Goal: Transaction & Acquisition: Purchase product/service

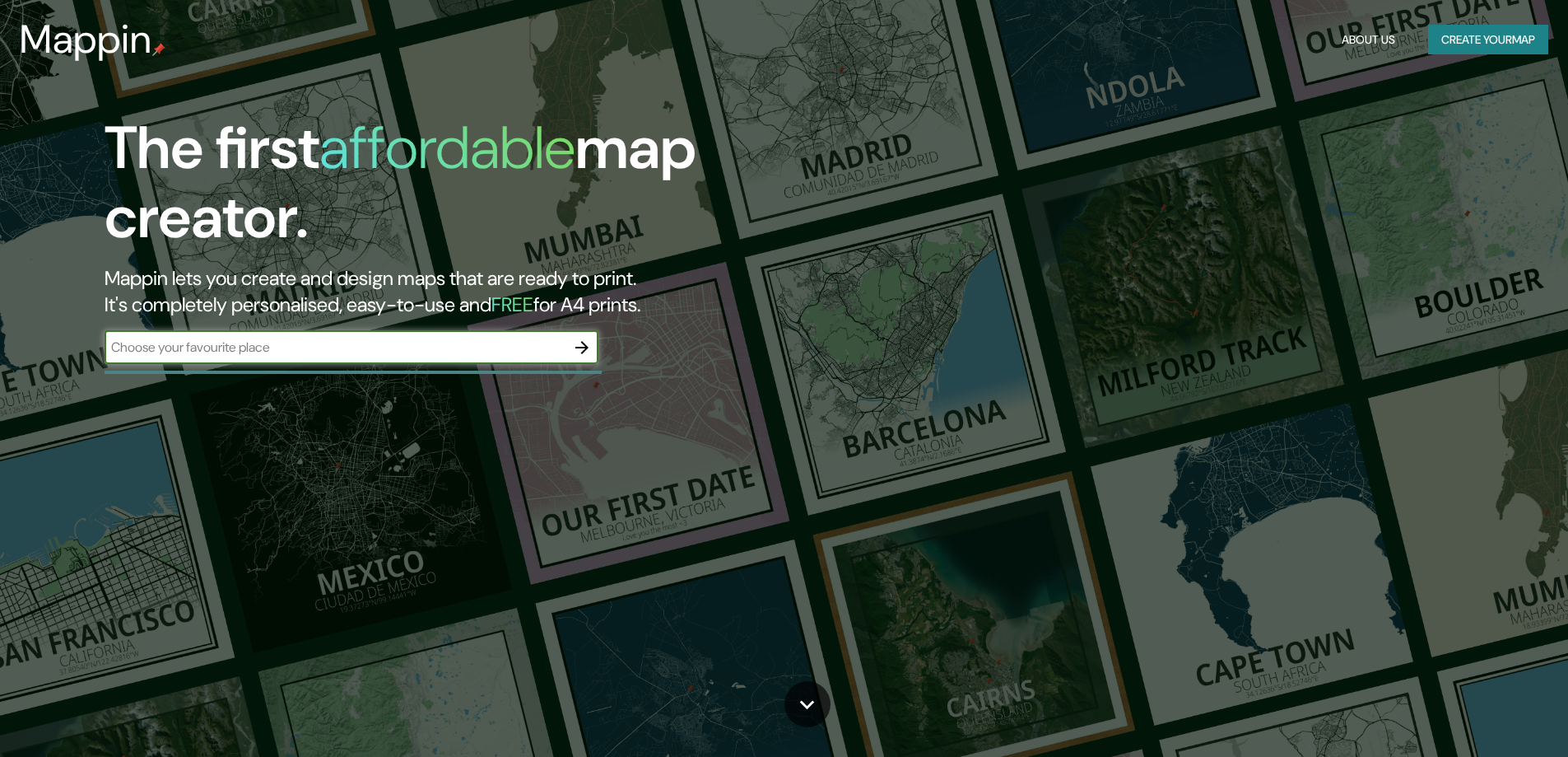
click at [291, 354] on input "text" at bounding box center [335, 347] width 461 height 19
type input "xochimilco"
click at [192, 349] on input "xochimilco" at bounding box center [335, 347] width 461 height 19
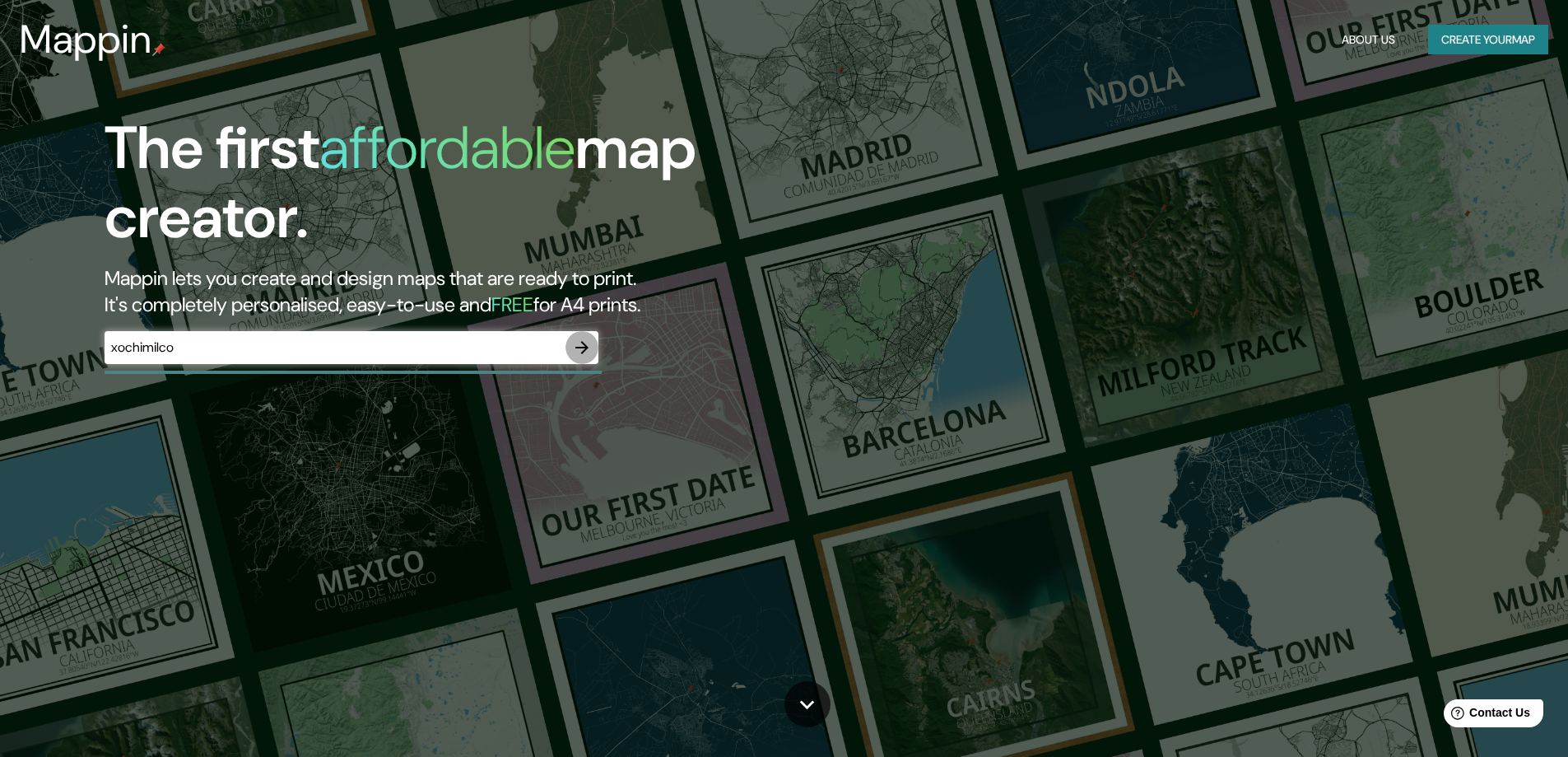
click at [588, 337] on button "button" at bounding box center [582, 347] width 33 height 33
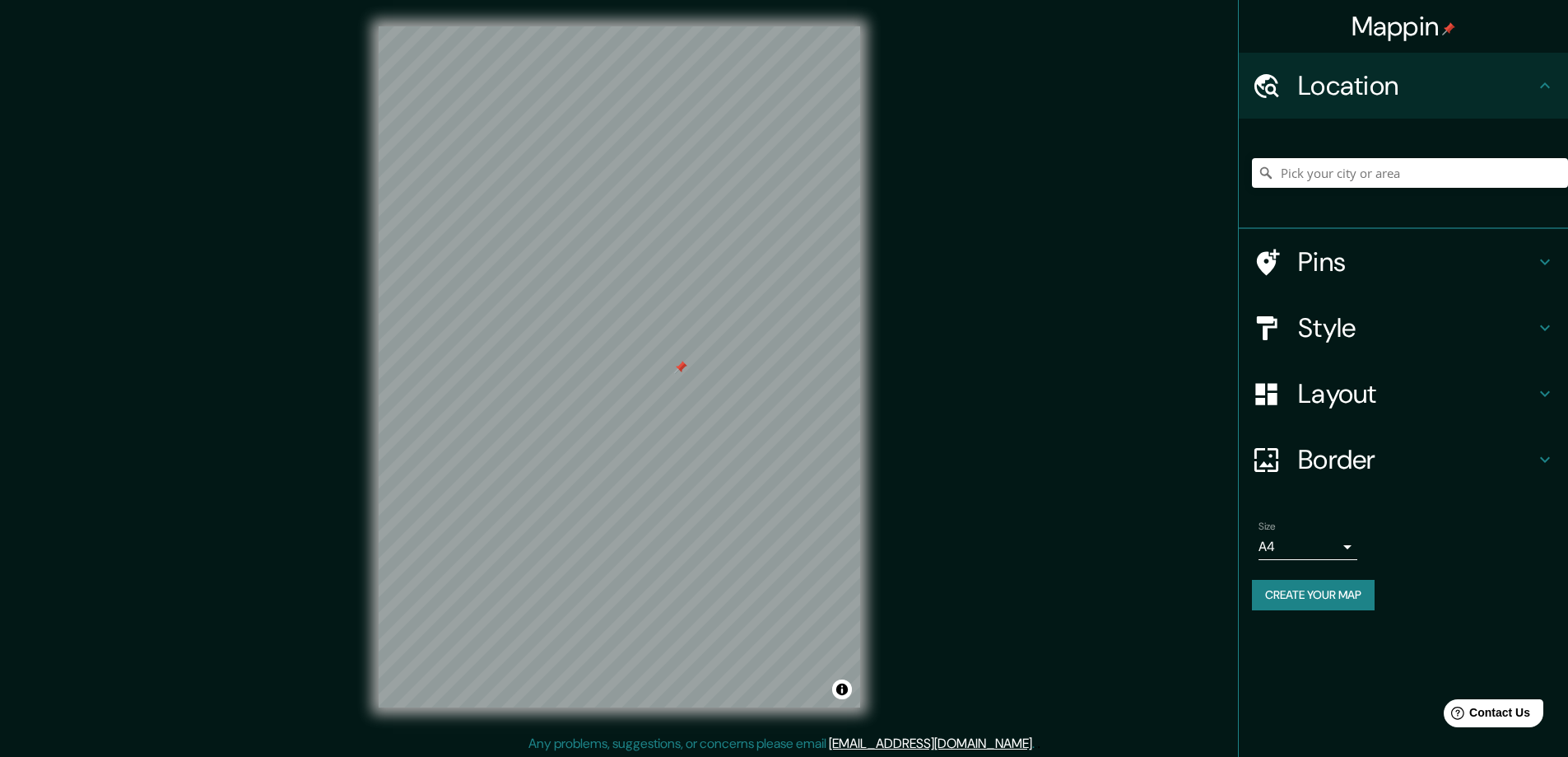
drag, startPoint x: 588, startPoint y: 335, endPoint x: 669, endPoint y: 371, distance: 88.6
click at [674, 372] on div at bounding box center [681, 368] width 14 height 14
click at [1365, 180] on input "Pick your city or area" at bounding box center [1410, 173] width 316 height 30
type input "Xochimilco, [GEOGRAPHIC_DATA], [GEOGRAPHIC_DATA]"
drag, startPoint x: 610, startPoint y: 404, endPoint x: 630, endPoint y: 407, distance: 20.2
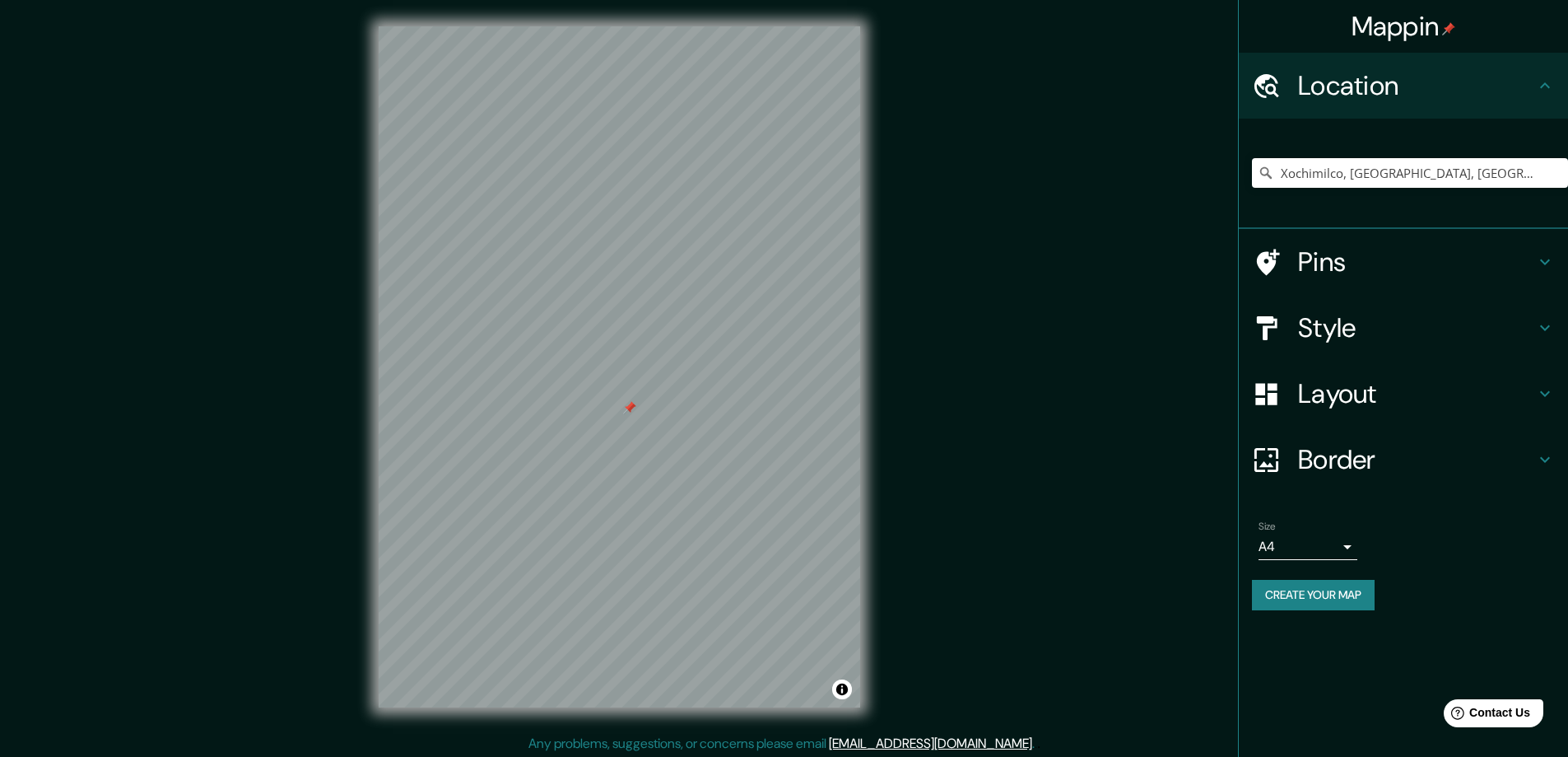
click at [630, 407] on div at bounding box center [630, 408] width 14 height 14
click at [635, 400] on div at bounding box center [636, 406] width 14 height 14
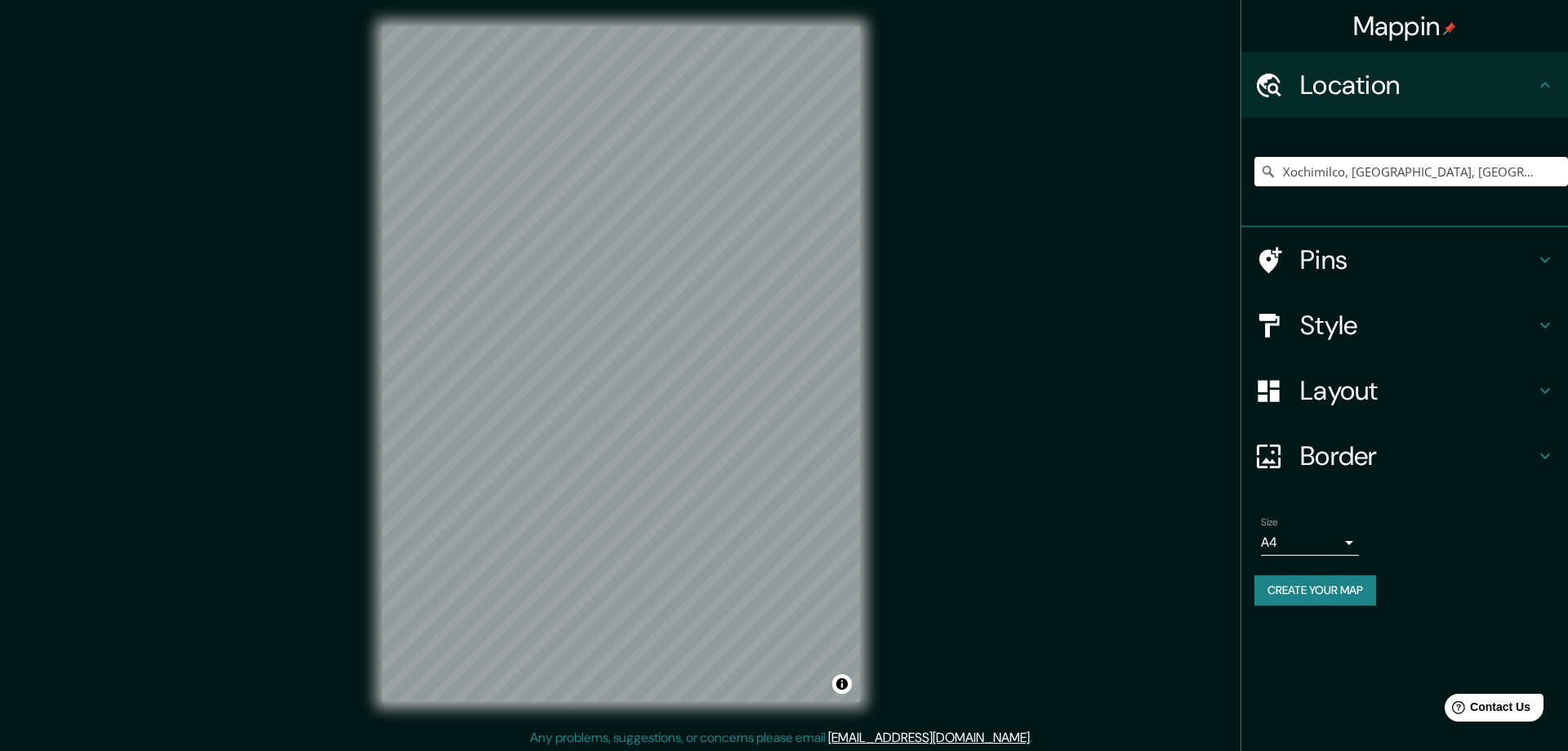
click at [1331, 546] on body "Mappin Location [GEOGRAPHIC_DATA], [GEOGRAPHIC_DATA], [GEOGRAPHIC_DATA] [GEOGRA…" at bounding box center [784, 376] width 1568 height 751
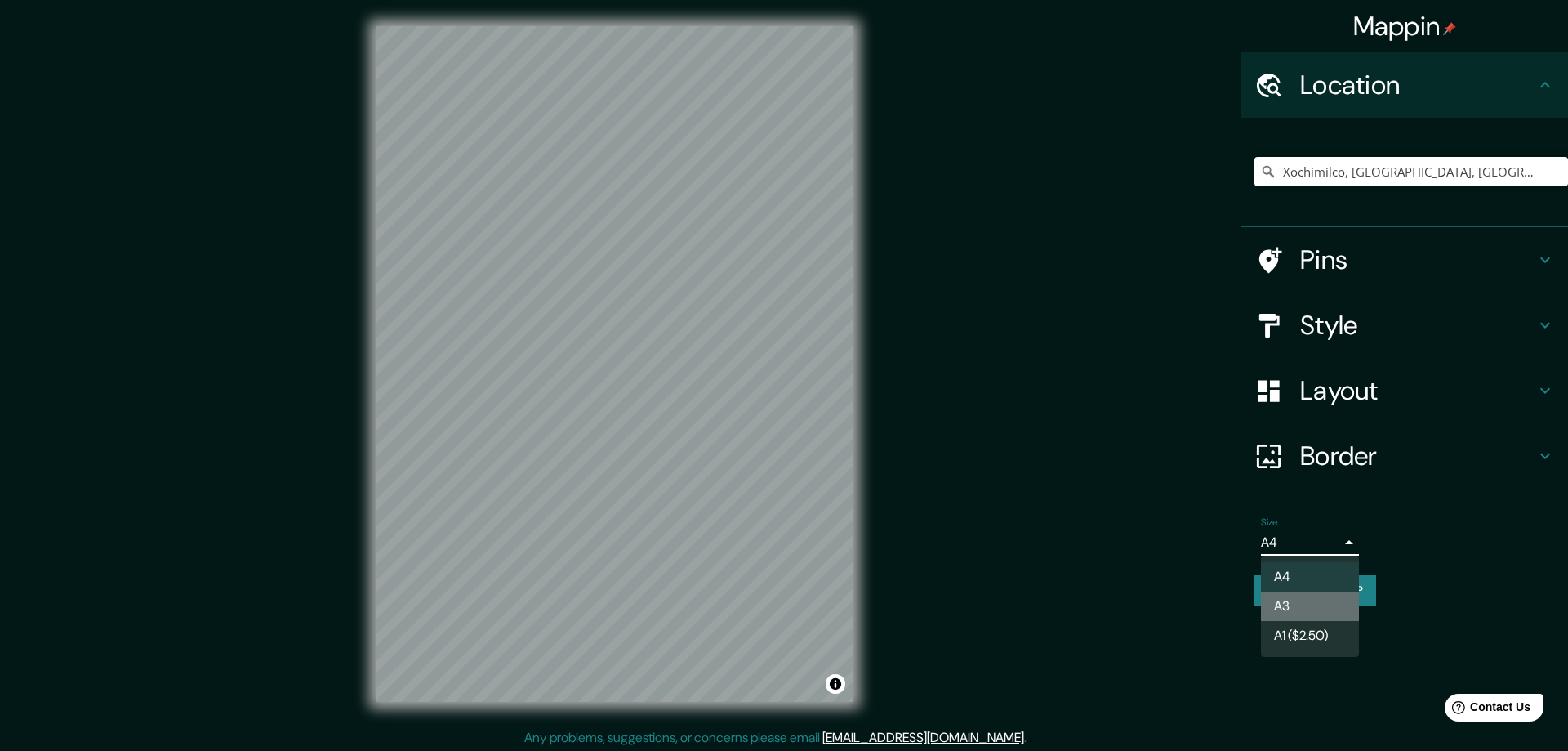
click at [1300, 613] on li "A3" at bounding box center [1310, 606] width 98 height 30
type input "a4"
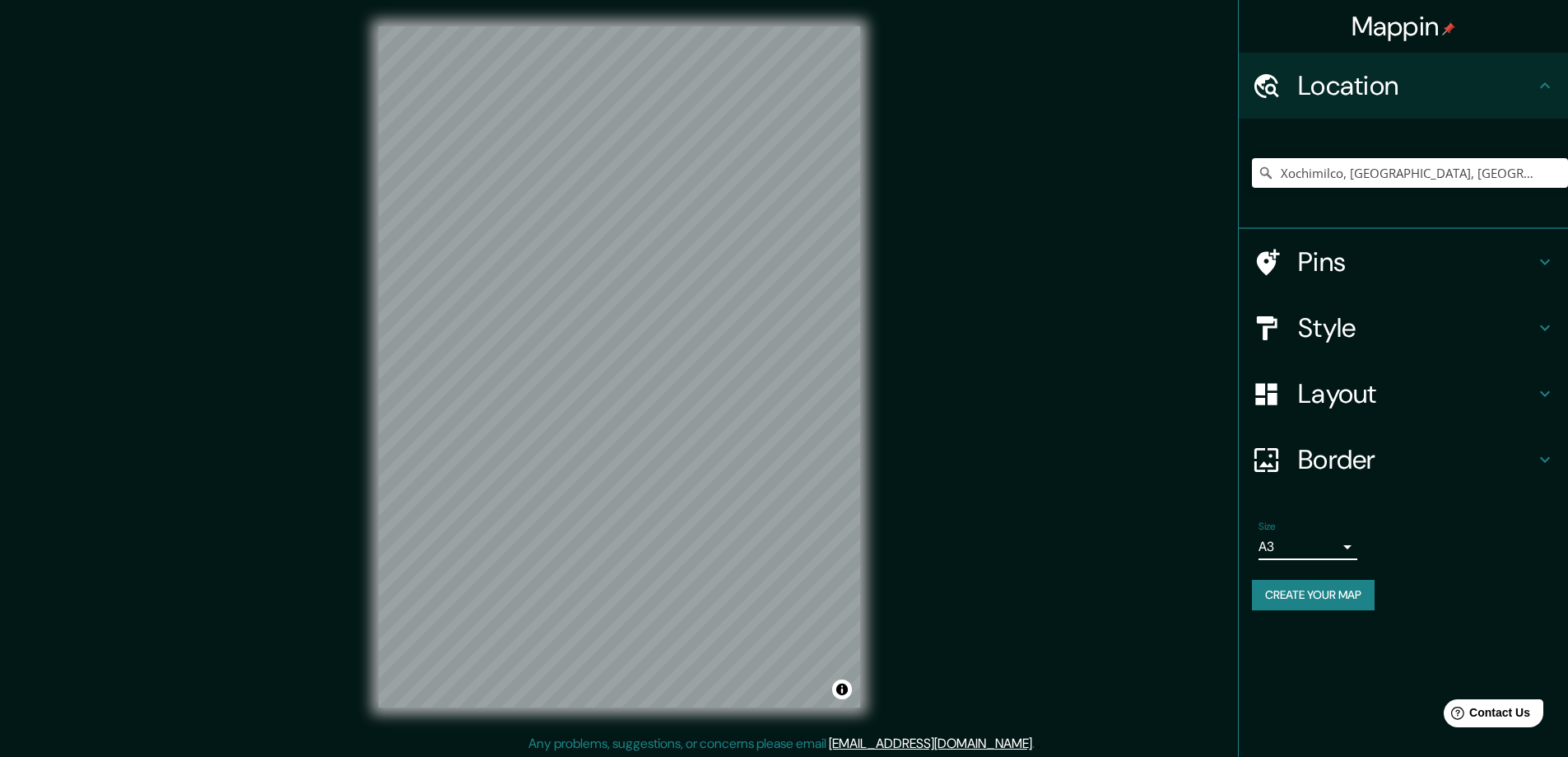
click at [1385, 333] on h4 "Style" at bounding box center [1417, 328] width 237 height 33
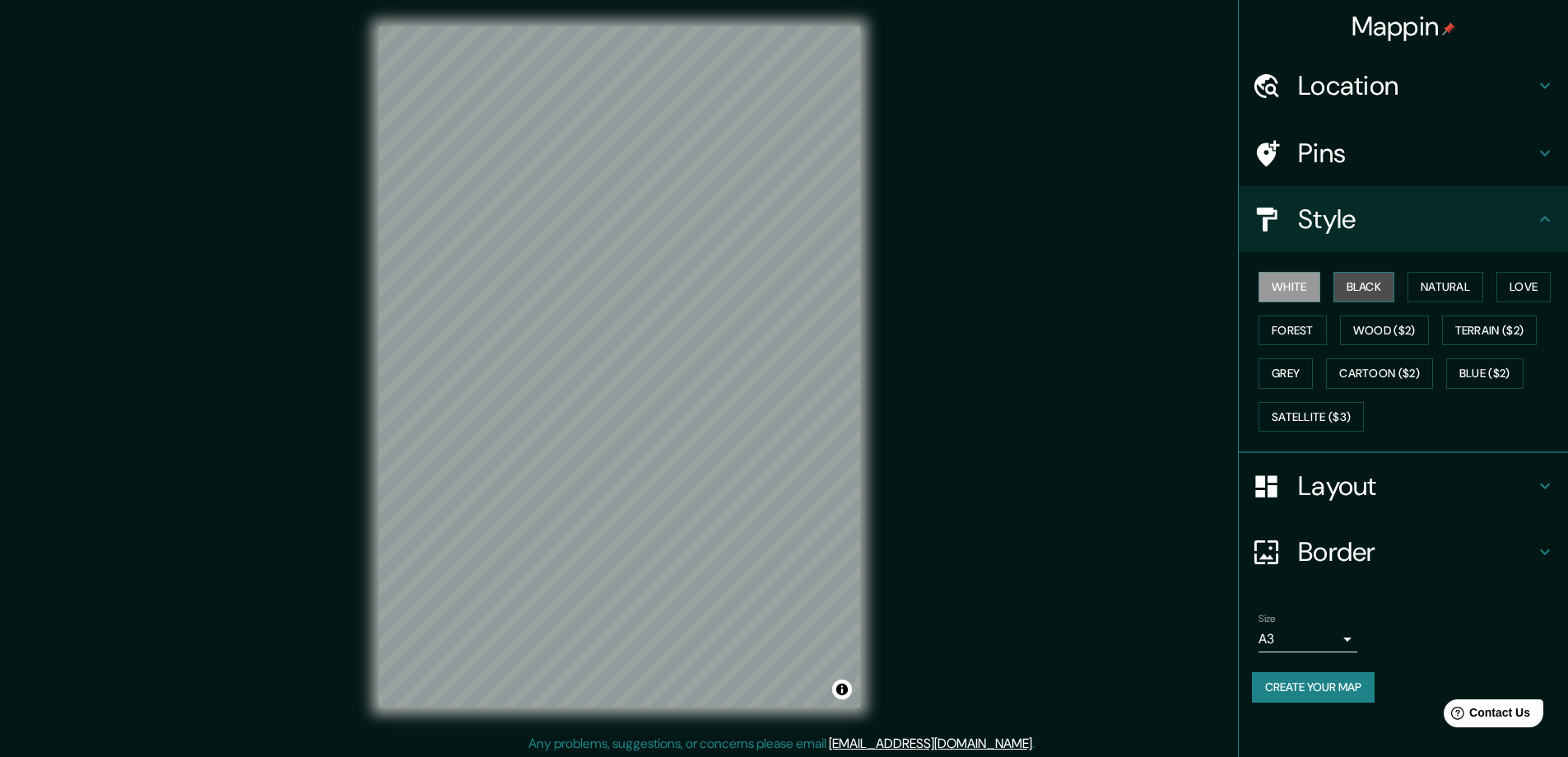
click at [1363, 285] on button "Black" at bounding box center [1364, 286] width 62 height 30
click at [1428, 288] on button "Natural" at bounding box center [1445, 286] width 76 height 30
click at [1513, 291] on button "Love" at bounding box center [1523, 286] width 54 height 30
click at [1279, 338] on button "Forest" at bounding box center [1292, 330] width 68 height 30
click at [1348, 336] on button "Wood ($2)" at bounding box center [1385, 330] width 89 height 30
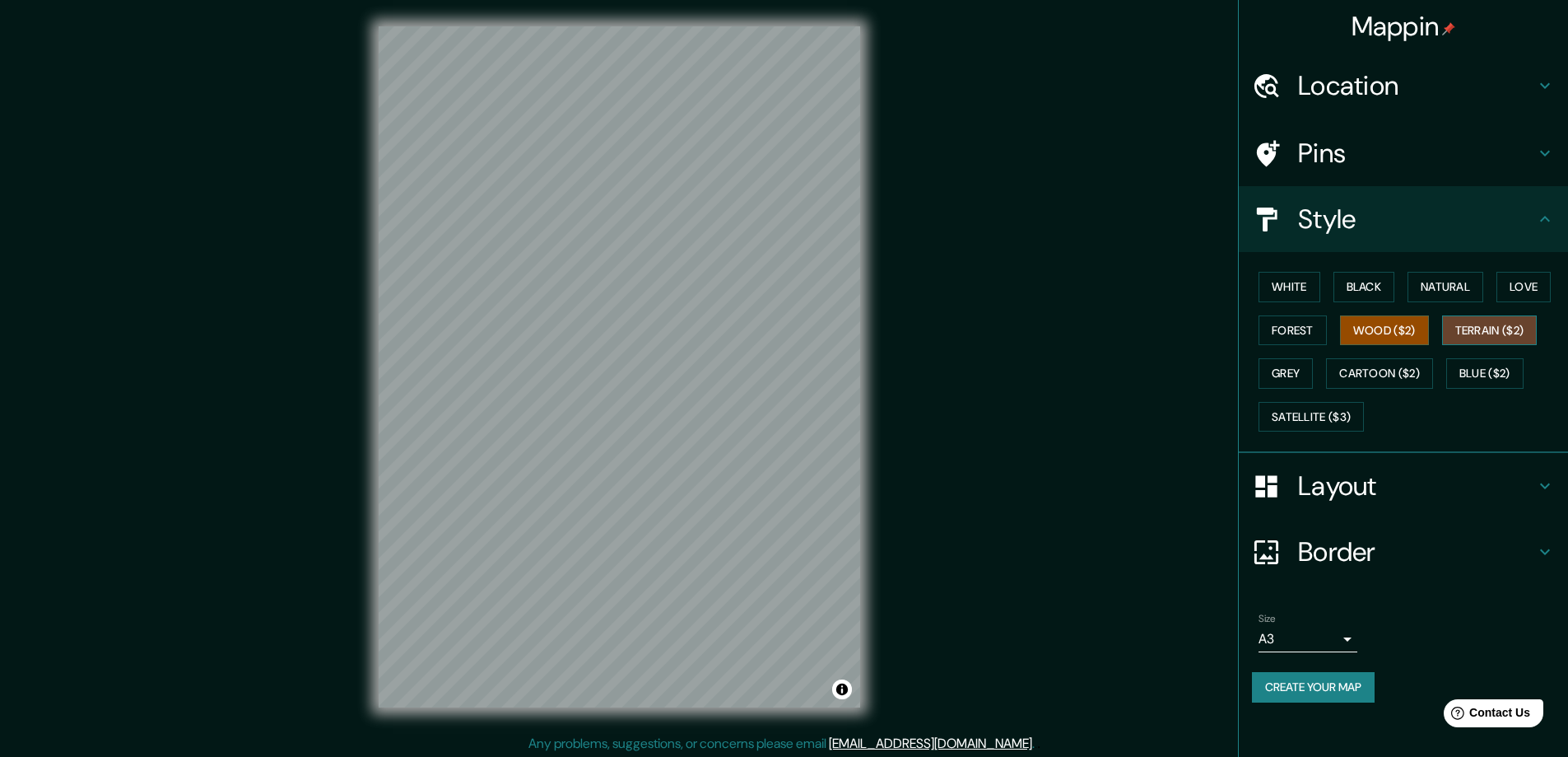
click at [1476, 336] on button "Terrain ($2)" at bounding box center [1489, 330] width 95 height 30
click at [1301, 378] on button "Grey" at bounding box center [1286, 373] width 54 height 30
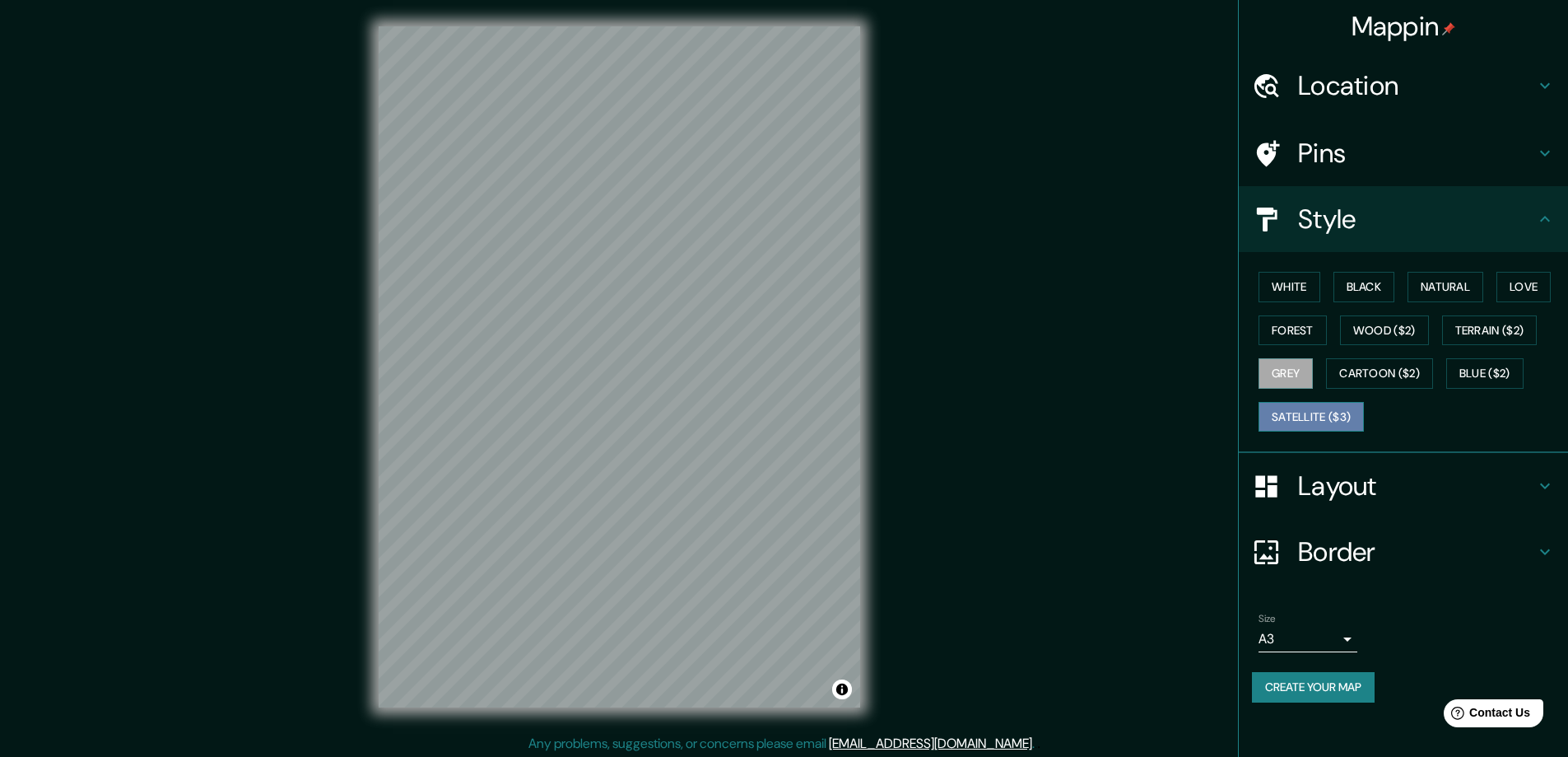
click at [1310, 416] on button "Satellite ($3)" at bounding box center [1311, 416] width 106 height 30
click at [1363, 387] on button "Cartoon ($2)" at bounding box center [1379, 373] width 107 height 30
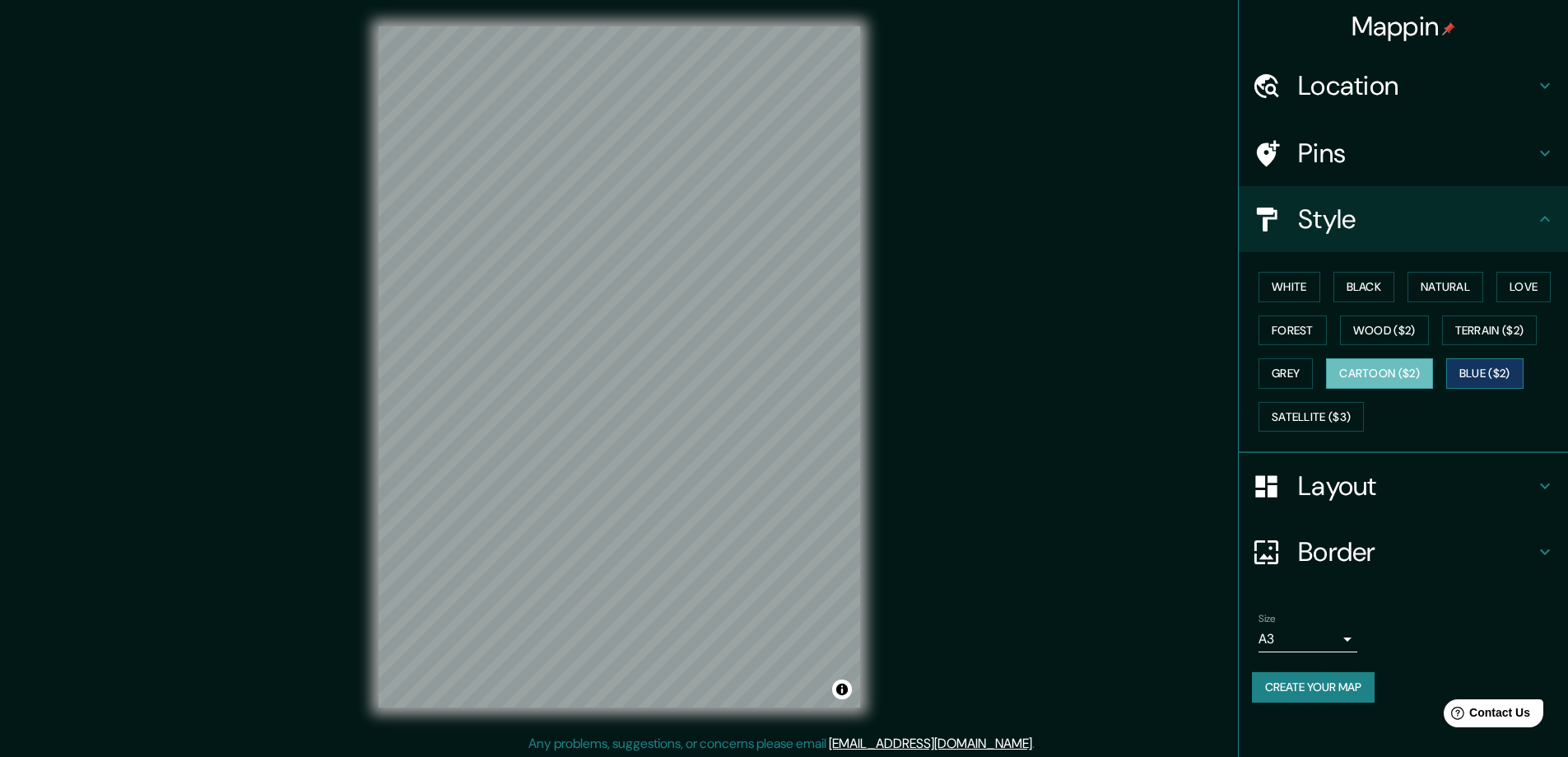
click at [1464, 376] on button "Blue ($2)" at bounding box center [1485, 373] width 78 height 30
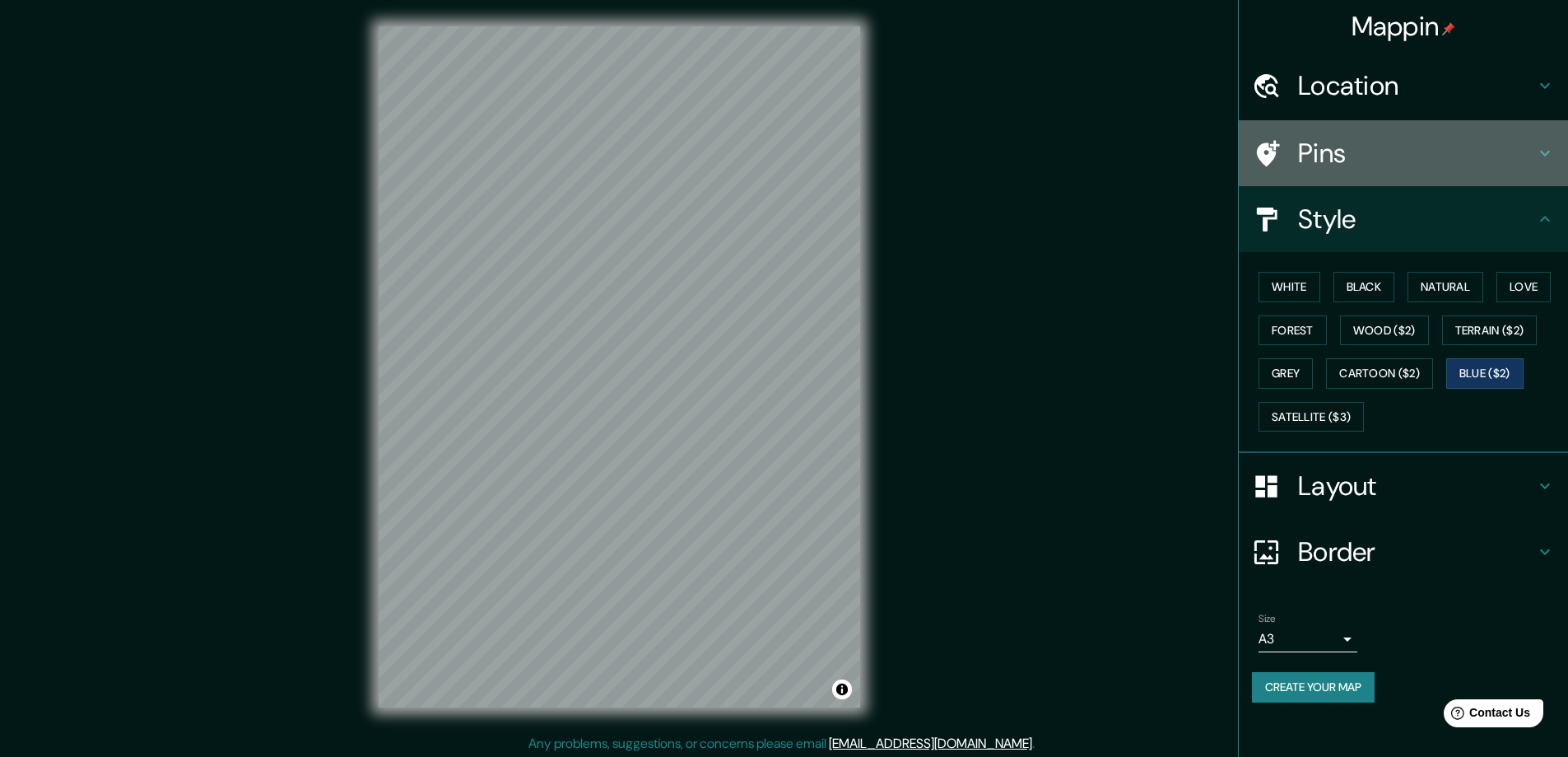
click at [1332, 161] on h4 "Pins" at bounding box center [1417, 153] width 237 height 33
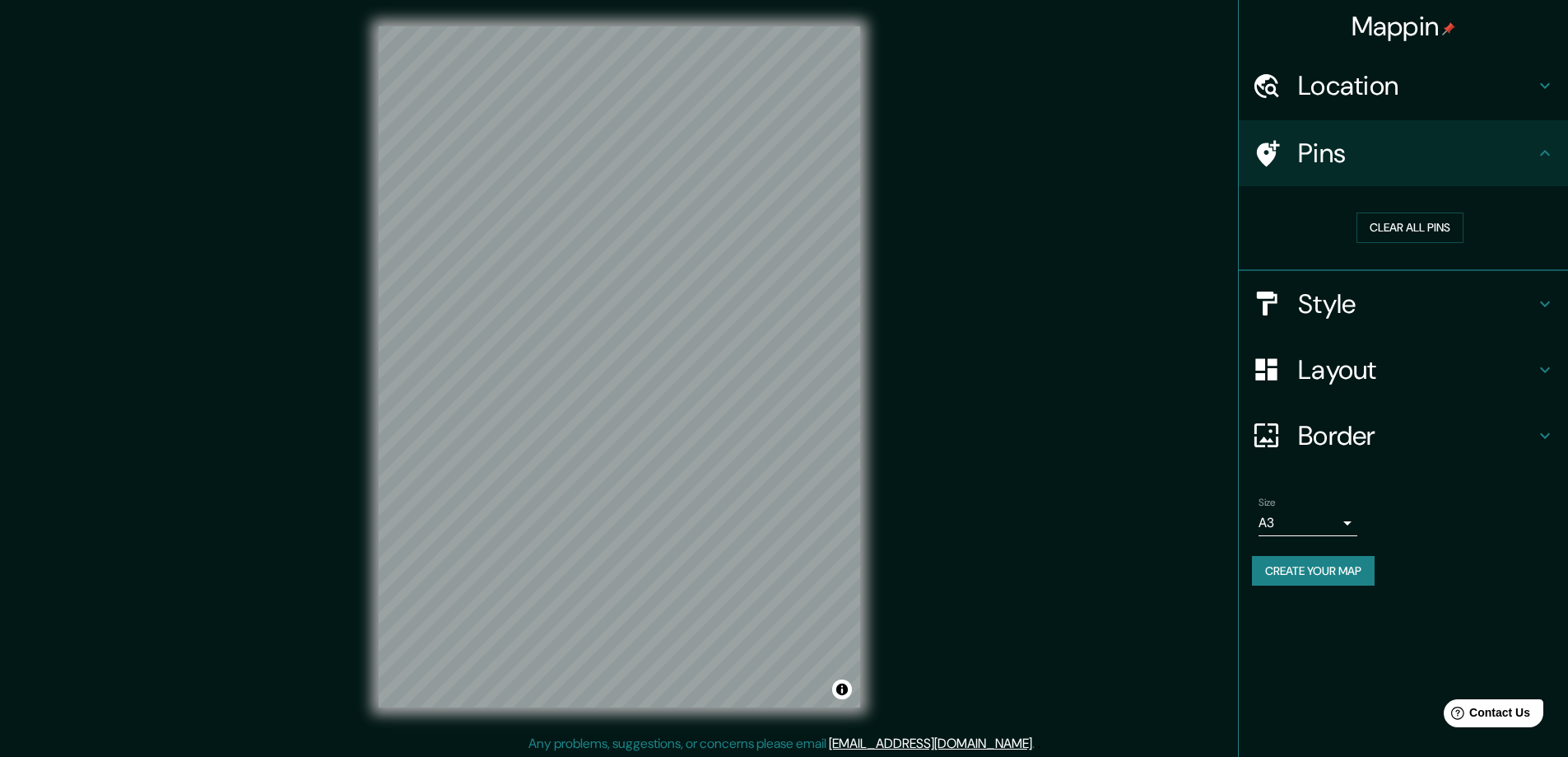
click at [1386, 107] on div "Location" at bounding box center [1403, 85] width 329 height 66
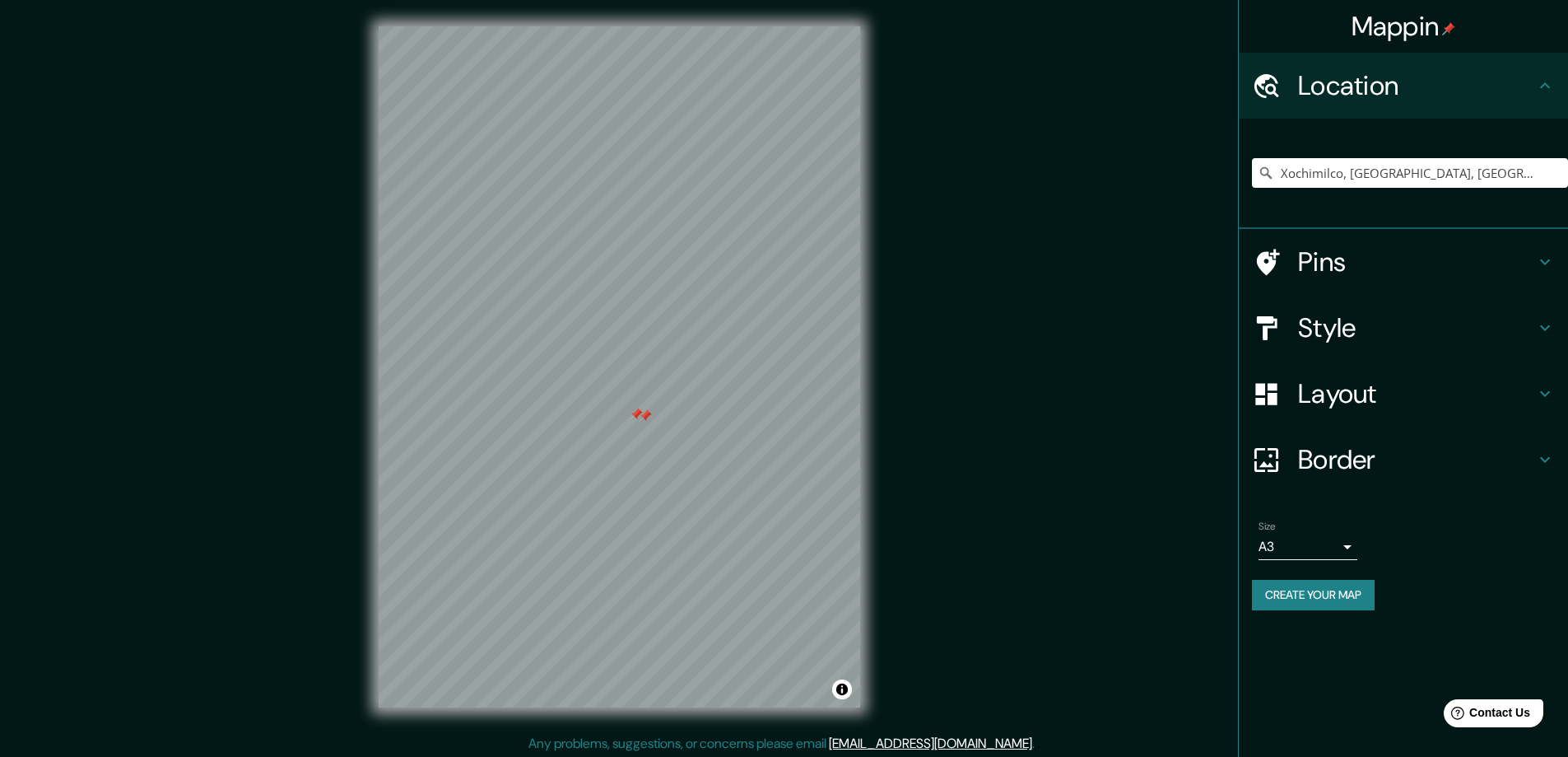
click at [637, 415] on div at bounding box center [637, 414] width 14 height 14
click at [646, 412] on div at bounding box center [645, 416] width 14 height 14
click at [648, 476] on div at bounding box center [645, 474] width 14 height 14
click at [645, 475] on div at bounding box center [645, 474] width 14 height 14
click at [645, 470] on div at bounding box center [645, 474] width 14 height 14
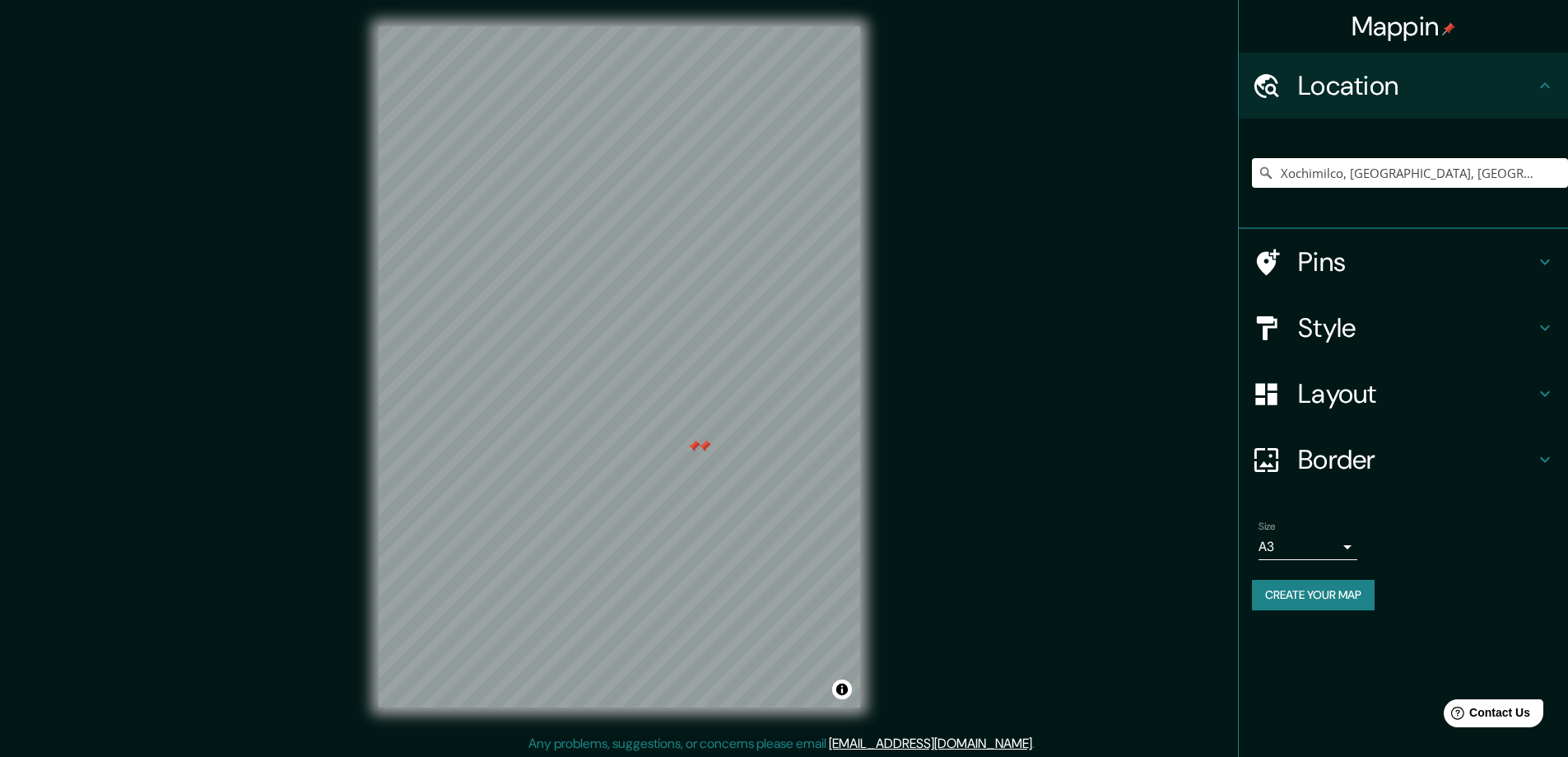
click at [695, 447] on div at bounding box center [694, 446] width 14 height 14
click at [707, 448] on div at bounding box center [704, 446] width 14 height 14
click at [1052, 398] on div "Mappin Location [GEOGRAPHIC_DATA], [GEOGRAPHIC_DATA], [GEOGRAPHIC_DATA] [GEOGRA…" at bounding box center [784, 379] width 1568 height 760
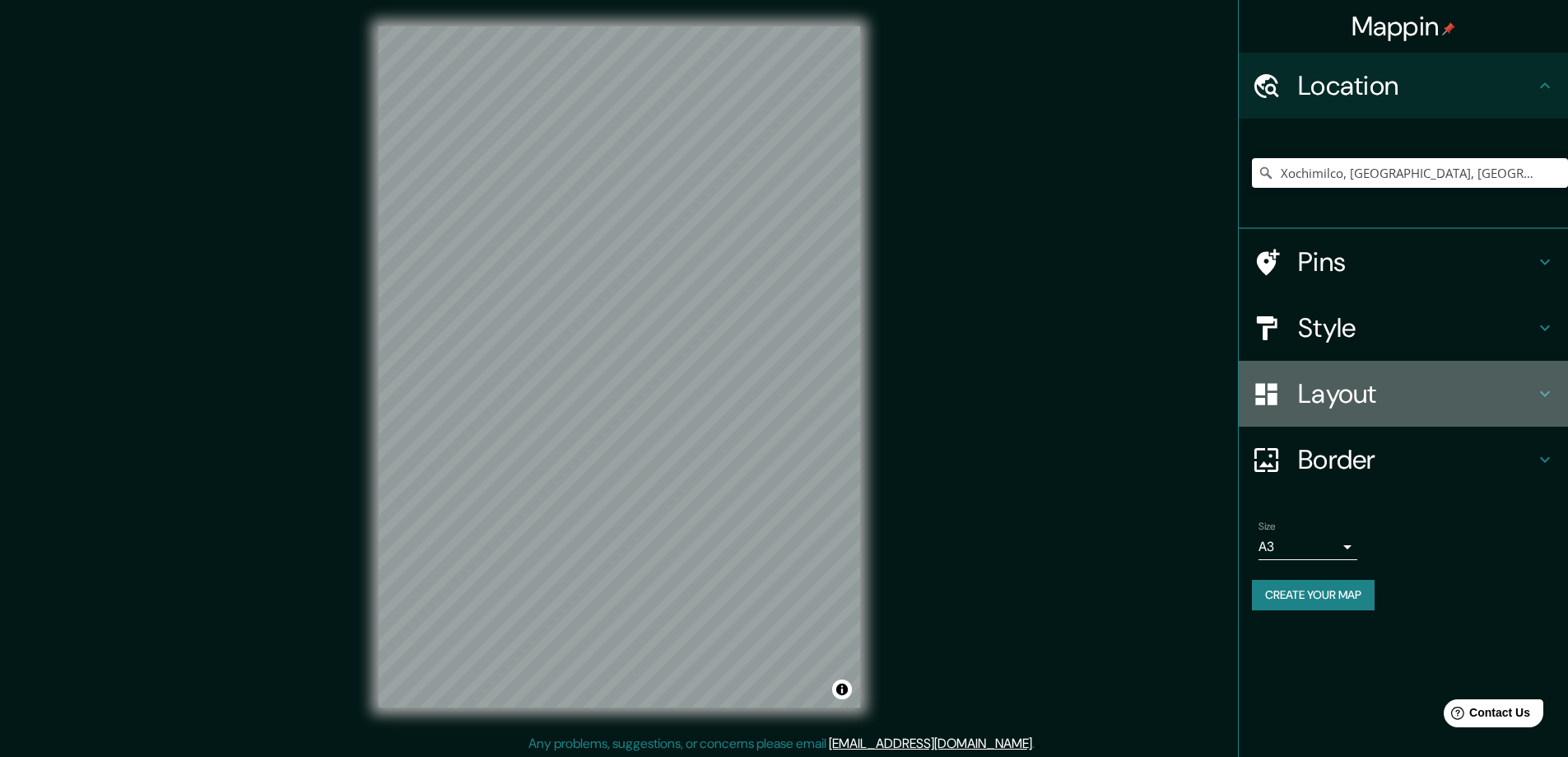
click at [1317, 396] on h4 "Layout" at bounding box center [1417, 393] width 237 height 33
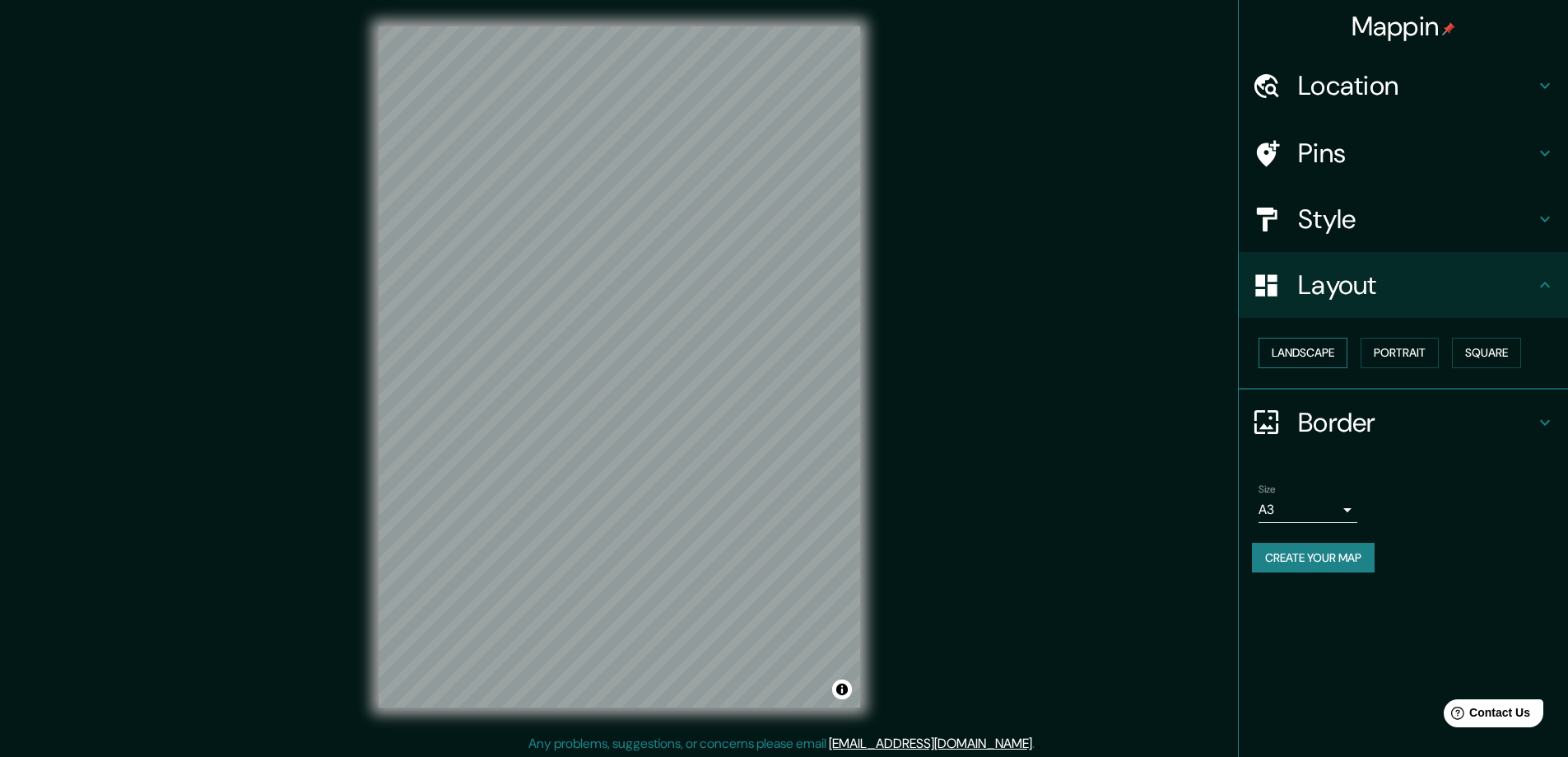
click at [1302, 349] on button "Landscape" at bounding box center [1303, 352] width 89 height 30
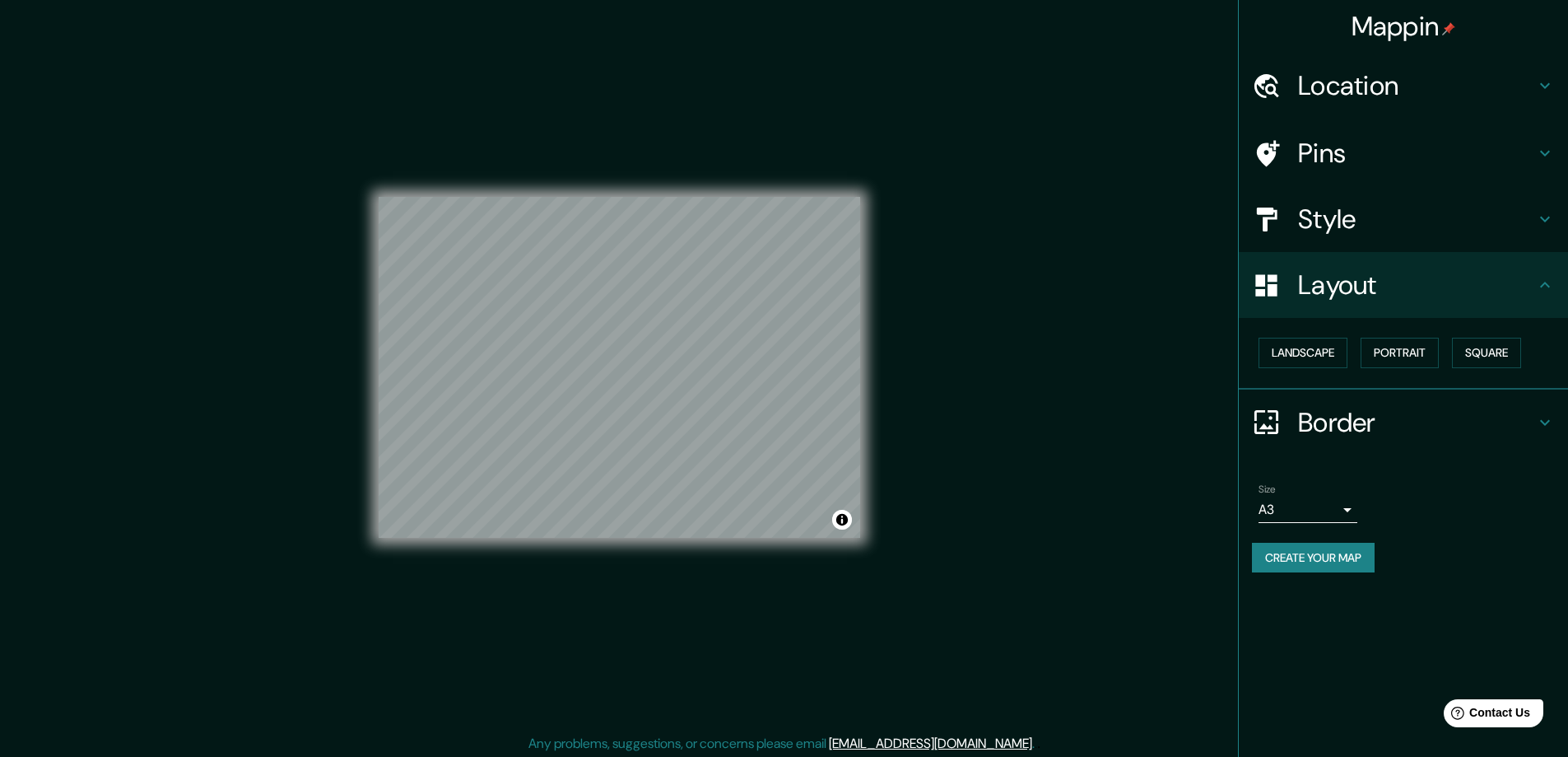
click at [1361, 354] on div "Landscape [GEOGRAPHIC_DATA]" at bounding box center [1410, 352] width 316 height 44
click at [1391, 355] on button "Portrait" at bounding box center [1399, 352] width 79 height 30
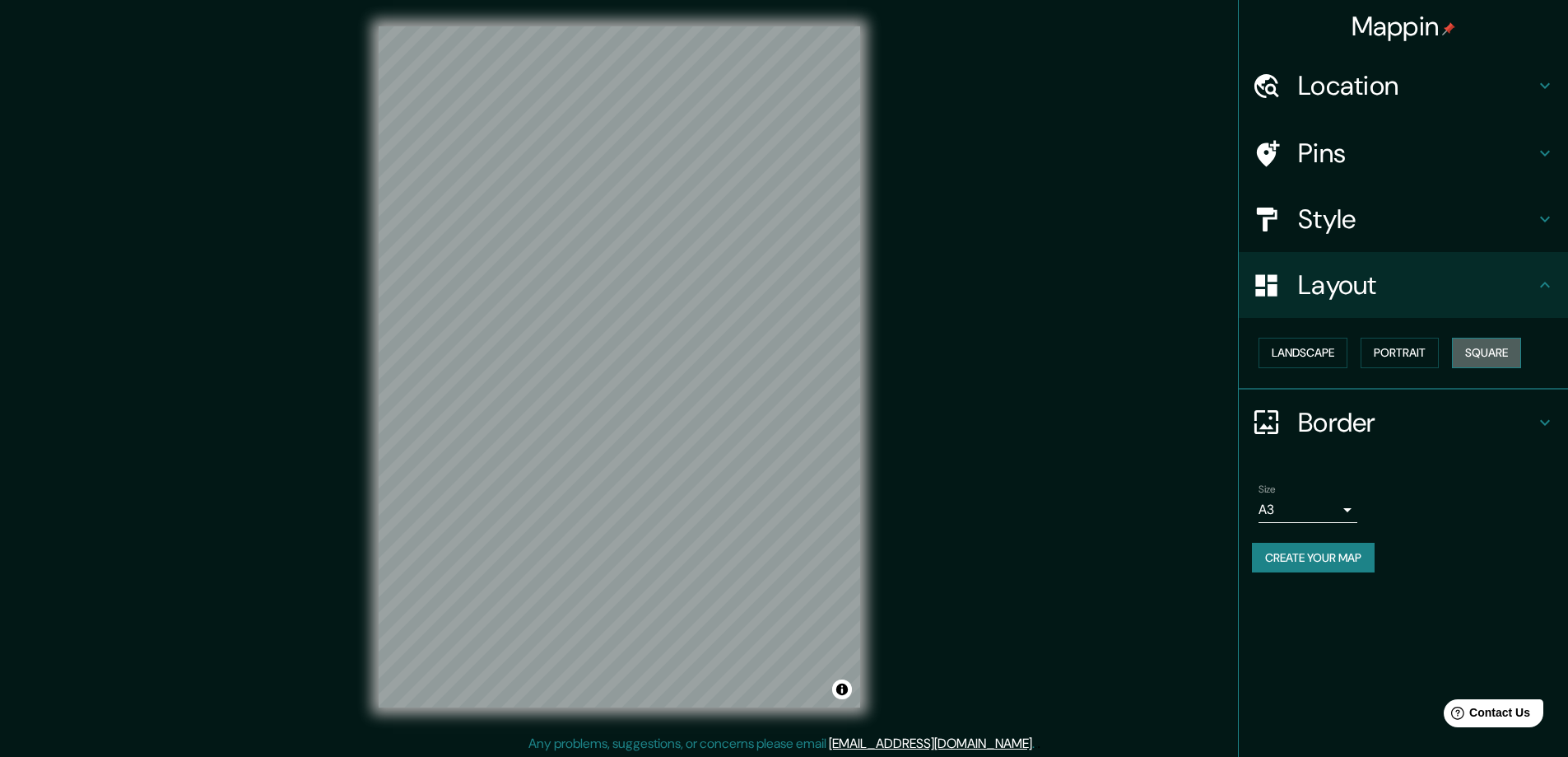
click at [1488, 348] on button "Square" at bounding box center [1486, 352] width 69 height 30
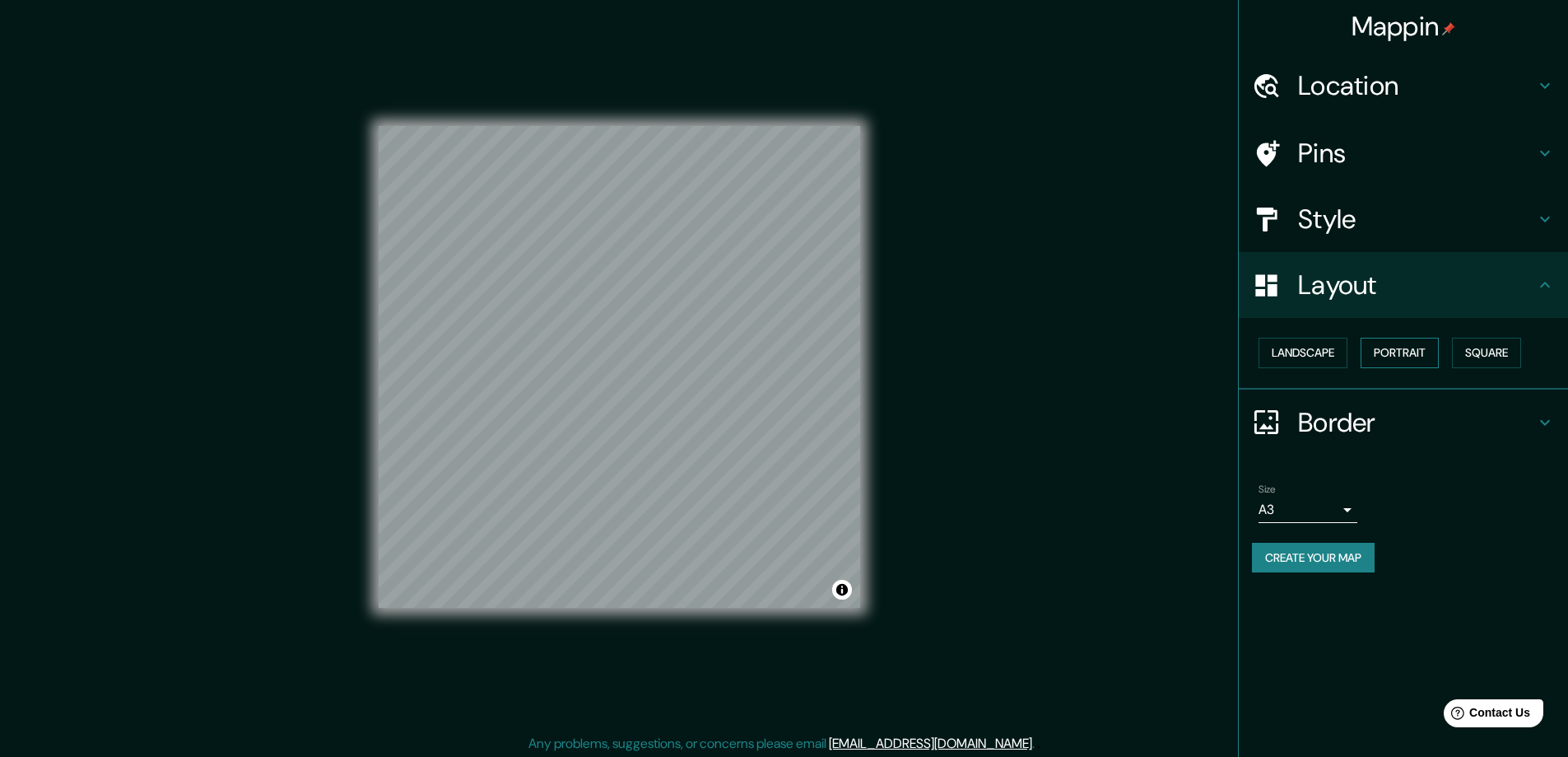
click at [1411, 349] on button "Portrait" at bounding box center [1399, 352] width 79 height 30
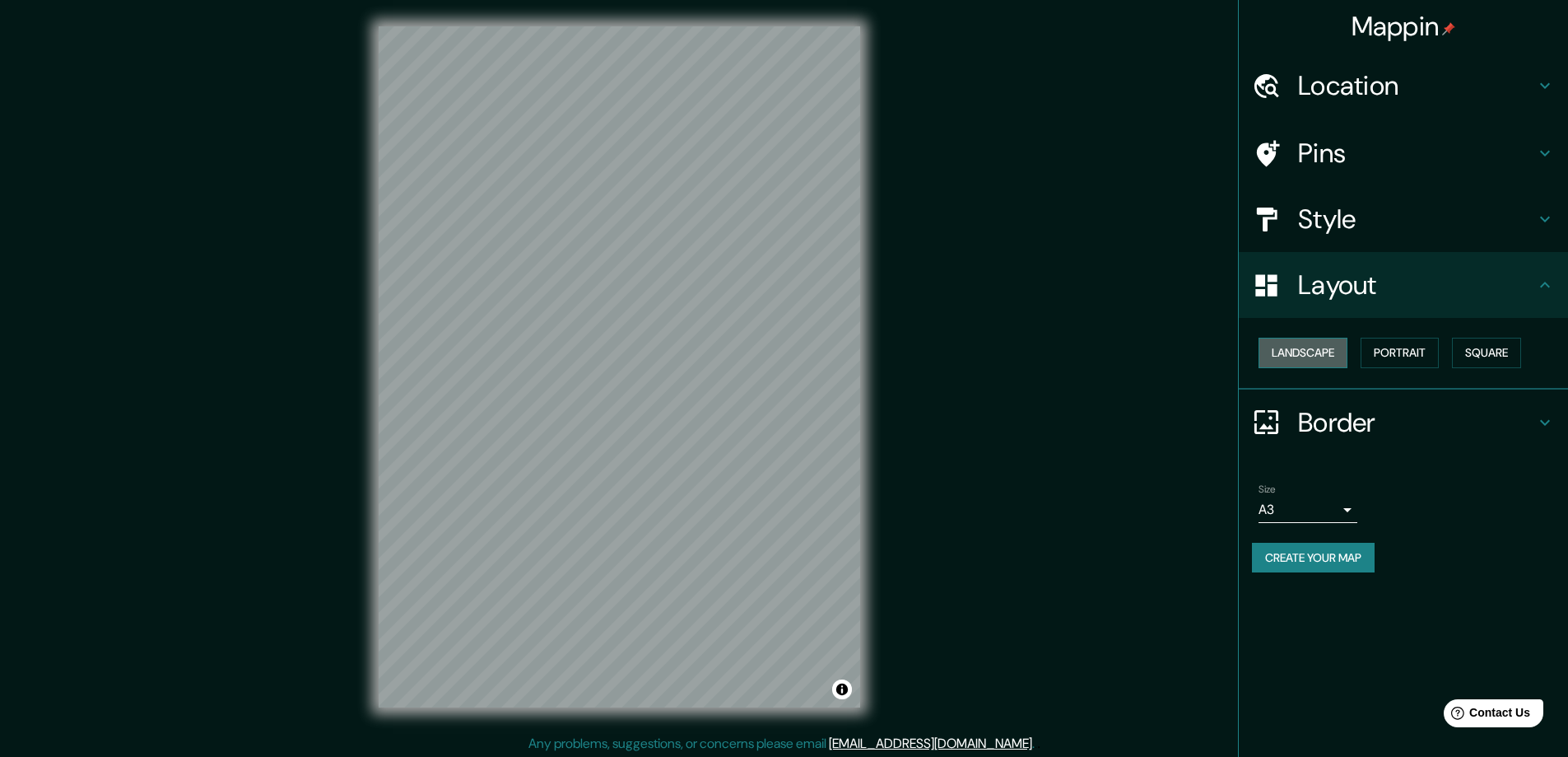
click at [1305, 348] on button "Landscape" at bounding box center [1303, 352] width 89 height 30
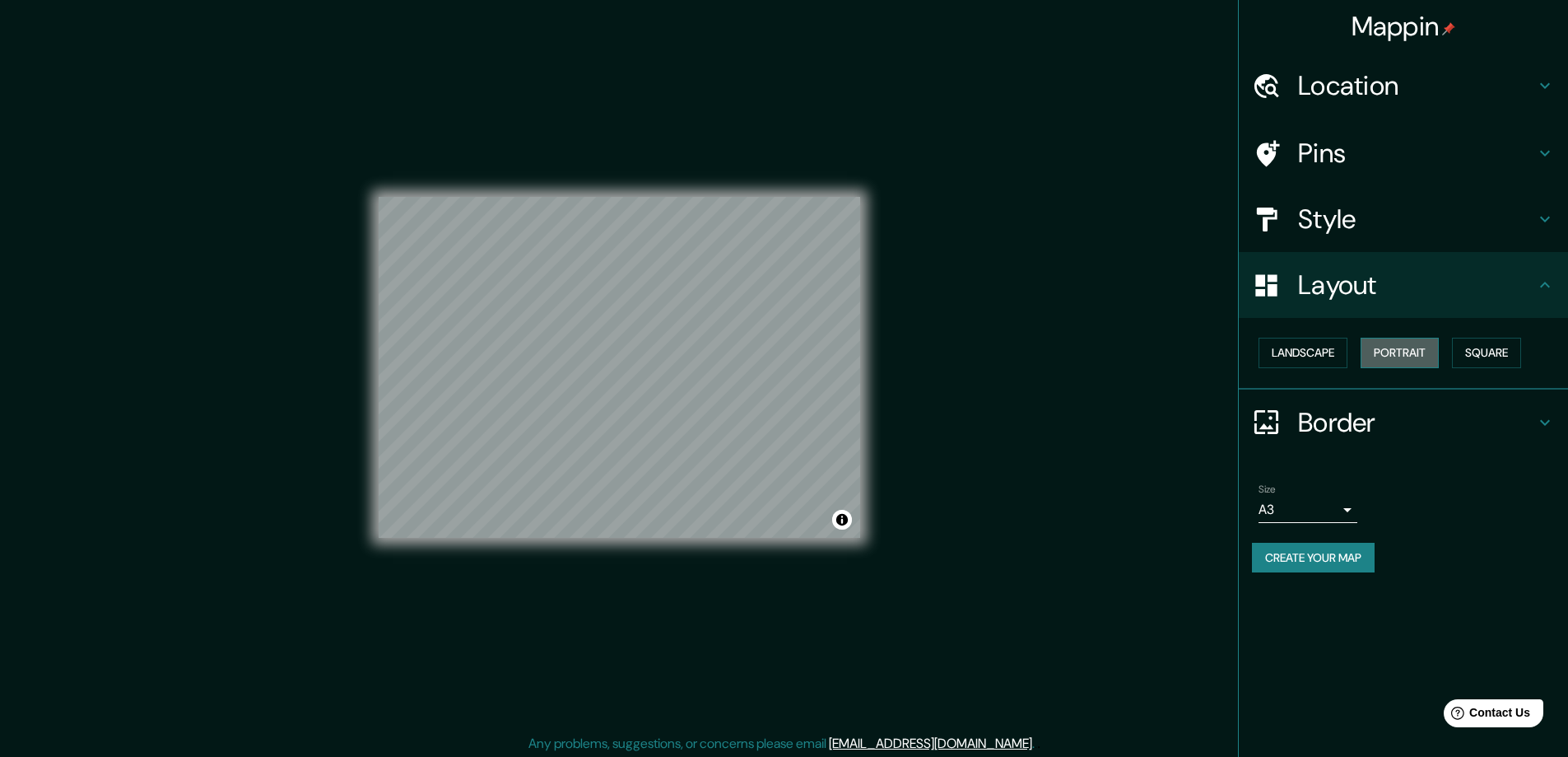
click at [1375, 356] on button "Portrait" at bounding box center [1399, 352] width 79 height 30
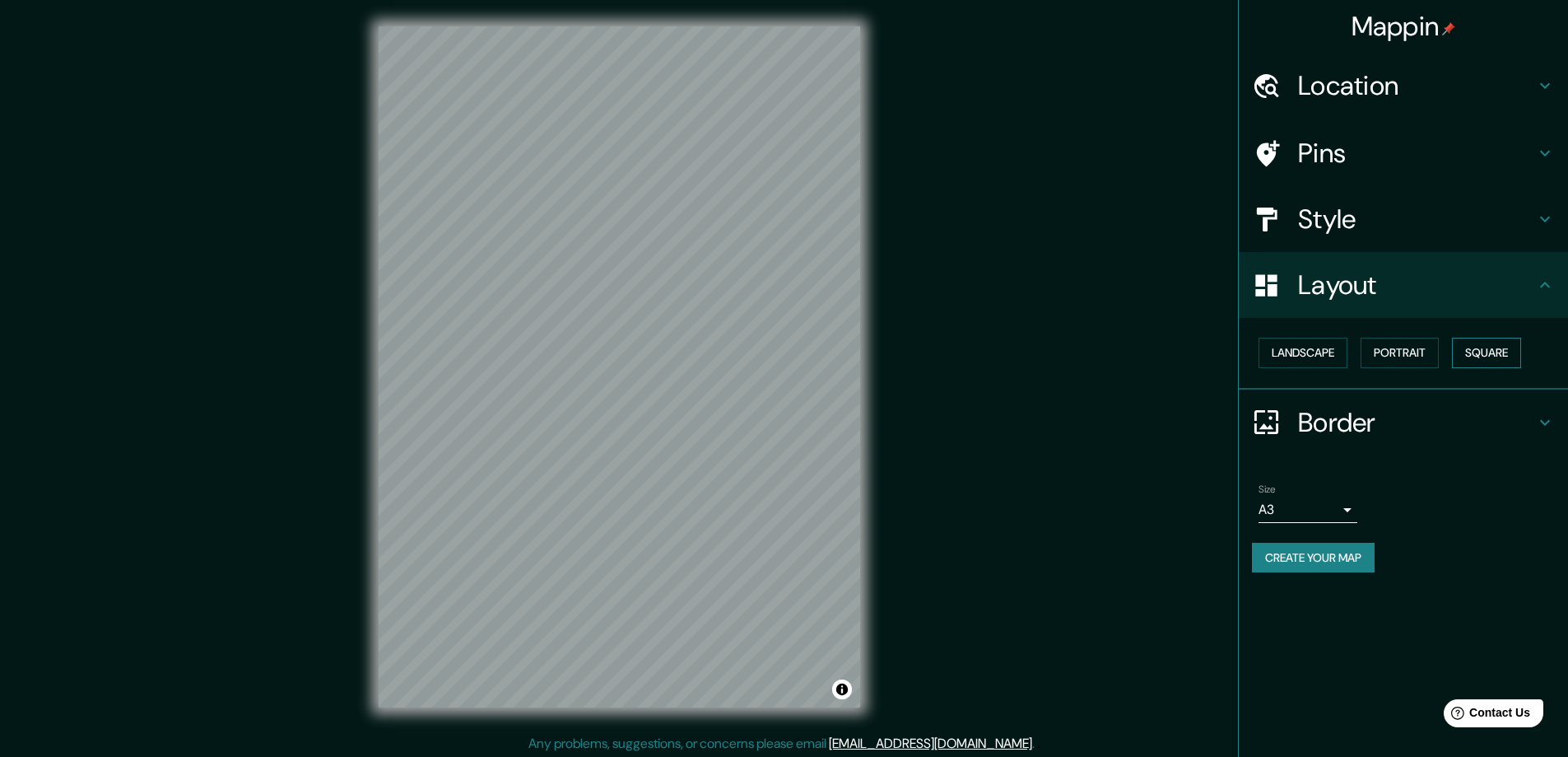
click at [1478, 352] on button "Square" at bounding box center [1486, 352] width 69 height 30
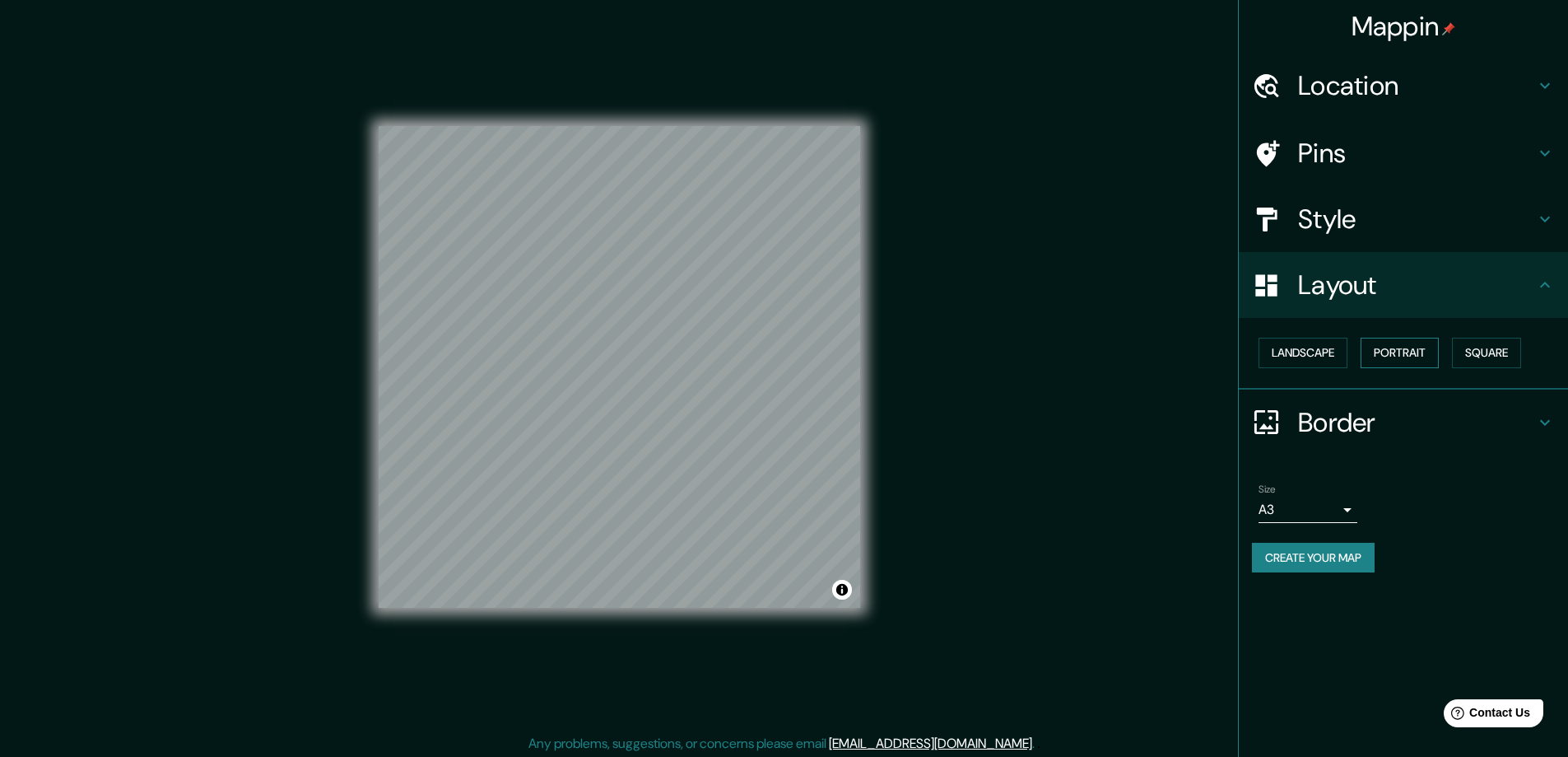
click at [1369, 365] on button "Portrait" at bounding box center [1399, 352] width 79 height 30
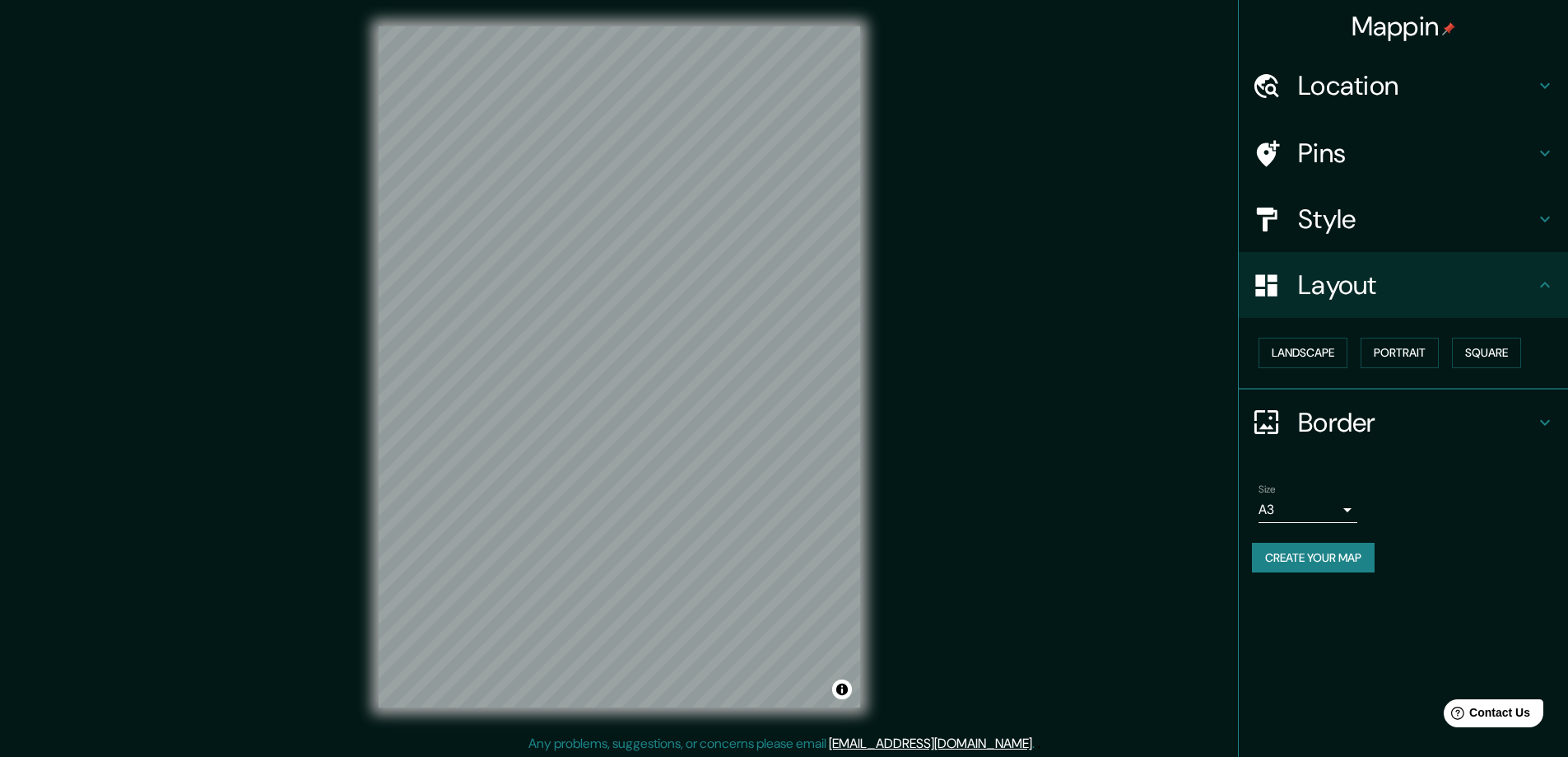
click at [1317, 418] on h4 "Border" at bounding box center [1417, 422] width 237 height 33
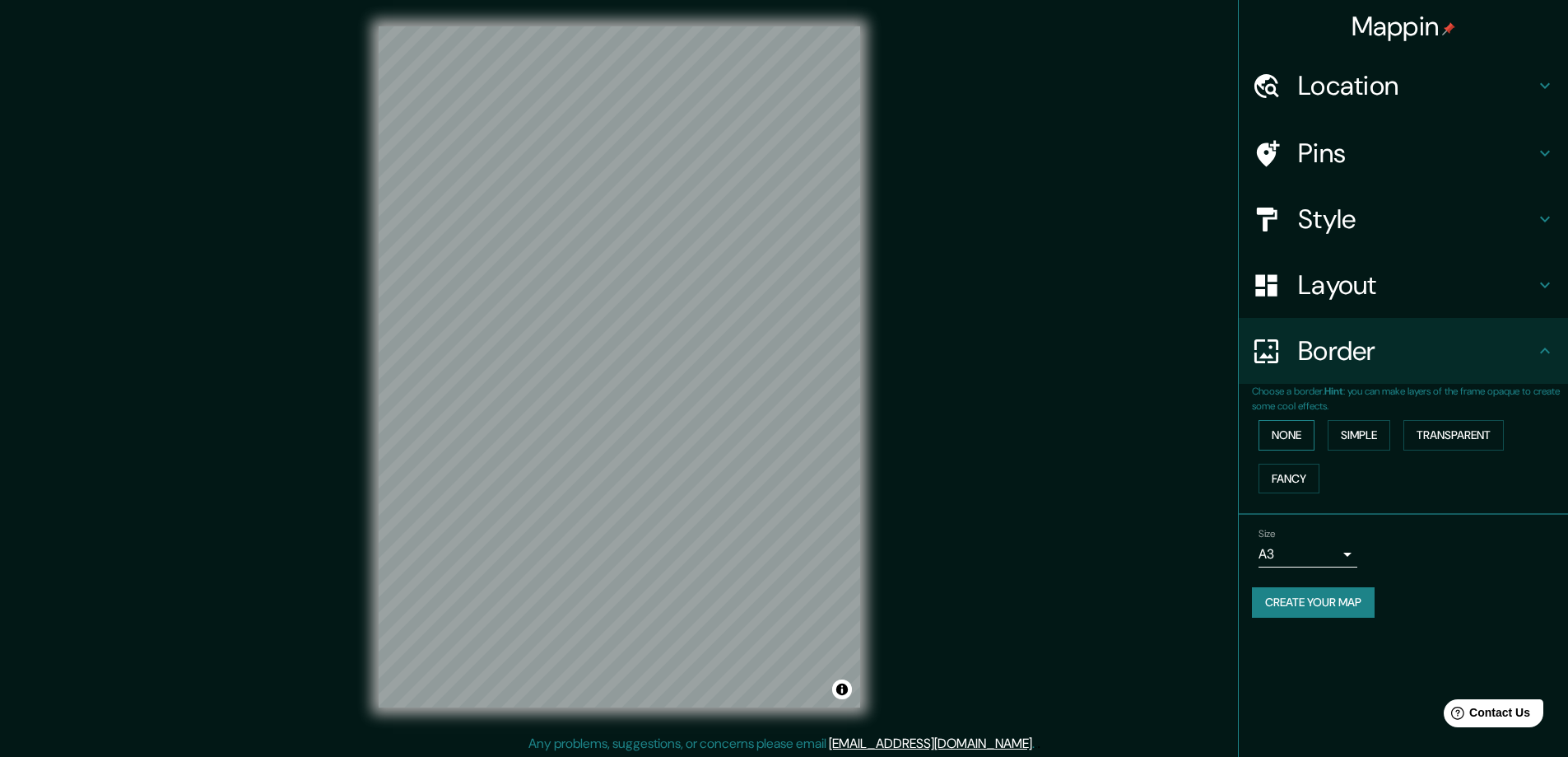
click at [1278, 435] on button "None" at bounding box center [1287, 435] width 56 height 30
click at [1342, 432] on button "Simple" at bounding box center [1358, 435] width 62 height 30
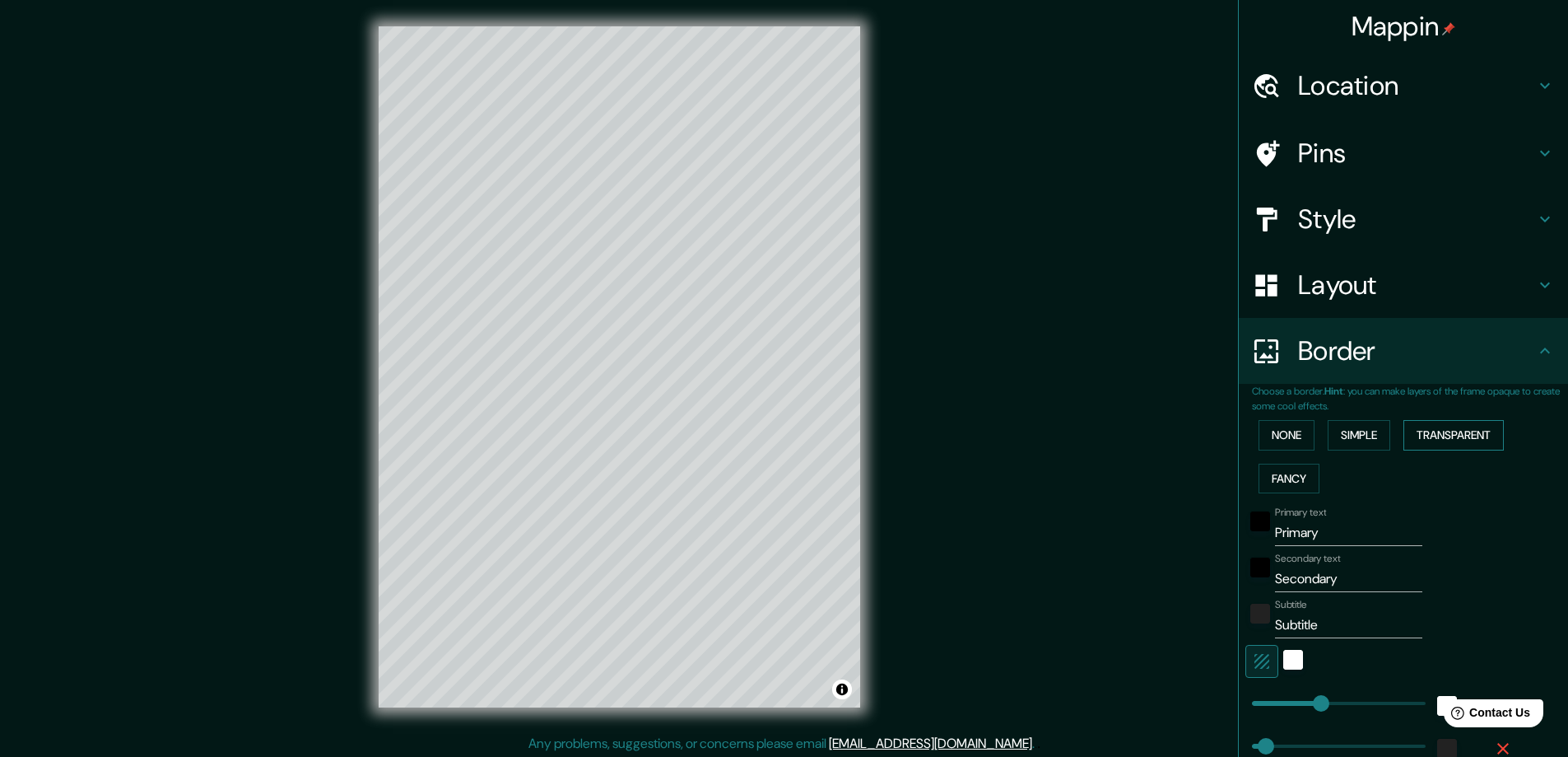
click at [1446, 430] on button "Transparent" at bounding box center [1453, 435] width 100 height 30
click at [1276, 479] on button "Fancy" at bounding box center [1289, 478] width 61 height 30
click at [1268, 443] on button "None" at bounding box center [1287, 435] width 56 height 30
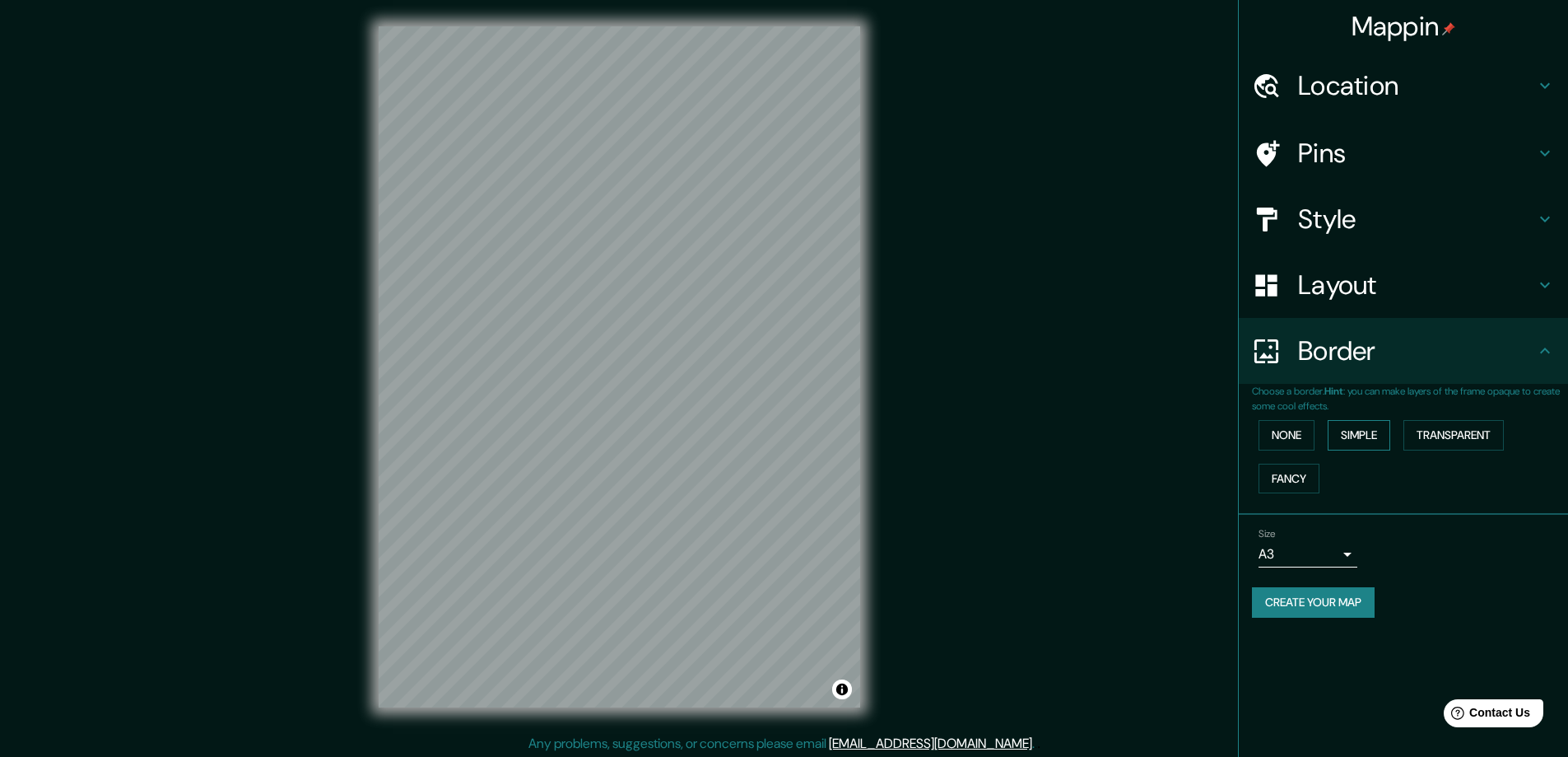
click at [1357, 435] on button "Simple" at bounding box center [1358, 435] width 62 height 30
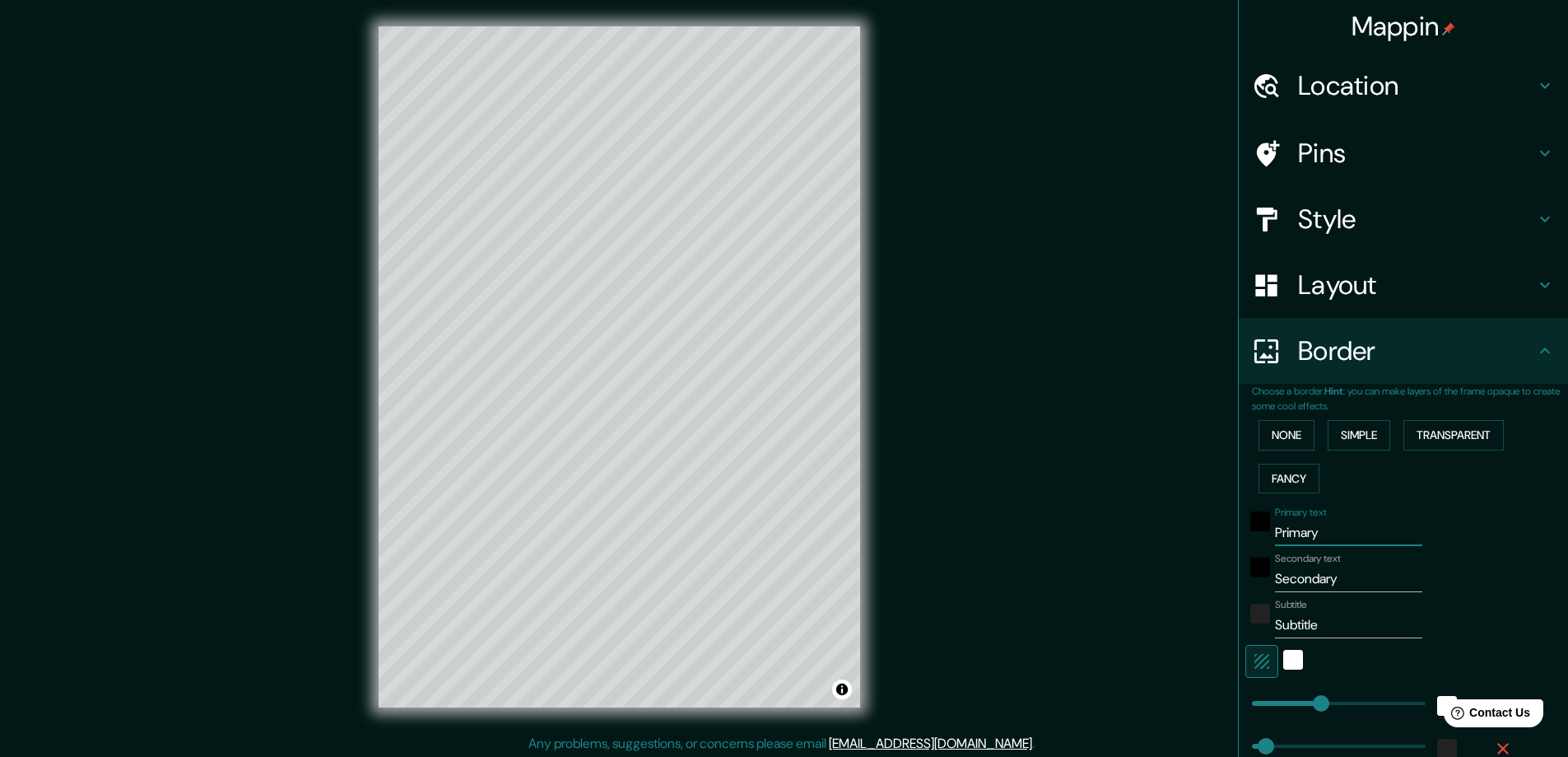
click at [1307, 531] on input "Primary" at bounding box center [1349, 532] width 147 height 26
drag, startPoint x: 1310, startPoint y: 534, endPoint x: 1223, endPoint y: 543, distance: 87.5
click at [1223, 543] on div "Mappin Location [GEOGRAPHIC_DATA], [GEOGRAPHIC_DATA], [GEOGRAPHIC_DATA] [GEOGRA…" at bounding box center [784, 379] width 1568 height 760
type input "X"
type input "47"
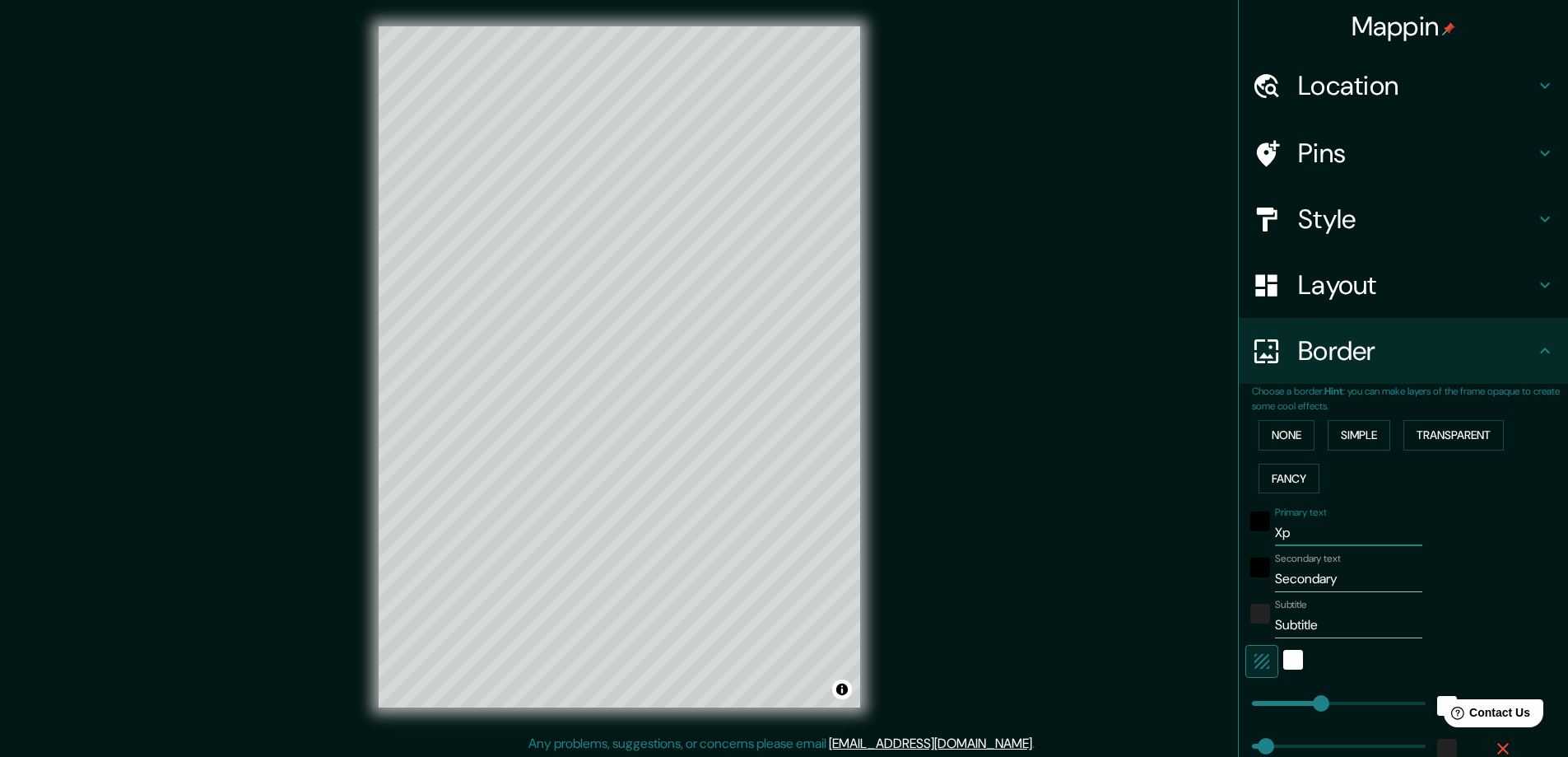
type input "Xpo"
type input "47"
type input "Xp"
type input "47"
type input "X"
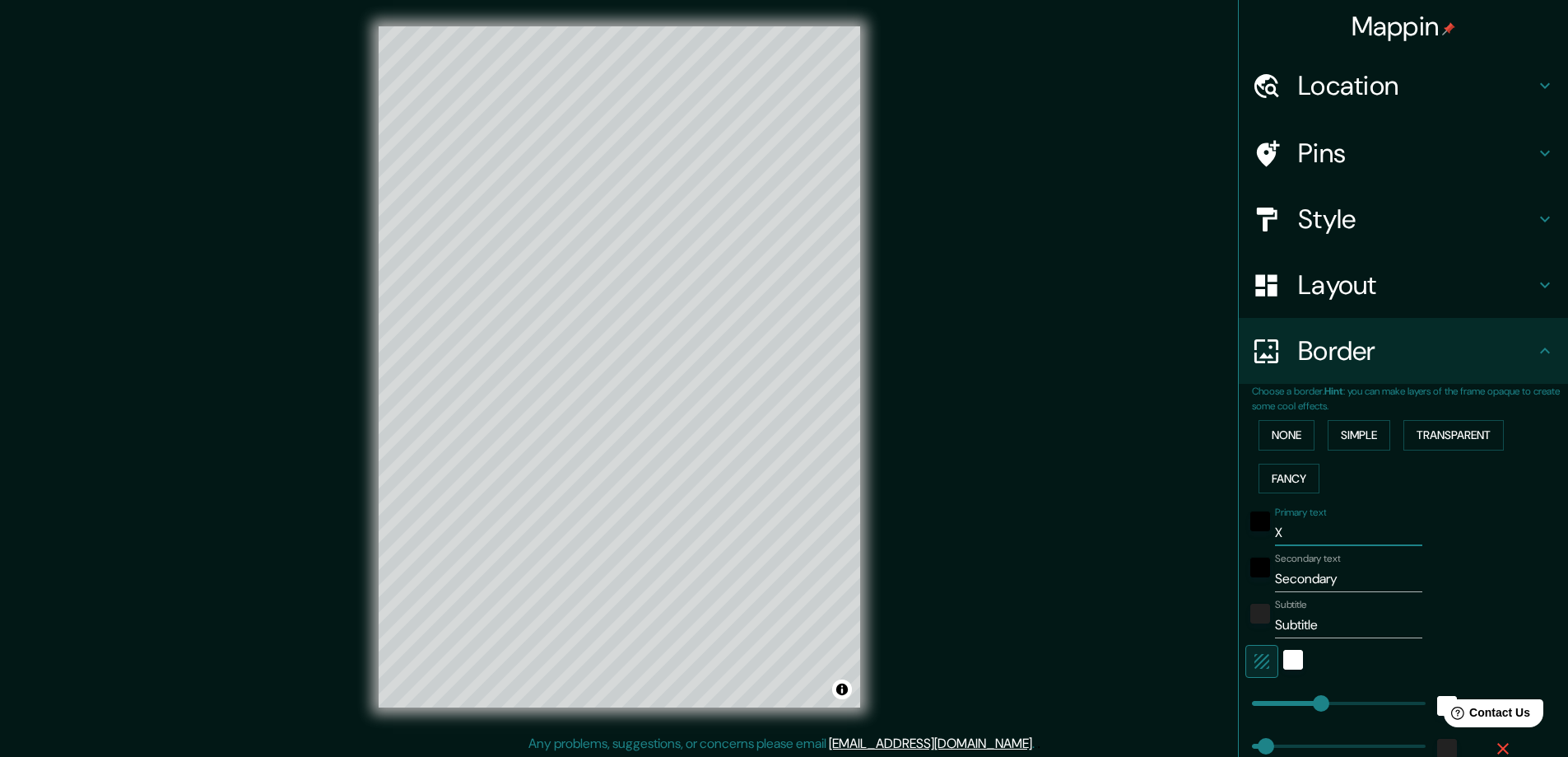
type input "47"
type input "Xo"
type input "47"
type input "Xoxh"
type input "47"
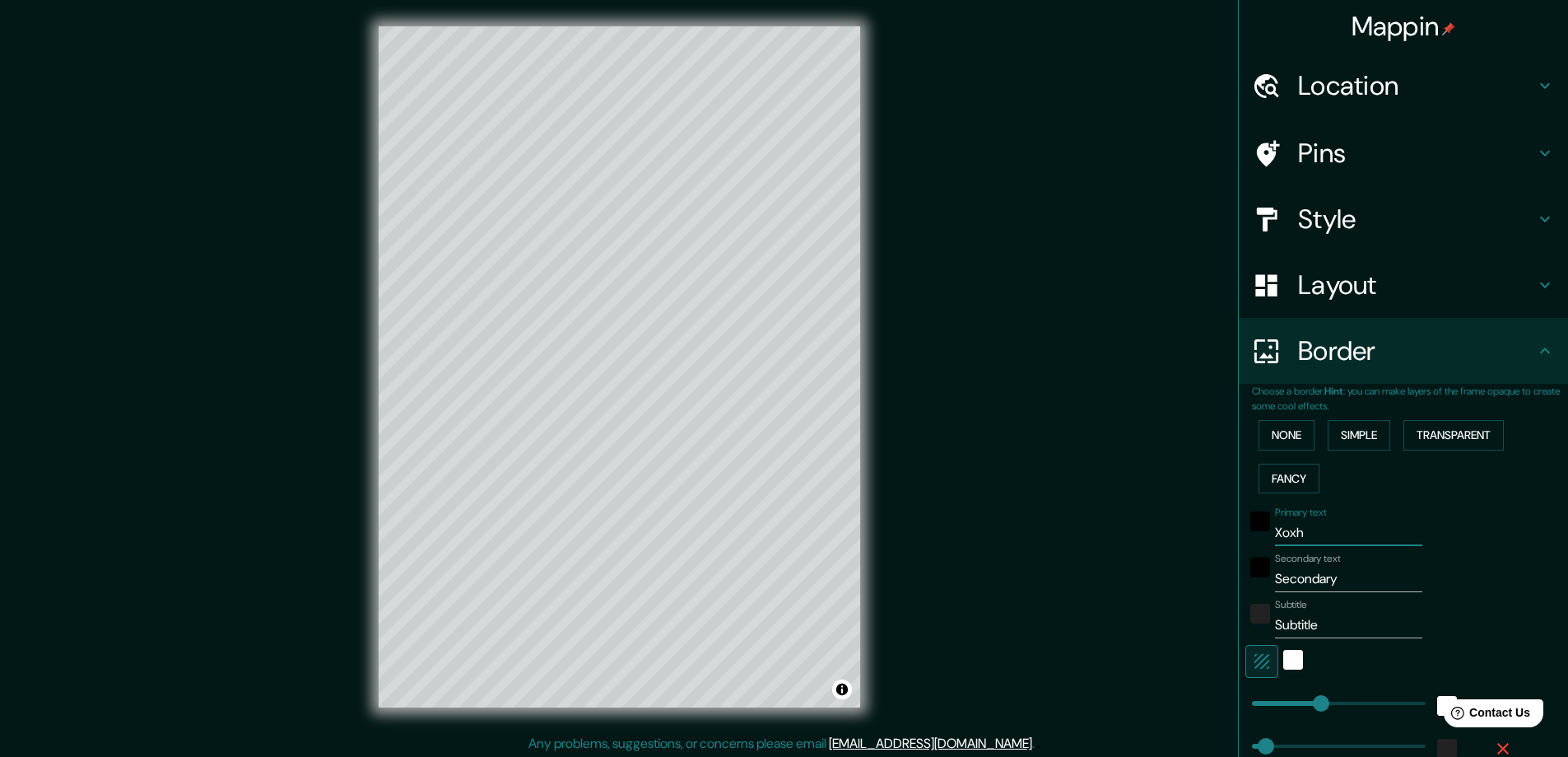
type input "Xoxhi"
type input "47"
type input "Xoxhim"
type input "47"
type input "Xoxhimi"
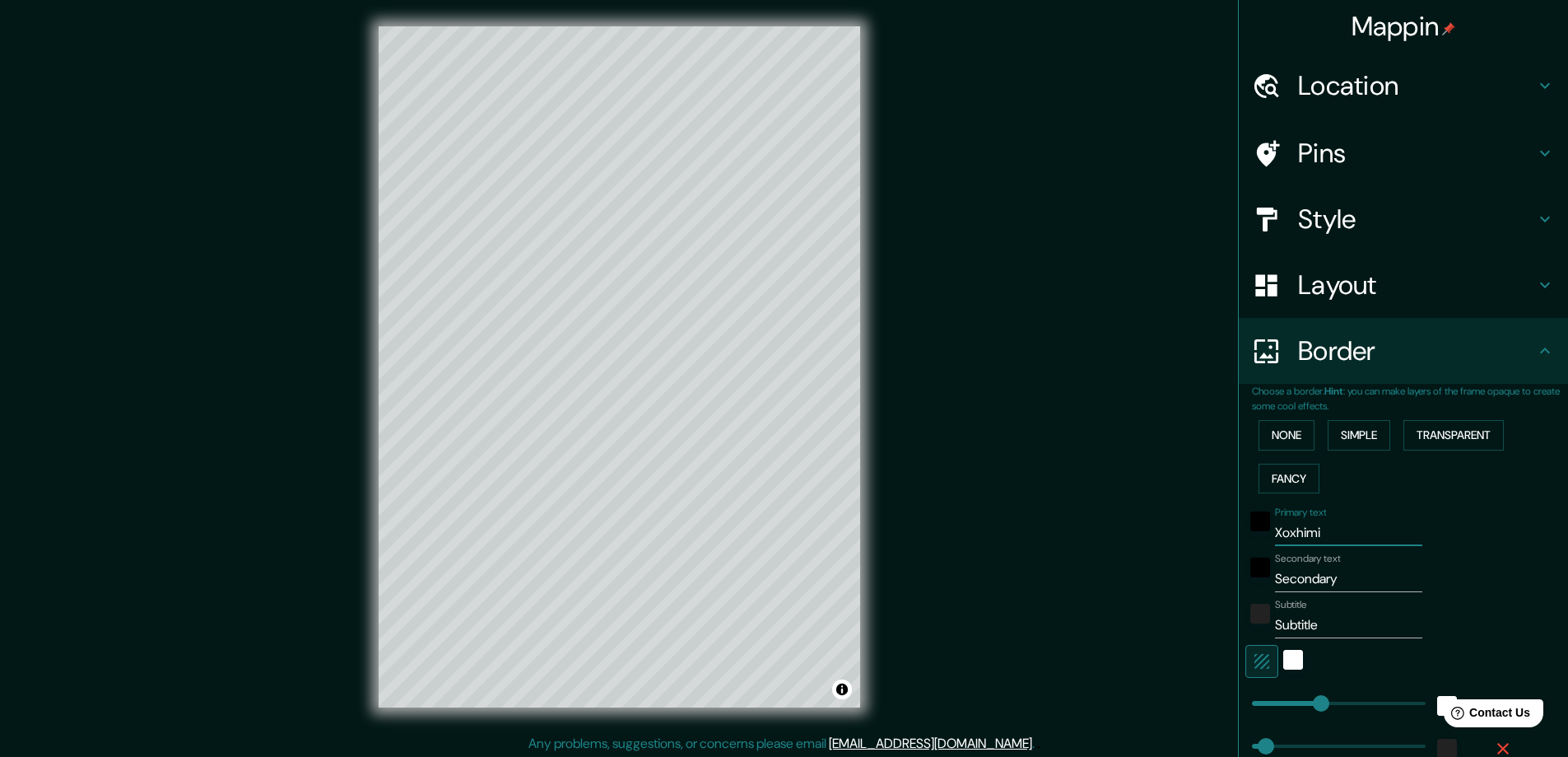
type input "47"
type input "Xoxh"
type input "47"
type input "Xox"
type input "47"
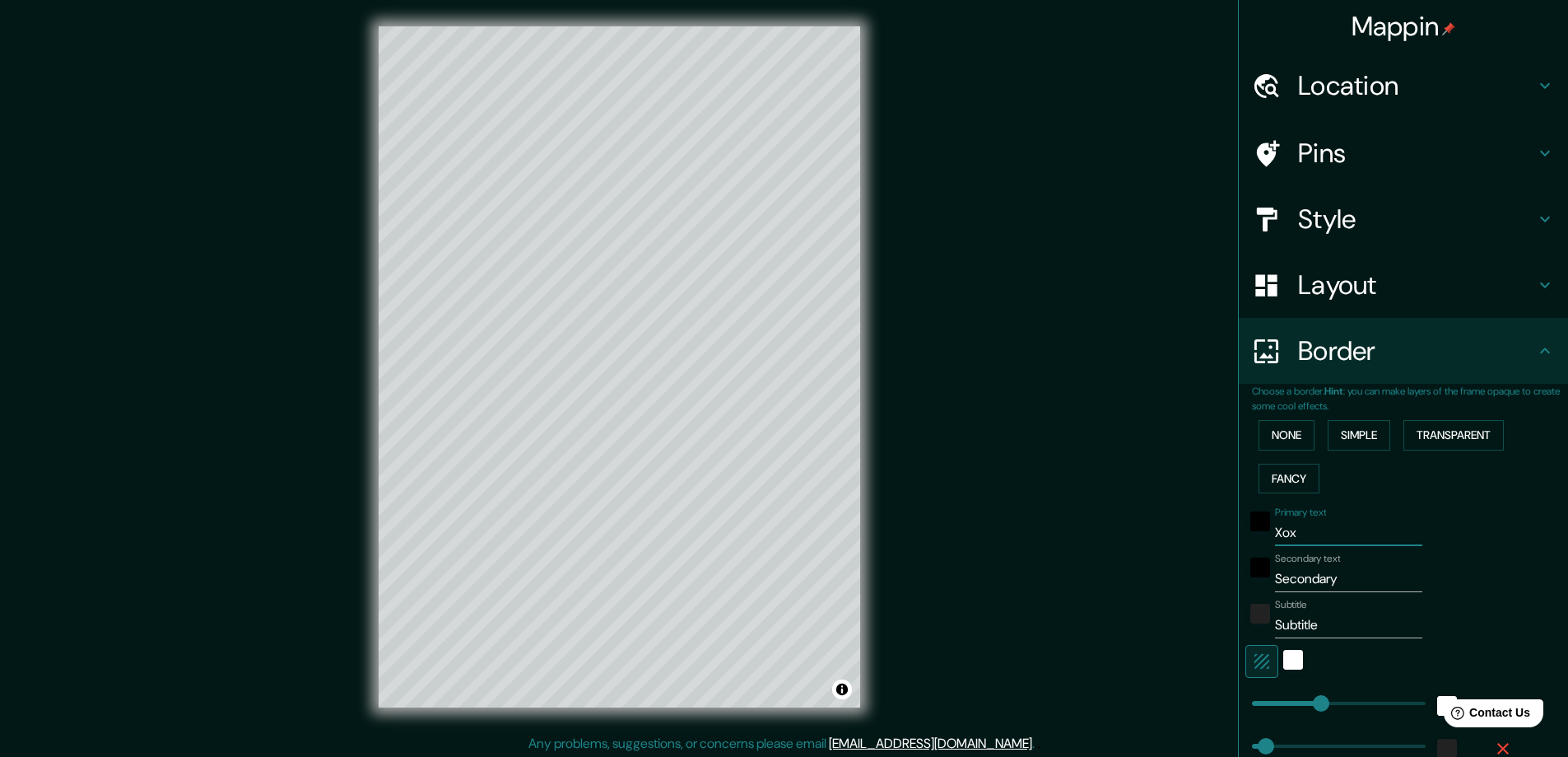
type input "Xo"
type input "47"
type input "Xoch"
type input "47"
type input "Xochi"
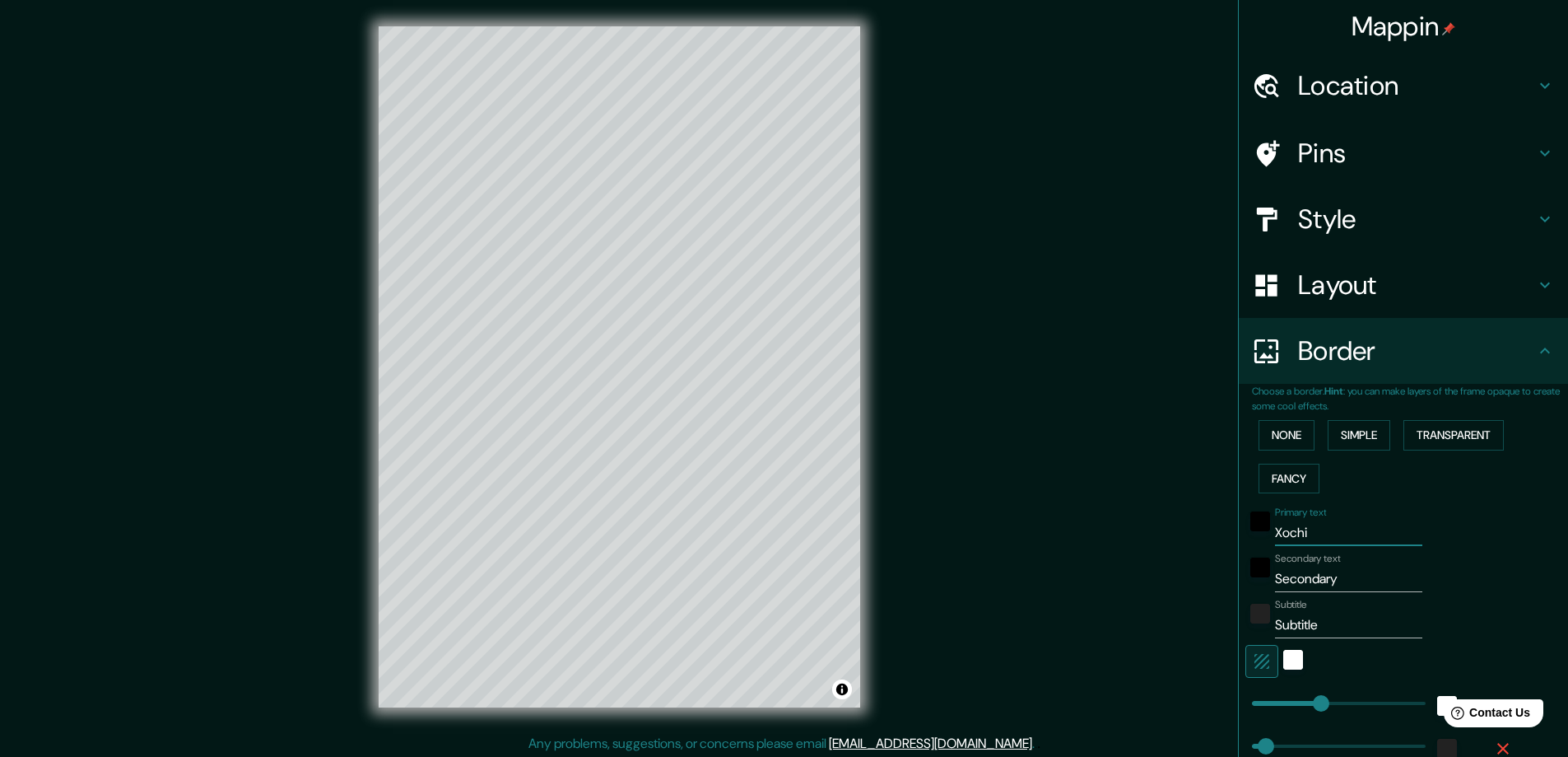
type input "47"
type input "[PERSON_NAME]"
type input "47"
type input "Xochi"
type input "47"
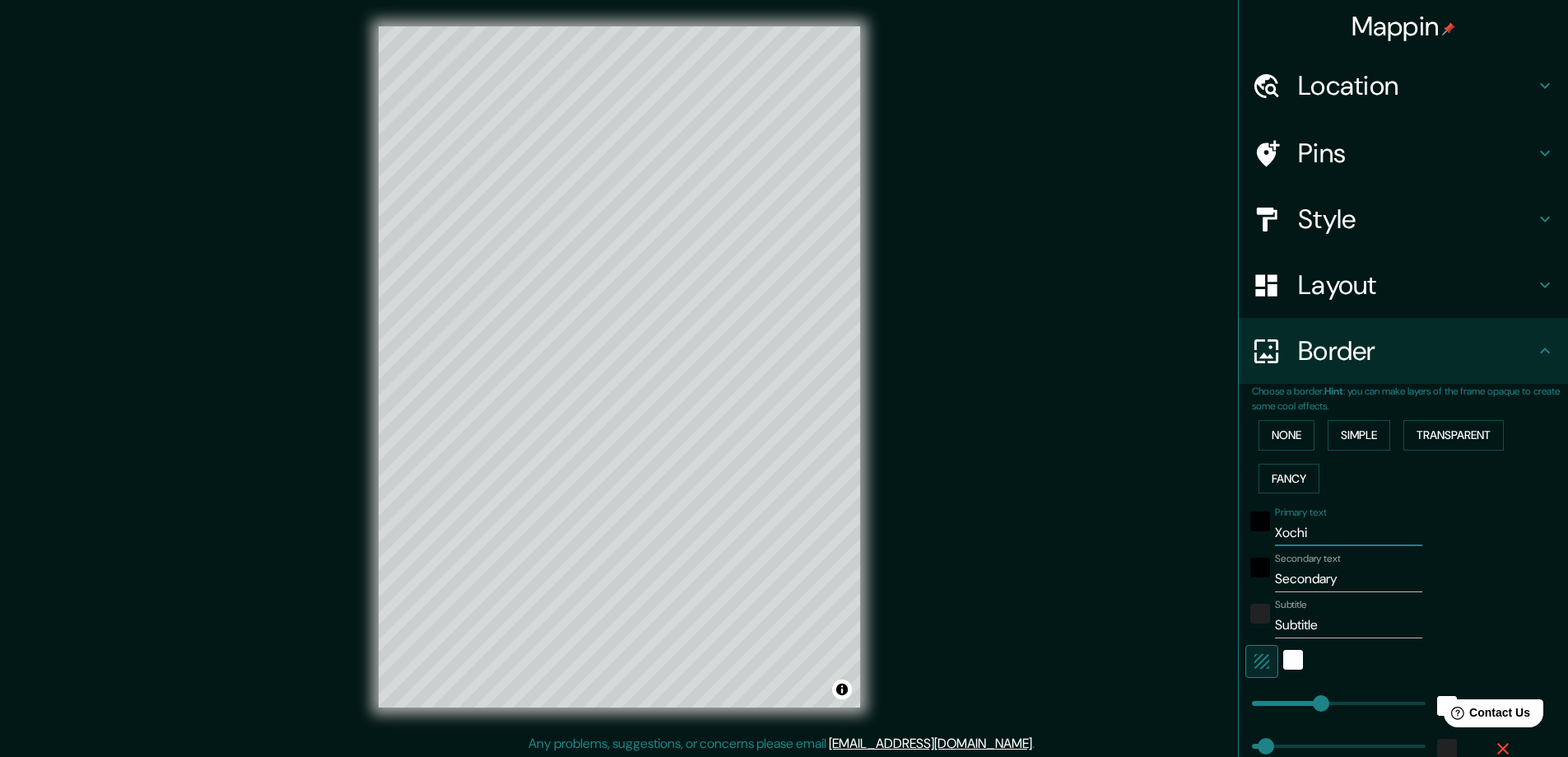
type input "Xoch"
type input "47"
type input "Xochi"
type input "47"
type input "Xochimi"
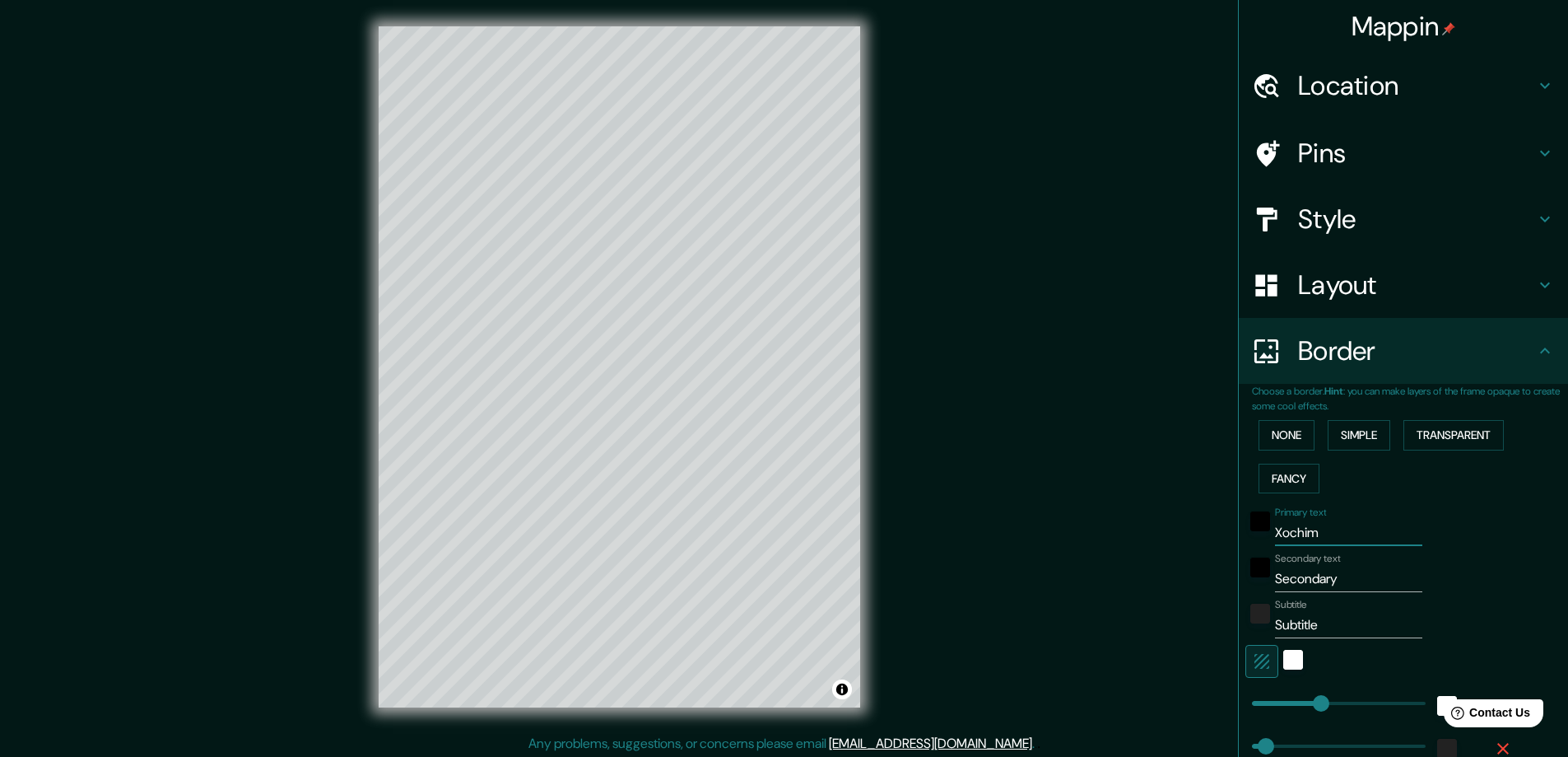
type input "47"
type input "Xochimilco"
type input "47"
type input "Xochimilco"
click at [1351, 585] on input "Secondary" at bounding box center [1349, 578] width 147 height 26
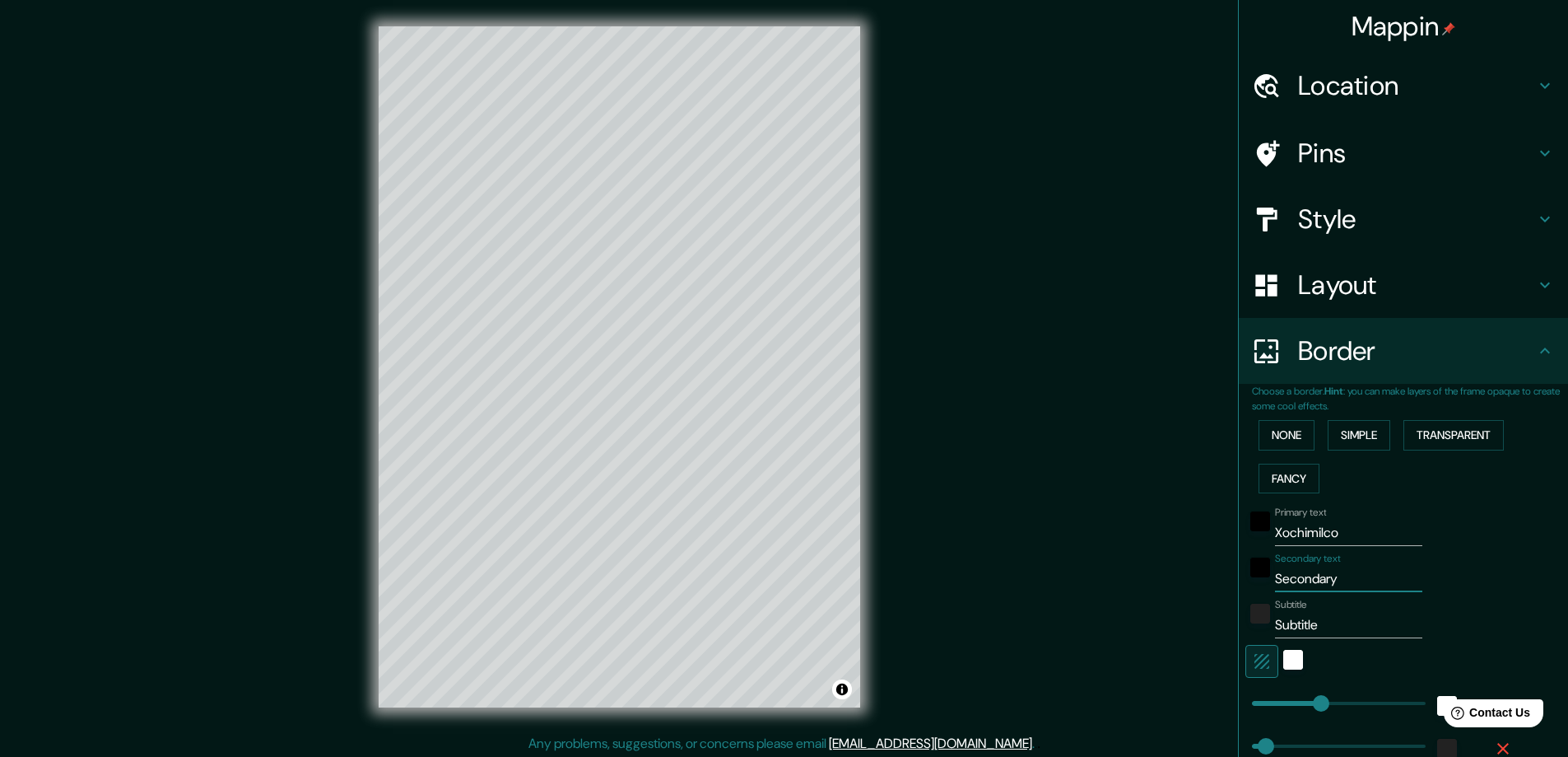
drag, startPoint x: 1347, startPoint y: 579, endPoint x: 1164, endPoint y: 581, distance: 183.0
click at [1164, 581] on div "Mappin Location [GEOGRAPHIC_DATA], [GEOGRAPHIC_DATA], [GEOGRAPHIC_DATA] [GEOGRA…" at bounding box center [784, 379] width 1568 height 760
type input "d"
type input "47"
type input "de"
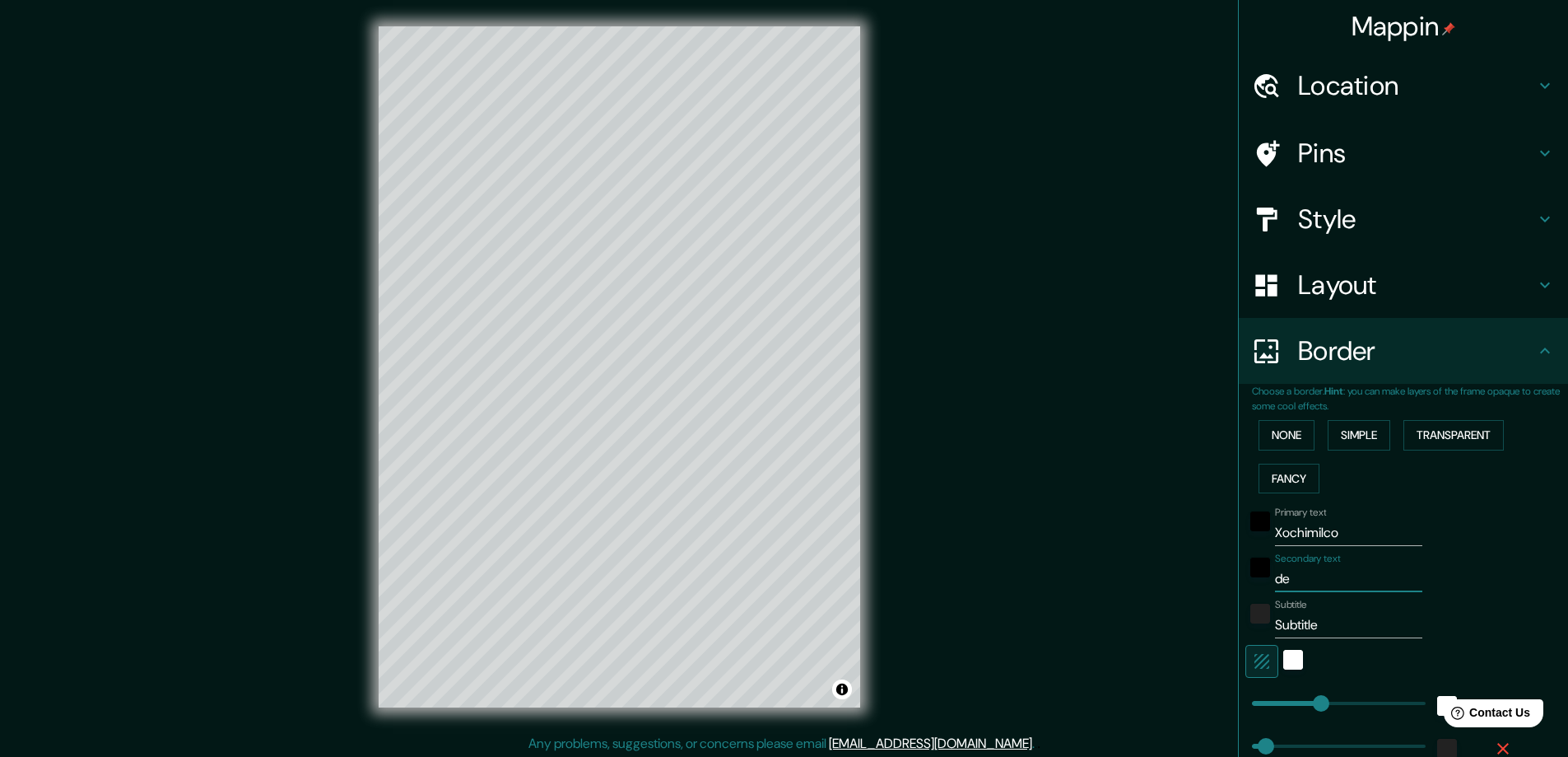
type input "47"
type input "del"
type input "47"
type input "dele"
type input "47"
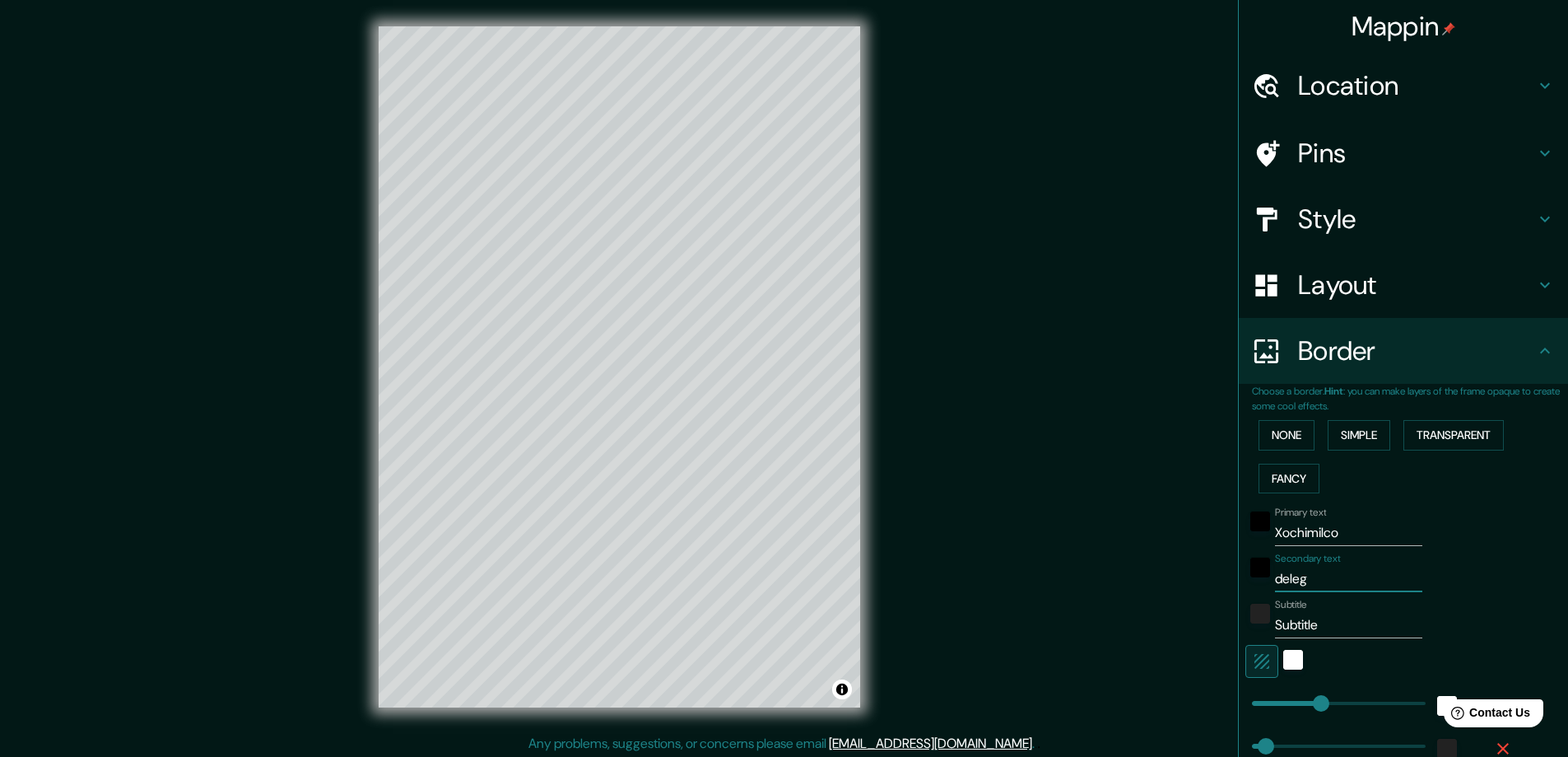
type input "delega"
type input "47"
type input "delegaci"
type input "47"
type input "delegació"
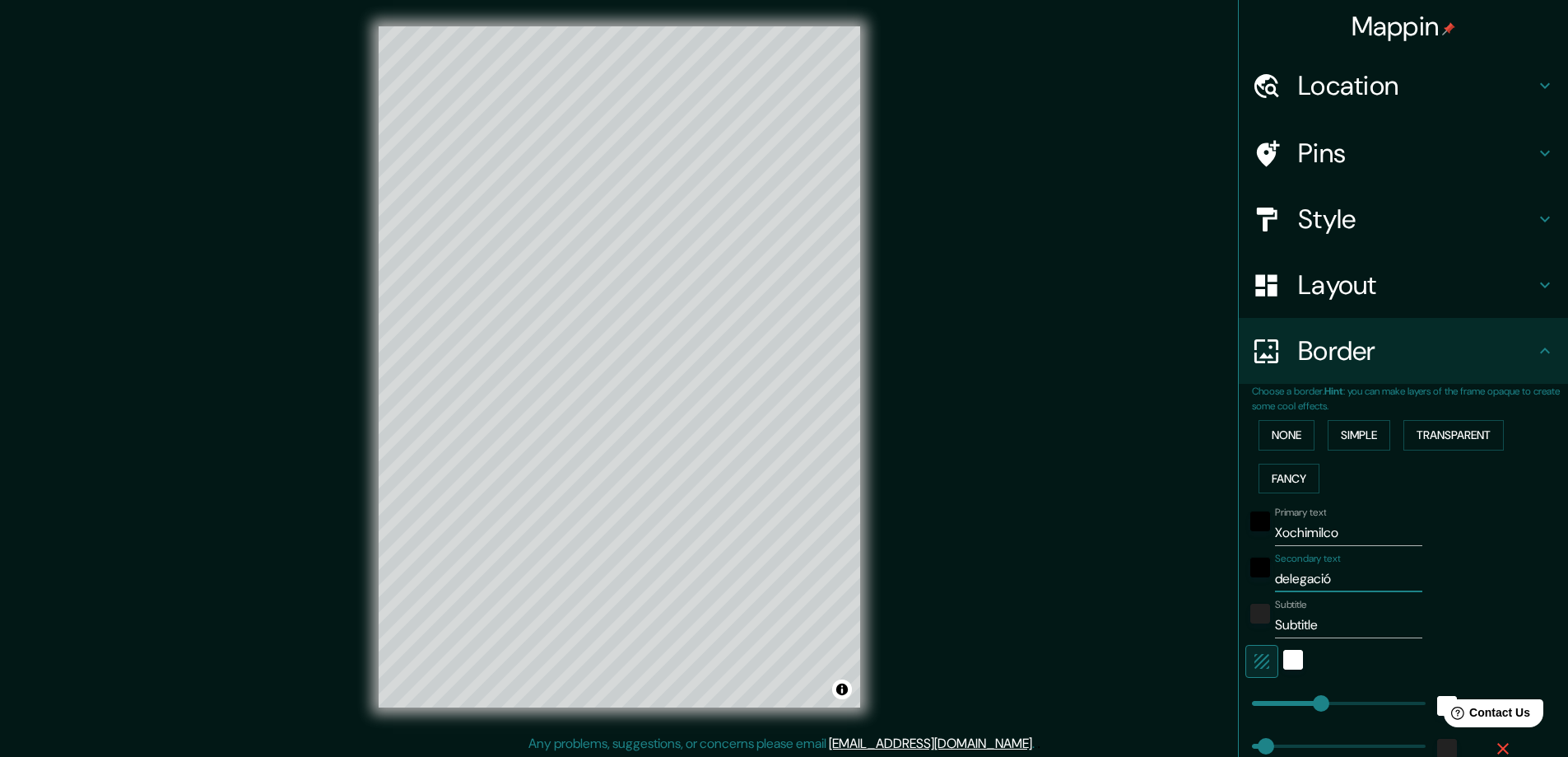
type input "47"
type input "delegación"
type input "47"
type input "delegación"
drag, startPoint x: 1321, startPoint y: 624, endPoint x: 1251, endPoint y: 624, distance: 70.0
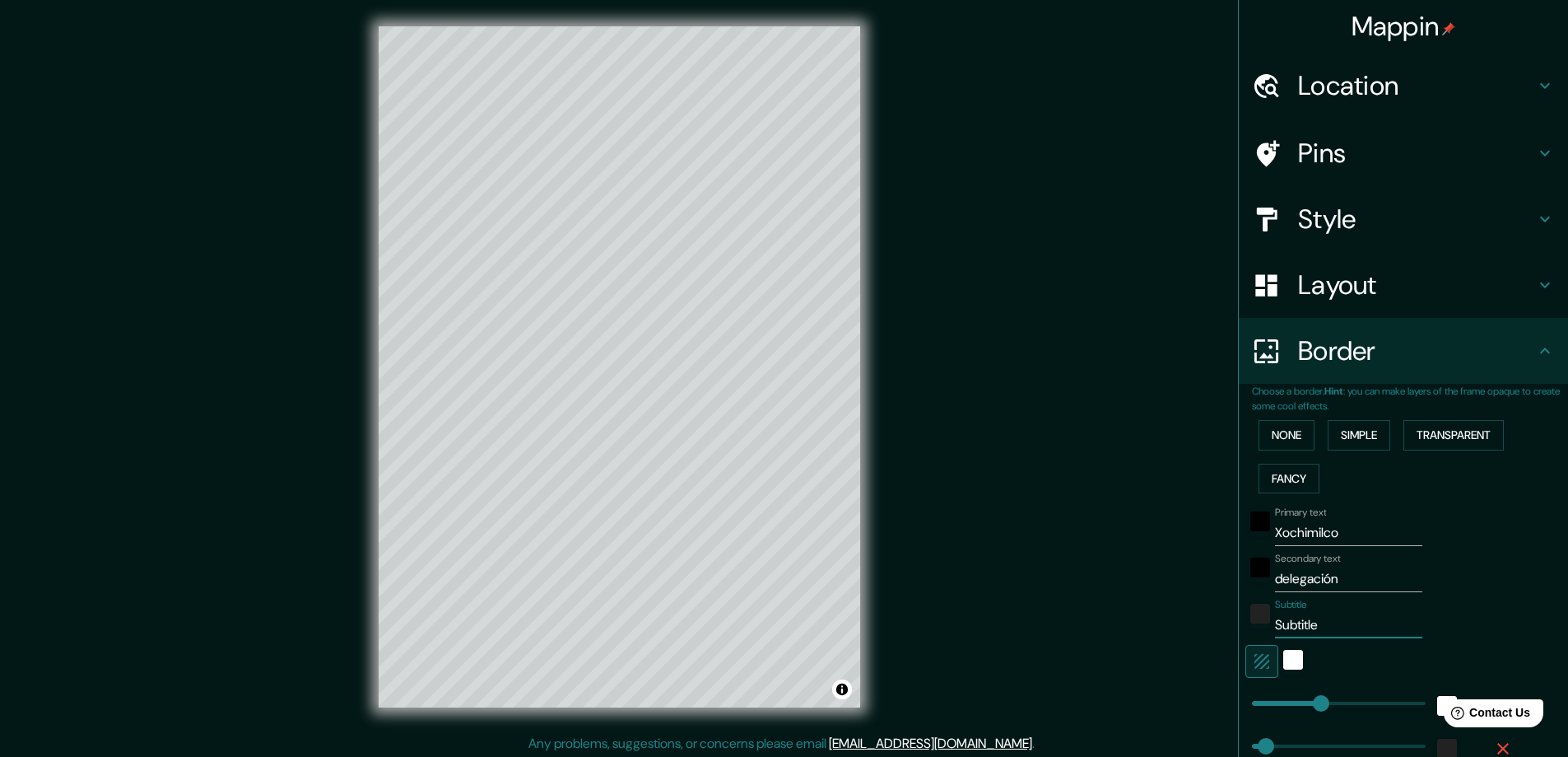
click at [1251, 624] on div "Subtitle Subtitle" at bounding box center [1380, 618] width 270 height 40
type input "me"
type input "47"
type input "mer"
type input "47"
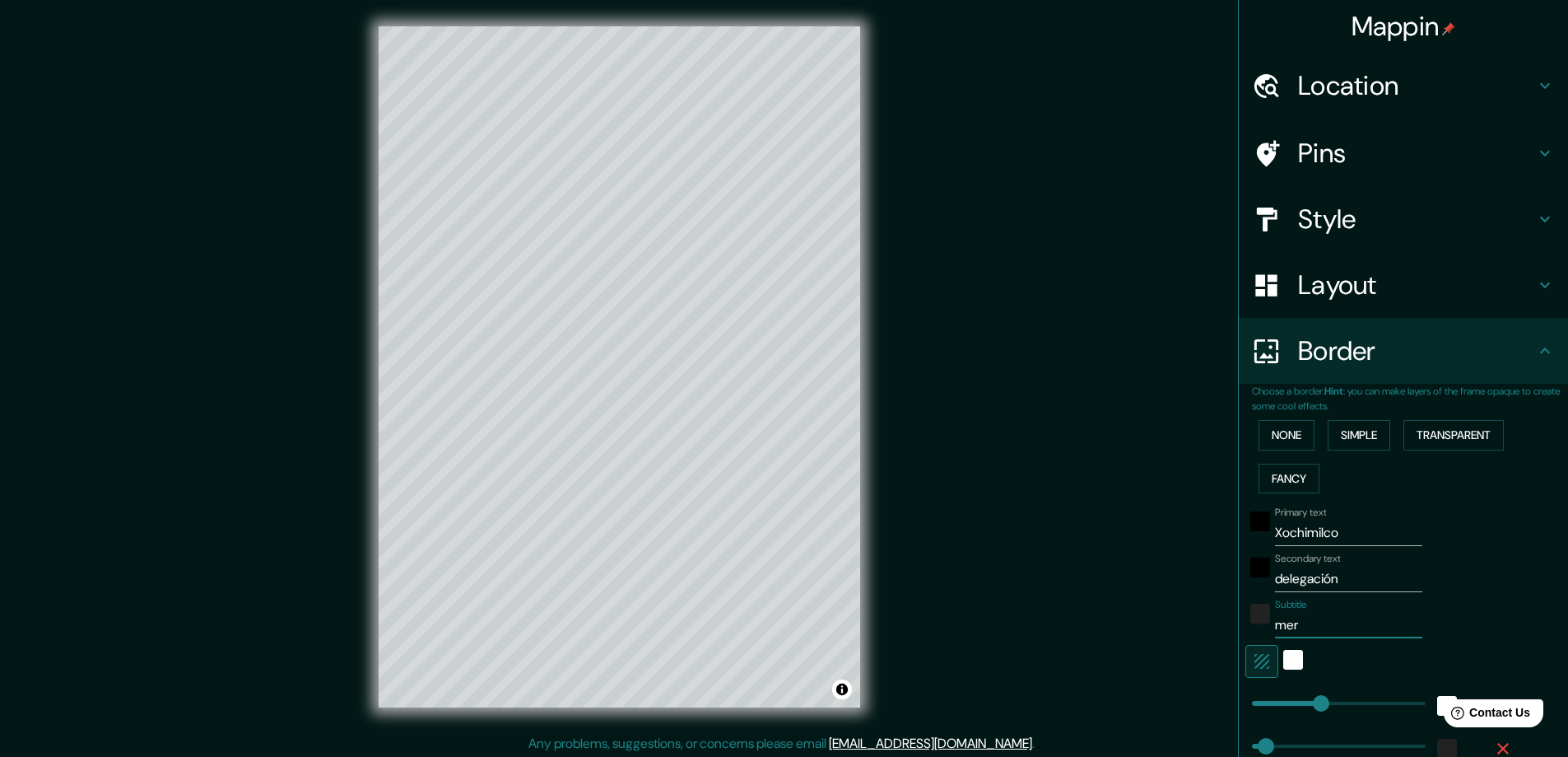
type input "merc"
type input "47"
type input "merca"
type input "47"
type input "mercad"
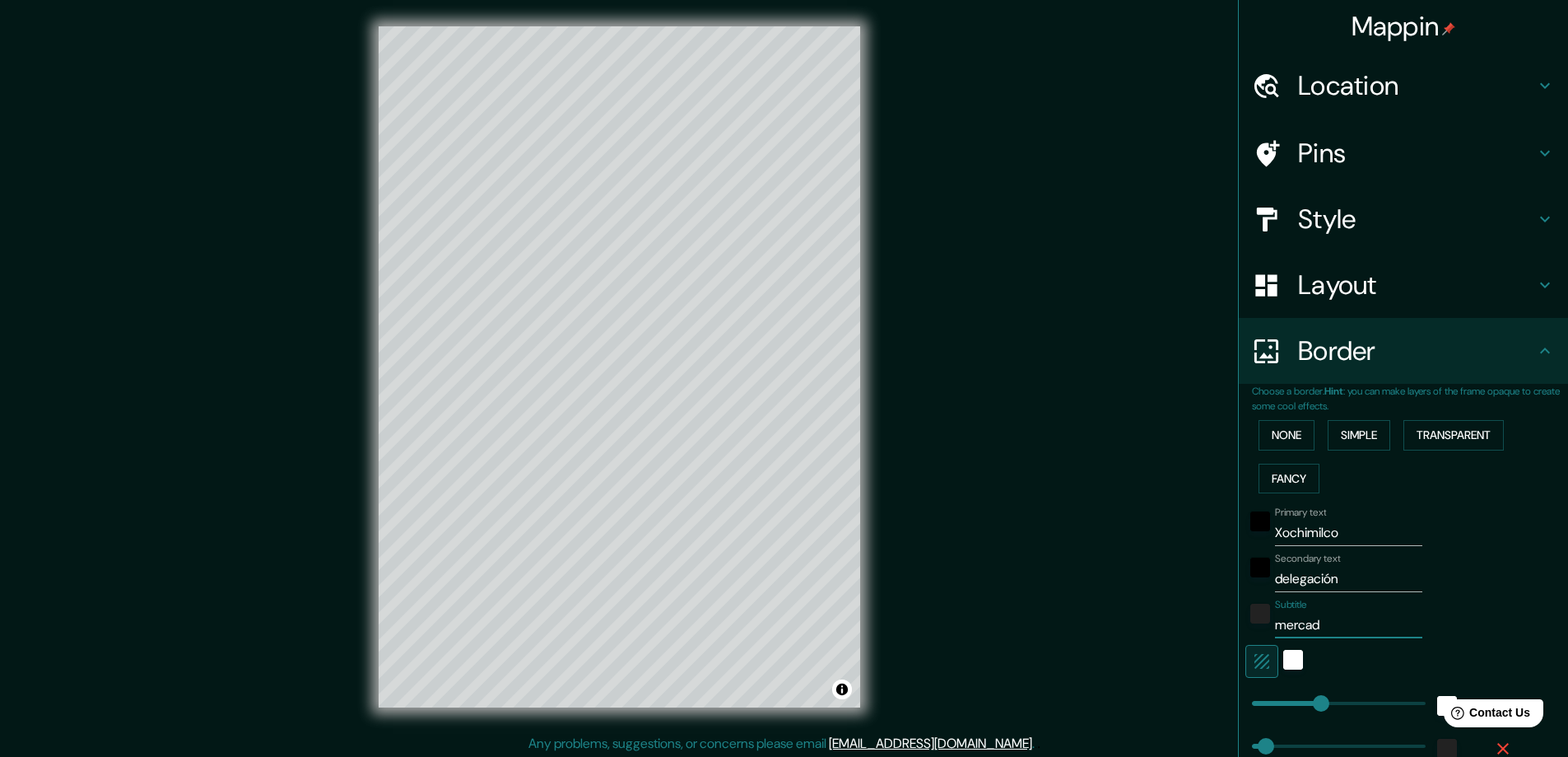
type input "47"
type input "merca"
type input "47"
type input "mer"
type input "47"
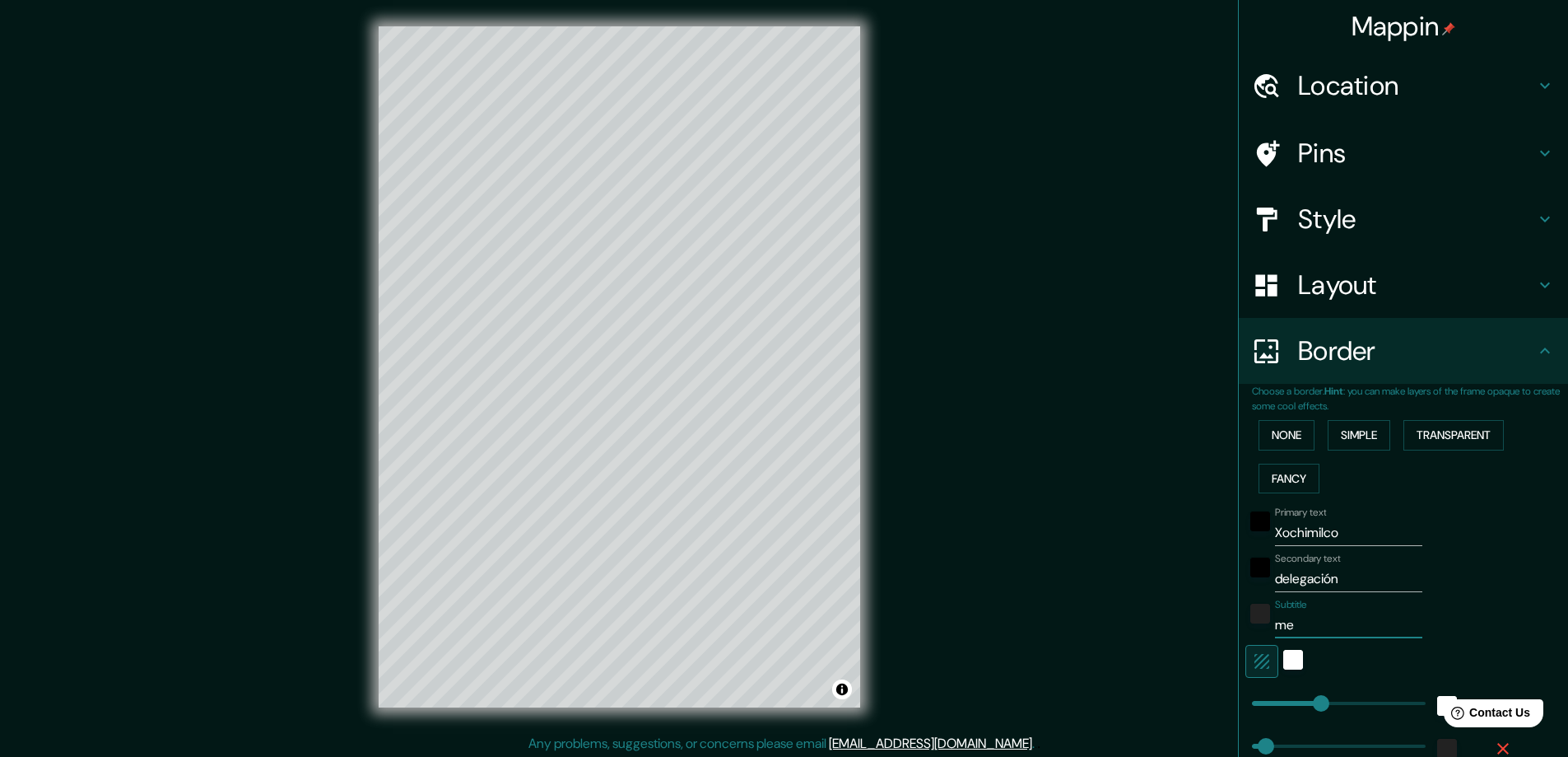
type input "m"
type input "47"
type input "M"
type input "47"
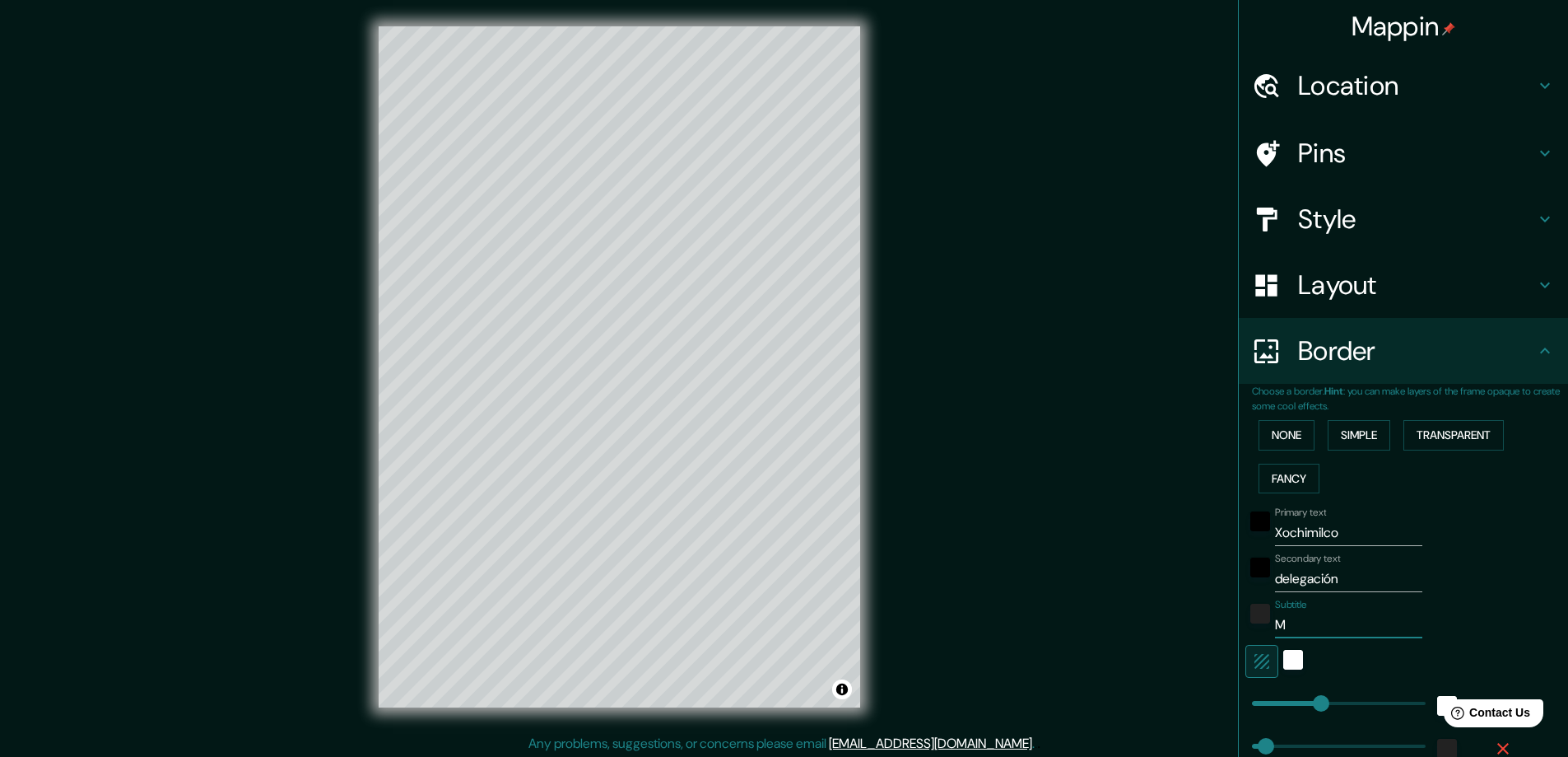
type input "Me"
type input "47"
type input "Mer"
type input "47"
type input "Merc"
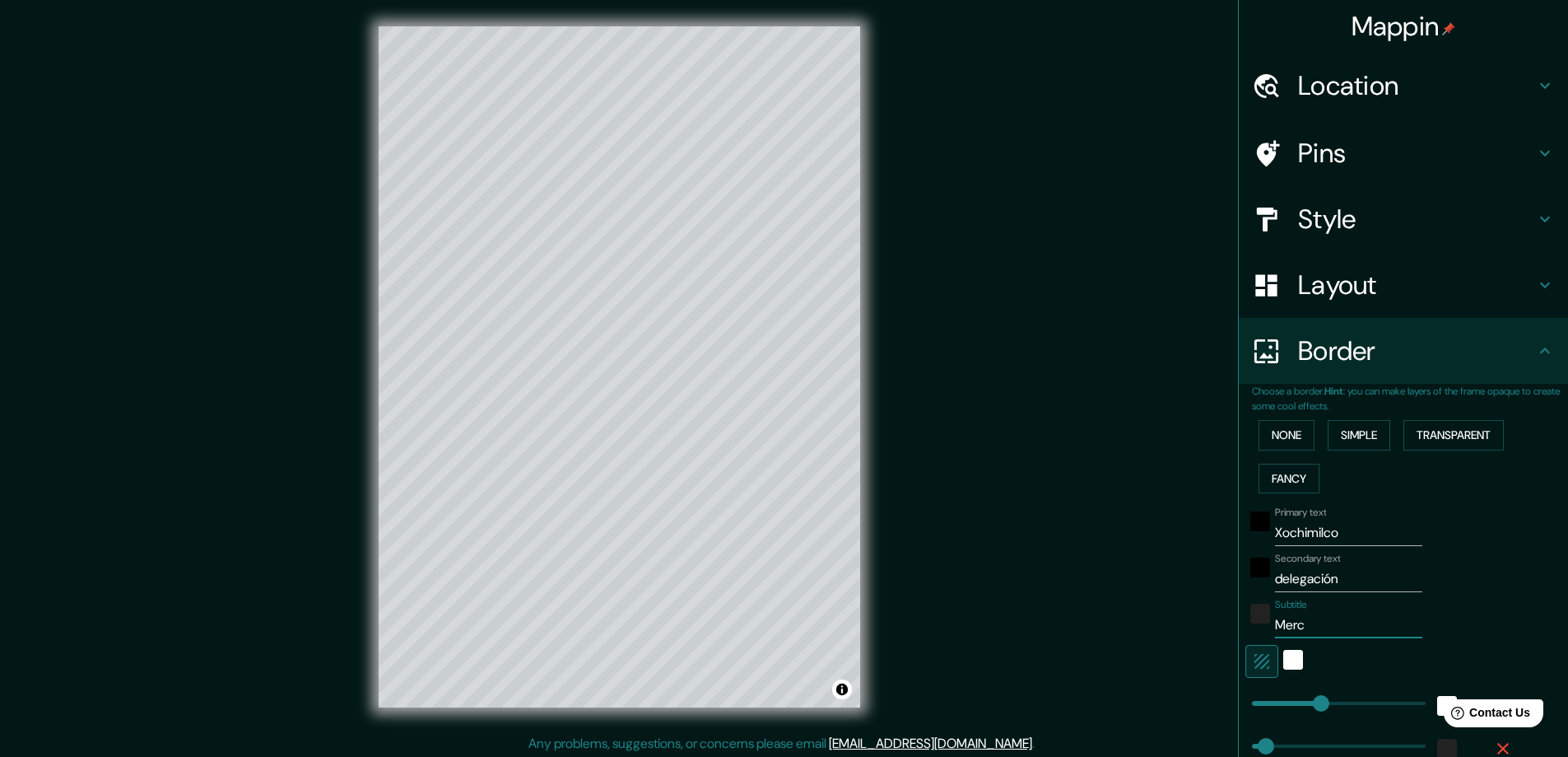
type input "47"
type input "Mercad"
type input "47"
type input "[PERSON_NAME] de"
type input "47"
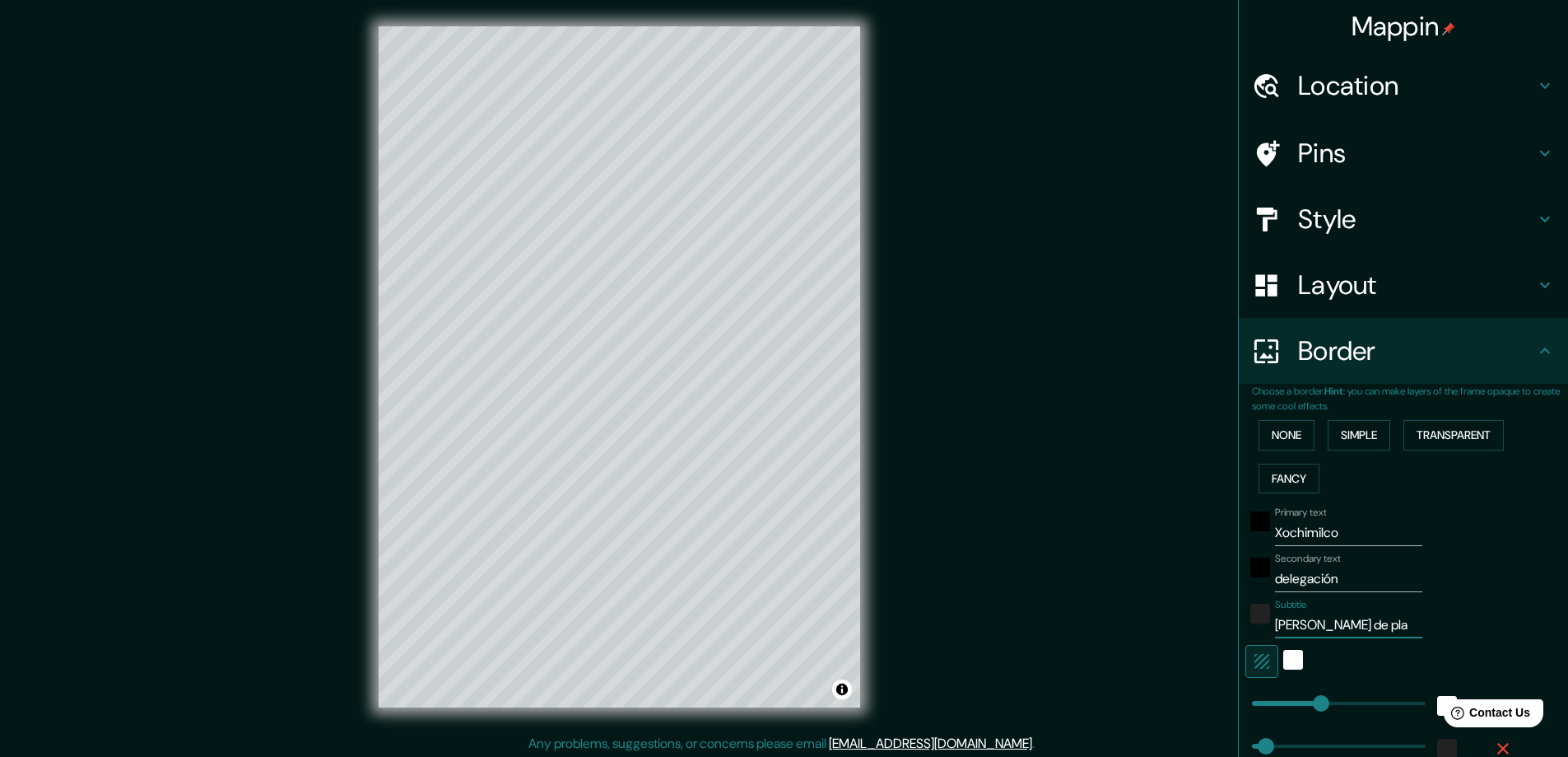
type input "[PERSON_NAME] de plan"
type input "47"
type input "[PERSON_NAME] de plant"
type input "47"
type input "[PERSON_NAME] de plantas"
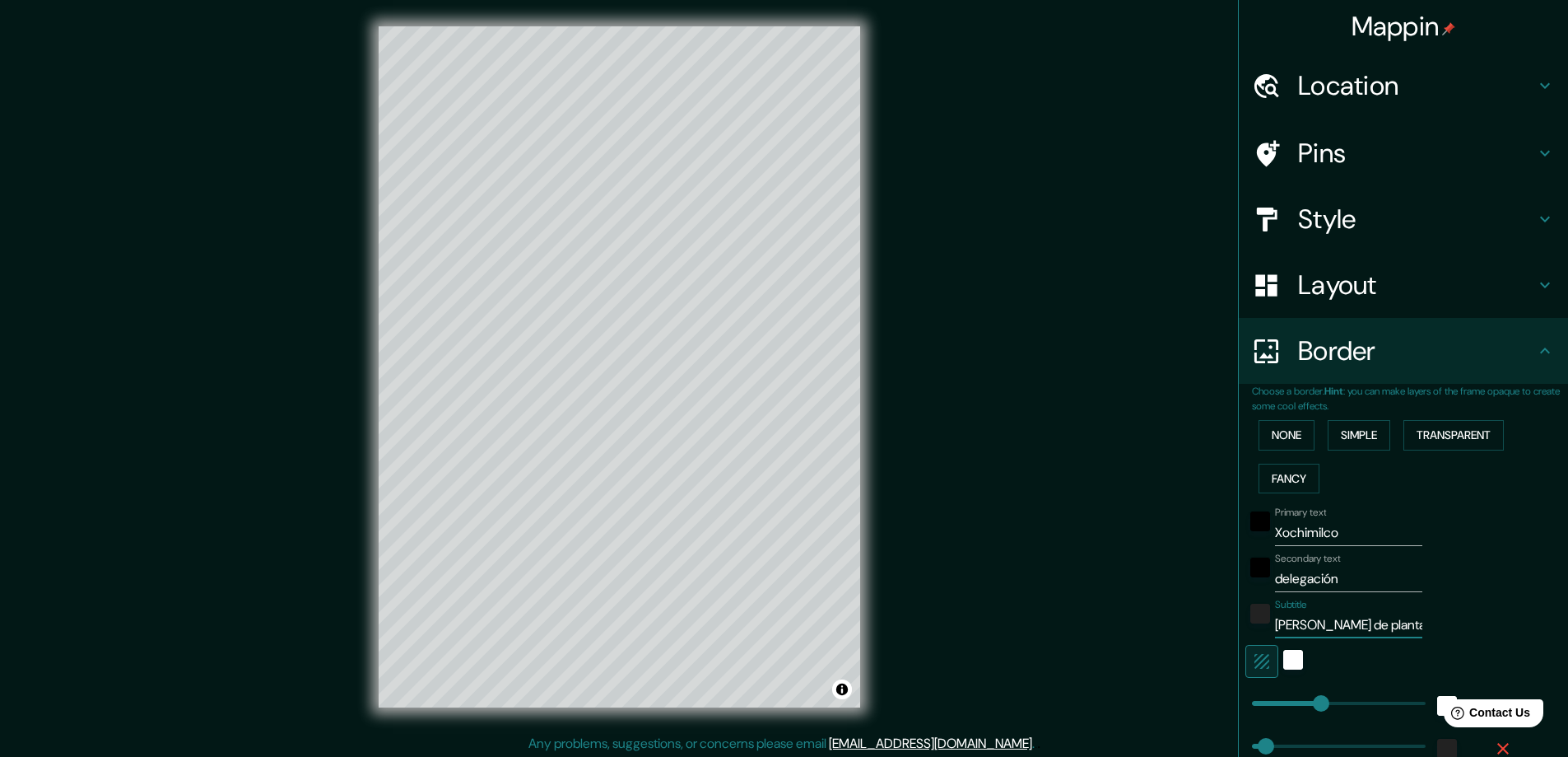
type input "47"
type input "[PERSON_NAME] de plantas"
click at [1152, 575] on div "Mappin Location [GEOGRAPHIC_DATA], [GEOGRAPHIC_DATA], [GEOGRAPHIC_DATA] [GEOGRA…" at bounding box center [784, 379] width 1568 height 760
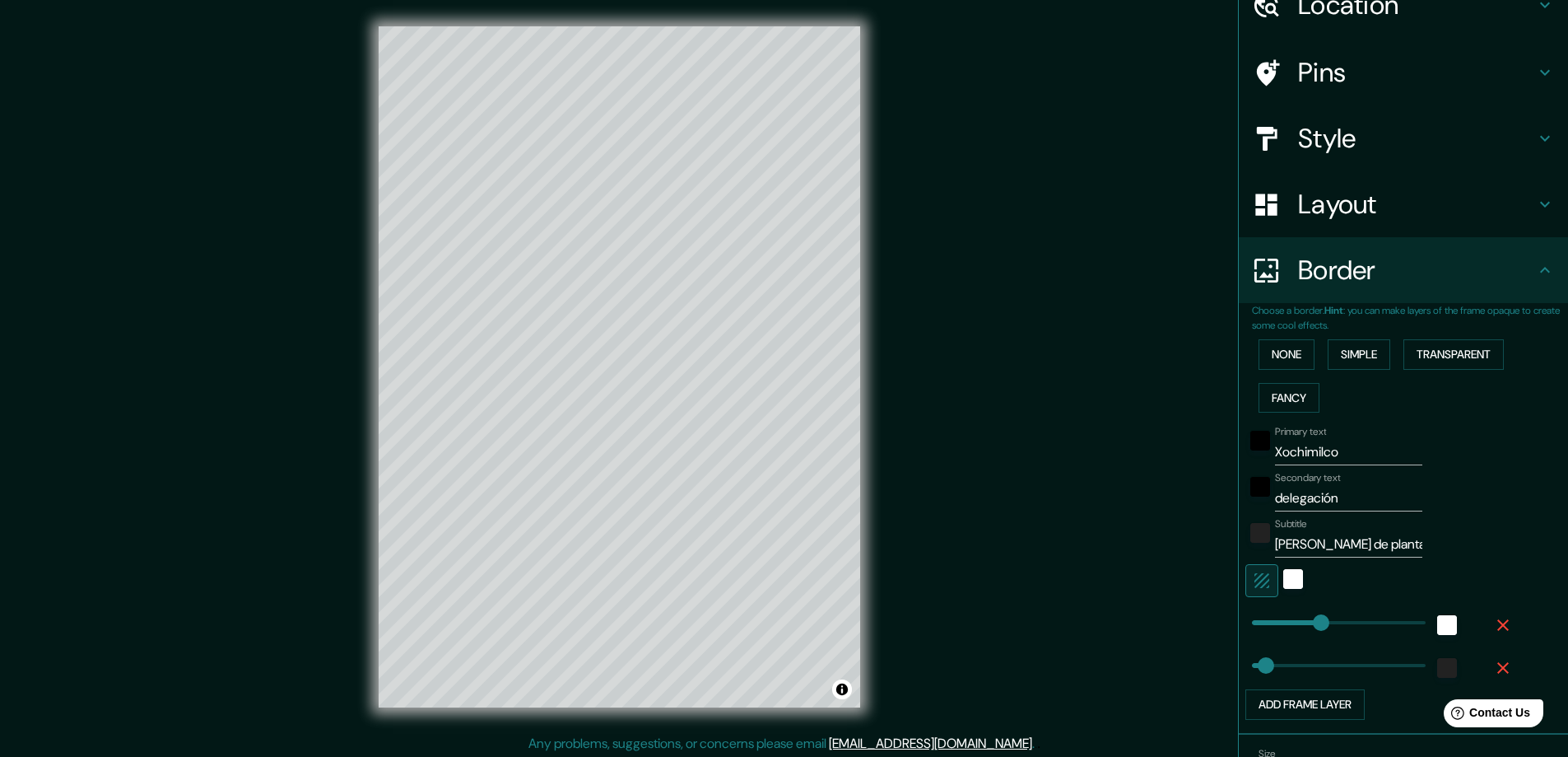
scroll to position [100, 0]
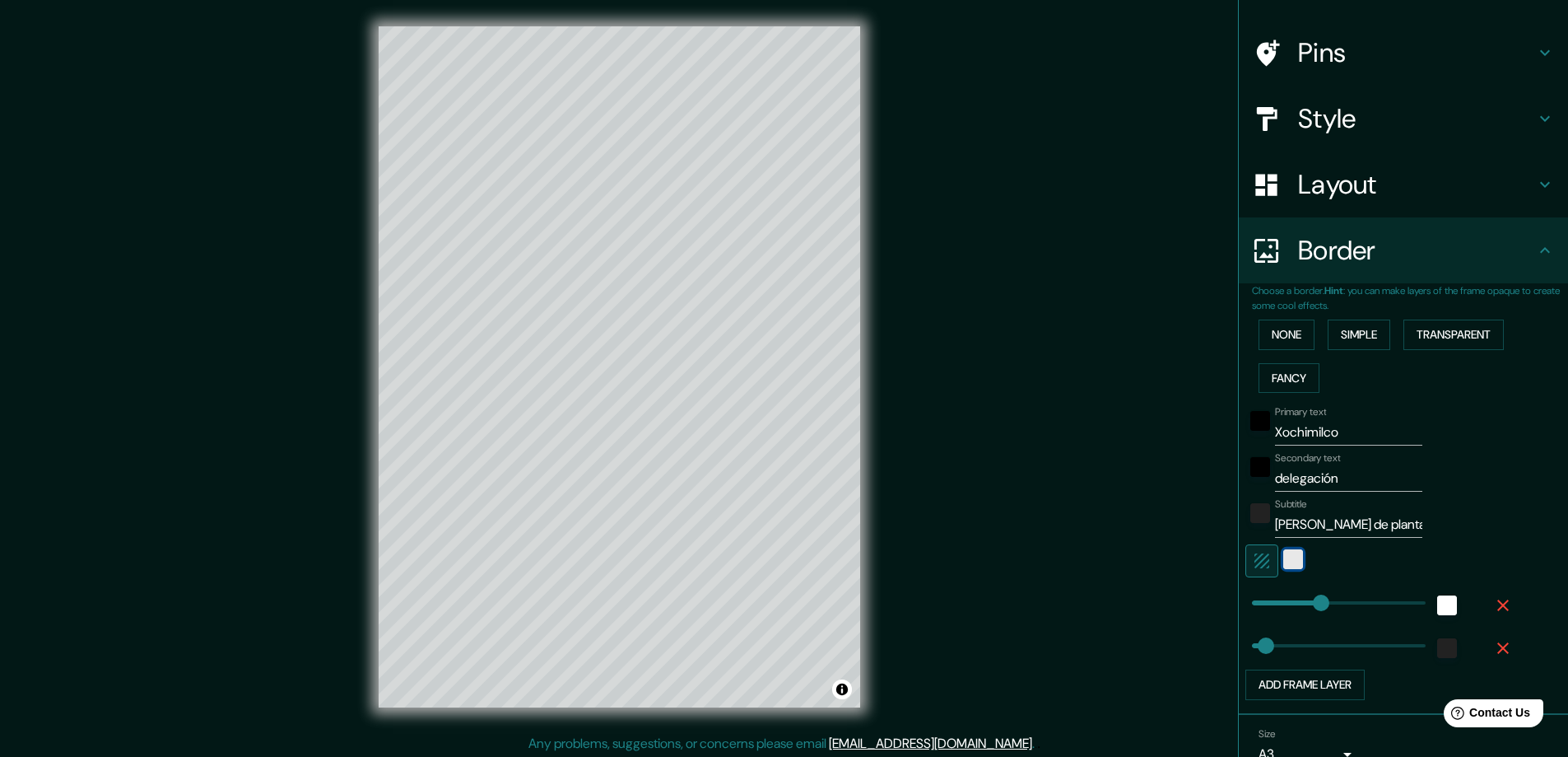
click at [1283, 558] on div "white" at bounding box center [1292, 559] width 19 height 19
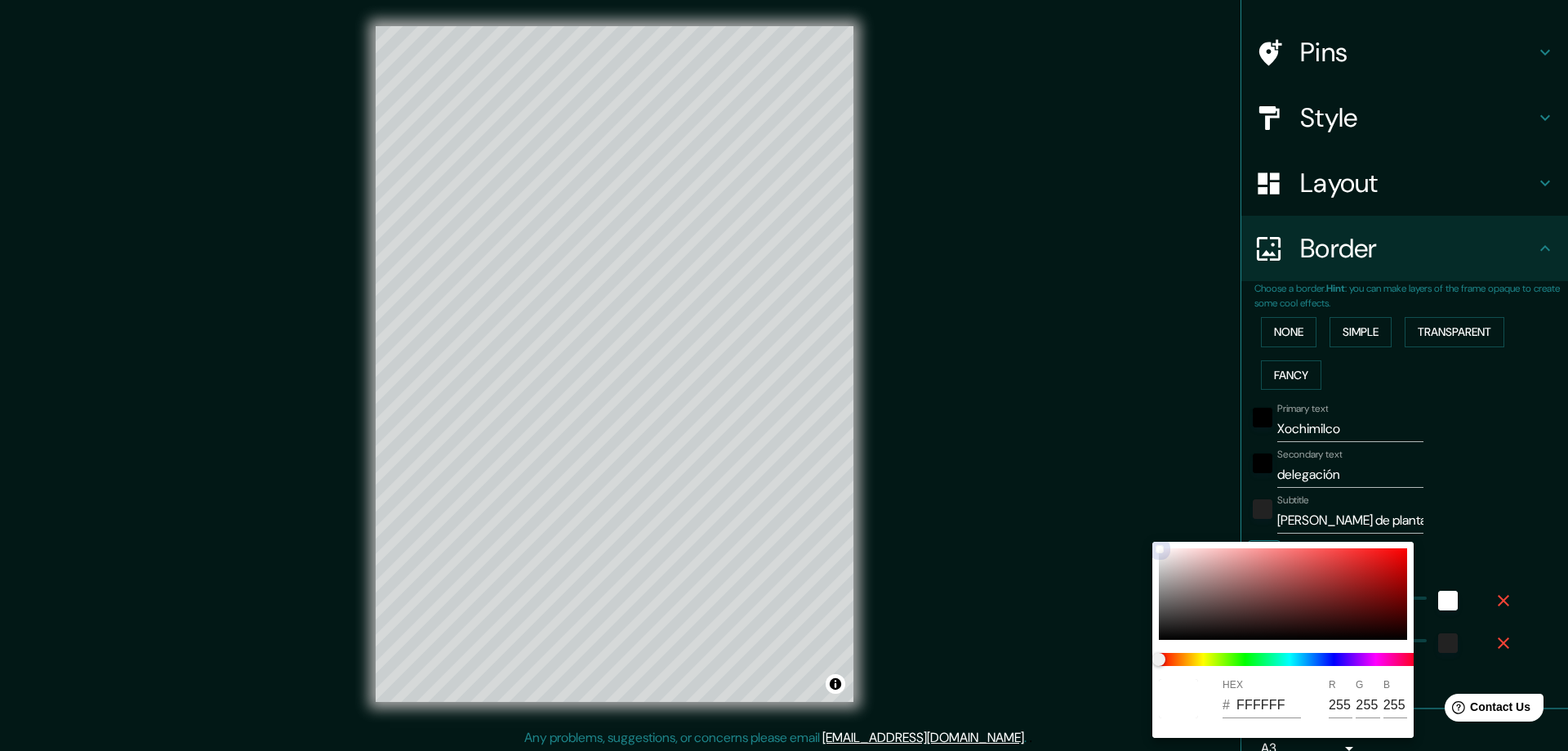
type input "47"
type input "753838"
type input "117"
type input "56"
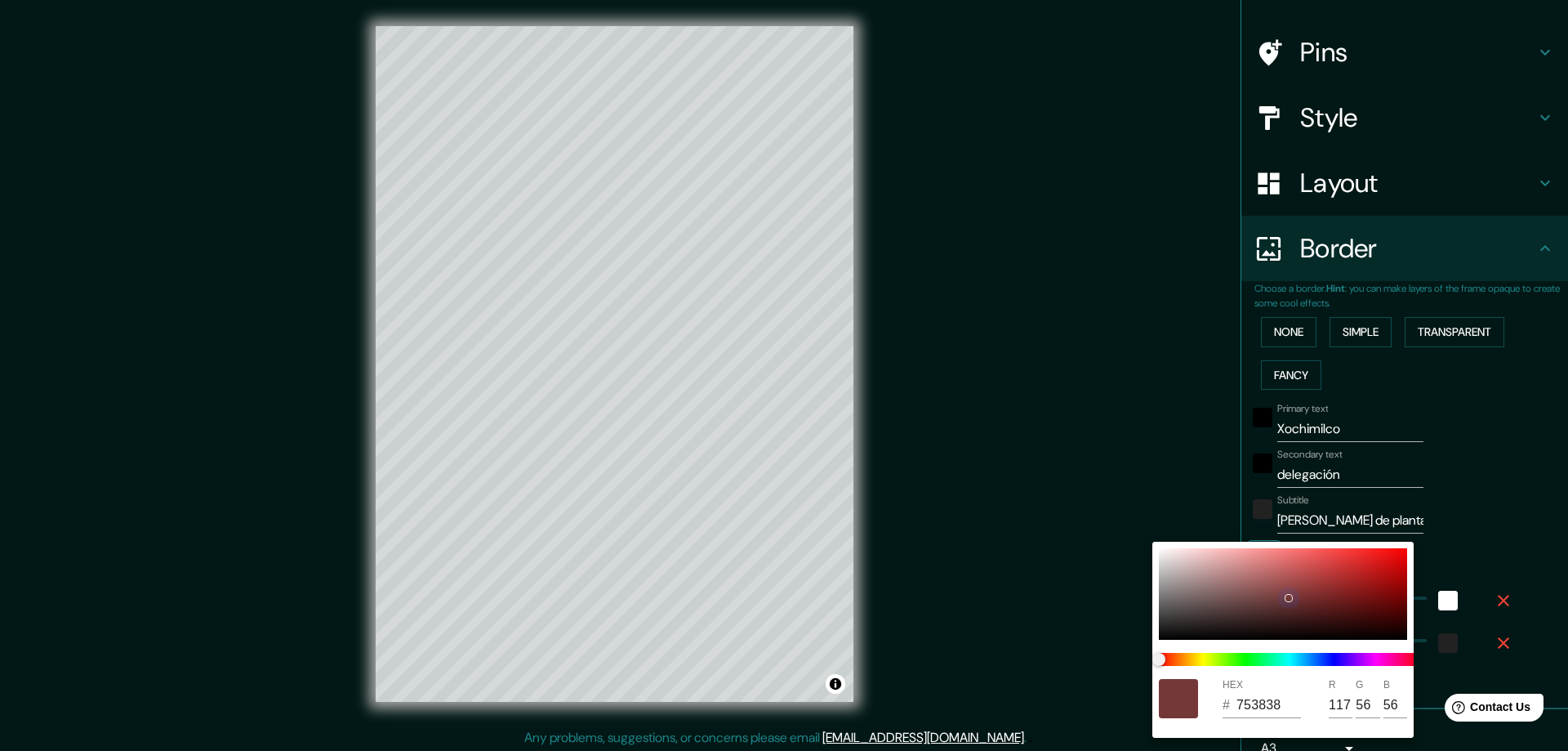
drag, startPoint x: 1288, startPoint y: 595, endPoint x: 1246, endPoint y: 627, distance: 52.8
click at [1246, 639] on div "HEX # 753838 R 117 G 56 B 56" at bounding box center [1282, 639] width 261 height 196
type input "47"
type input "C6ABAB"
type input "198"
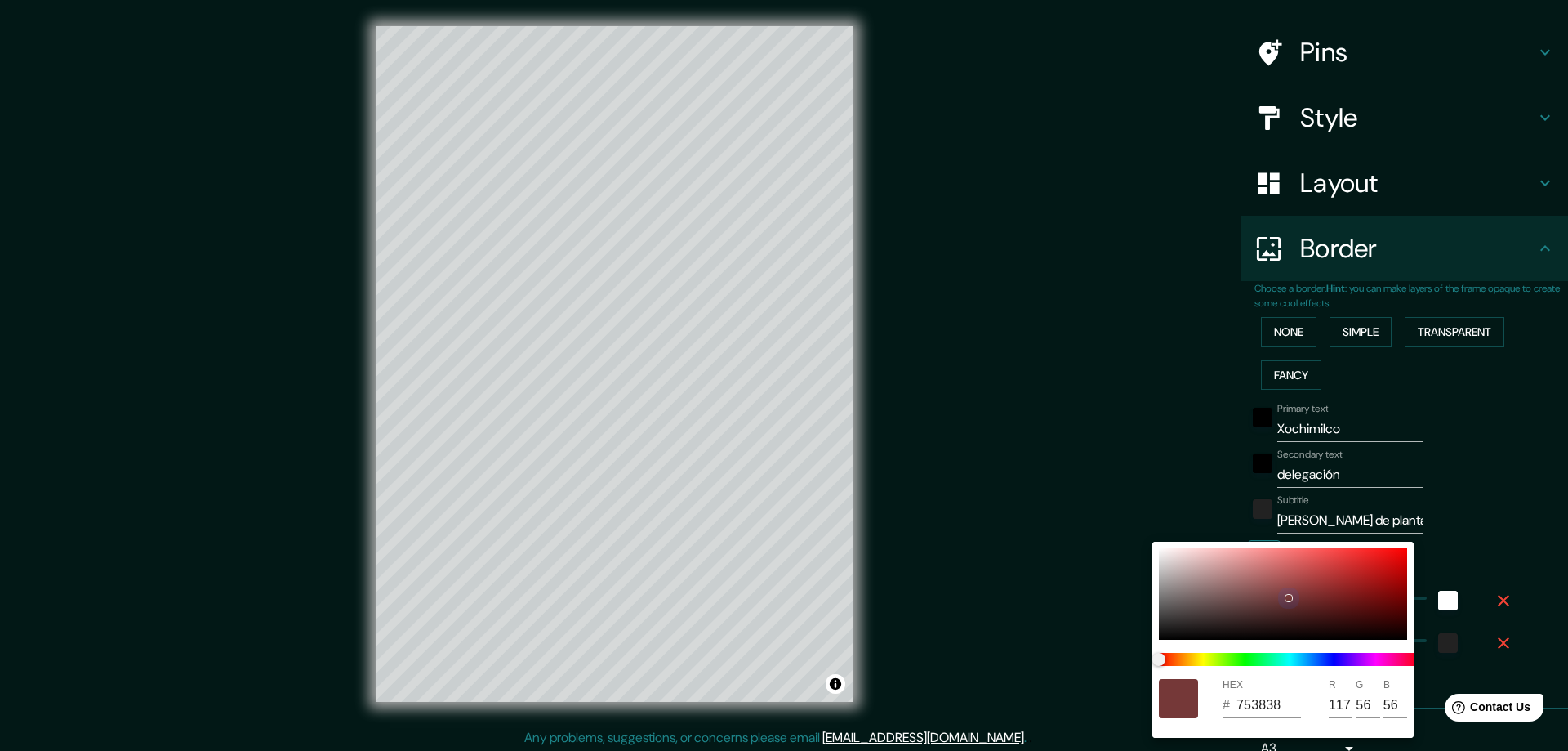
type input "171"
drag, startPoint x: 1297, startPoint y: 593, endPoint x: 1193, endPoint y: 570, distance: 106.5
click at [1192, 568] on div at bounding box center [1283, 593] width 248 height 91
type input "47"
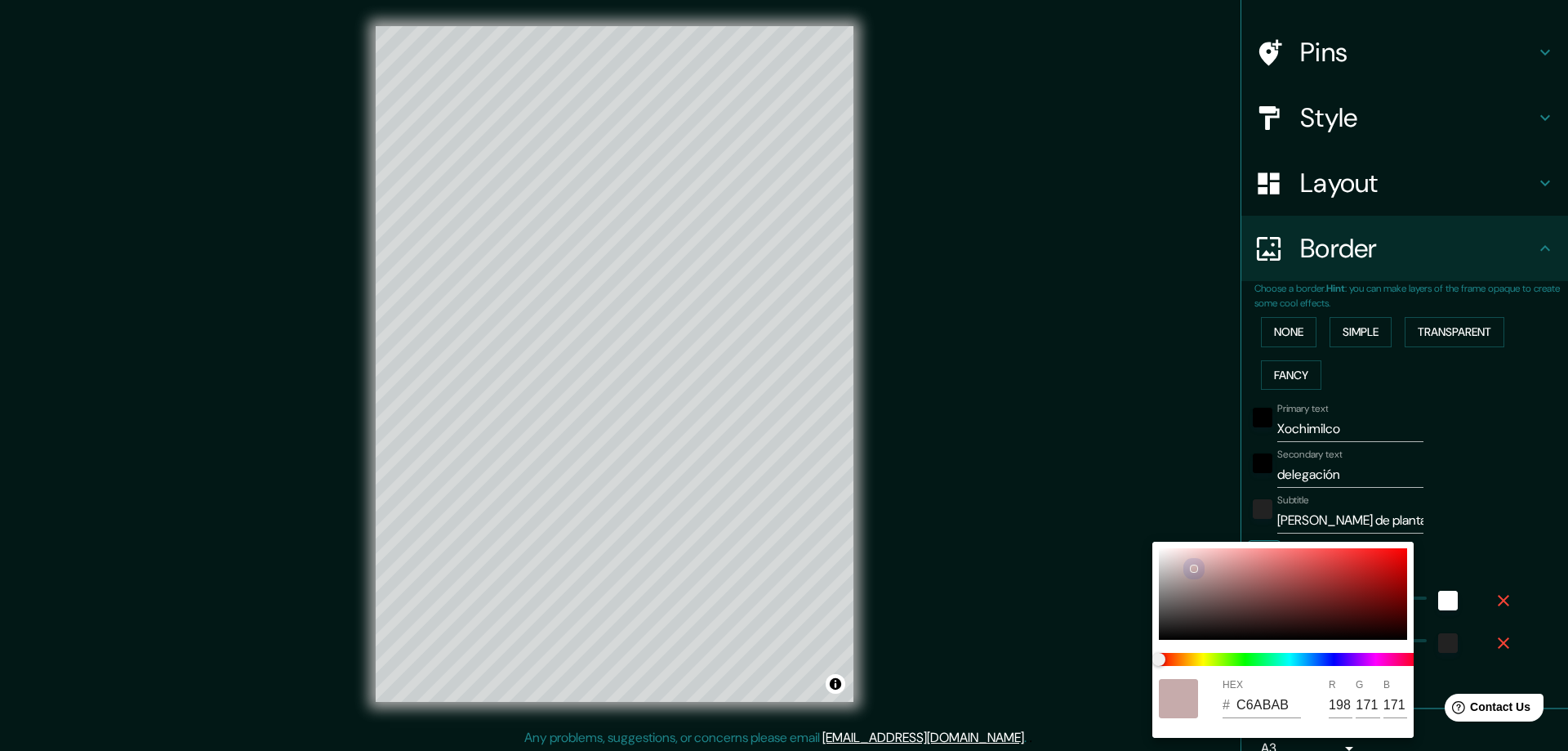
type input "BAA6A6"
type input "186"
type input "166"
type input "47"
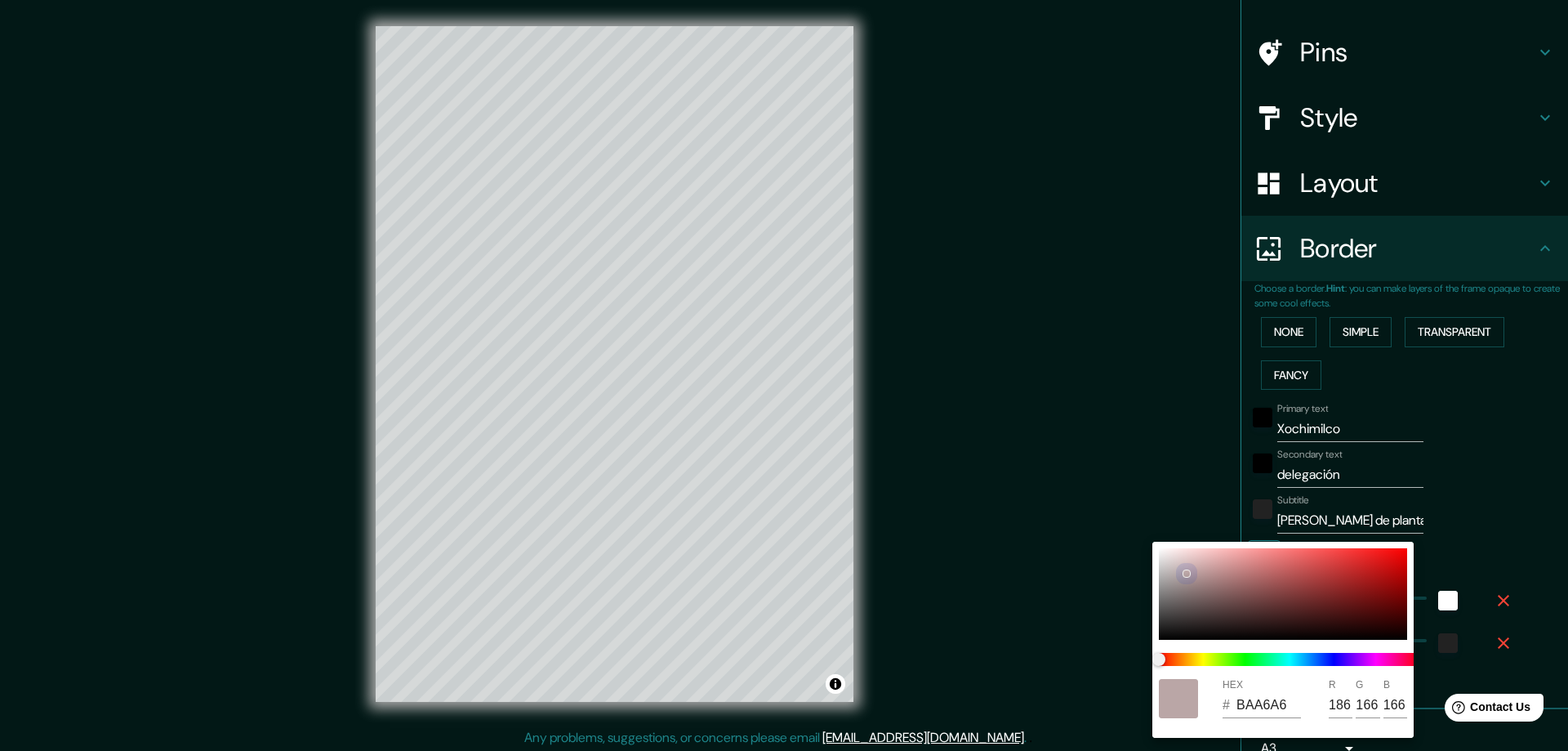
type input "454242"
type input "69"
type input "66"
type input "47"
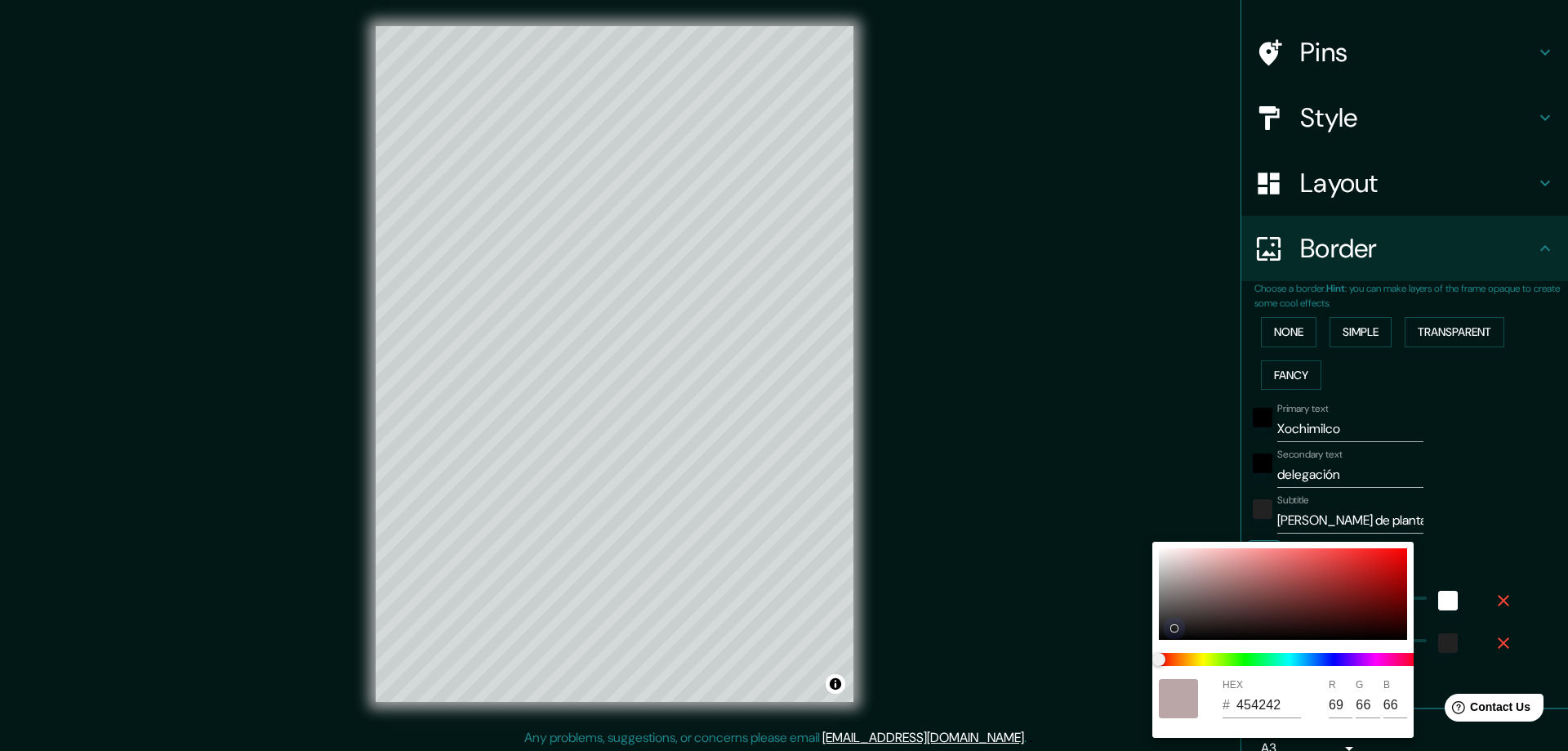
type input "222020"
type input "34"
type input "32"
type input "47"
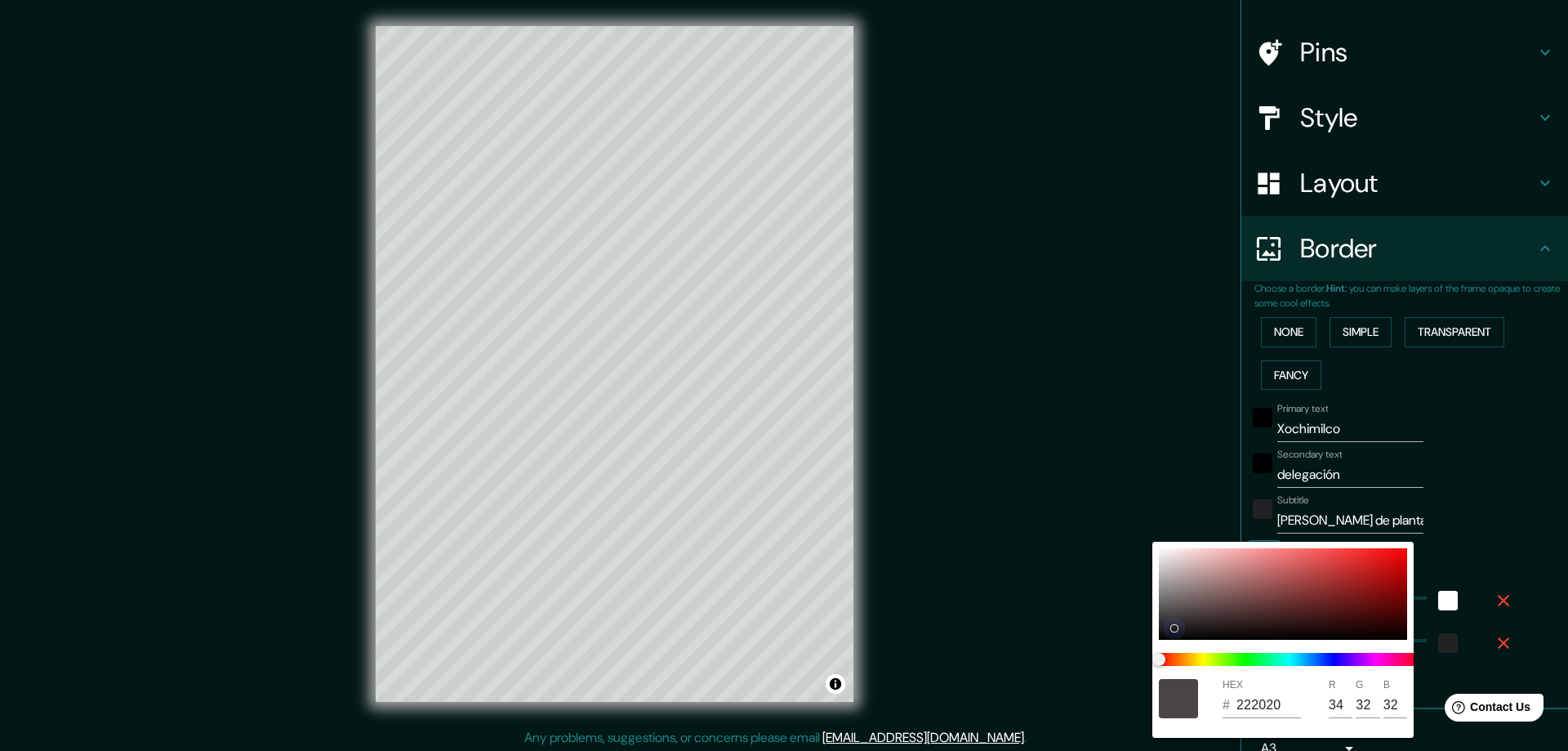
type input "9F9898"
type input "159"
type input "152"
type input "47"
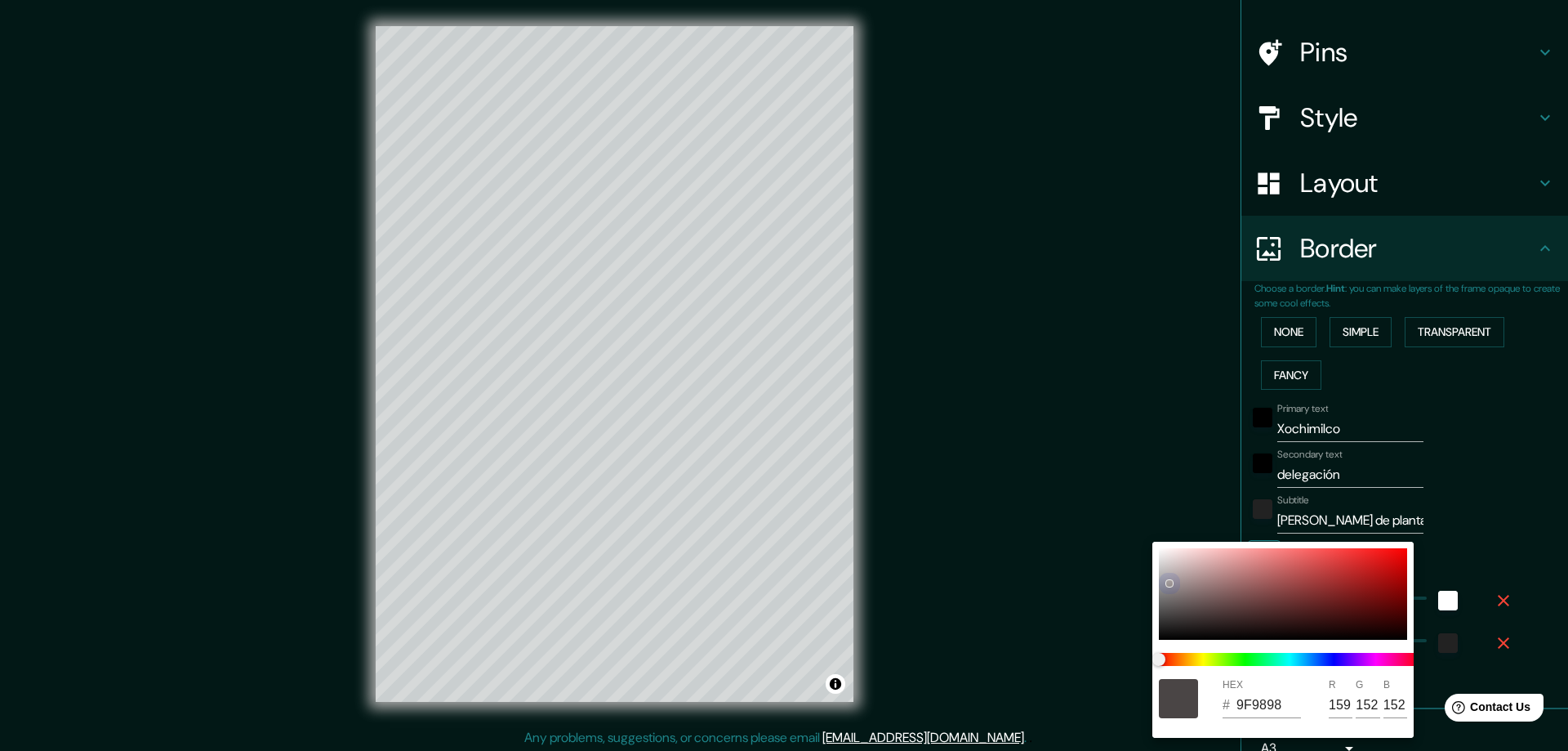
type input "D8CFCF"
type input "216"
type input "207"
type input "47"
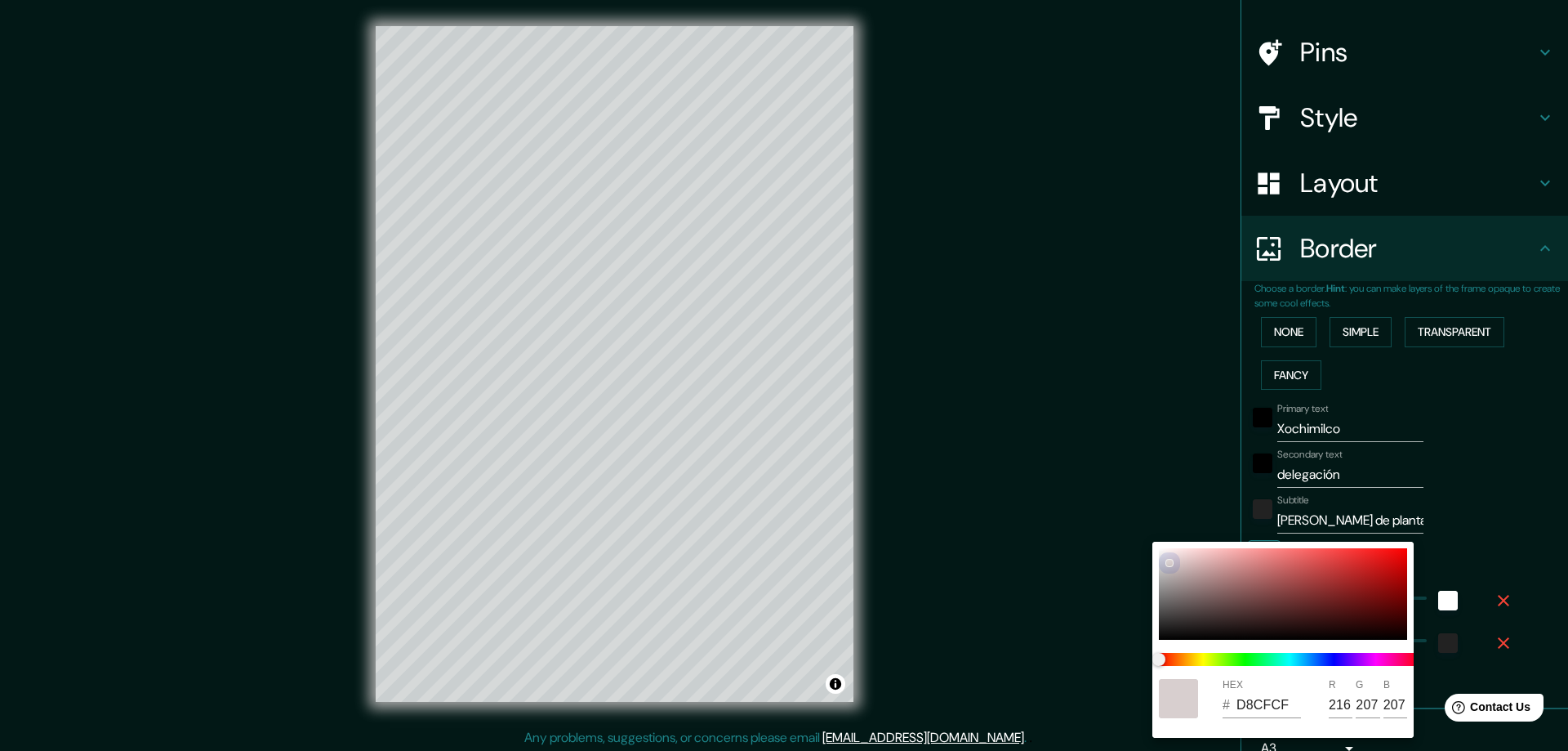
type input "FF8D8D"
type input "255"
type input "141"
drag, startPoint x: 1148, startPoint y: 572, endPoint x: 1119, endPoint y: 535, distance: 47.0
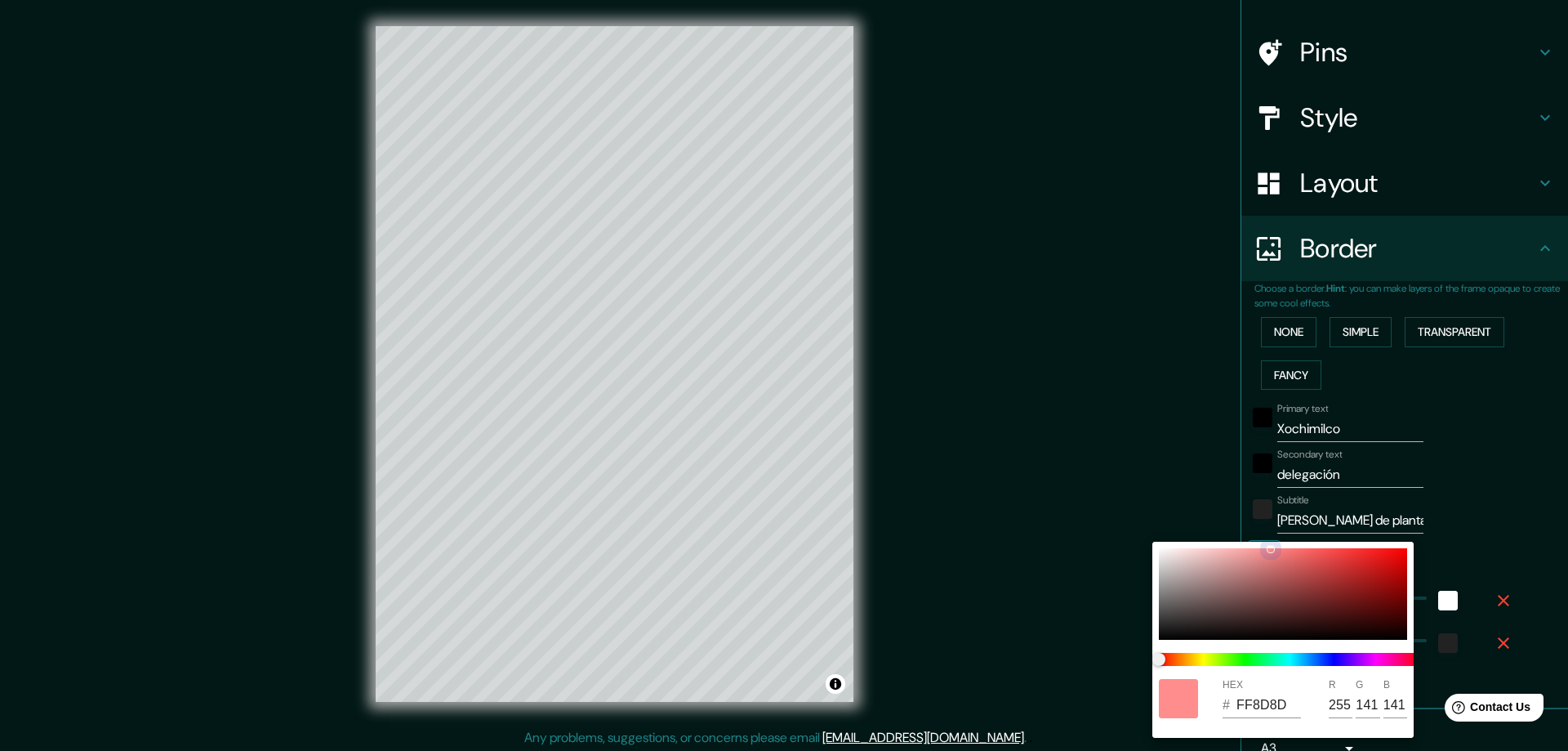
click at [1119, 535] on div "HEX # FF8D8D R 255 G 141 B 141" at bounding box center [784, 376] width 1568 height 751
type input "47"
type input "EDE5E5"
type input "237"
type input "229"
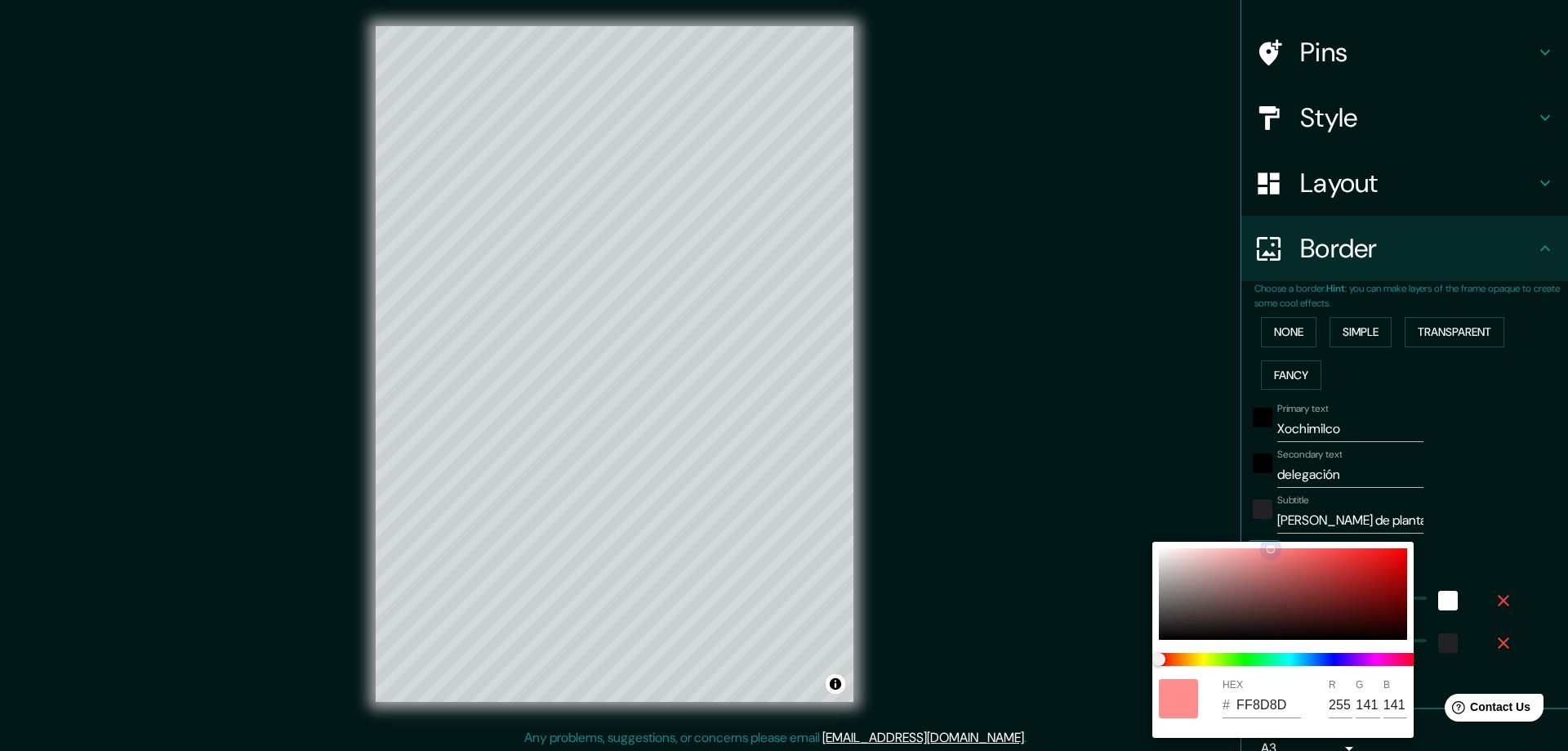
type input "229"
drag, startPoint x: 1170, startPoint y: 552, endPoint x: 1158, endPoint y: 555, distance: 12.4
click at [1167, 555] on div at bounding box center [1283, 593] width 248 height 91
type input "47"
type input "EDE9E9"
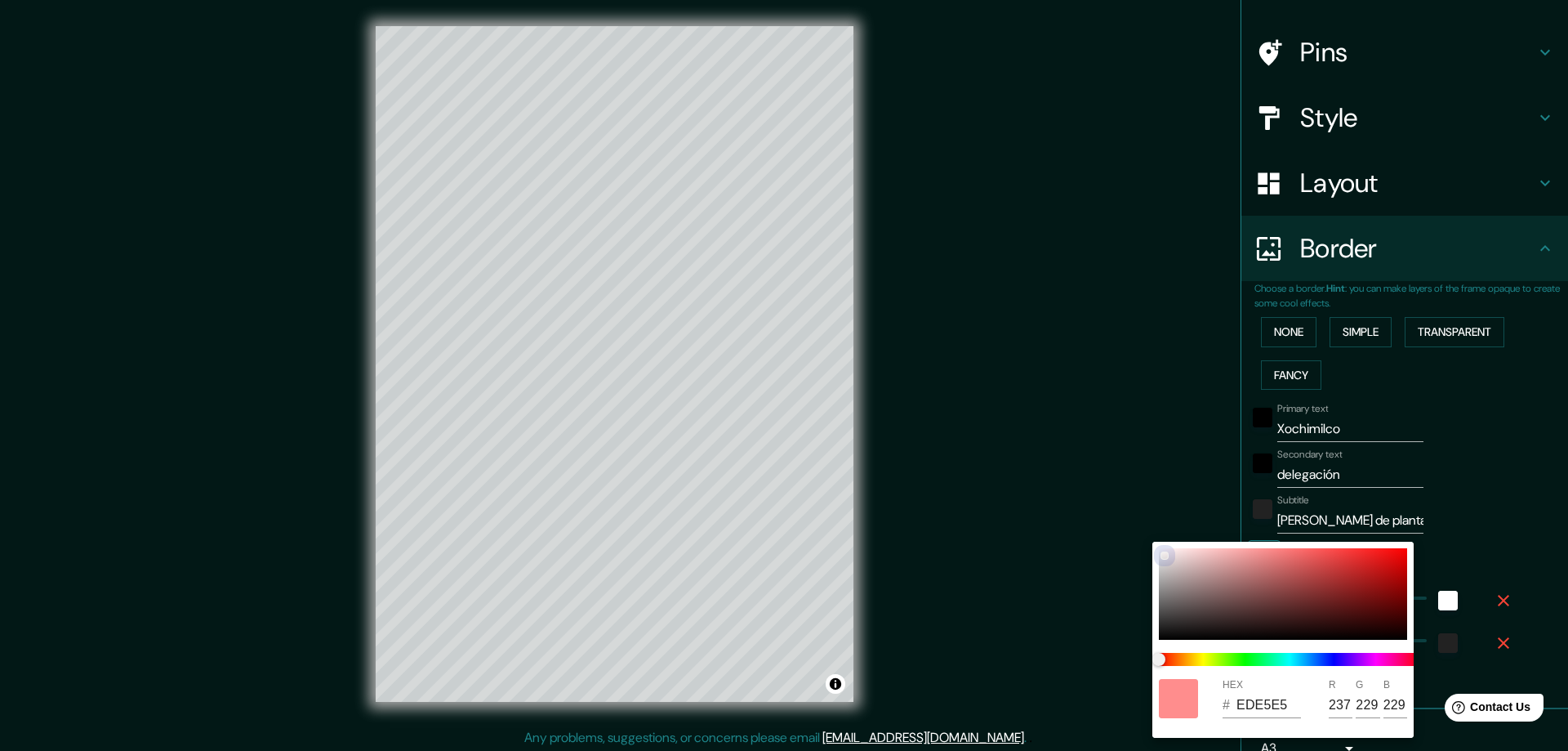
type input "233"
drag, startPoint x: 1158, startPoint y: 555, endPoint x: 1124, endPoint y: 535, distance: 39.4
click at [1124, 535] on div "HEX # EDE9E9 R 237 G 233 B 233" at bounding box center [784, 376] width 1568 height 751
type input "47"
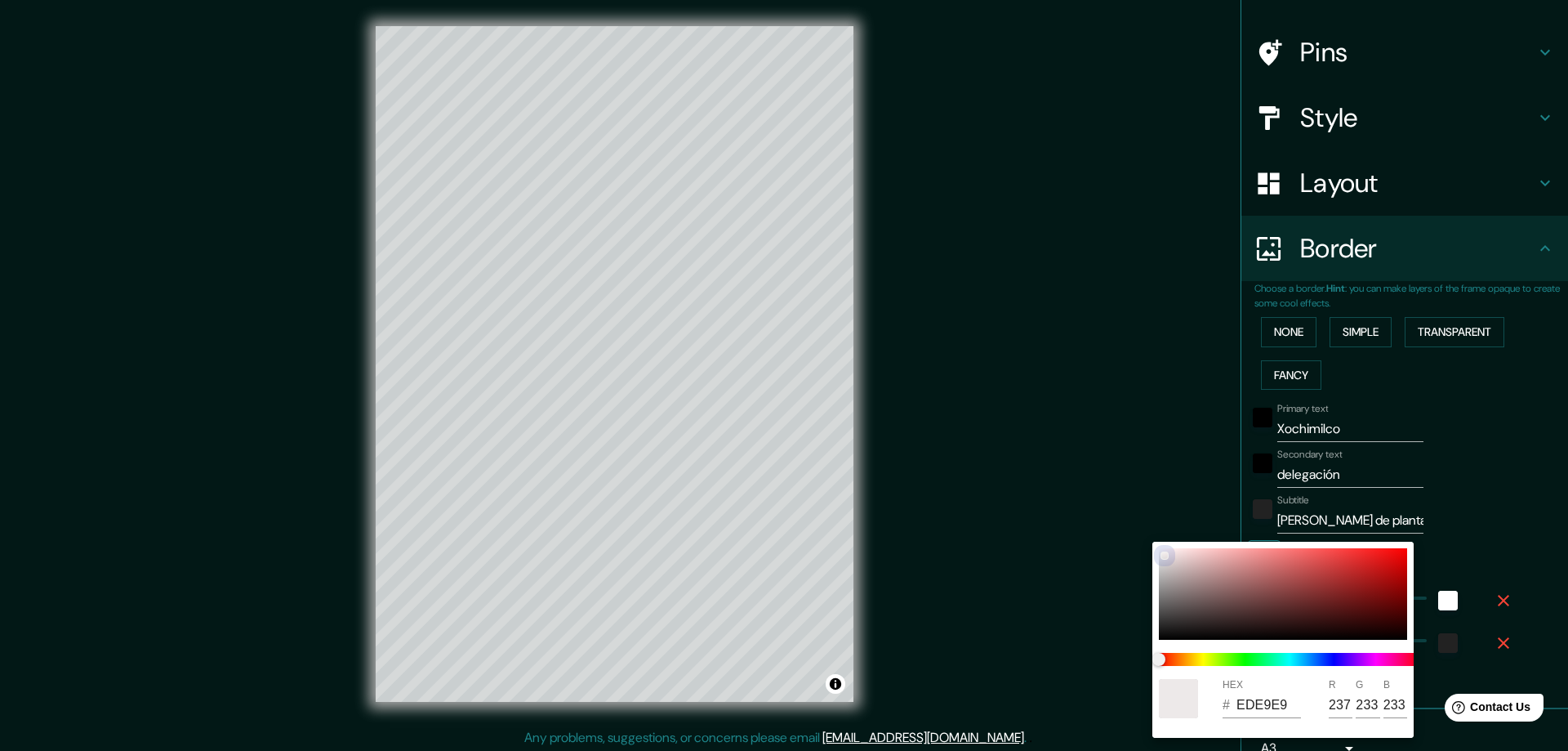
type input "F6F6F6"
type input "246"
drag, startPoint x: 1159, startPoint y: 551, endPoint x: 1152, endPoint y: 537, distance: 15.7
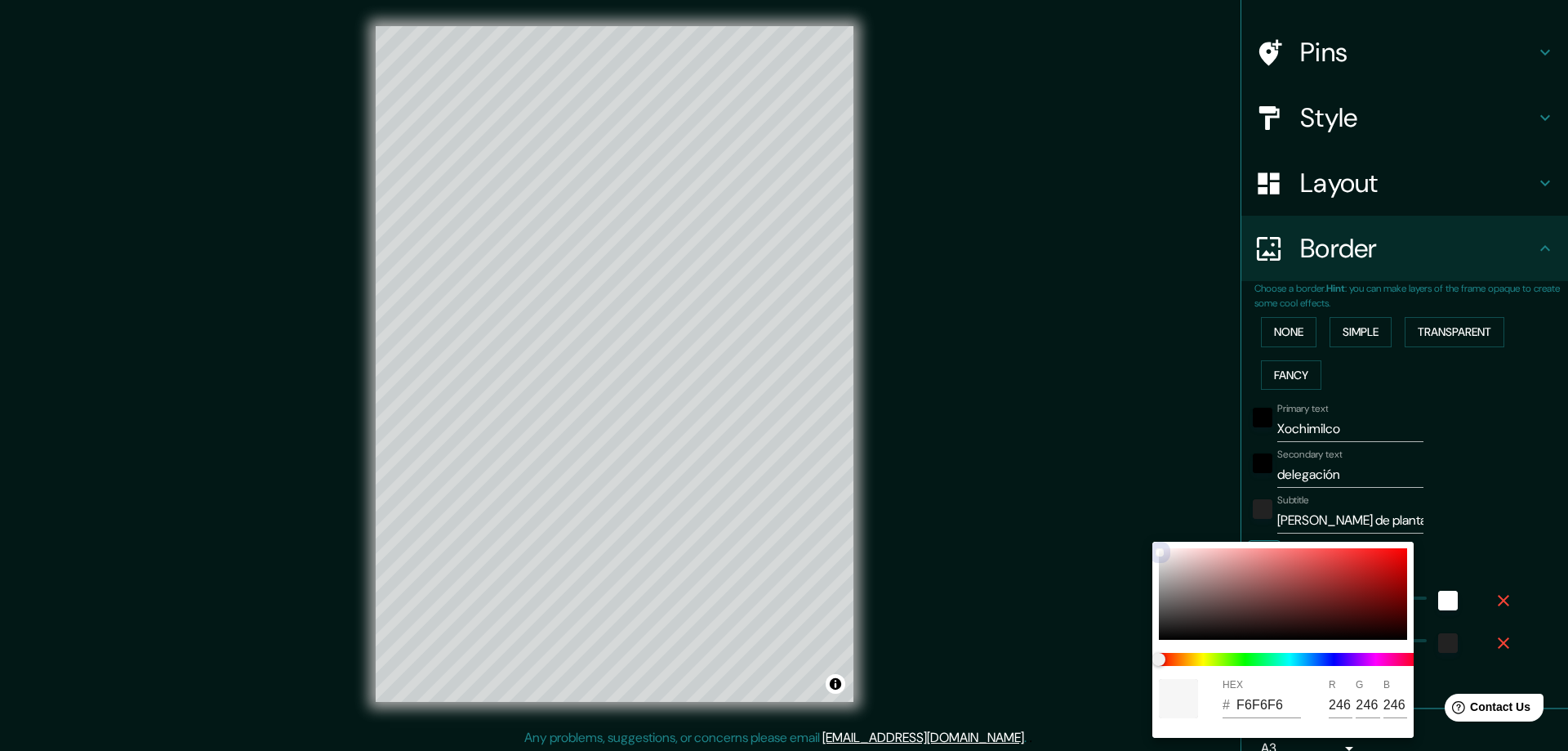
click at [1152, 537] on div "HEX # F6F6F6 R 246 G 246 B 246" at bounding box center [784, 376] width 1568 height 751
click at [1126, 500] on div at bounding box center [784, 376] width 1568 height 751
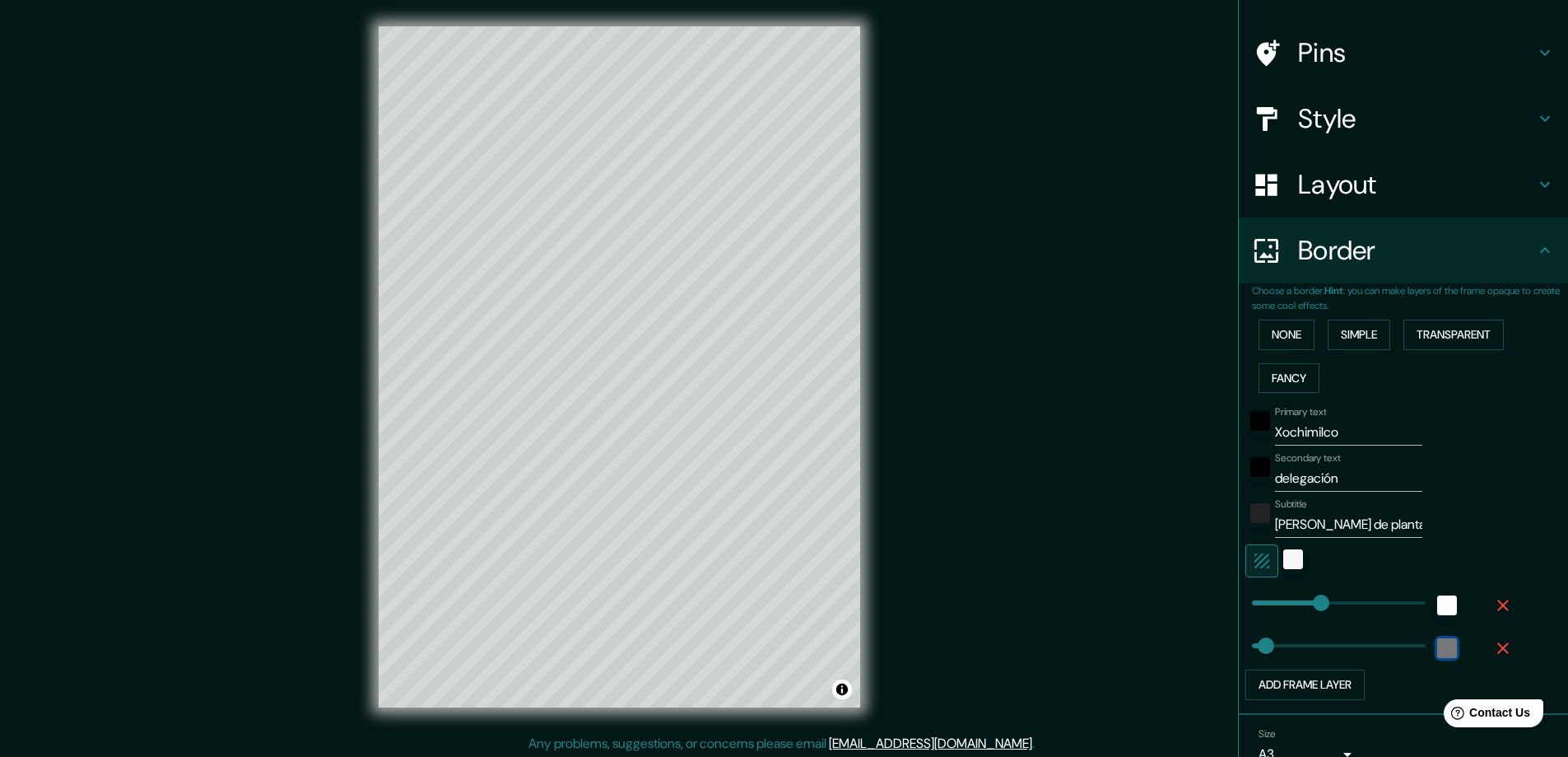
click at [1437, 648] on div "color-222222" at bounding box center [1447, 647] width 19 height 19
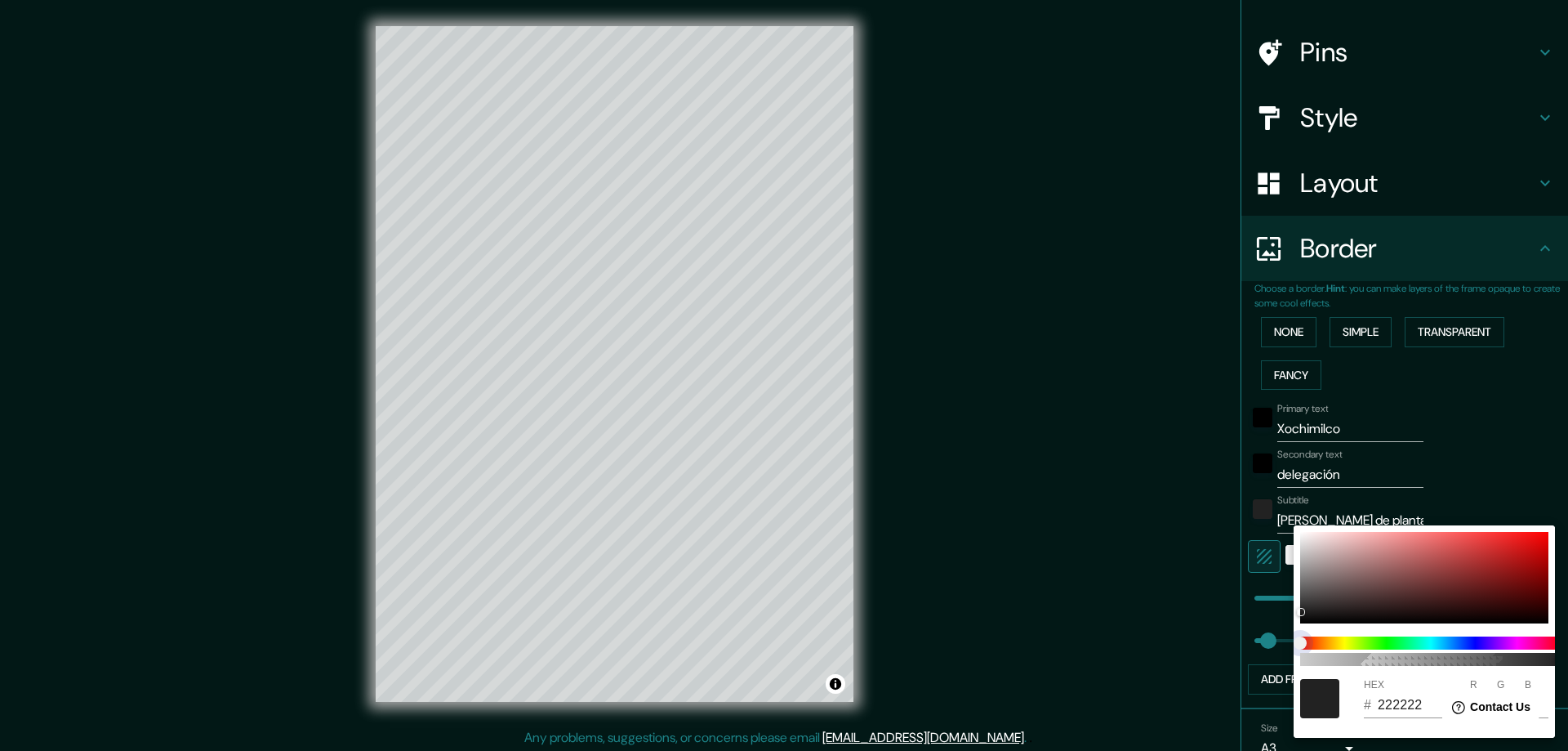
click at [1457, 641] on span at bounding box center [1429, 643] width 261 height 13
type input "47"
type input "212121"
type input "33"
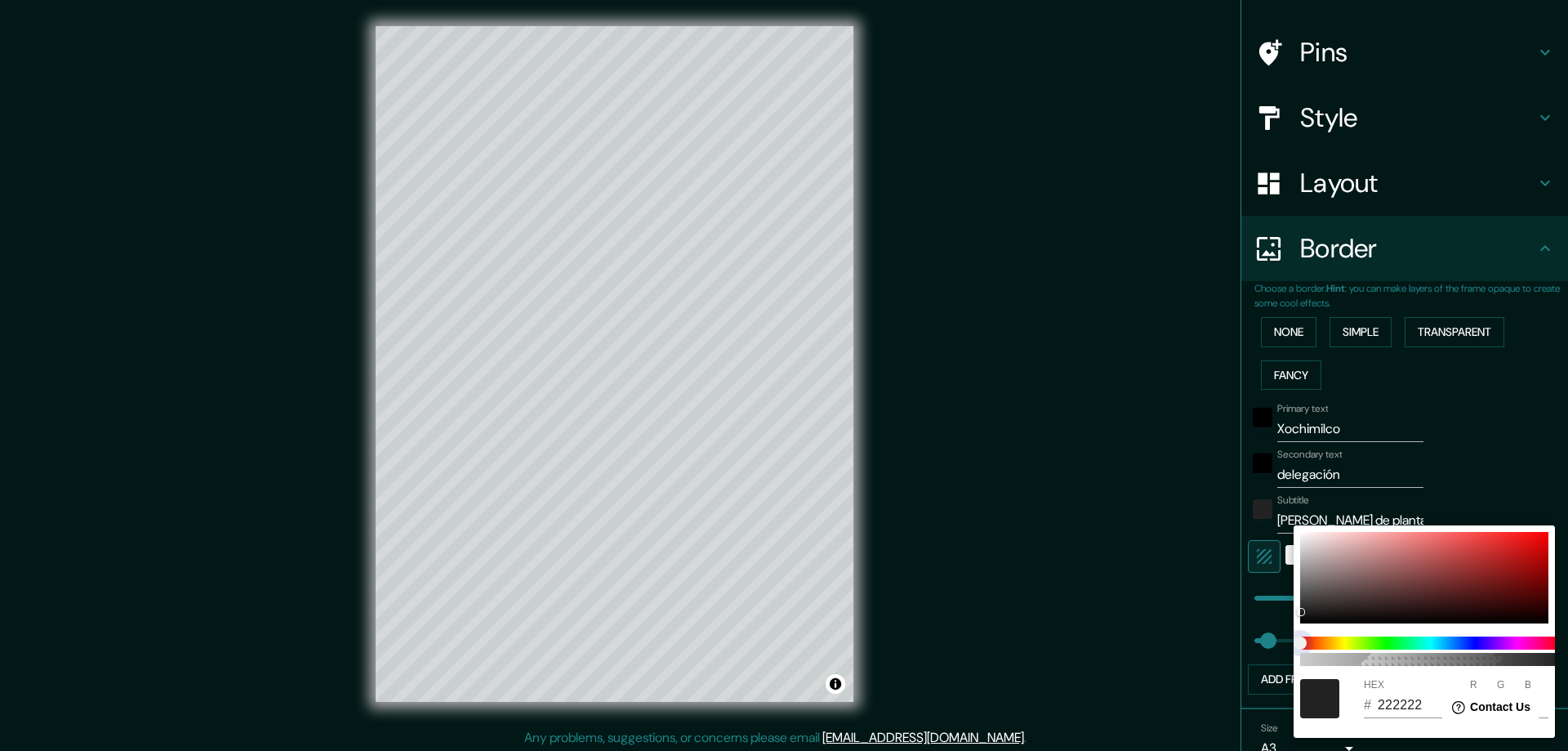
type input "33"
click at [1418, 646] on span at bounding box center [1429, 643] width 261 height 13
click at [1451, 639] on span at bounding box center [1429, 643] width 261 height 13
type input "47"
type input "302323"
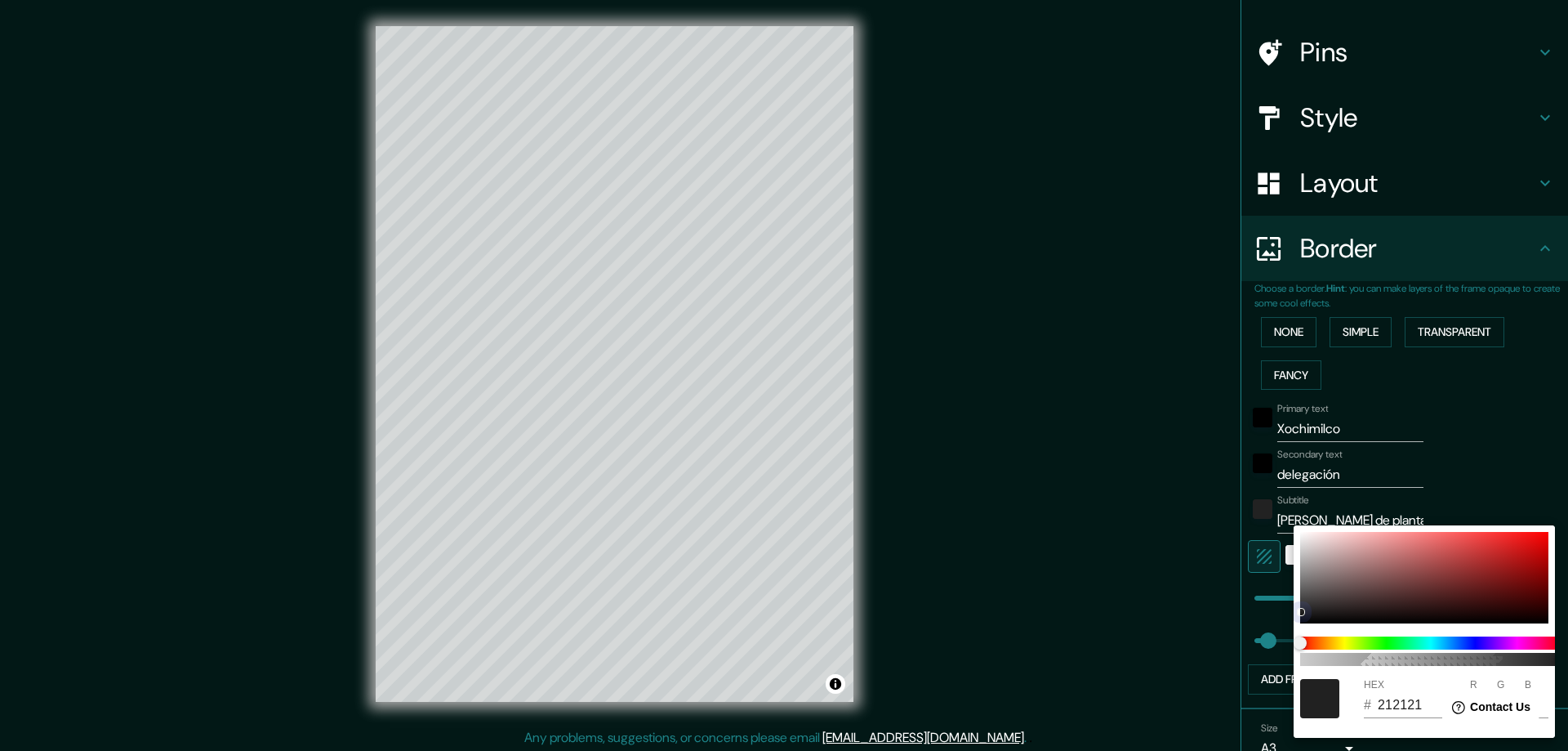
type input "48"
type input "35"
type input "47"
type input "502121"
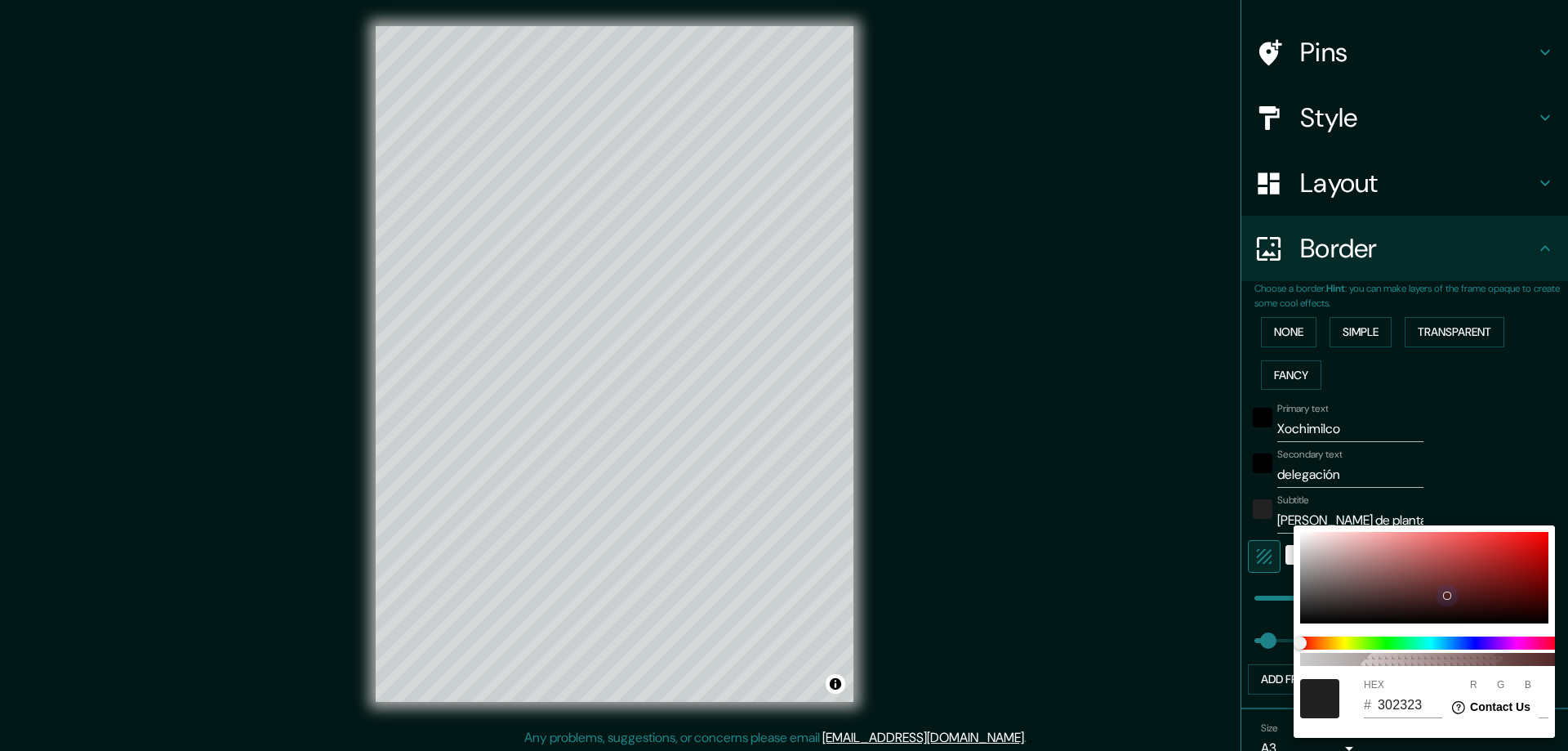
type input "80"
type input "33"
drag, startPoint x: 1303, startPoint y: 610, endPoint x: 1457, endPoint y: 643, distance: 157.5
click at [1450, 594] on div at bounding box center [1447, 595] width 7 height 7
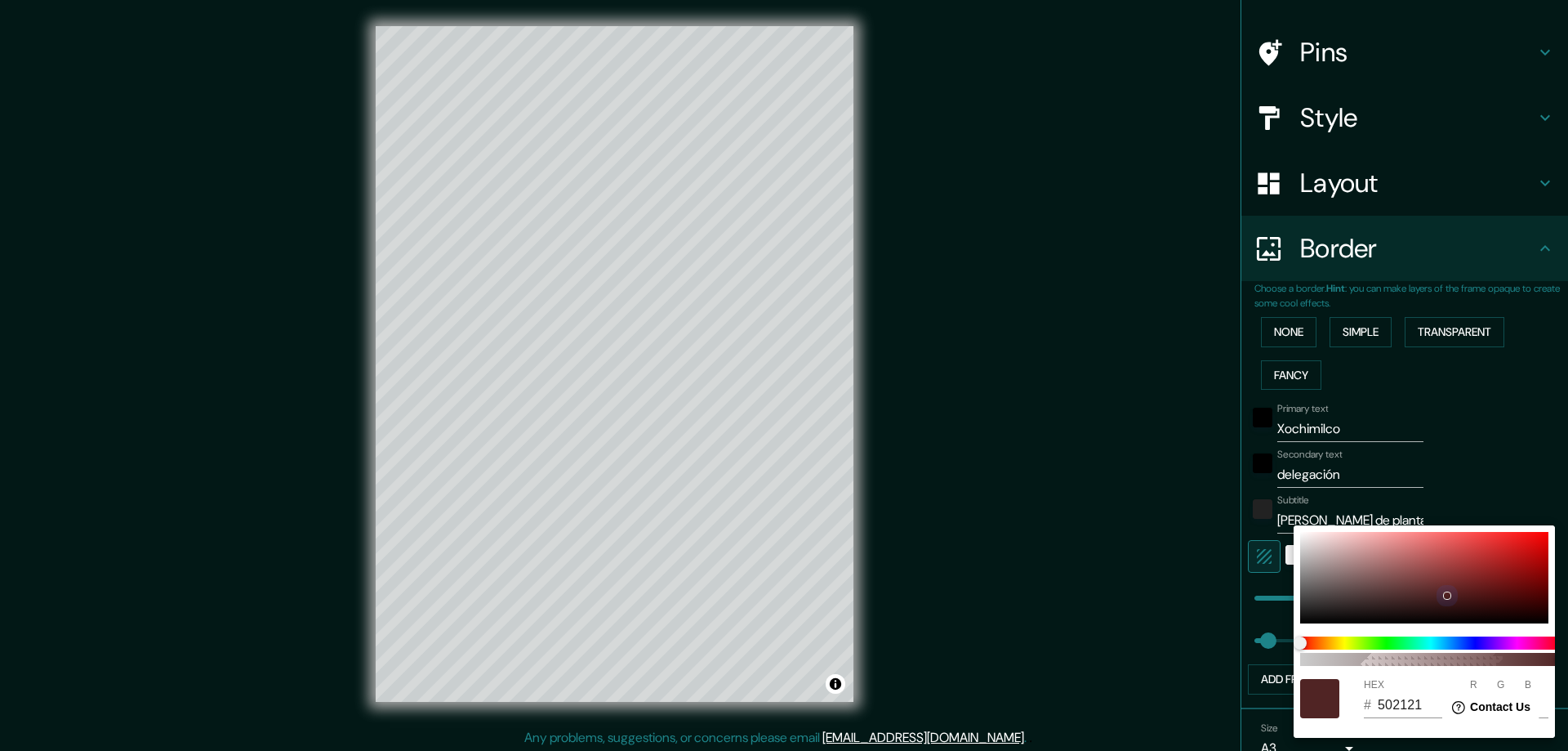
type input "47"
type input "502020"
type input "32"
click at [1457, 644] on span at bounding box center [1429, 643] width 261 height 13
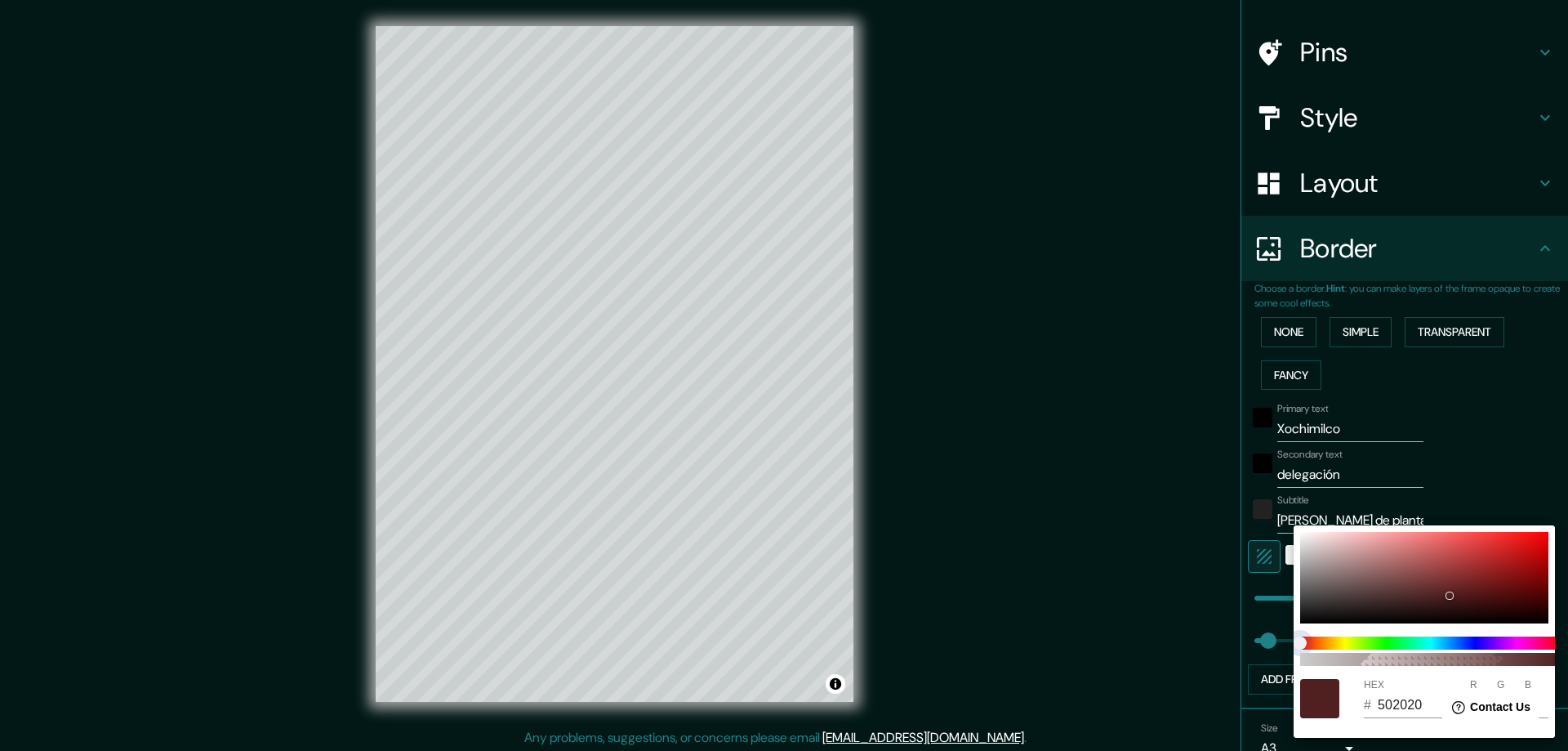
type input "47"
type input "20324F"
type input "32"
type input "50"
type input "79"
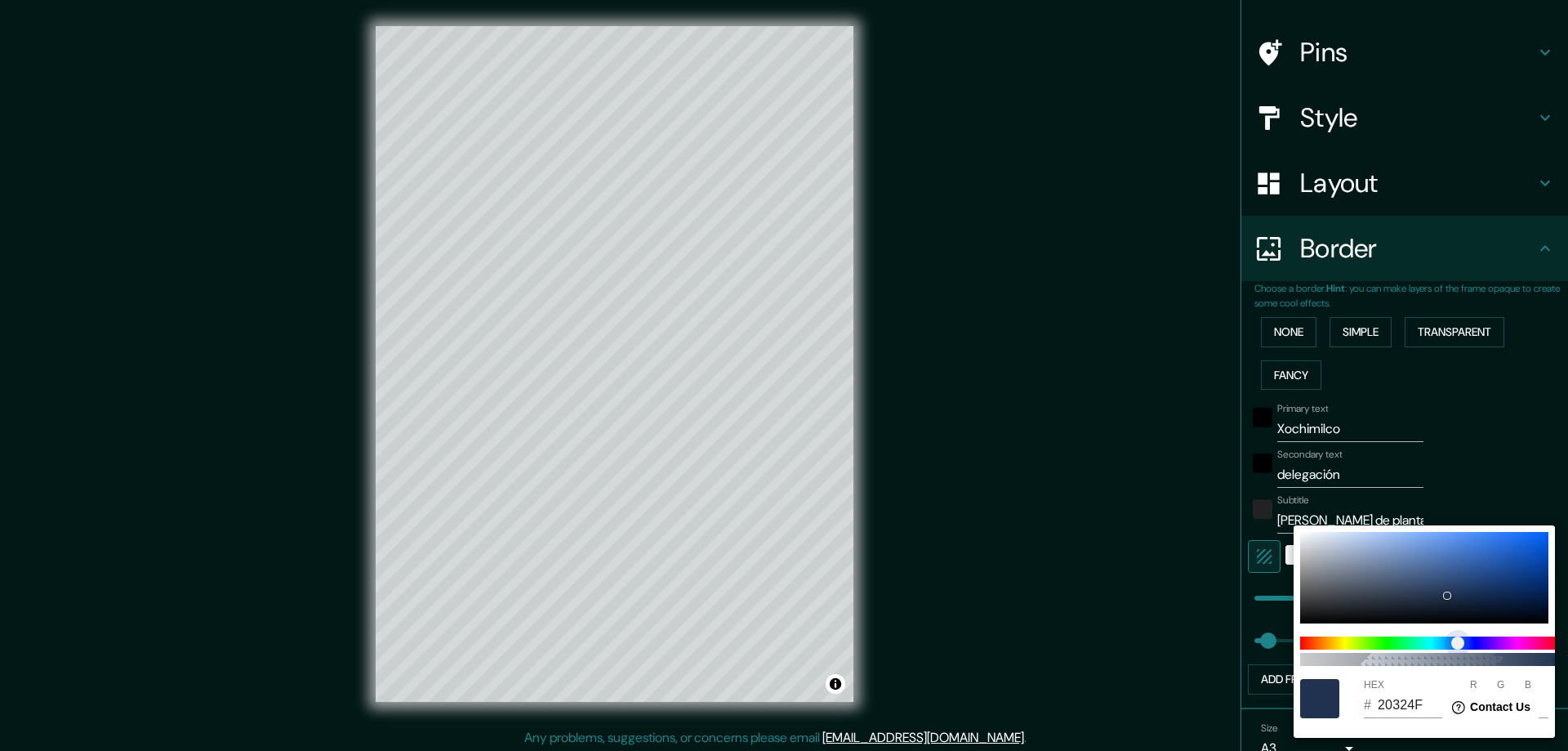
type input "47"
type input "22204F"
type input "34"
type input "32"
click at [1464, 645] on span "color slider" at bounding box center [1457, 643] width 13 height 13
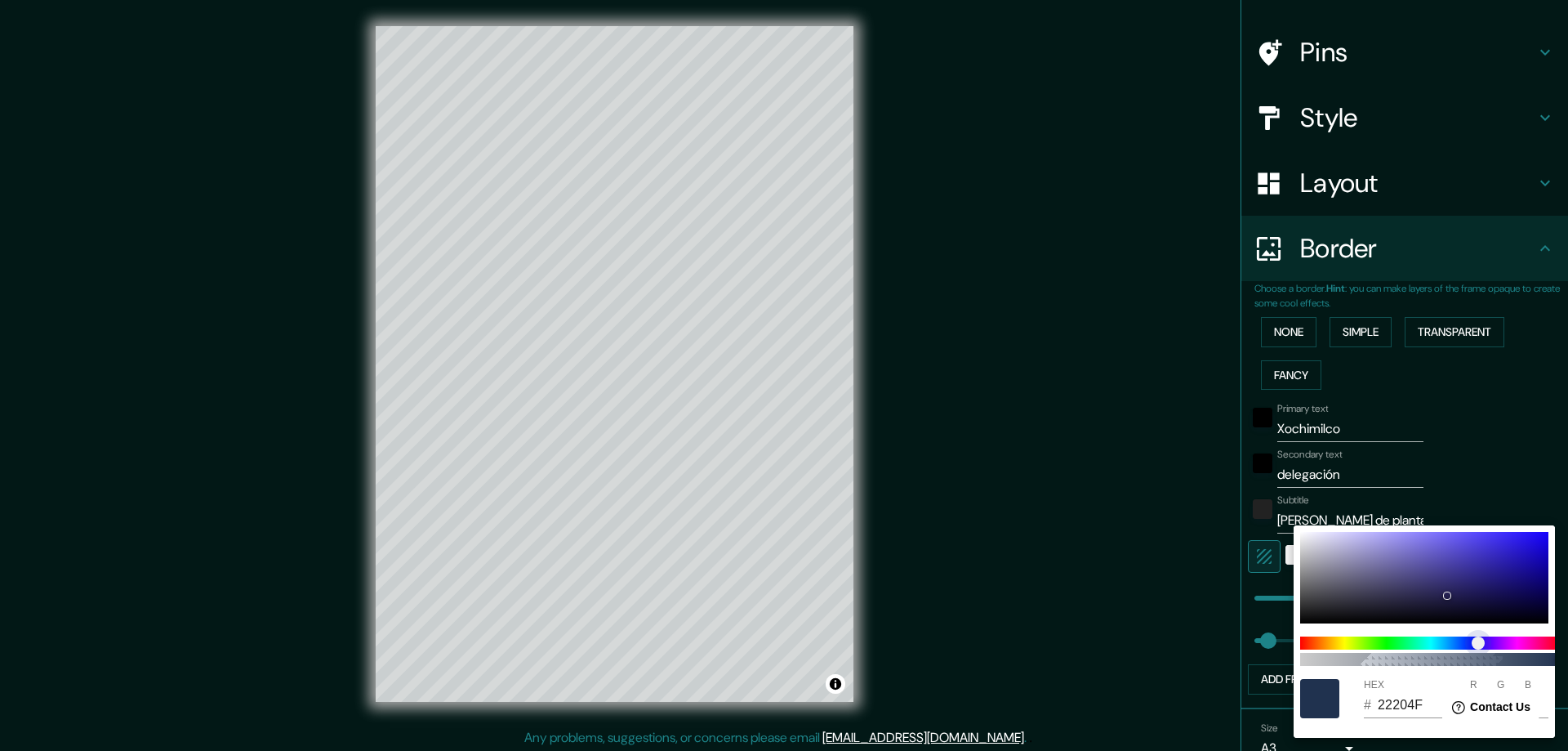
type input "47"
type input "24204F"
type input "36"
type input "47"
type input "382DAC"
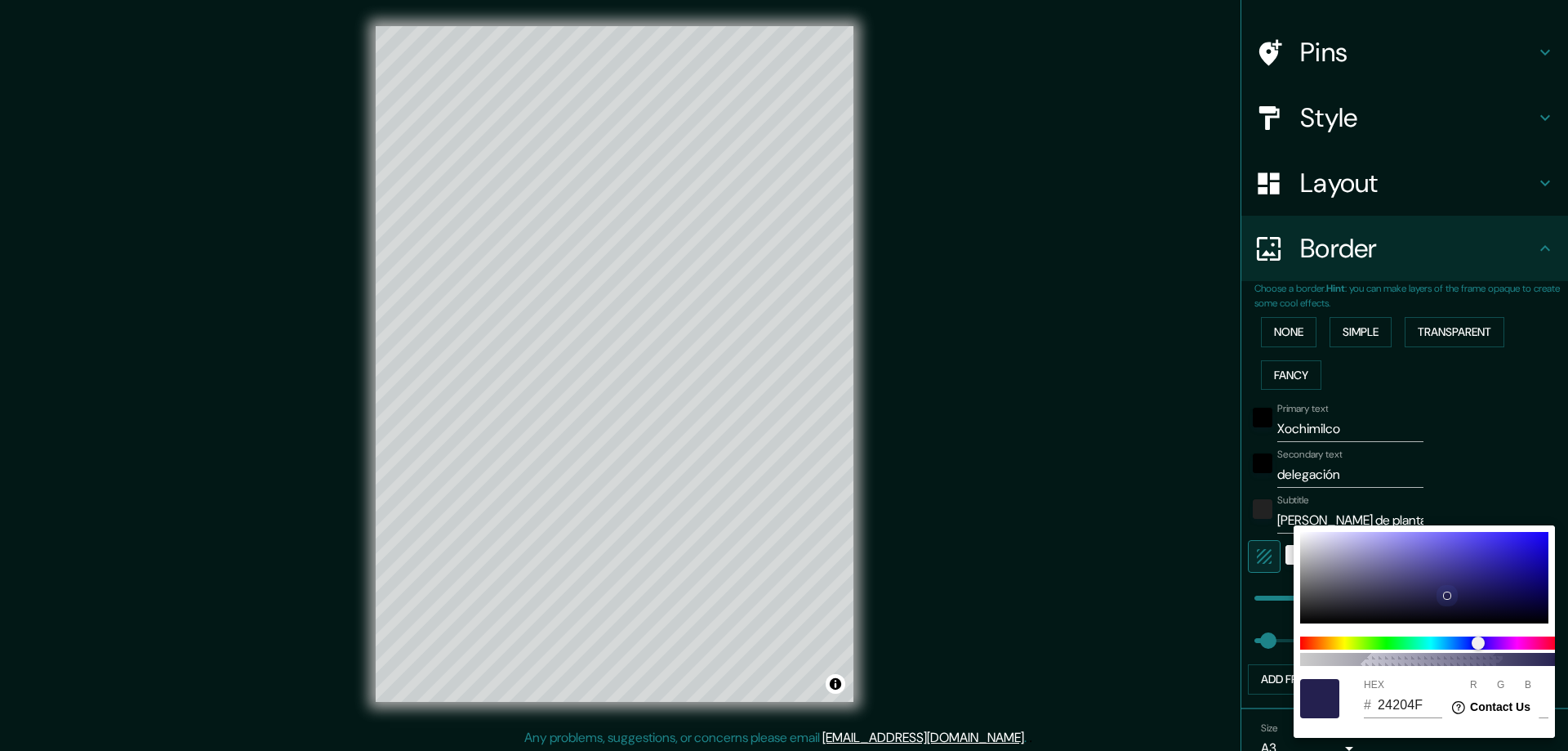
type input "56"
type input "45"
type input "172"
drag, startPoint x: 1450, startPoint y: 598, endPoint x: 1499, endPoint y: 547, distance: 70.7
click at [1451, 591] on div at bounding box center [1447, 595] width 8 height 8
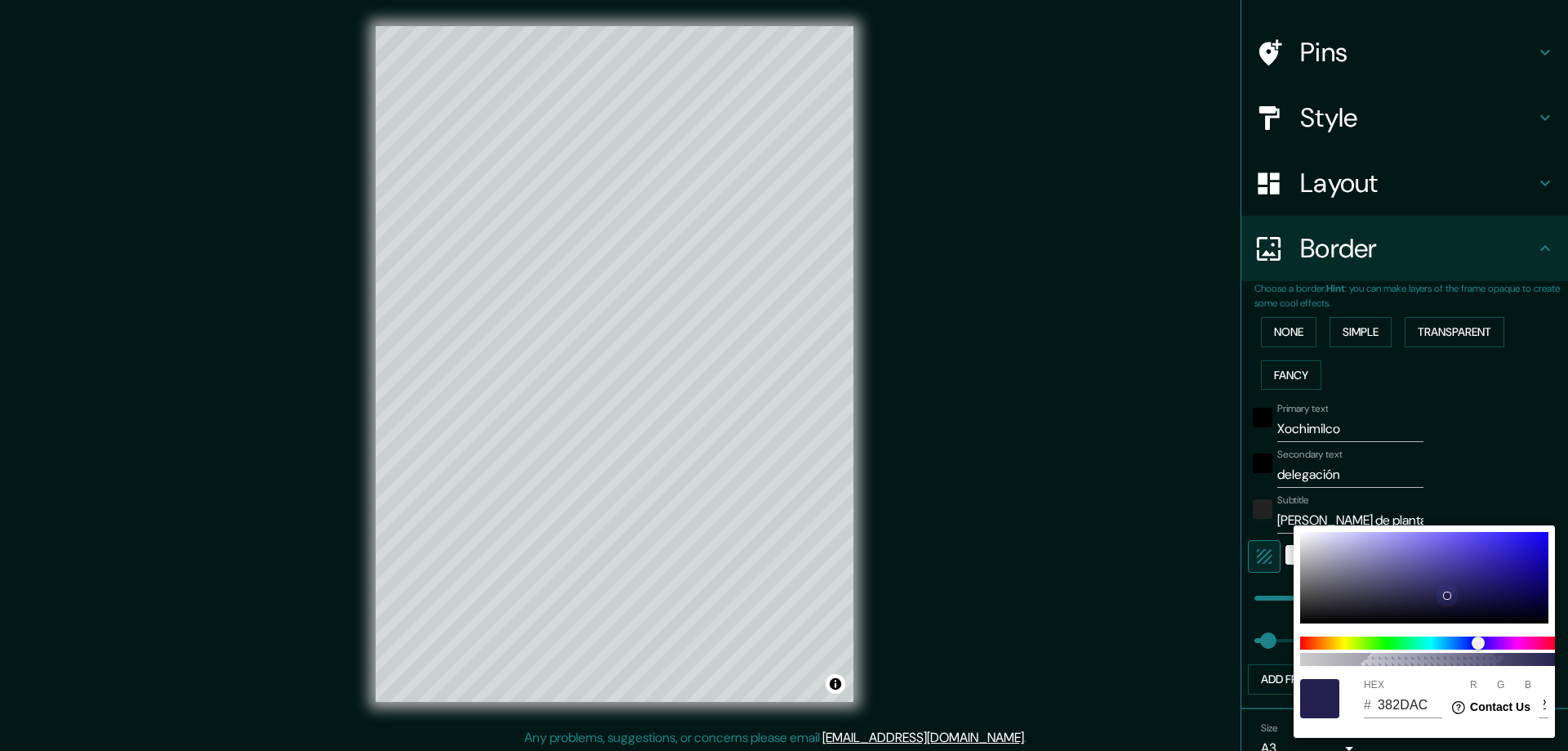
click at [1450, 592] on div at bounding box center [1447, 595] width 7 height 7
type input "47"
type input "3423E8"
type input "52"
type input "35"
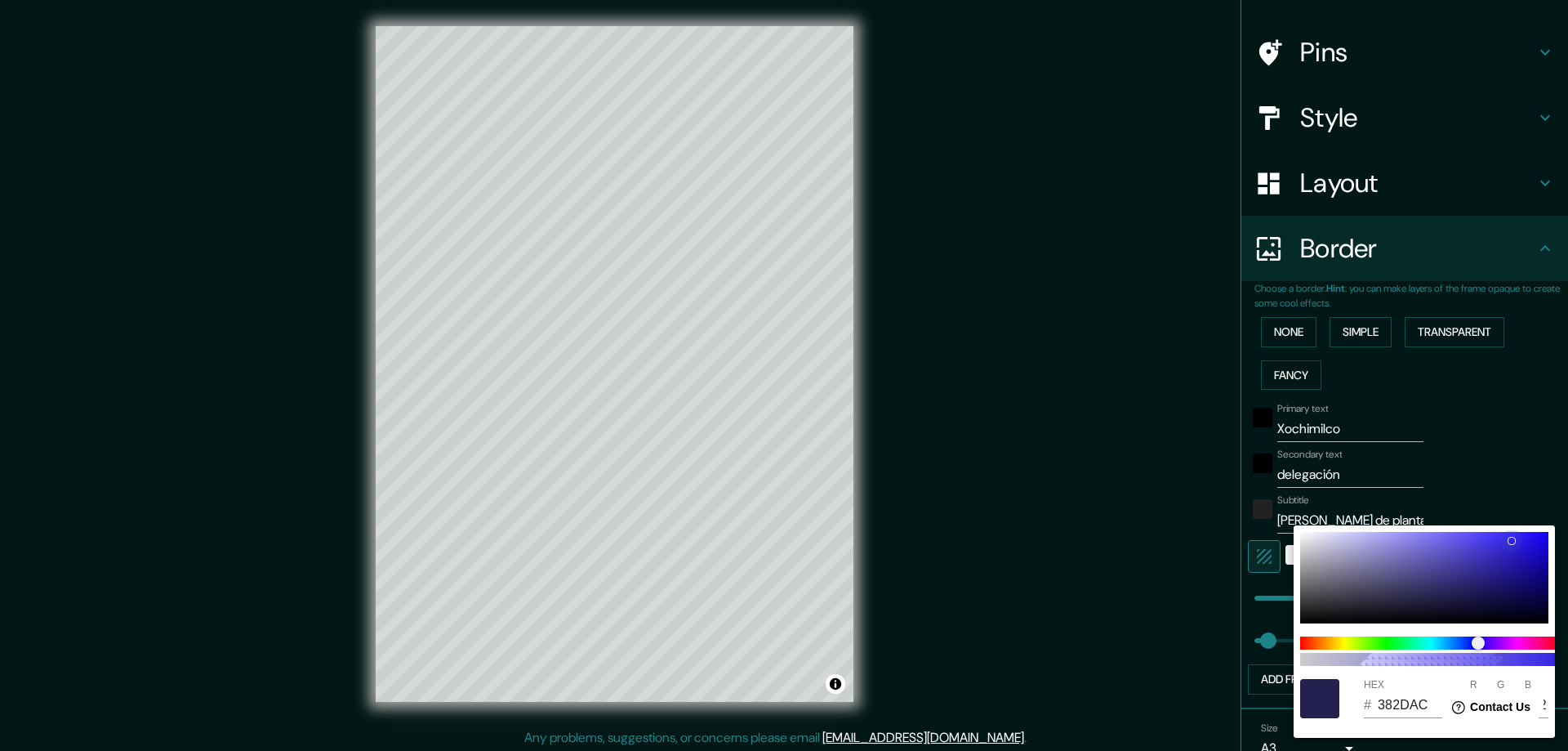
type input "232"
type input "47"
type input "2A218A"
type input "42"
type input "33"
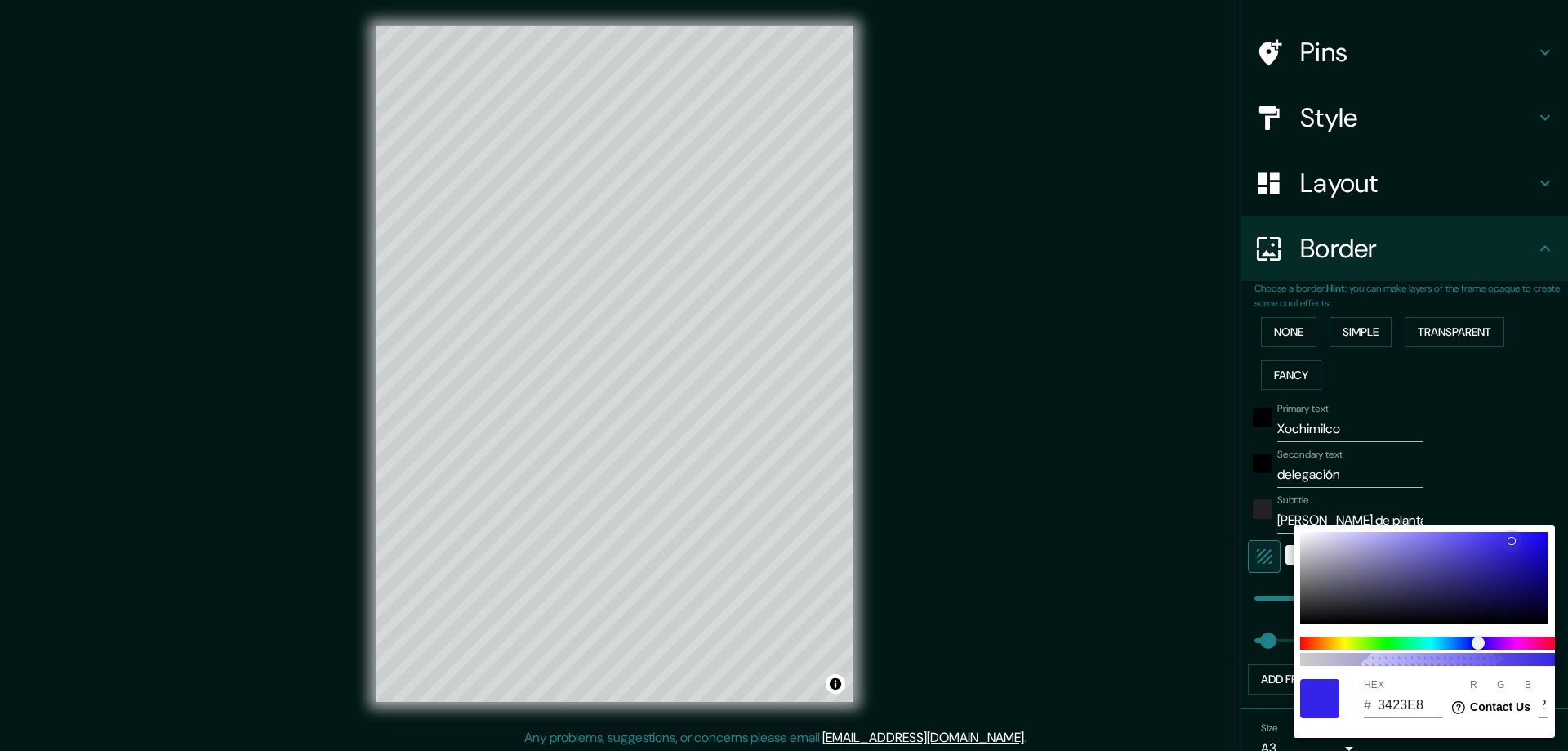
type input "138"
type input "47"
type input "0C0B15"
drag, startPoint x: 1358, startPoint y: 630, endPoint x: 1266, endPoint y: 503, distance: 156.8
click at [1266, 503] on div "100 HEX # ADADAF R 173 G 173 B 175" at bounding box center [784, 376] width 1568 height 751
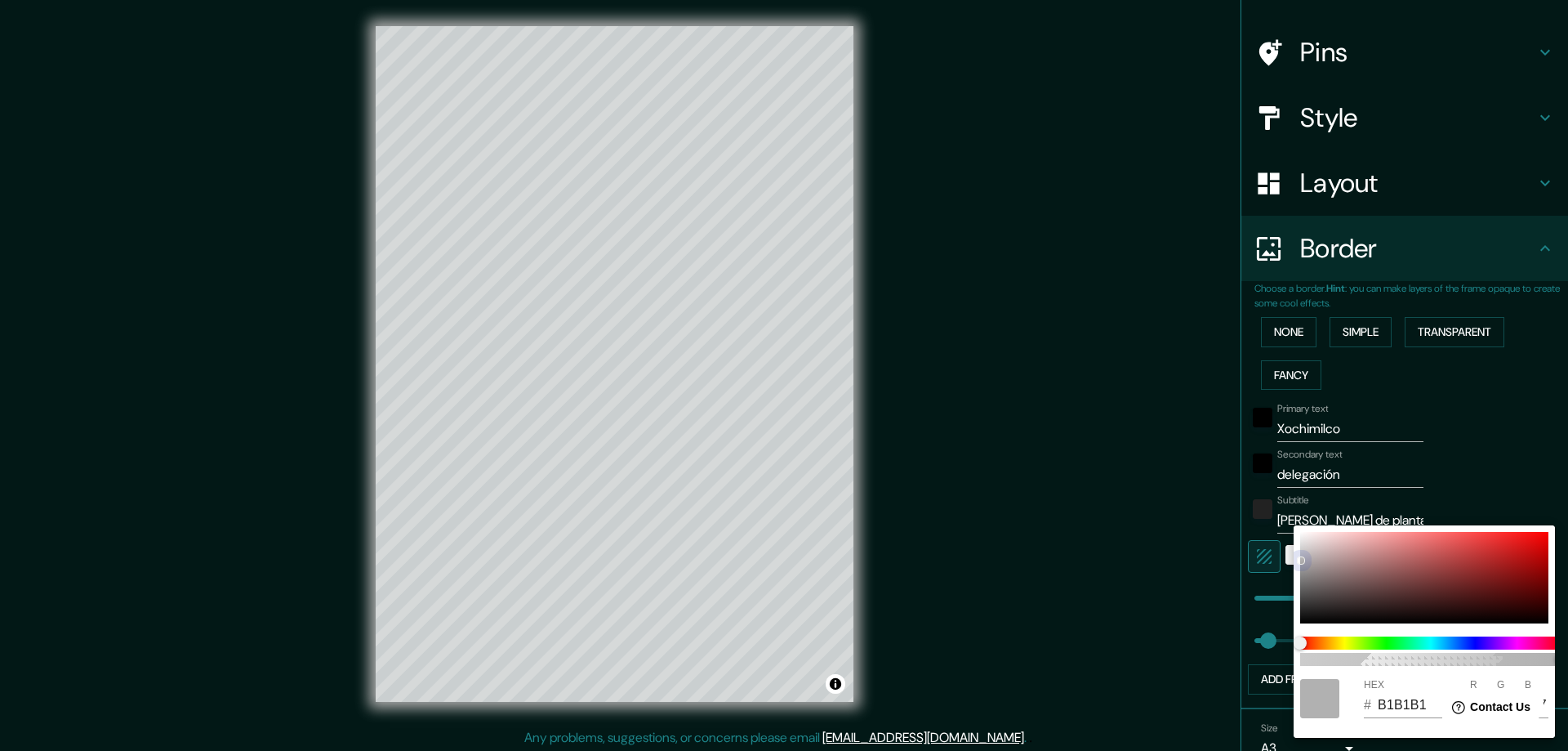
drag, startPoint x: 1299, startPoint y: 560, endPoint x: 1297, endPoint y: 504, distance: 56.0
click at [1297, 504] on div "100 HEX # B1B1B1 R 177 G 177 B 177" at bounding box center [784, 376] width 1568 height 751
click at [1308, 544] on div at bounding box center [1424, 577] width 248 height 91
drag, startPoint x: 1300, startPoint y: 547, endPoint x: 1283, endPoint y: 546, distance: 17.0
click at [1283, 546] on div "100 HEX # D6D6D6 R 214 G 214 B 214" at bounding box center [784, 376] width 1568 height 751
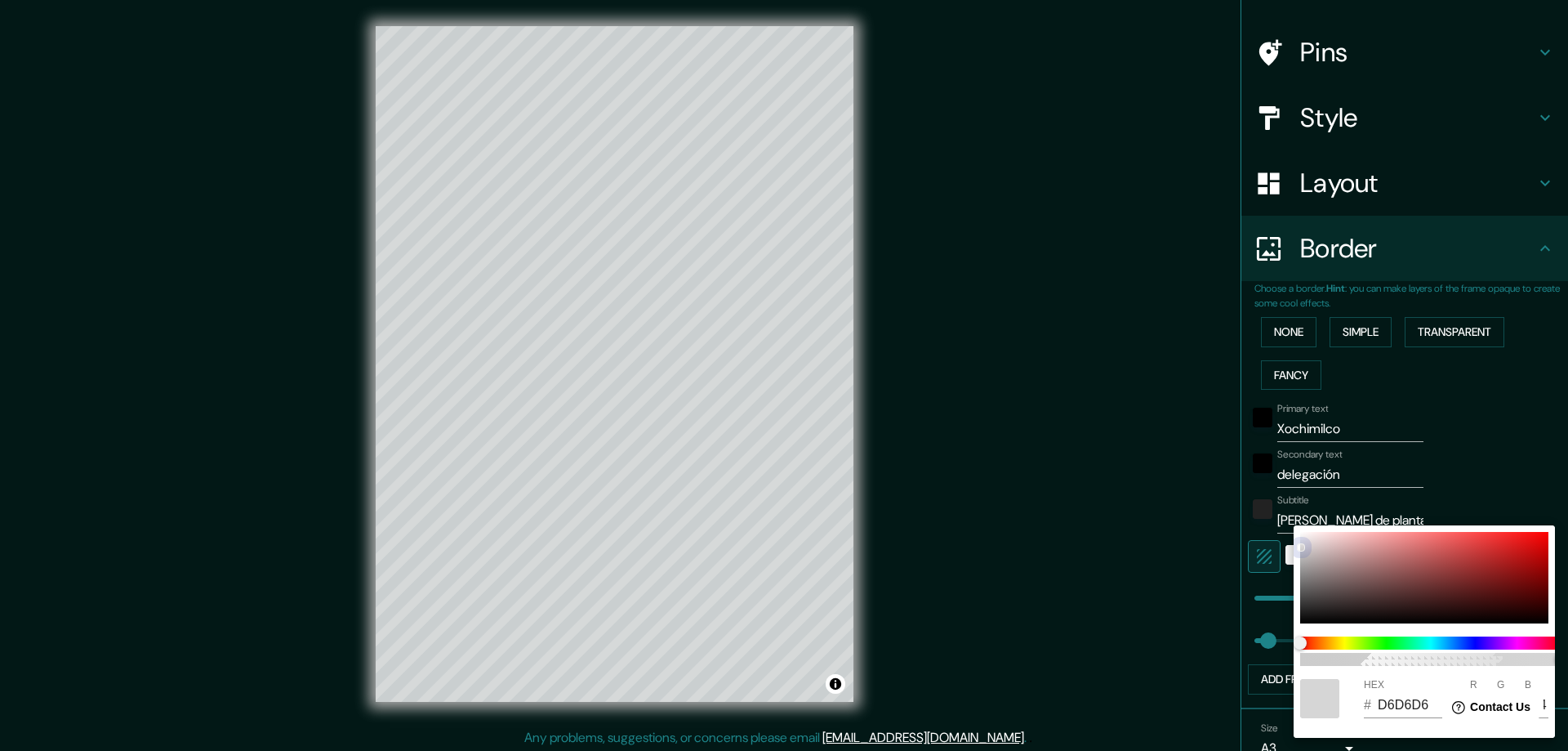
click at [1304, 535] on div at bounding box center [1424, 577] width 248 height 91
click at [1300, 541] on div at bounding box center [1424, 577] width 248 height 91
drag, startPoint x: 1300, startPoint y: 539, endPoint x: 1287, endPoint y: 524, distance: 19.8
click at [1287, 524] on div "100 HEX # EFEFEF R 239 G 239 B 239" at bounding box center [784, 376] width 1568 height 751
click at [1156, 517] on div at bounding box center [784, 376] width 1568 height 751
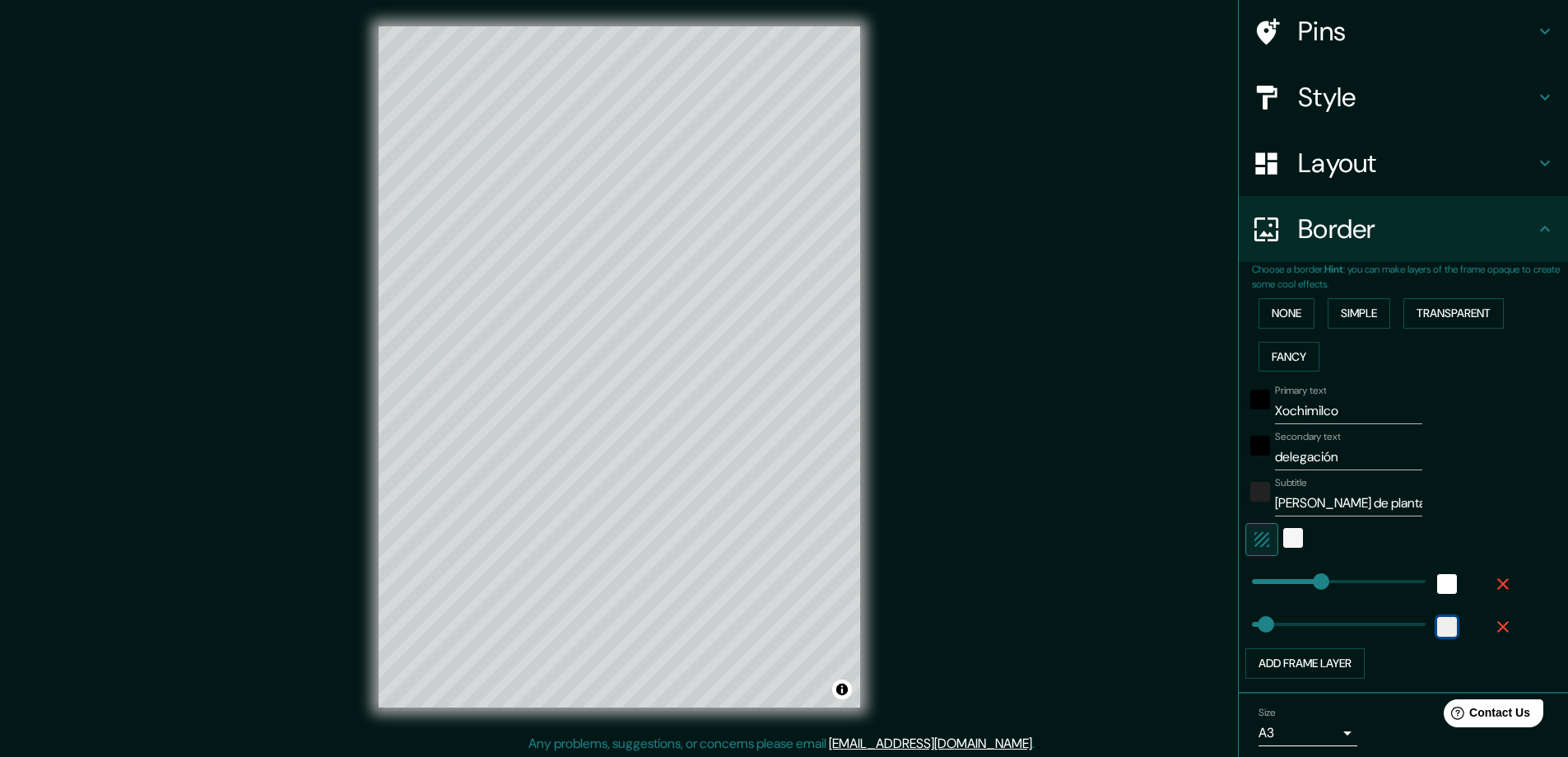
scroll to position [181, 0]
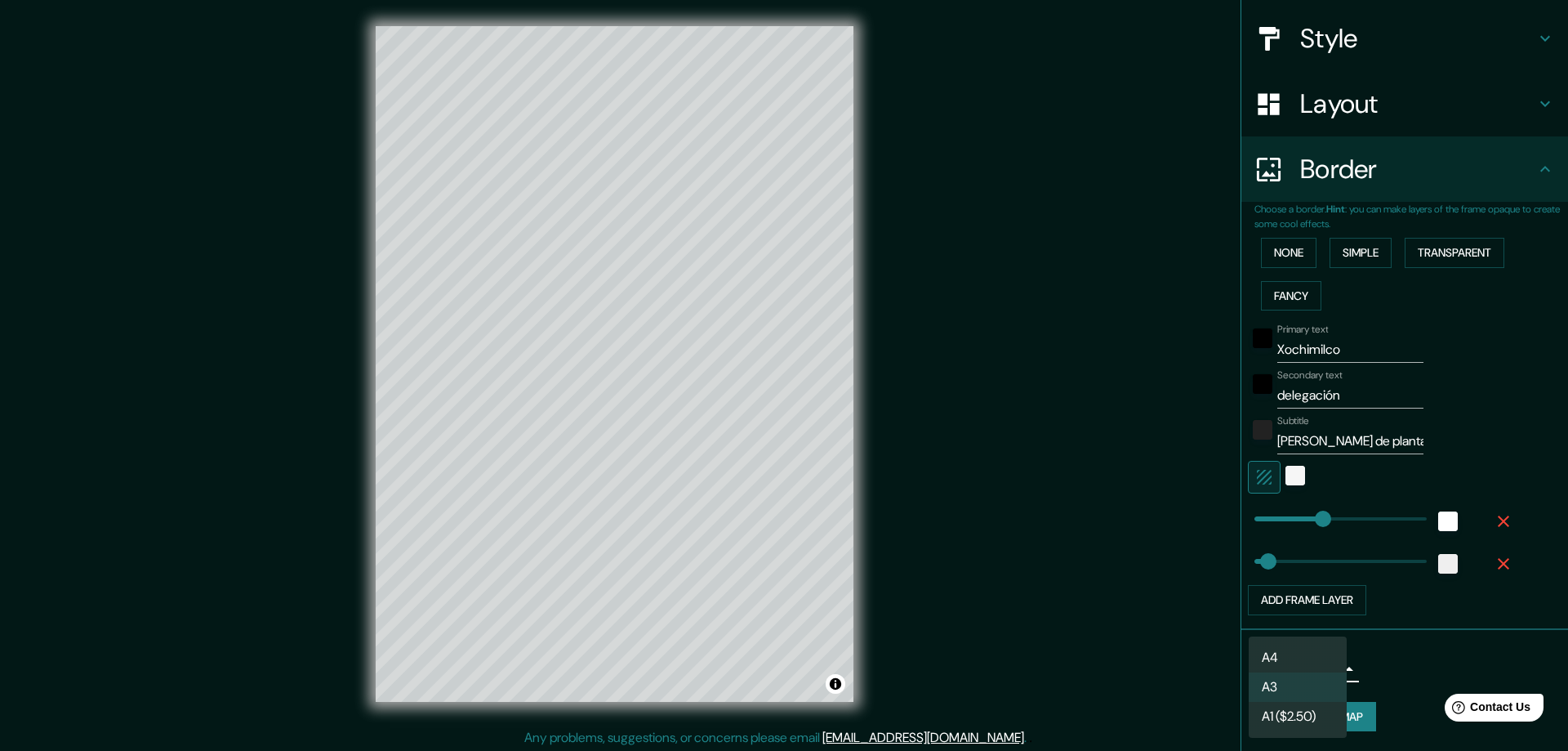
click at [1321, 672] on body "Mappin Location [GEOGRAPHIC_DATA], [GEOGRAPHIC_DATA], [GEOGRAPHIC_DATA] [GEOGRA…" at bounding box center [784, 376] width 1568 height 751
click at [1321, 672] on li "A4" at bounding box center [1298, 658] width 98 height 30
click at [1324, 664] on body "Mappin Location [GEOGRAPHIC_DATA], [GEOGRAPHIC_DATA], [GEOGRAPHIC_DATA] [GEOGRA…" at bounding box center [784, 376] width 1568 height 751
click at [1288, 681] on li "A3" at bounding box center [1298, 686] width 98 height 30
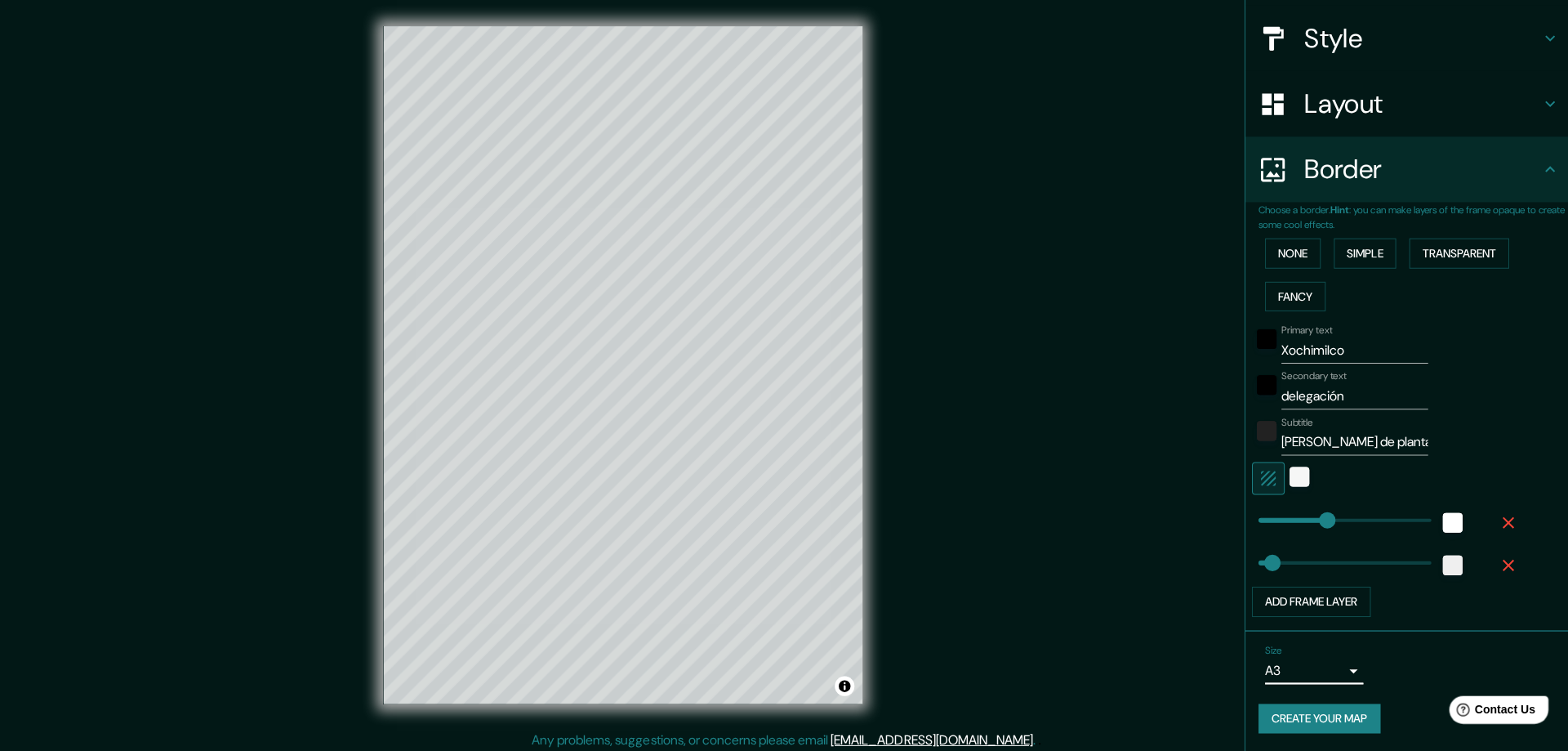
click at [1313, 670] on body "Mappin Location [GEOGRAPHIC_DATA], [GEOGRAPHIC_DATA], [GEOGRAPHIC_DATA] [GEOGRA…" at bounding box center [784, 376] width 1568 height 751
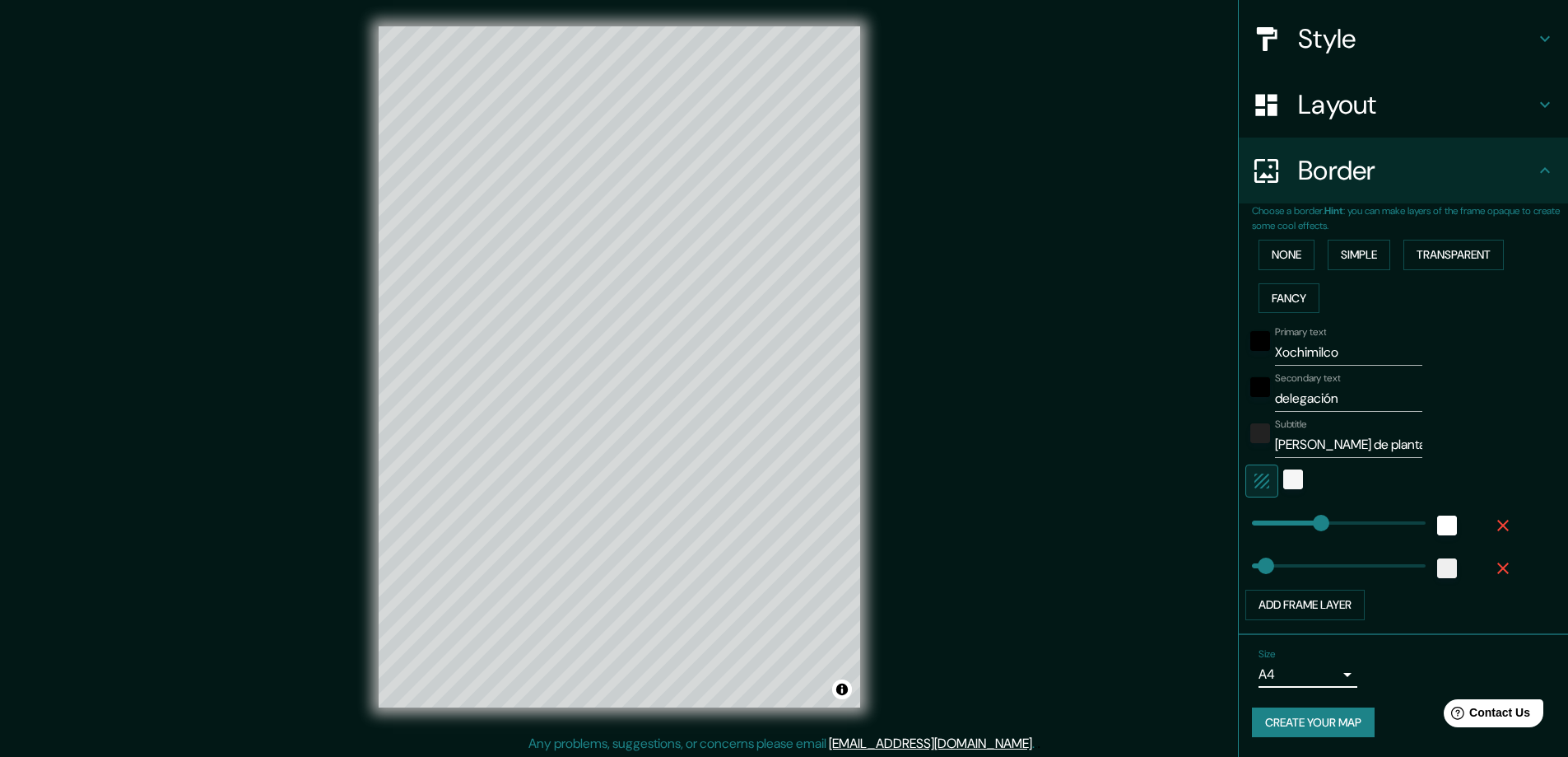
click at [1337, 668] on body "Mappin Location [GEOGRAPHIC_DATA], [GEOGRAPHIC_DATA], [GEOGRAPHIC_DATA] [GEOGRA…" at bounding box center [784, 378] width 1568 height 757
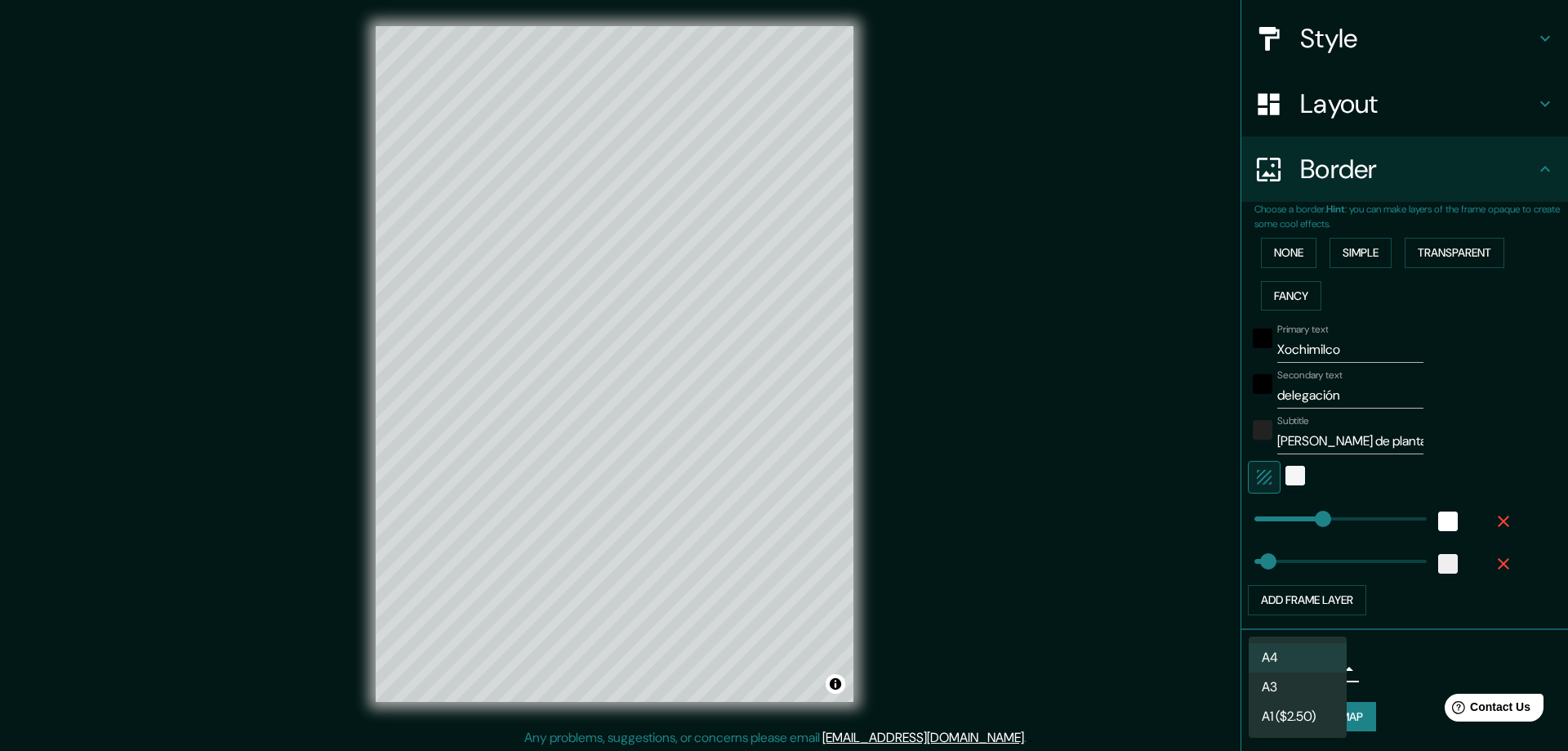
click at [1177, 651] on div at bounding box center [784, 376] width 1568 height 751
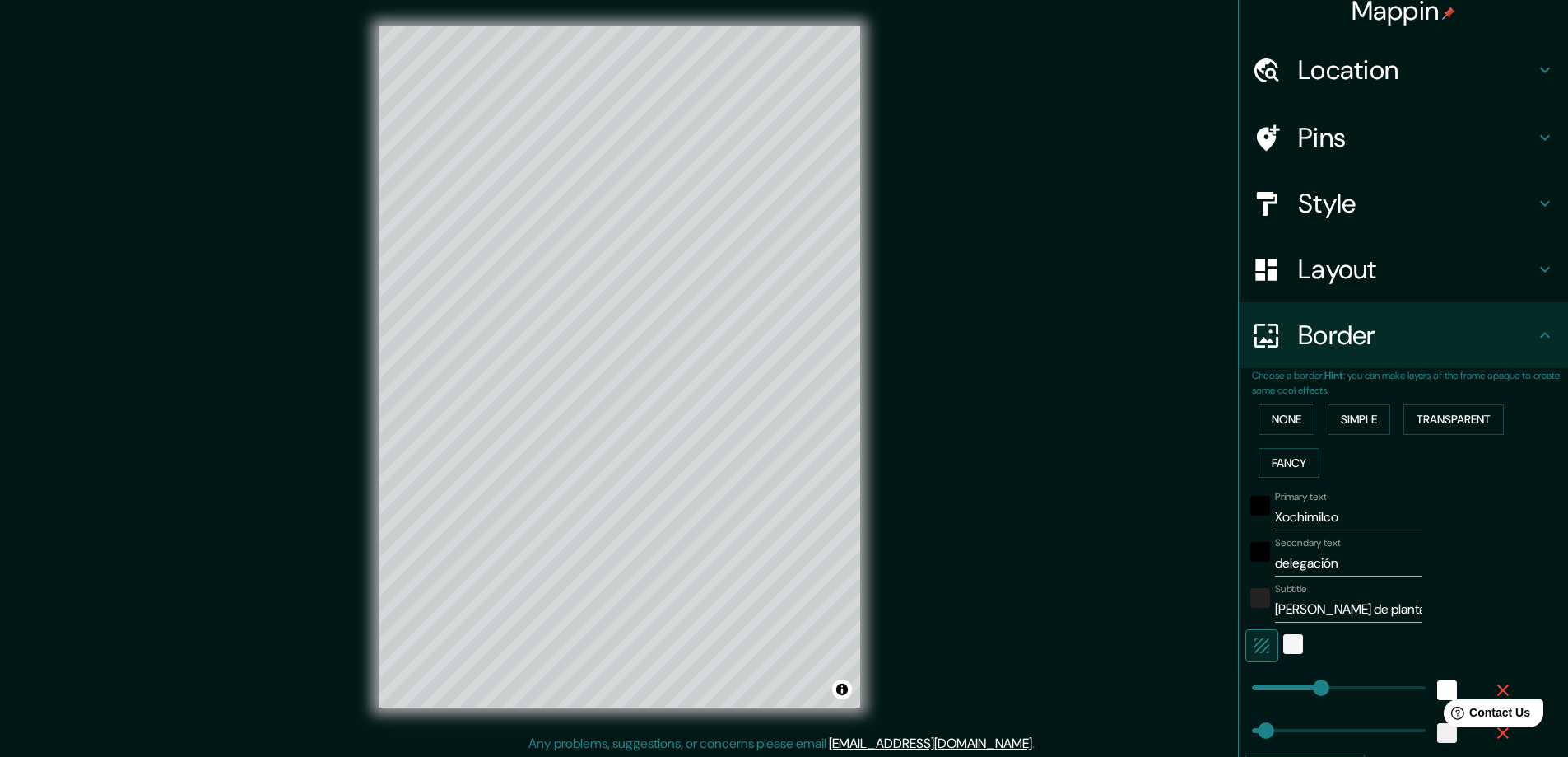
scroll to position [0, 0]
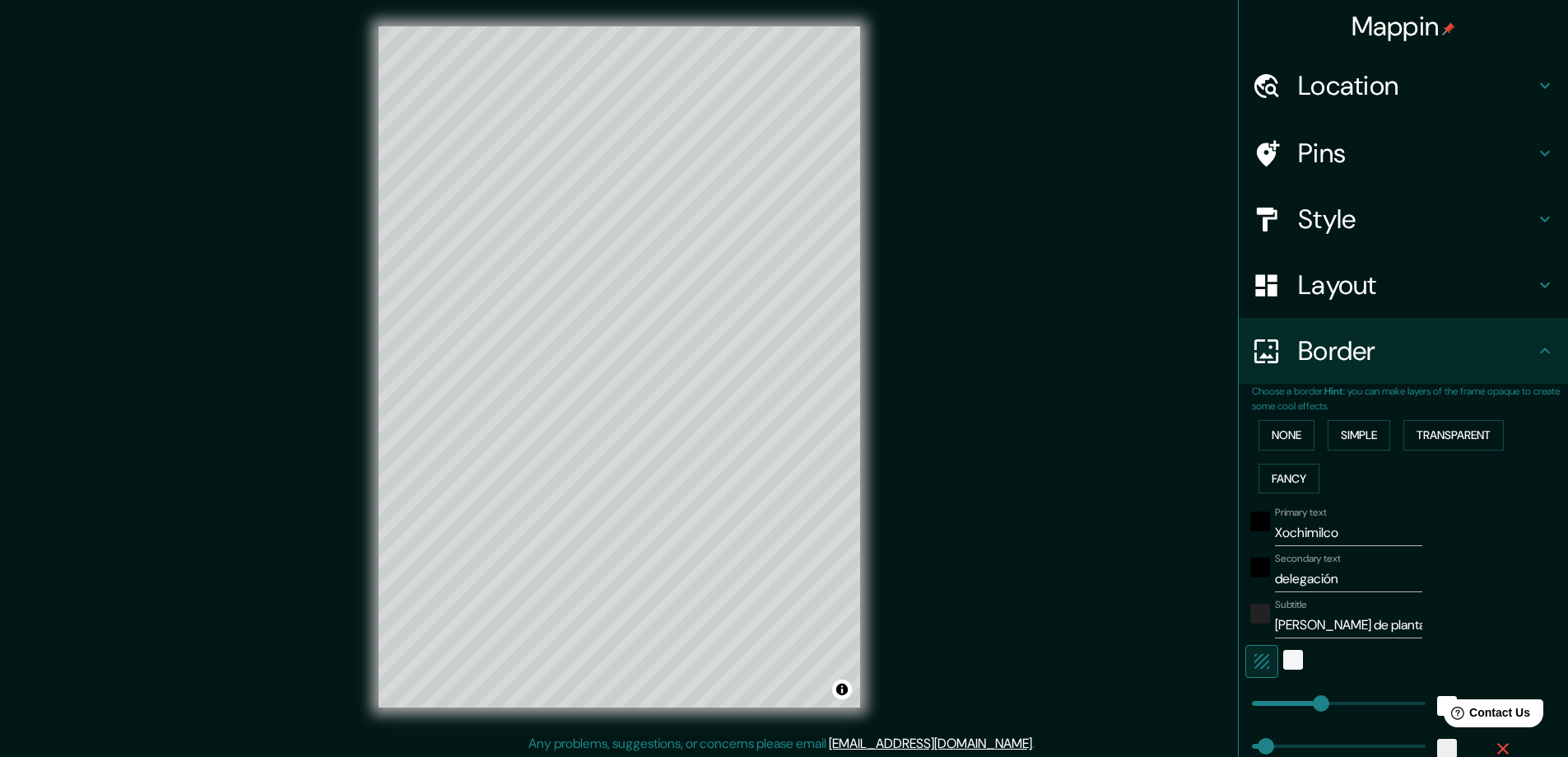
drag, startPoint x: 1555, startPoint y: 567, endPoint x: 1547, endPoint y: 334, distance: 233.1
click at [1549, 335] on div "Border" at bounding box center [1403, 350] width 329 height 66
click at [1298, 220] on h4 "Style" at bounding box center [1417, 219] width 237 height 33
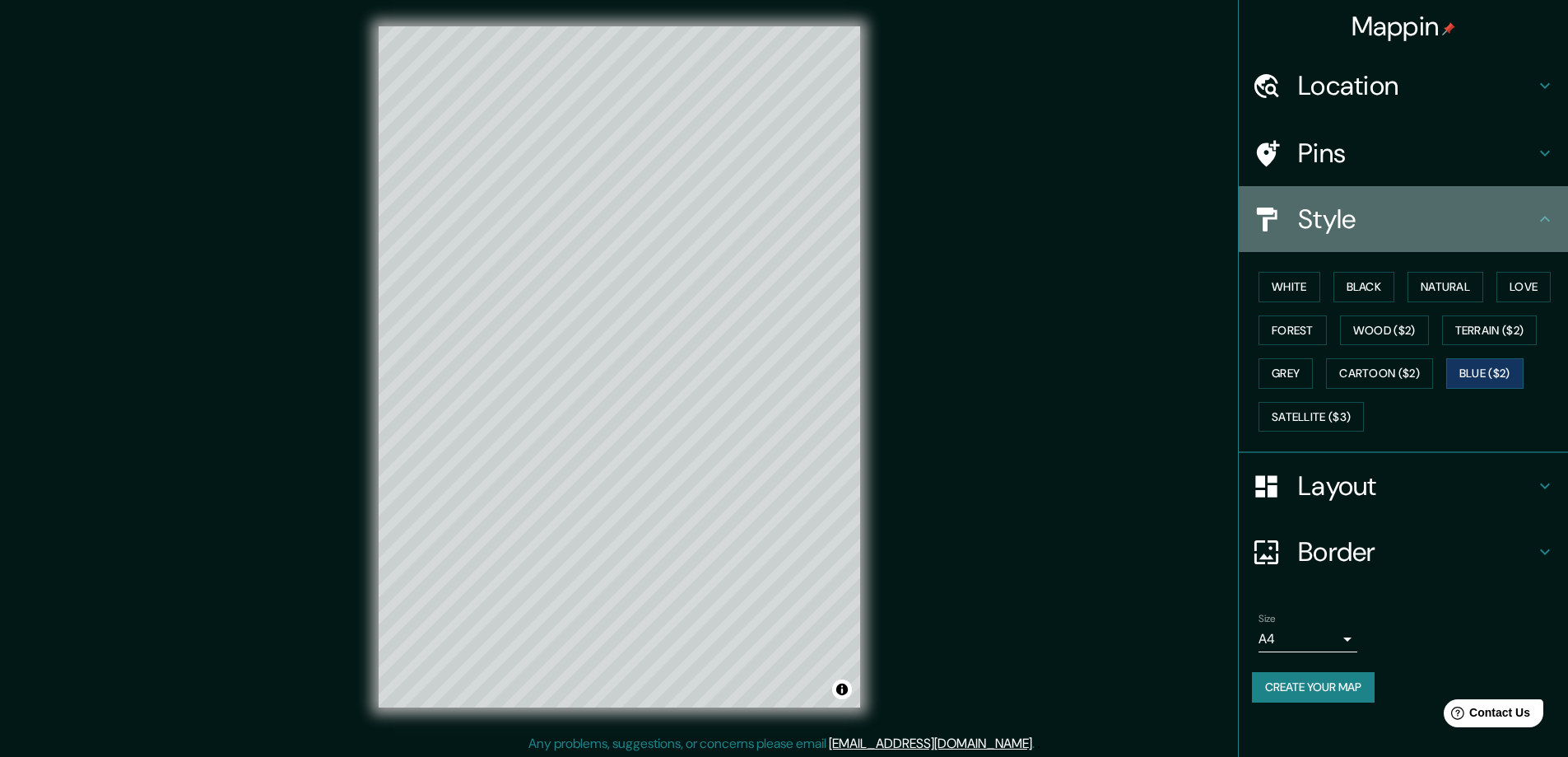
click at [1346, 209] on h4 "Style" at bounding box center [1417, 219] width 237 height 33
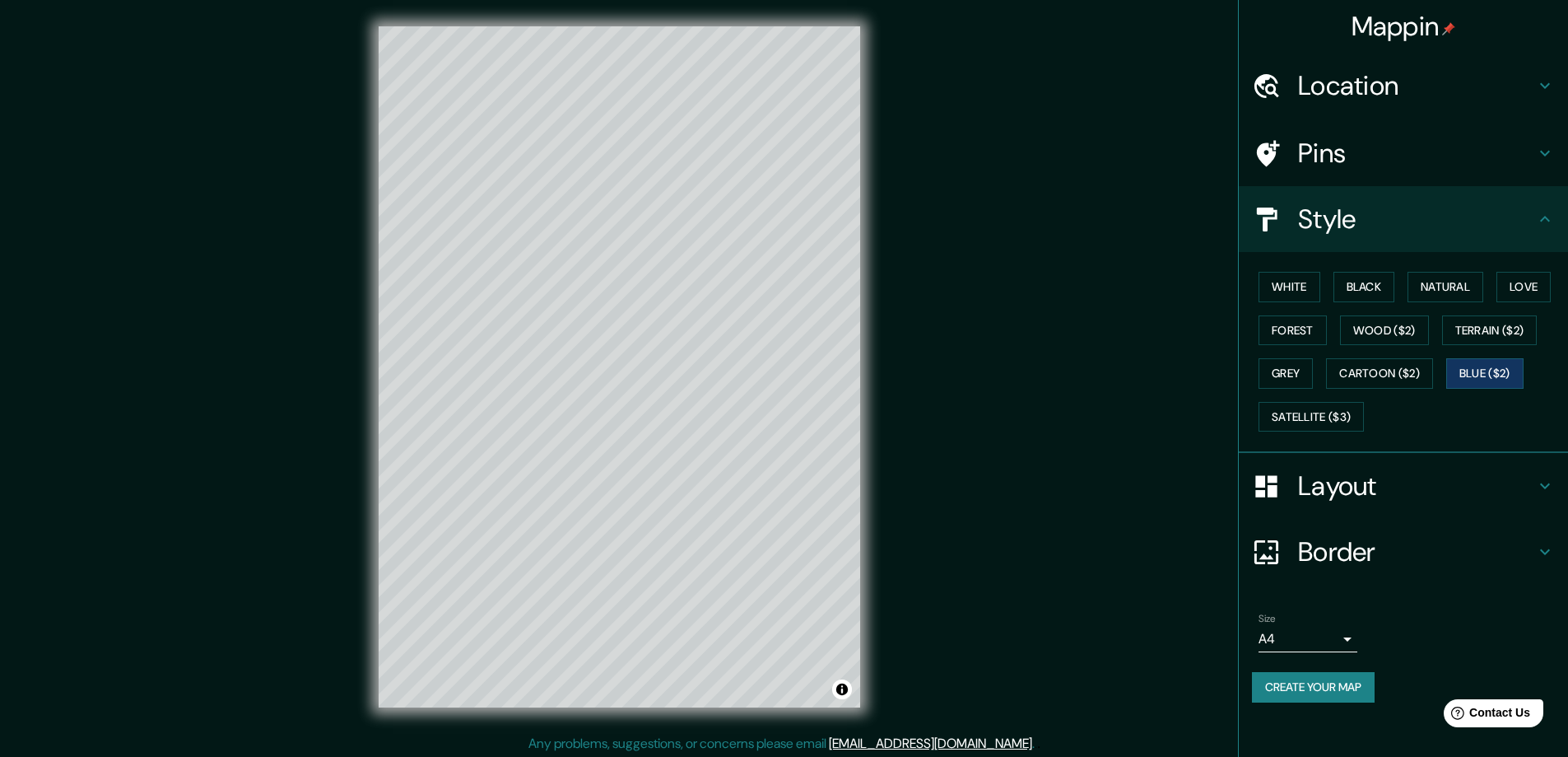
click at [1354, 82] on h4 "Location" at bounding box center [1417, 85] width 237 height 33
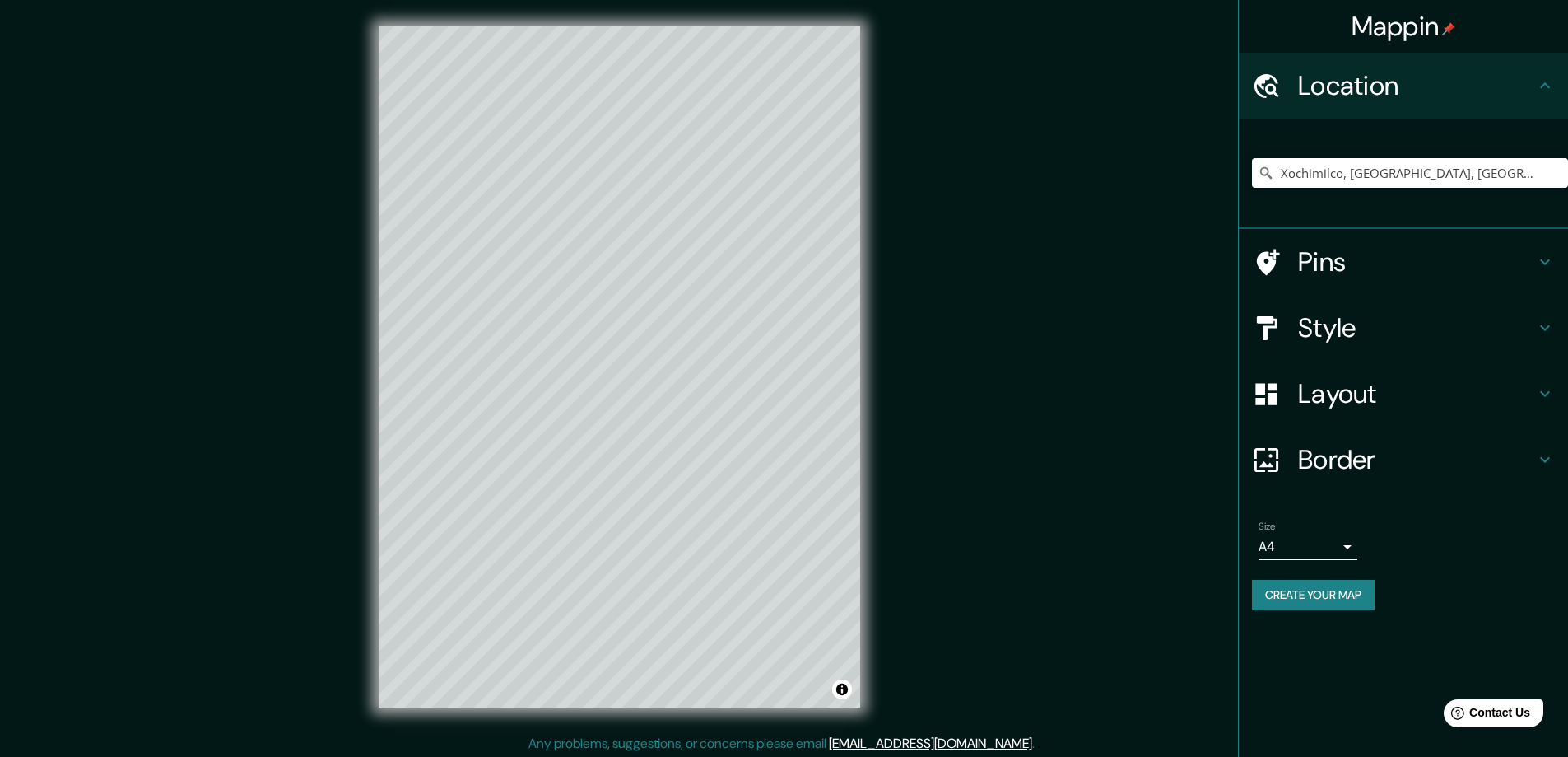
click at [1355, 82] on h4 "Location" at bounding box center [1417, 85] width 237 height 33
click at [1561, 84] on div "Location" at bounding box center [1403, 85] width 329 height 66
click at [1546, 94] on icon at bounding box center [1545, 85] width 19 height 19
click at [1548, 252] on icon at bounding box center [1545, 262] width 19 height 19
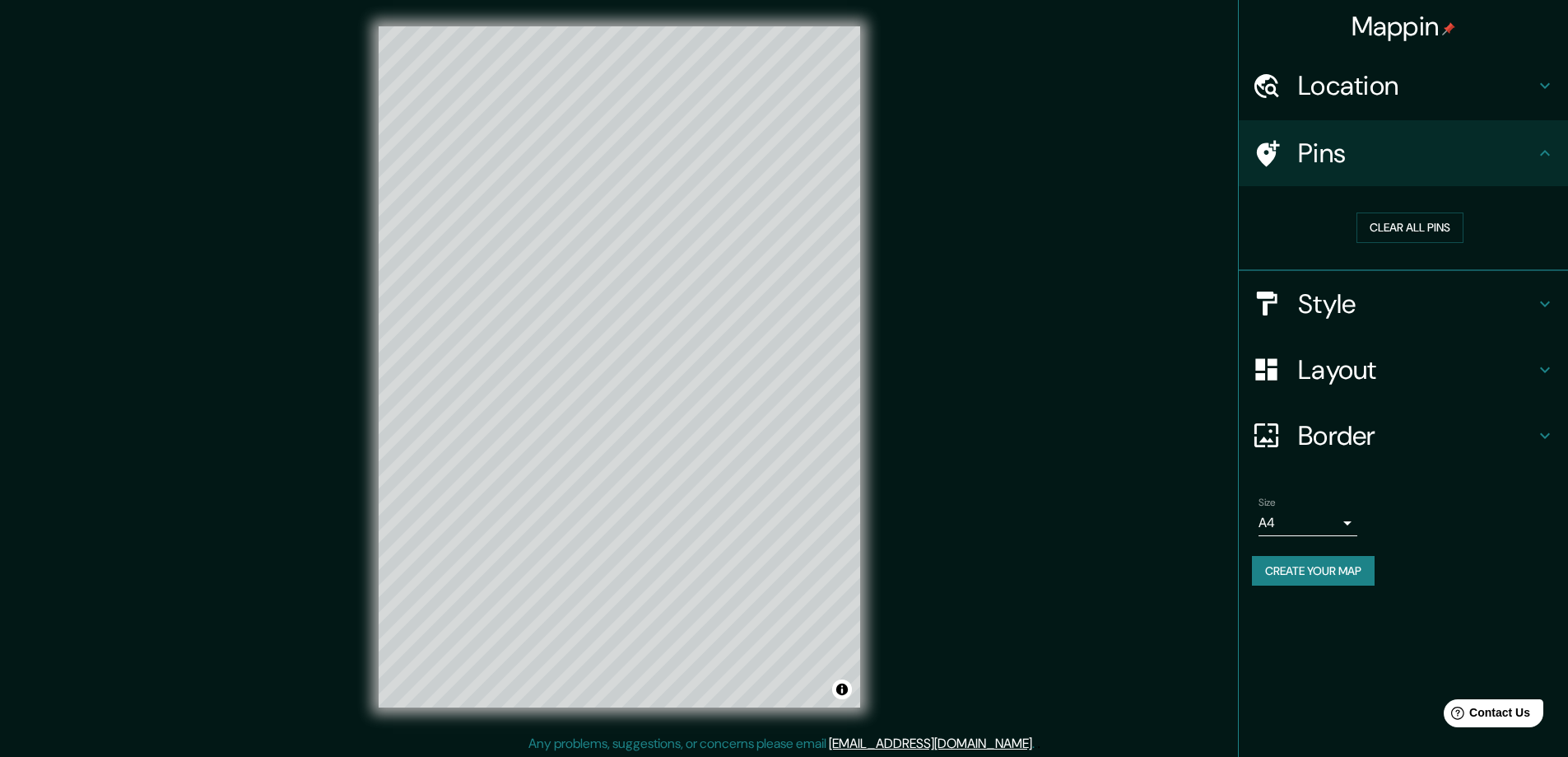
click at [1541, 147] on icon at bounding box center [1545, 153] width 19 height 19
click at [1405, 234] on button "Clear all pins" at bounding box center [1410, 227] width 107 height 30
click at [584, 332] on div at bounding box center [583, 333] width 14 height 14
drag, startPoint x: 967, startPoint y: 366, endPoint x: 1022, endPoint y: 393, distance: 61.3
click at [1022, 393] on div "Mappin Location [GEOGRAPHIC_DATA], [GEOGRAPHIC_DATA], [GEOGRAPHIC_DATA] [GEOGRA…" at bounding box center [784, 379] width 1568 height 760
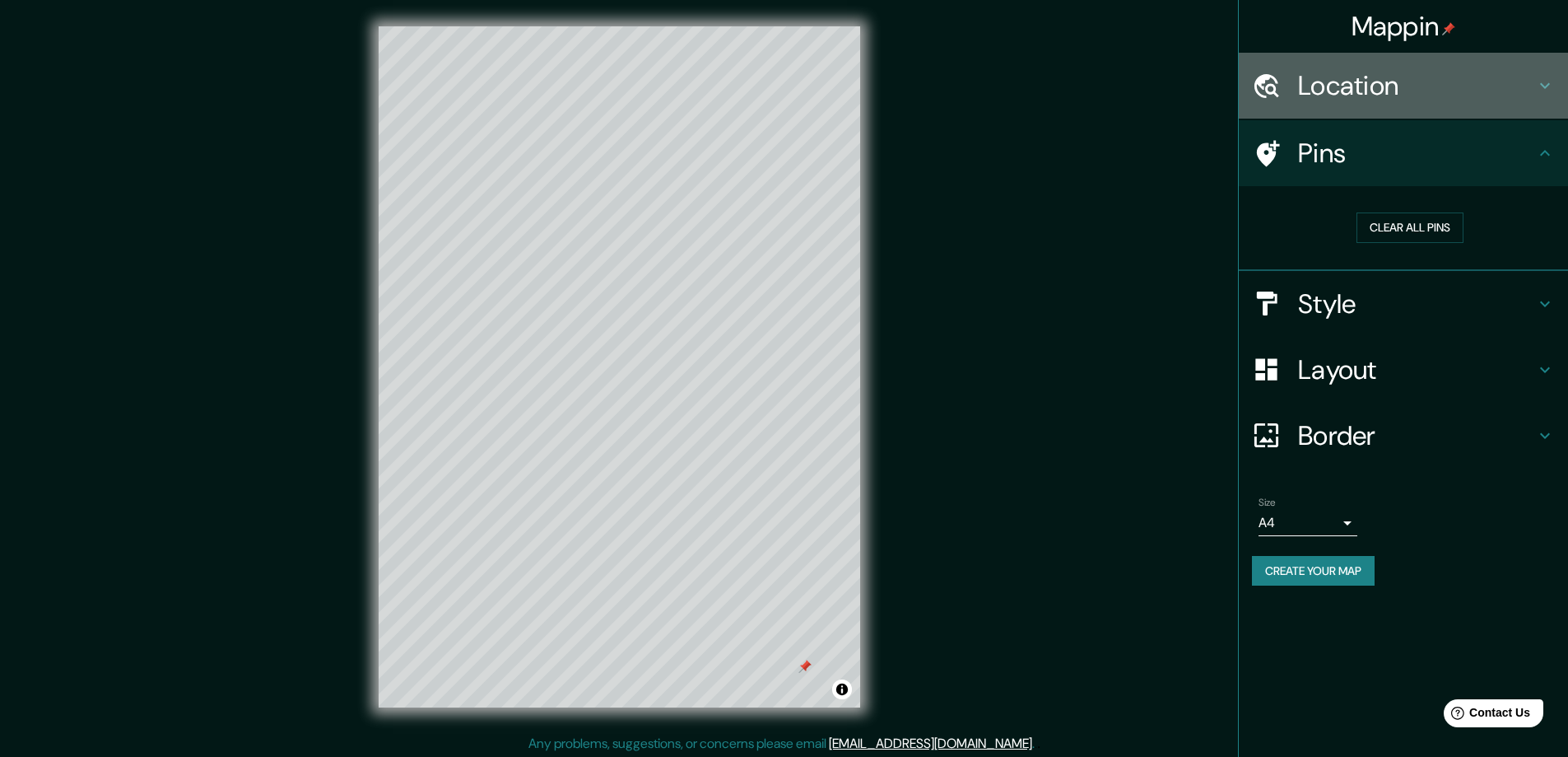
click at [1342, 63] on div "Location" at bounding box center [1403, 85] width 329 height 66
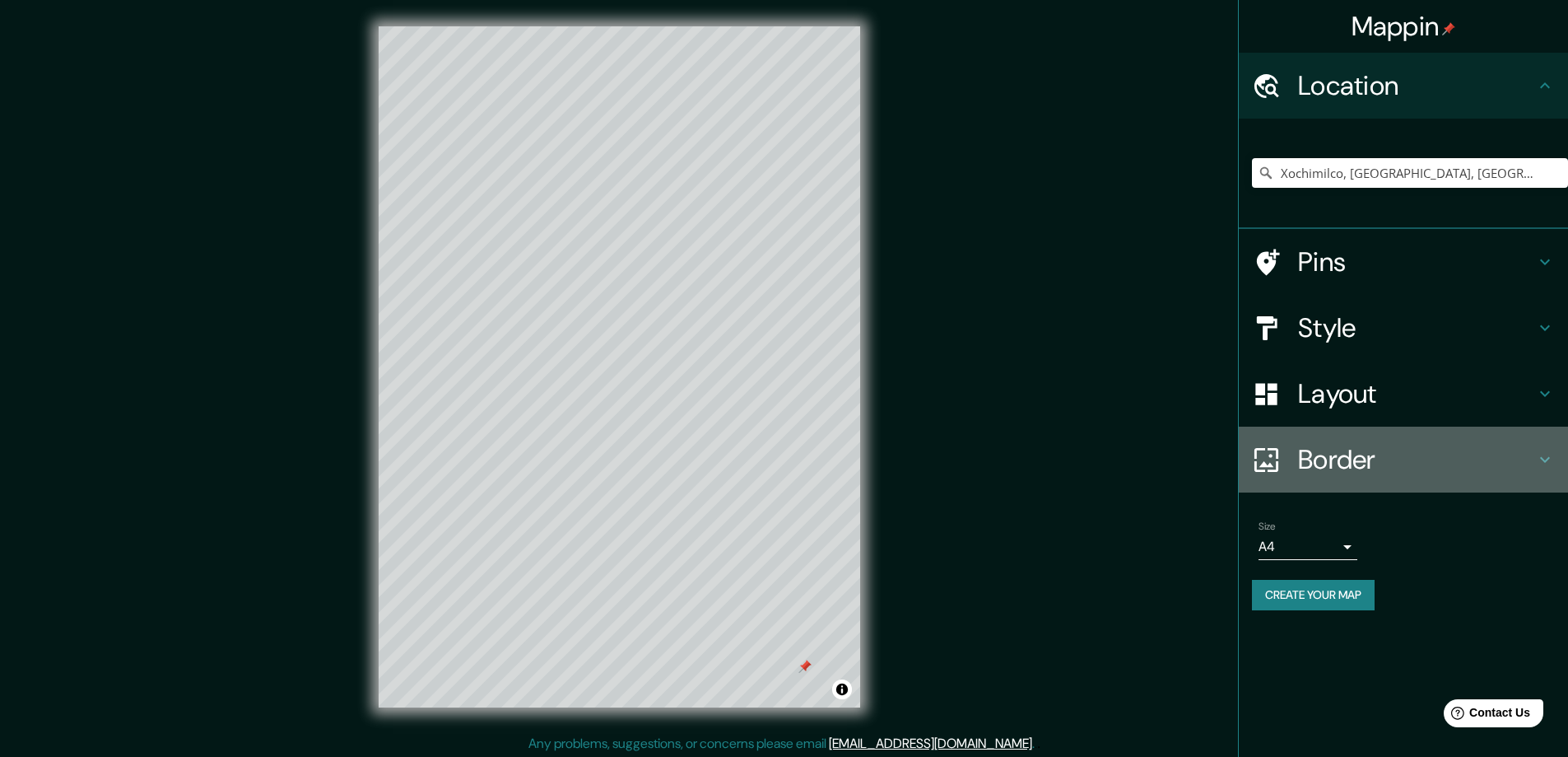
click at [1331, 471] on h4 "Border" at bounding box center [1417, 459] width 237 height 33
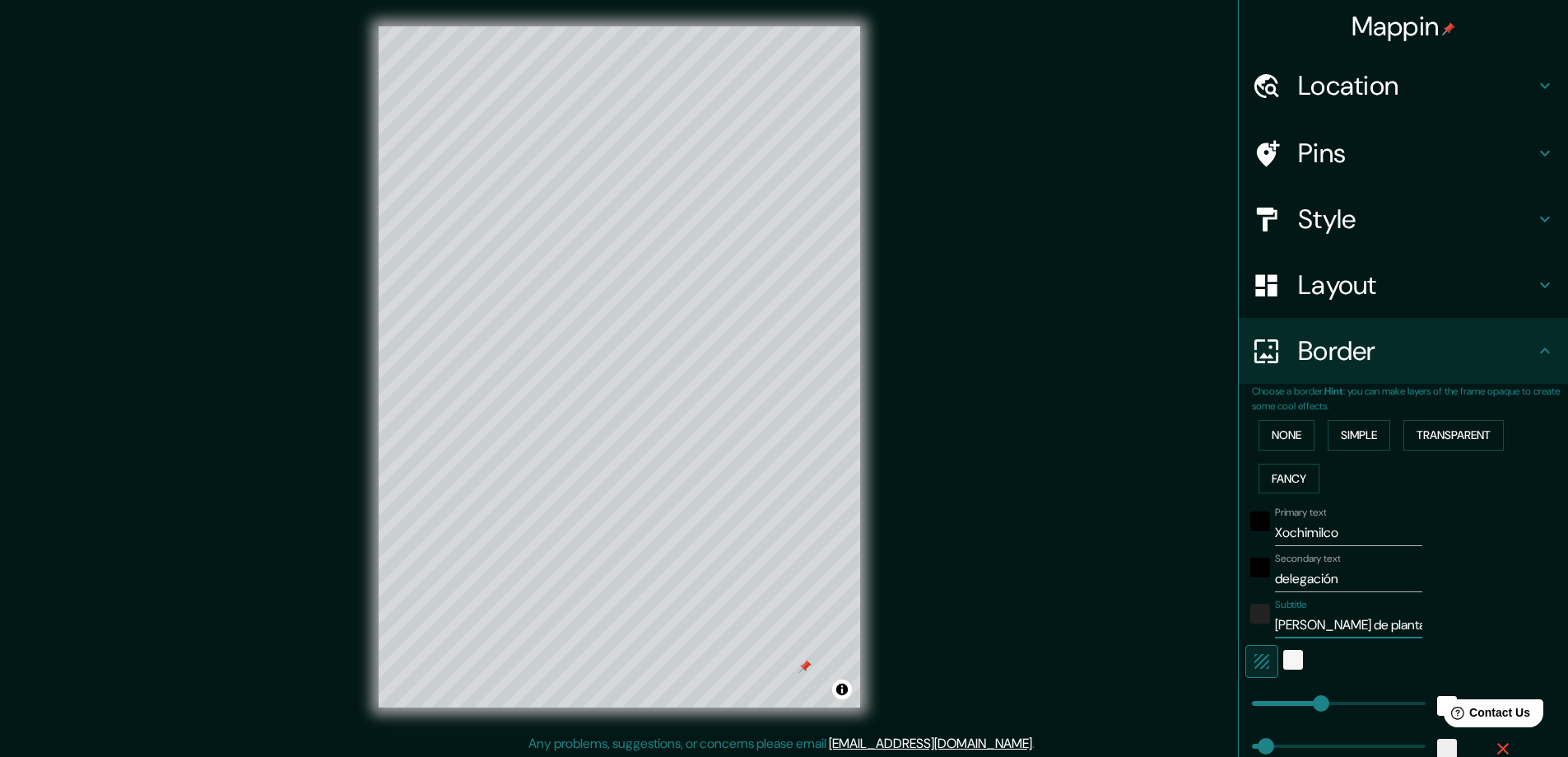
drag, startPoint x: 1393, startPoint y: 622, endPoint x: 1192, endPoint y: 648, distance: 202.7
click at [1192, 648] on div "Mappin Location [GEOGRAPHIC_DATA], [GEOGRAPHIC_DATA], [GEOGRAPHIC_DATA] [GEOGRA…" at bounding box center [784, 379] width 1568 height 760
click at [1252, 663] on icon "button" at bounding box center [1261, 661] width 19 height 19
click at [1252, 662] on icon "button" at bounding box center [1261, 661] width 19 height 19
click at [1250, 620] on div "color-222222" at bounding box center [1259, 613] width 19 height 19
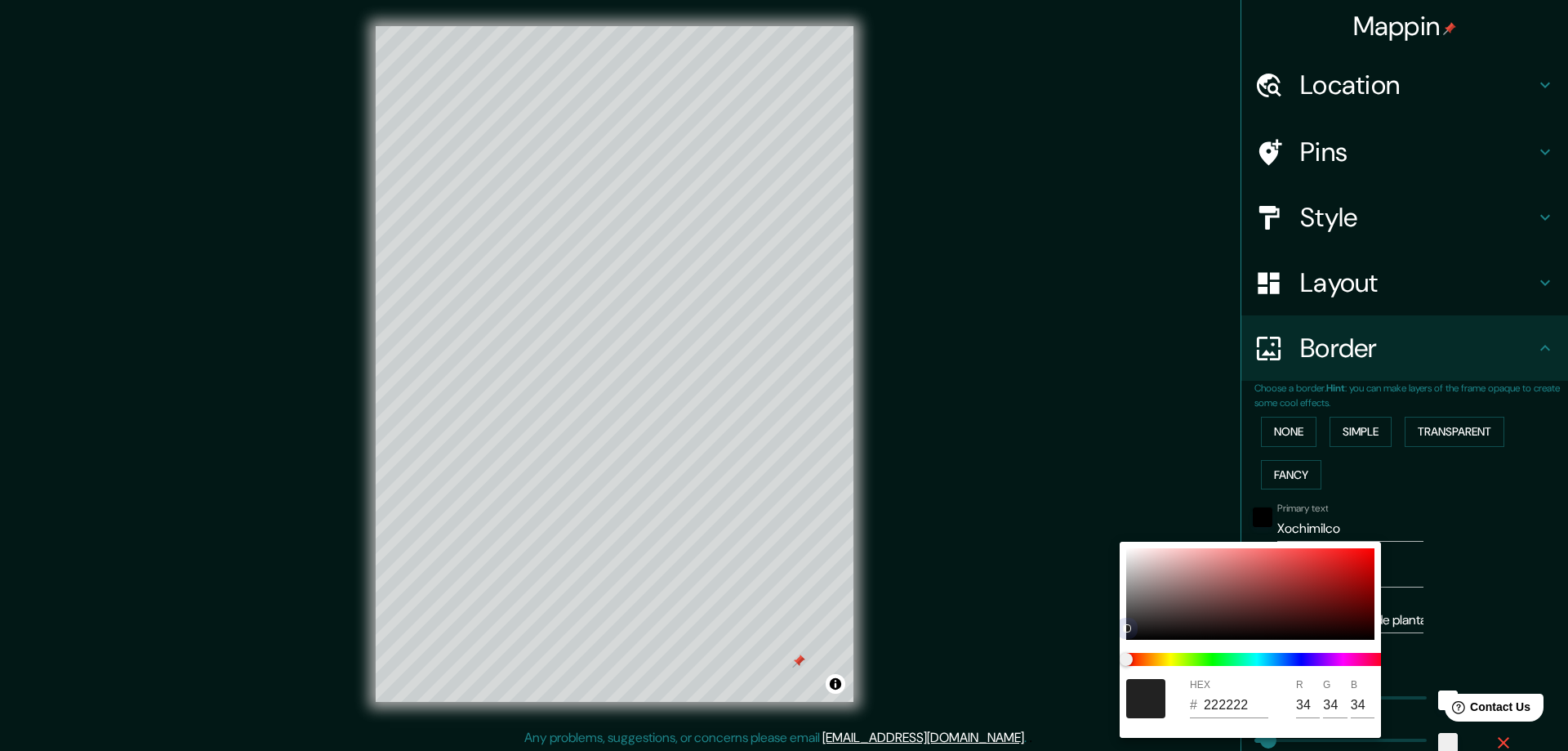
click at [1236, 615] on div at bounding box center [1250, 593] width 248 height 91
drag, startPoint x: 1221, startPoint y: 594, endPoint x: 1265, endPoint y: 579, distance: 46.5
click at [1265, 579] on div at bounding box center [1250, 593] width 248 height 91
click at [1265, 579] on div at bounding box center [1265, 580] width 7 height 7
drag, startPoint x: 1334, startPoint y: 566, endPoint x: 1144, endPoint y: 617, distance: 196.7
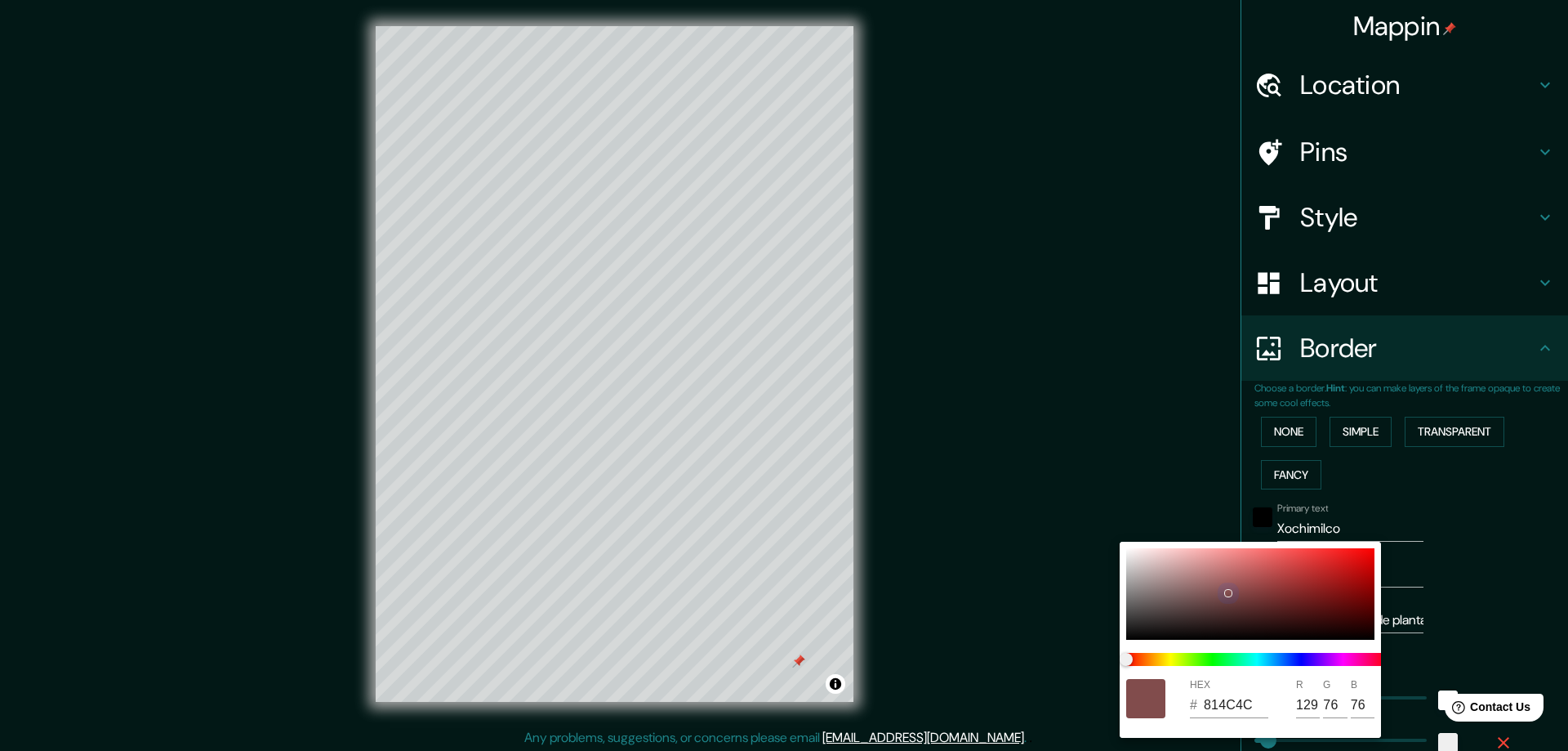
click at [1148, 608] on div at bounding box center [1250, 593] width 248 height 91
click at [1144, 617] on div at bounding box center [1250, 593] width 248 height 91
click at [1143, 611] on div at bounding box center [1145, 609] width 7 height 7
click at [1420, 592] on div at bounding box center [784, 376] width 1568 height 751
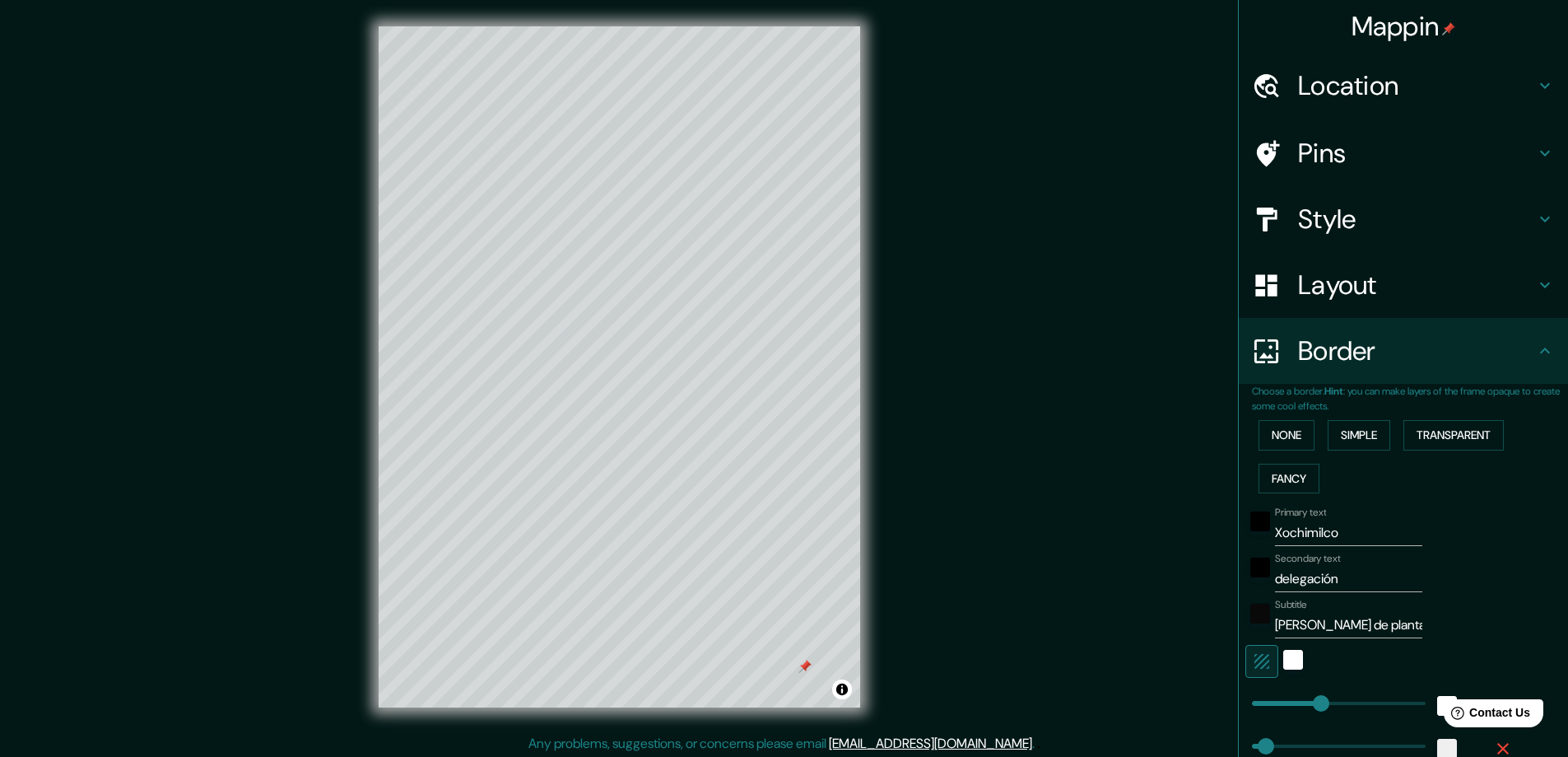
click at [1245, 578] on div at bounding box center [1259, 572] width 30 height 40
click at [1250, 529] on div "black" at bounding box center [1259, 521] width 19 height 19
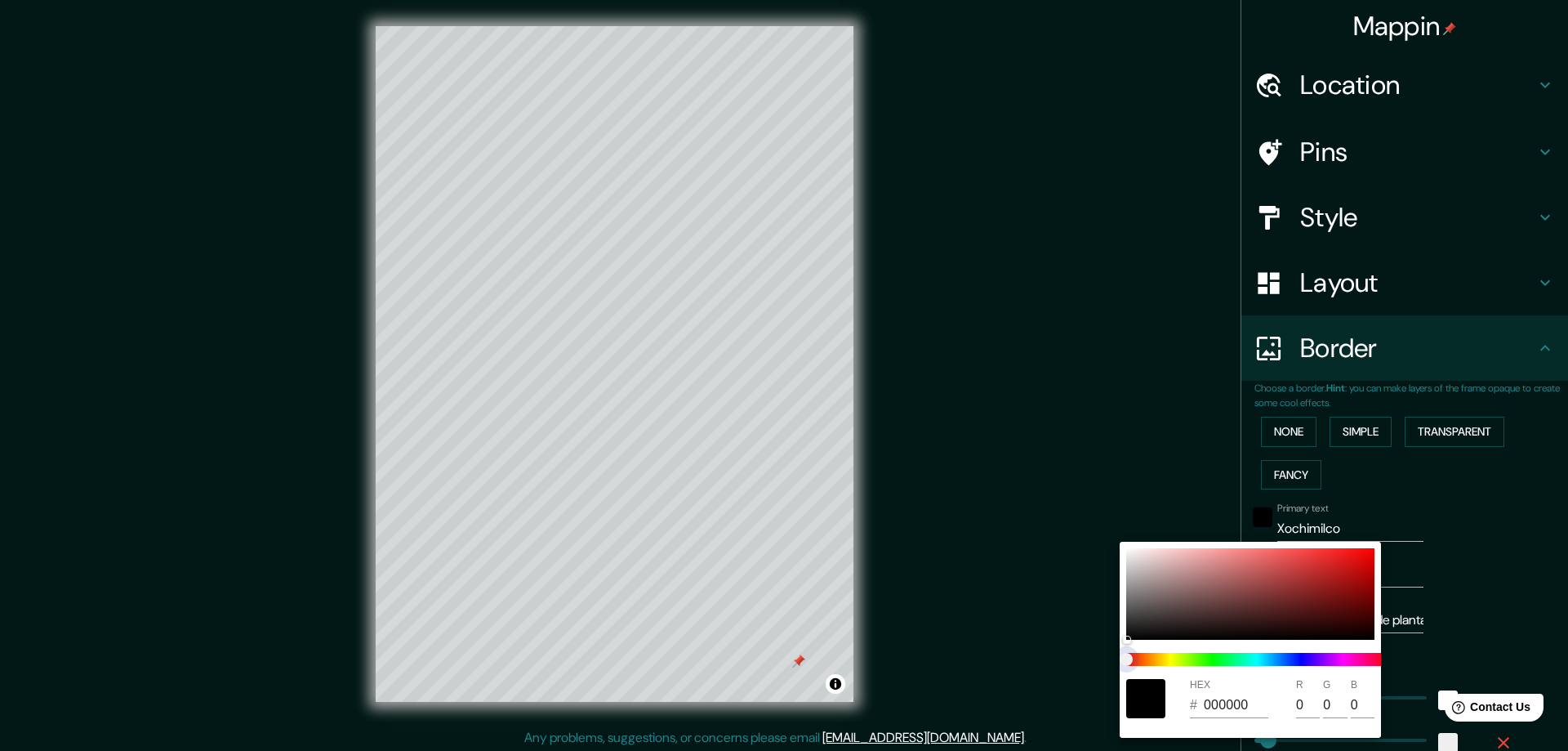
click at [1310, 657] on span at bounding box center [1256, 660] width 261 height 13
click at [1294, 656] on span at bounding box center [1256, 660] width 261 height 13
click at [1297, 661] on span at bounding box center [1256, 660] width 261 height 13
click at [1283, 594] on div at bounding box center [1250, 593] width 248 height 91
drag, startPoint x: 1258, startPoint y: 590, endPoint x: 1289, endPoint y: 654, distance: 71.1
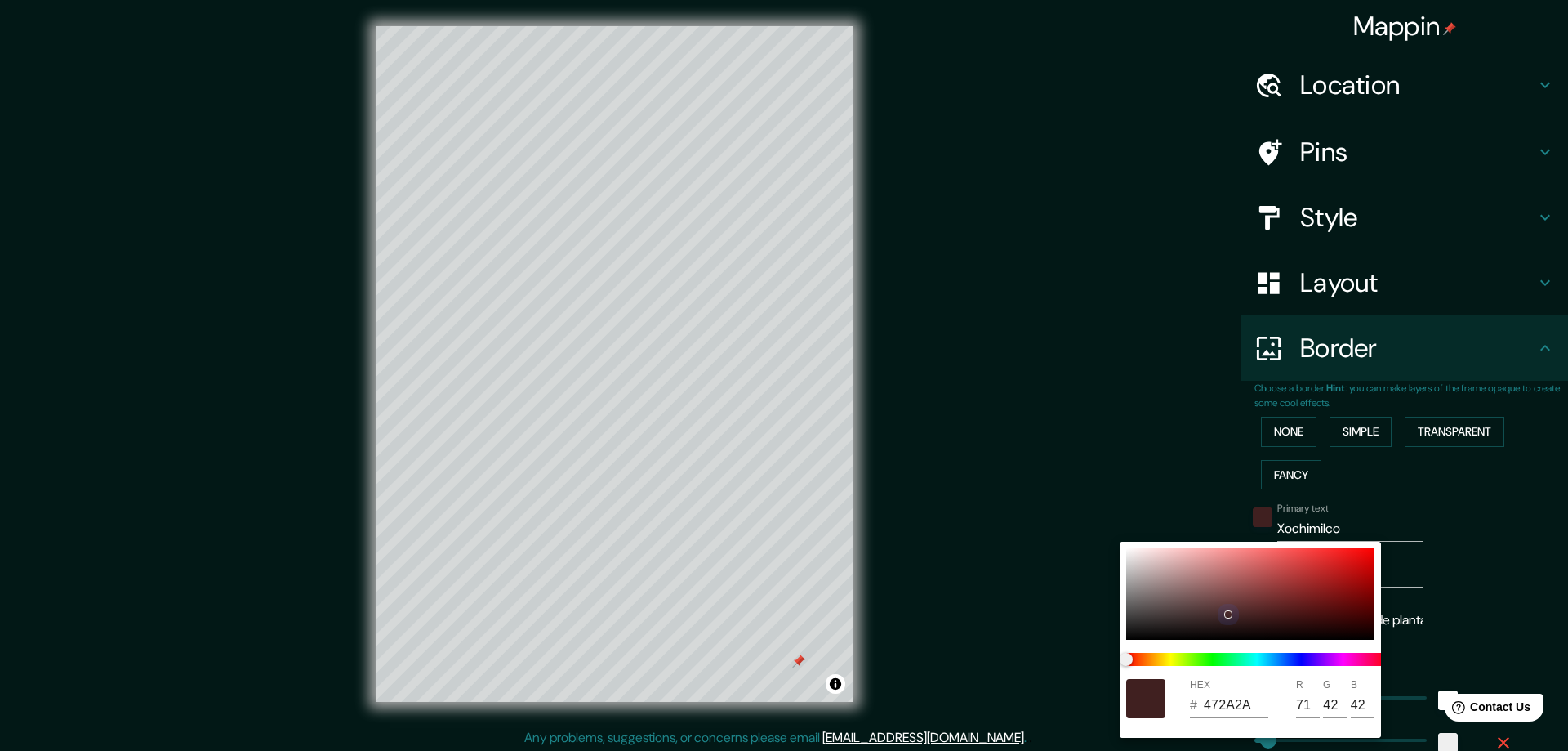
click at [1238, 607] on div at bounding box center [1250, 593] width 248 height 91
click at [1281, 657] on span at bounding box center [1256, 660] width 261 height 13
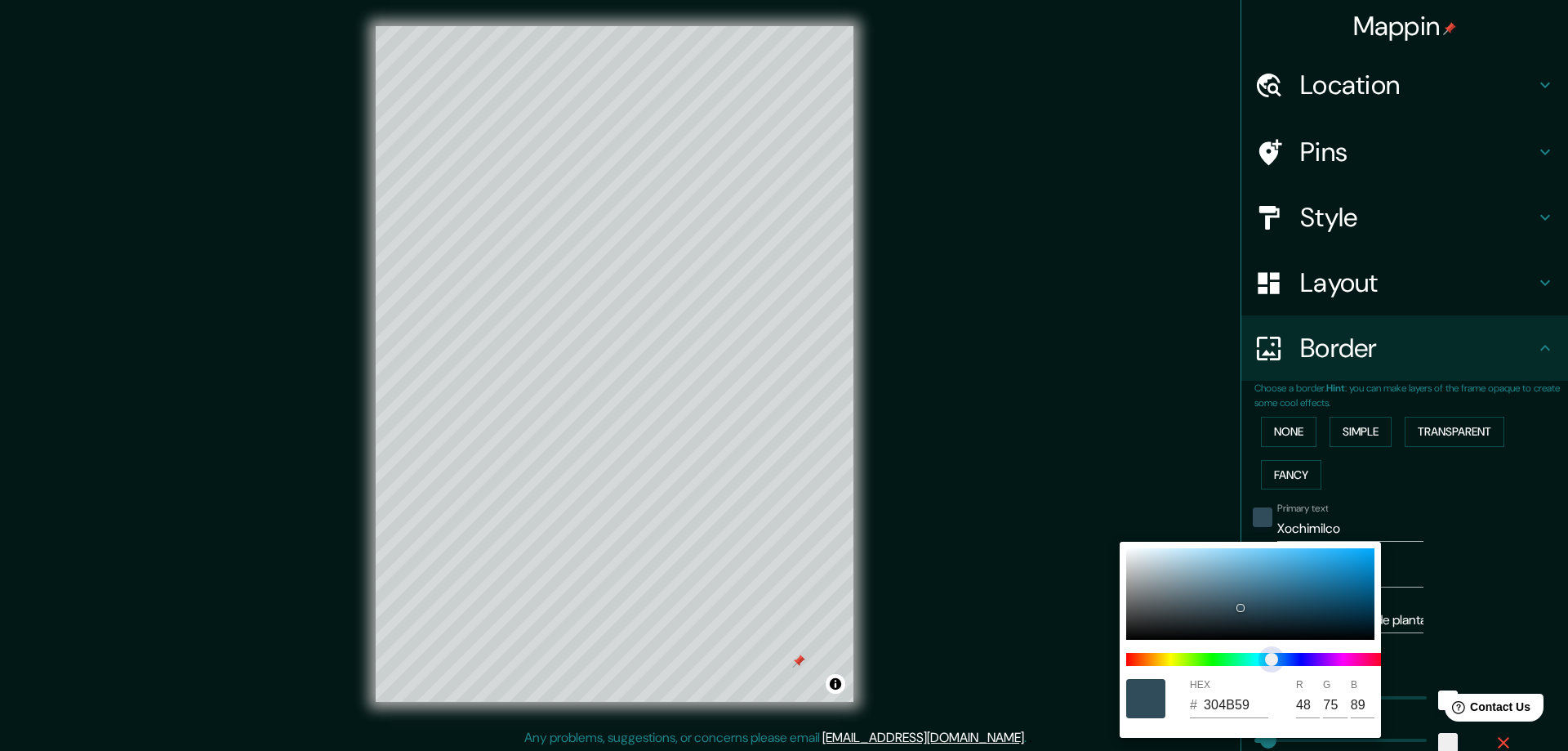
click at [1272, 656] on span "color slider" at bounding box center [1272, 660] width 13 height 13
click at [1274, 581] on div at bounding box center [1250, 593] width 248 height 91
drag, startPoint x: 1298, startPoint y: 570, endPoint x: 1261, endPoint y: 585, distance: 39.9
click at [1283, 608] on div at bounding box center [1287, 604] width 8 height 8
click at [1171, 471] on div at bounding box center [784, 376] width 1568 height 751
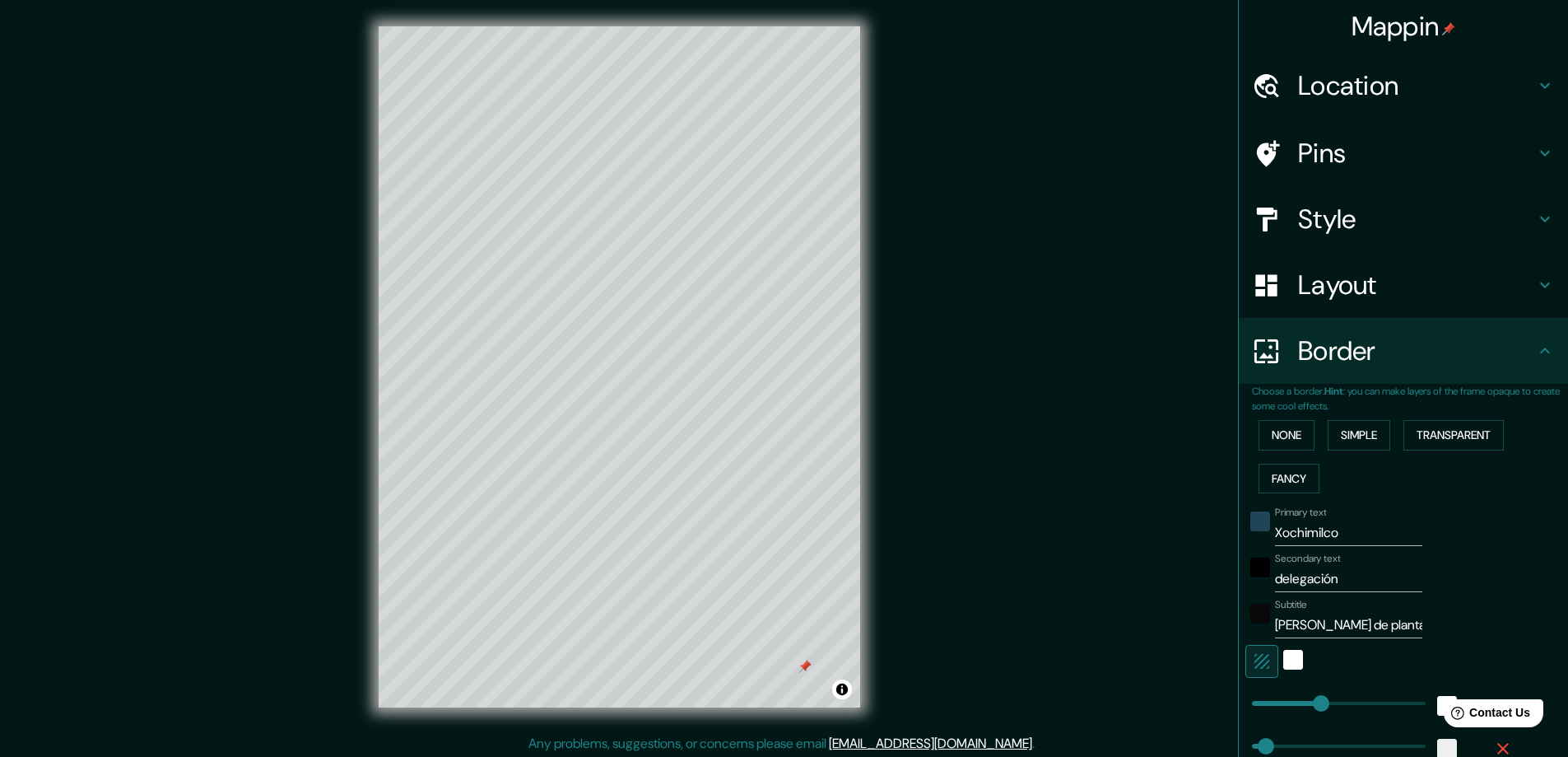
click at [1250, 577] on div at bounding box center [1259, 572] width 30 height 40
click at [1250, 570] on div "black" at bounding box center [1259, 567] width 19 height 19
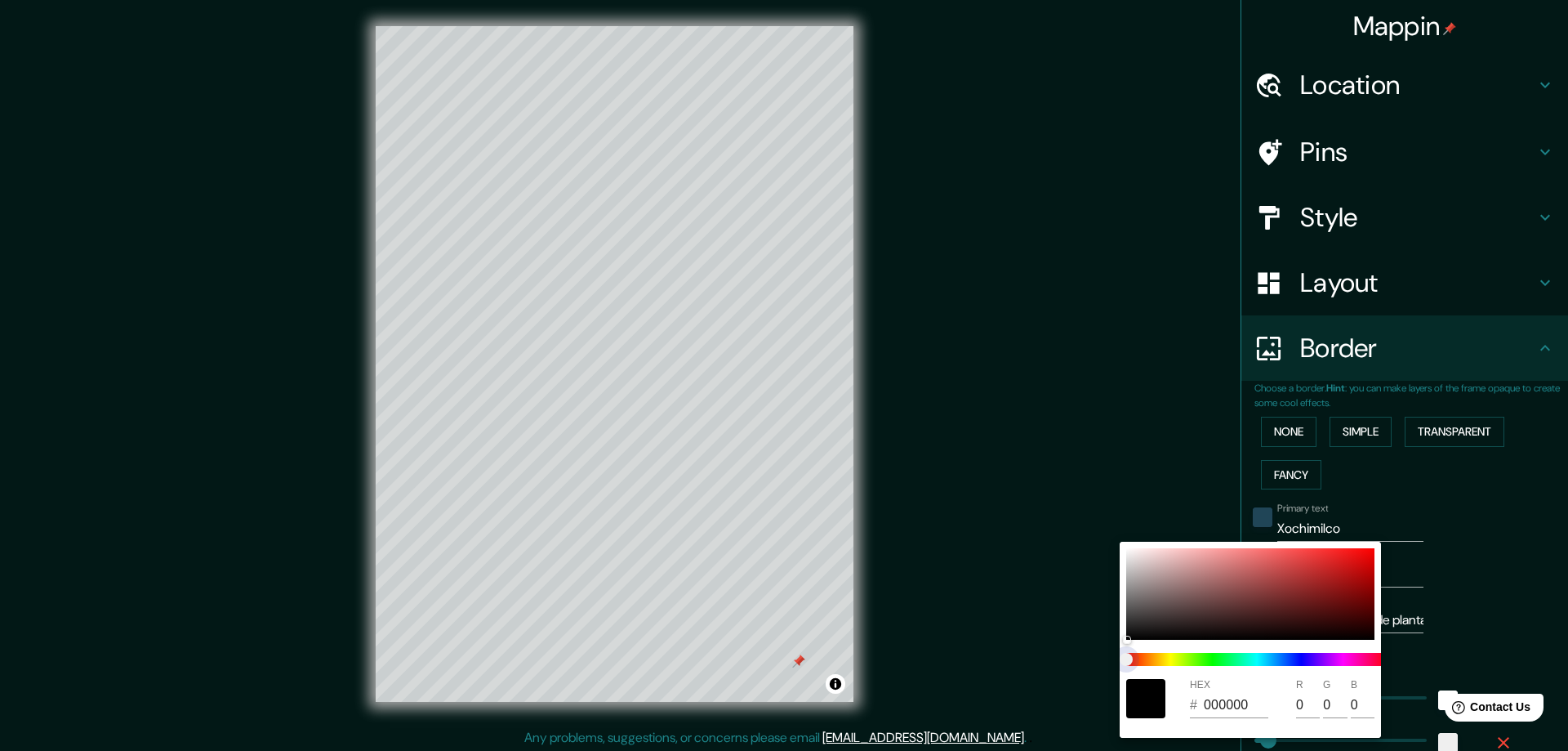
drag, startPoint x: 1272, startPoint y: 656, endPoint x: 1277, endPoint y: 664, distance: 9.4
click at [1274, 657] on span at bounding box center [1256, 660] width 261 height 13
click at [1277, 659] on span at bounding box center [1256, 660] width 261 height 13
click at [1288, 661] on span at bounding box center [1256, 660] width 261 height 13
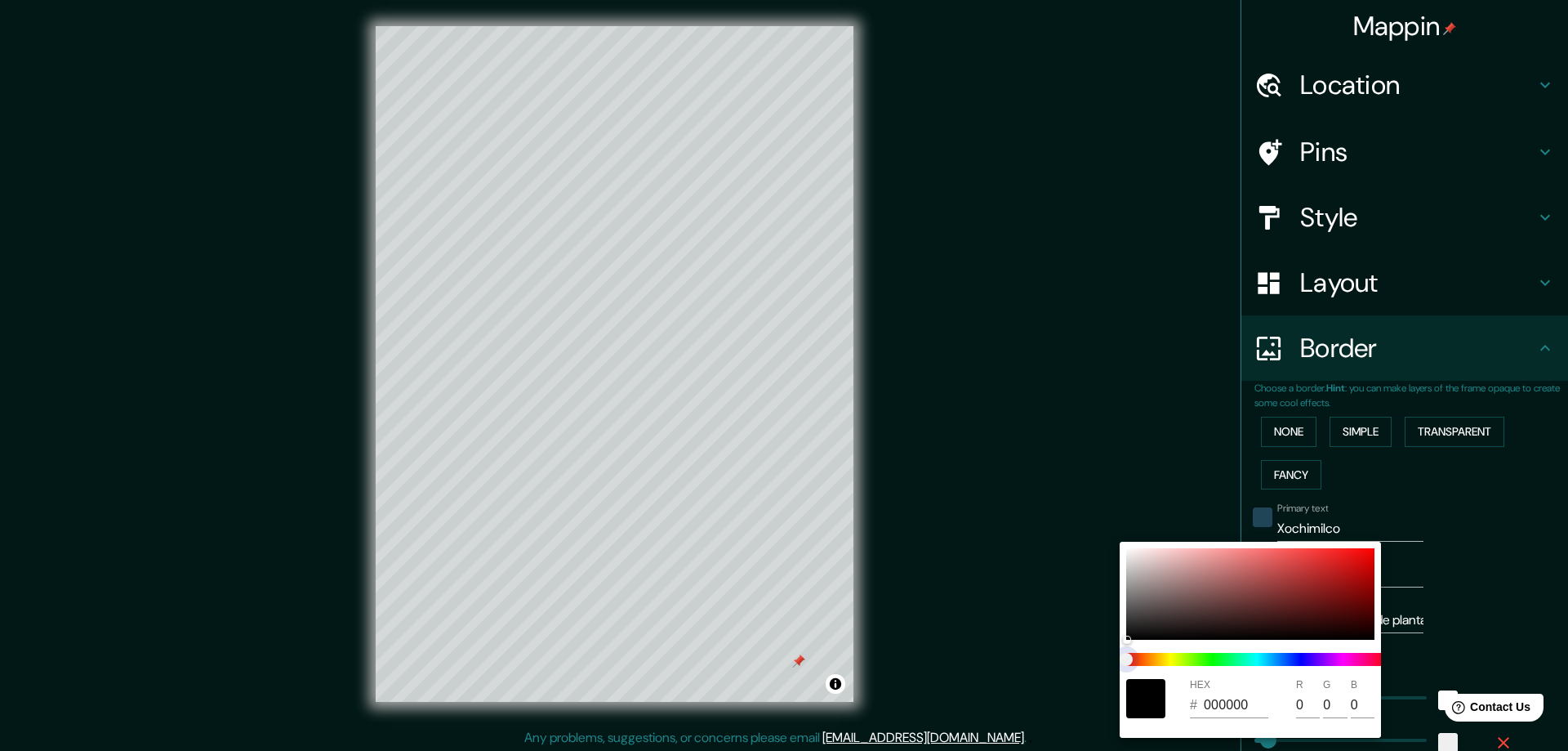
click at [1295, 660] on span at bounding box center [1256, 660] width 261 height 13
click at [1304, 658] on span at bounding box center [1256, 660] width 261 height 13
click at [1285, 660] on span at bounding box center [1256, 660] width 261 height 13
drag, startPoint x: 1285, startPoint y: 660, endPoint x: 1226, endPoint y: 609, distance: 78.0
click at [1285, 661] on span at bounding box center [1256, 660] width 261 height 13
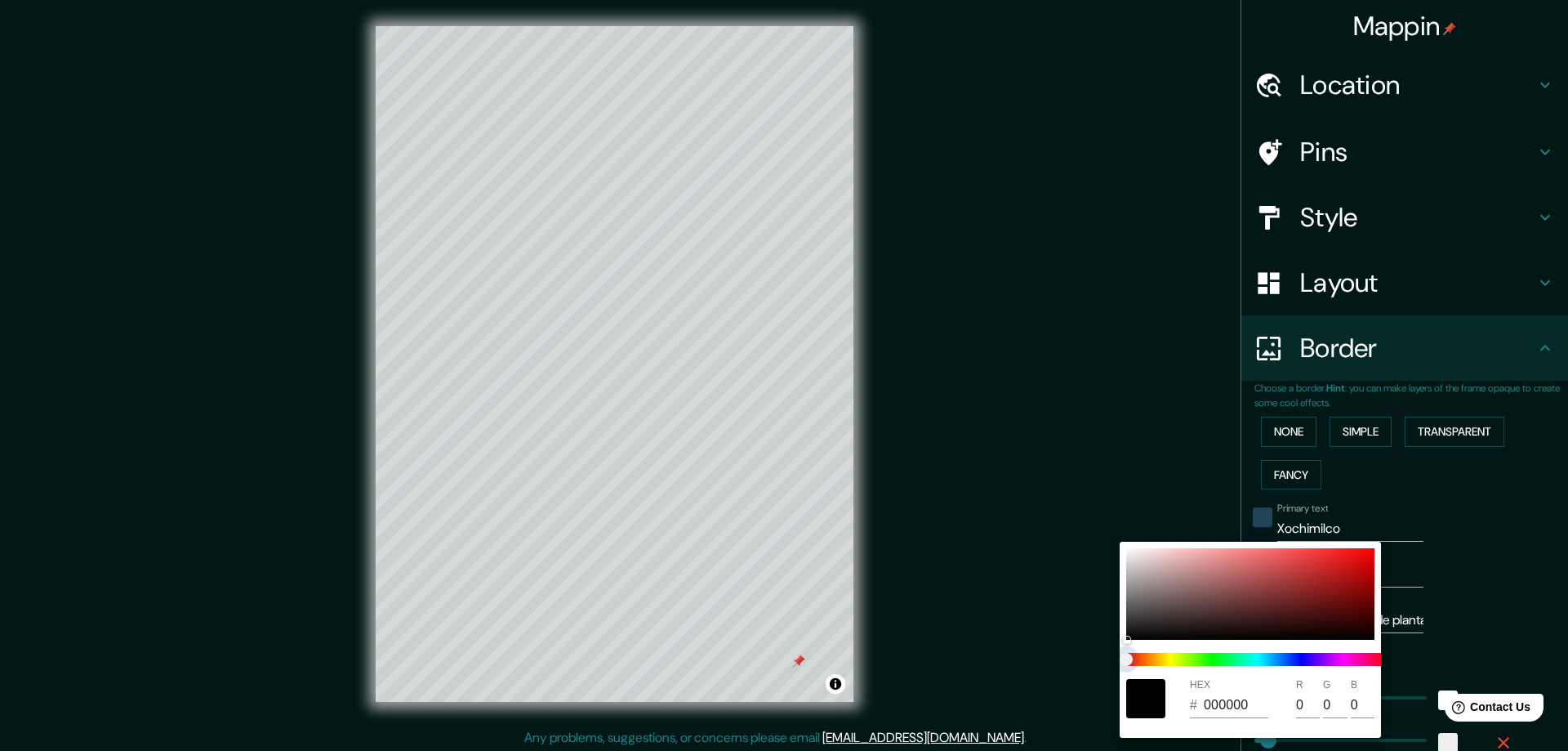
click at [1289, 662] on span at bounding box center [1256, 660] width 261 height 13
click at [1294, 660] on span at bounding box center [1256, 660] width 261 height 13
click at [1226, 609] on div at bounding box center [1250, 593] width 248 height 91
drag, startPoint x: 1209, startPoint y: 606, endPoint x: 1282, endPoint y: 648, distance: 84.2
click at [1240, 595] on div at bounding box center [1250, 593] width 248 height 91
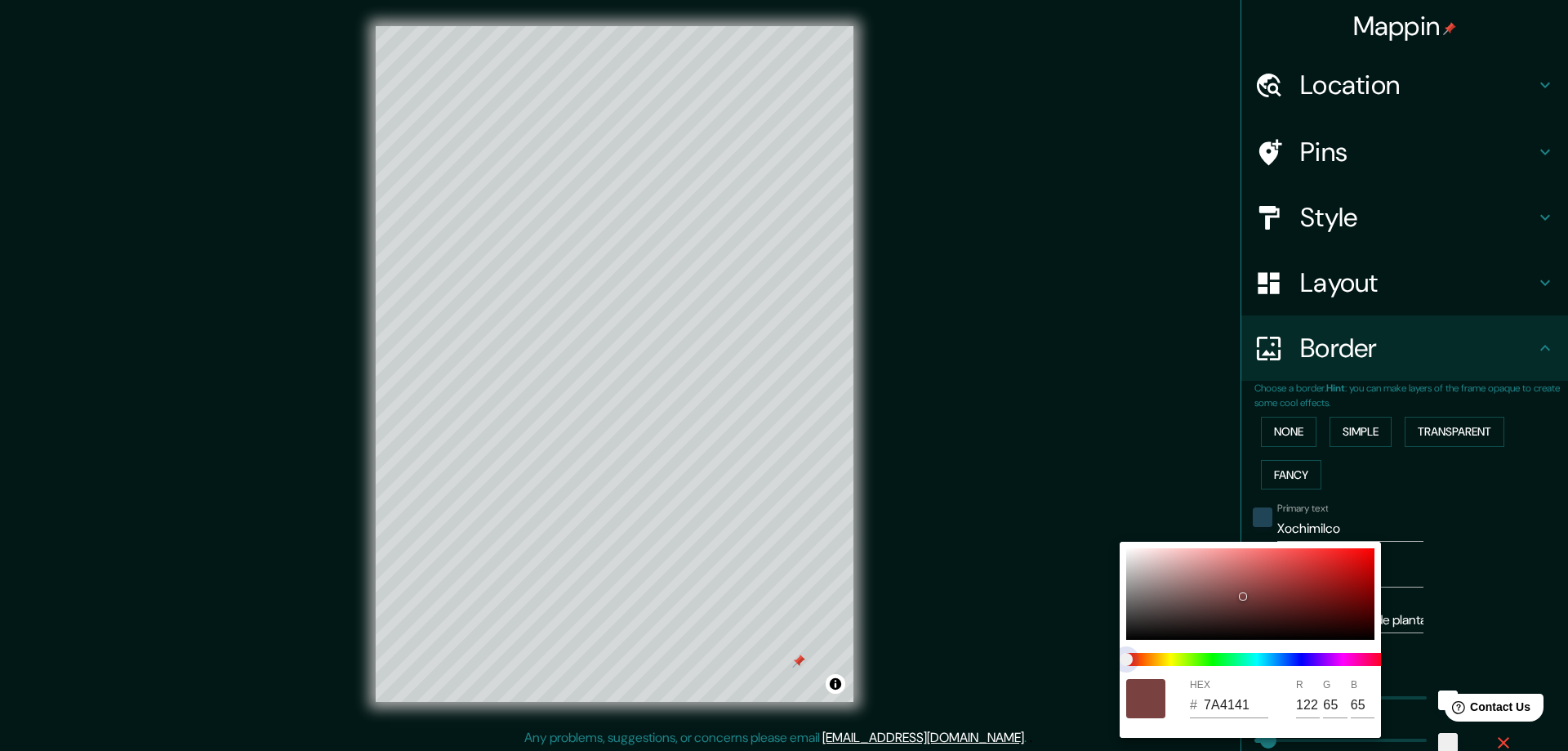
click at [1285, 661] on span at bounding box center [1256, 660] width 261 height 13
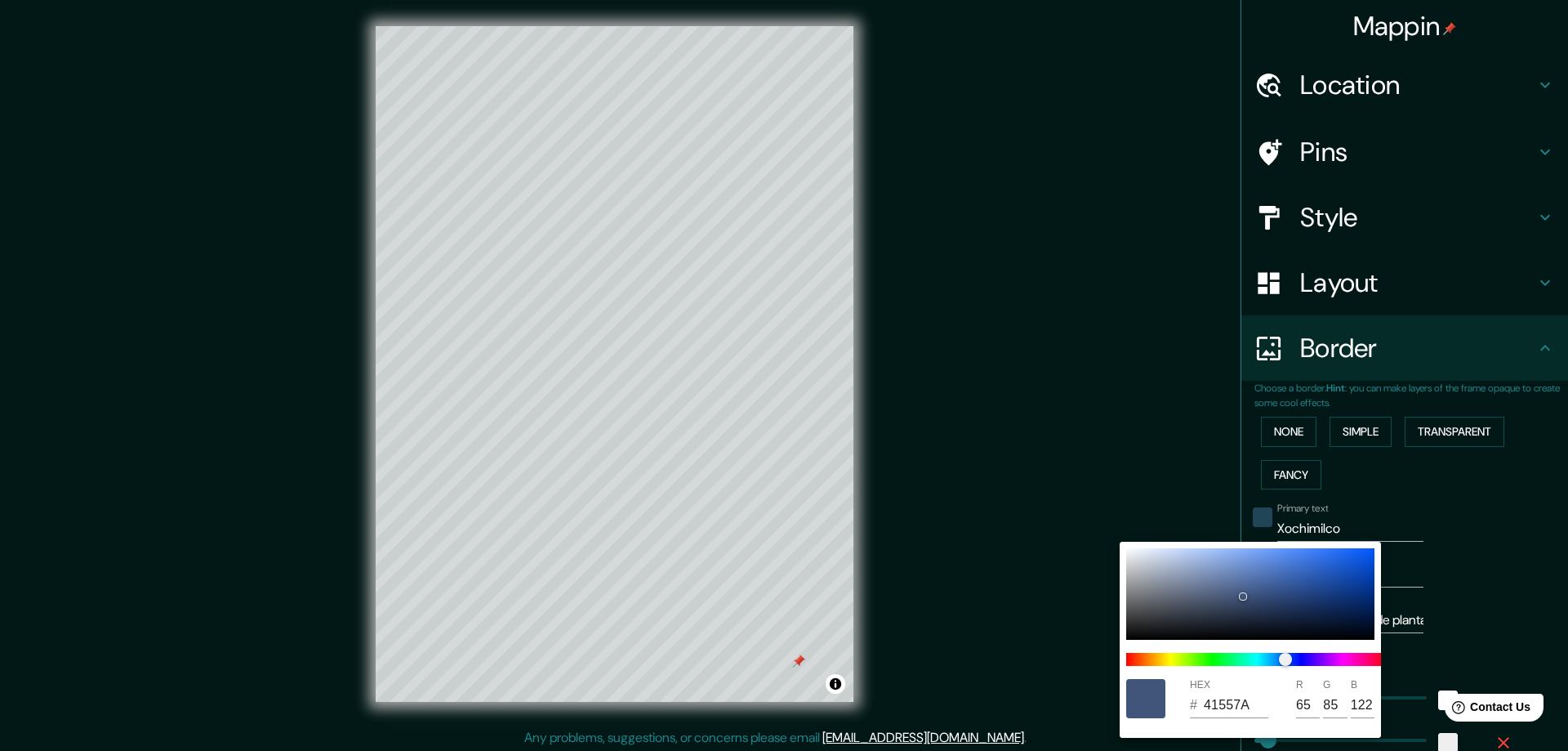
click at [1078, 508] on div at bounding box center [784, 376] width 1568 height 751
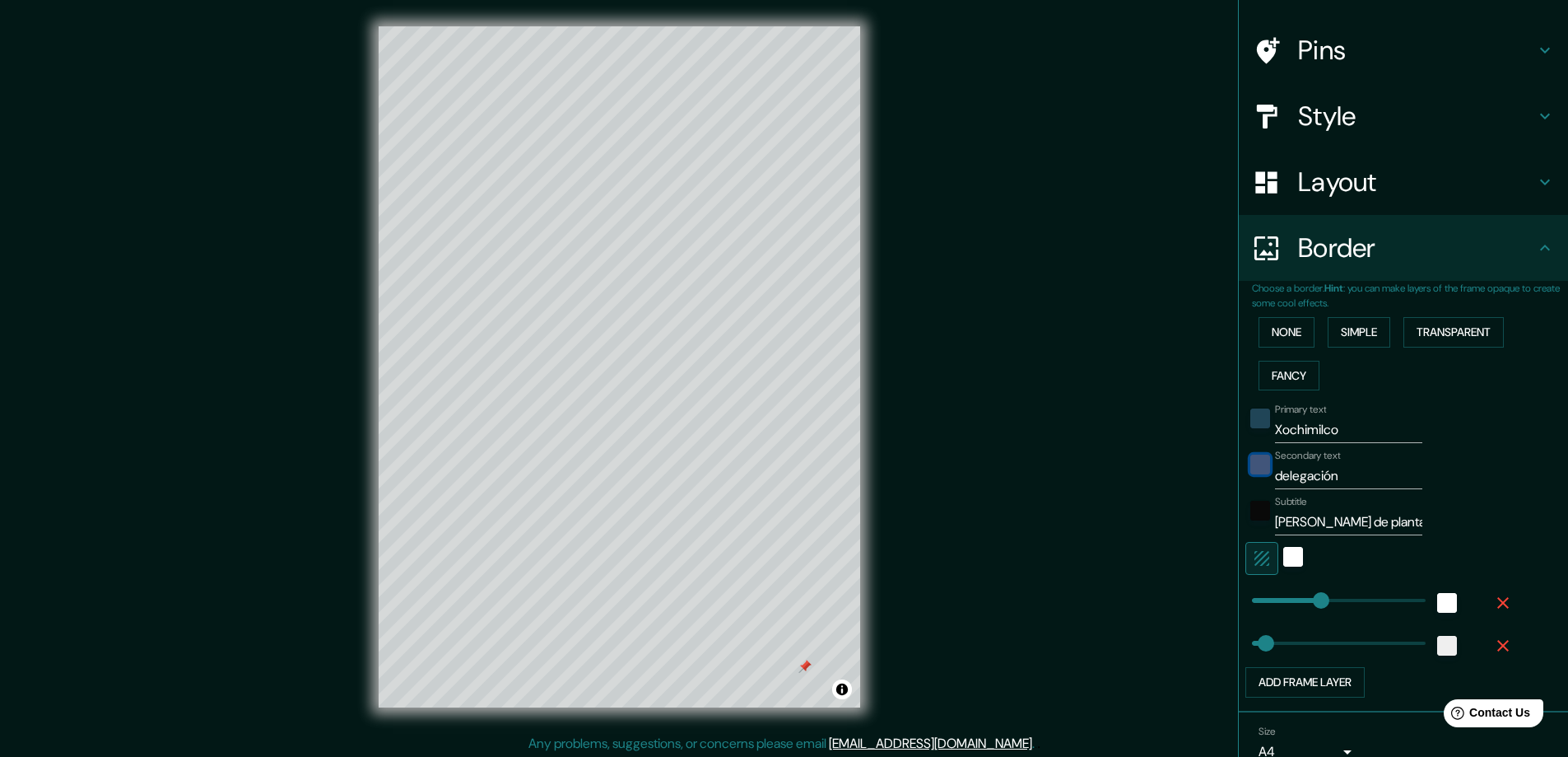
scroll to position [106, 0]
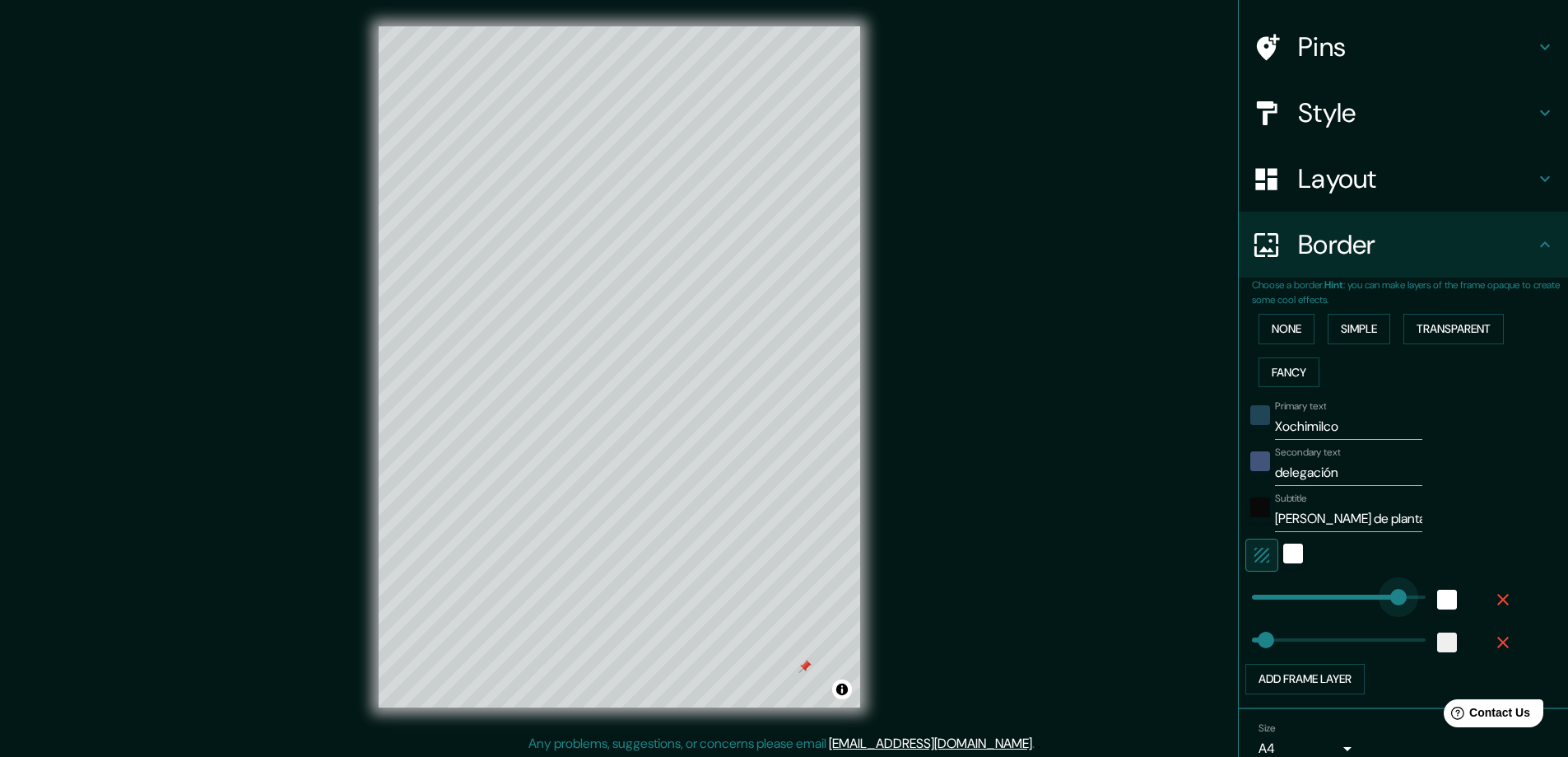
drag, startPoint x: 1315, startPoint y: 599, endPoint x: 1388, endPoint y: 599, distance: 73.0
drag, startPoint x: 1386, startPoint y: 599, endPoint x: 1258, endPoint y: 604, distance: 128.1
drag, startPoint x: 1260, startPoint y: 641, endPoint x: 1402, endPoint y: 635, distance: 142.1
drag, startPoint x: 1399, startPoint y: 641, endPoint x: 1252, endPoint y: 653, distance: 147.5
click at [1148, 565] on div "Mappin Location [GEOGRAPHIC_DATA], [GEOGRAPHIC_DATA], [GEOGRAPHIC_DATA] [GEOGRA…" at bounding box center [784, 379] width 1568 height 760
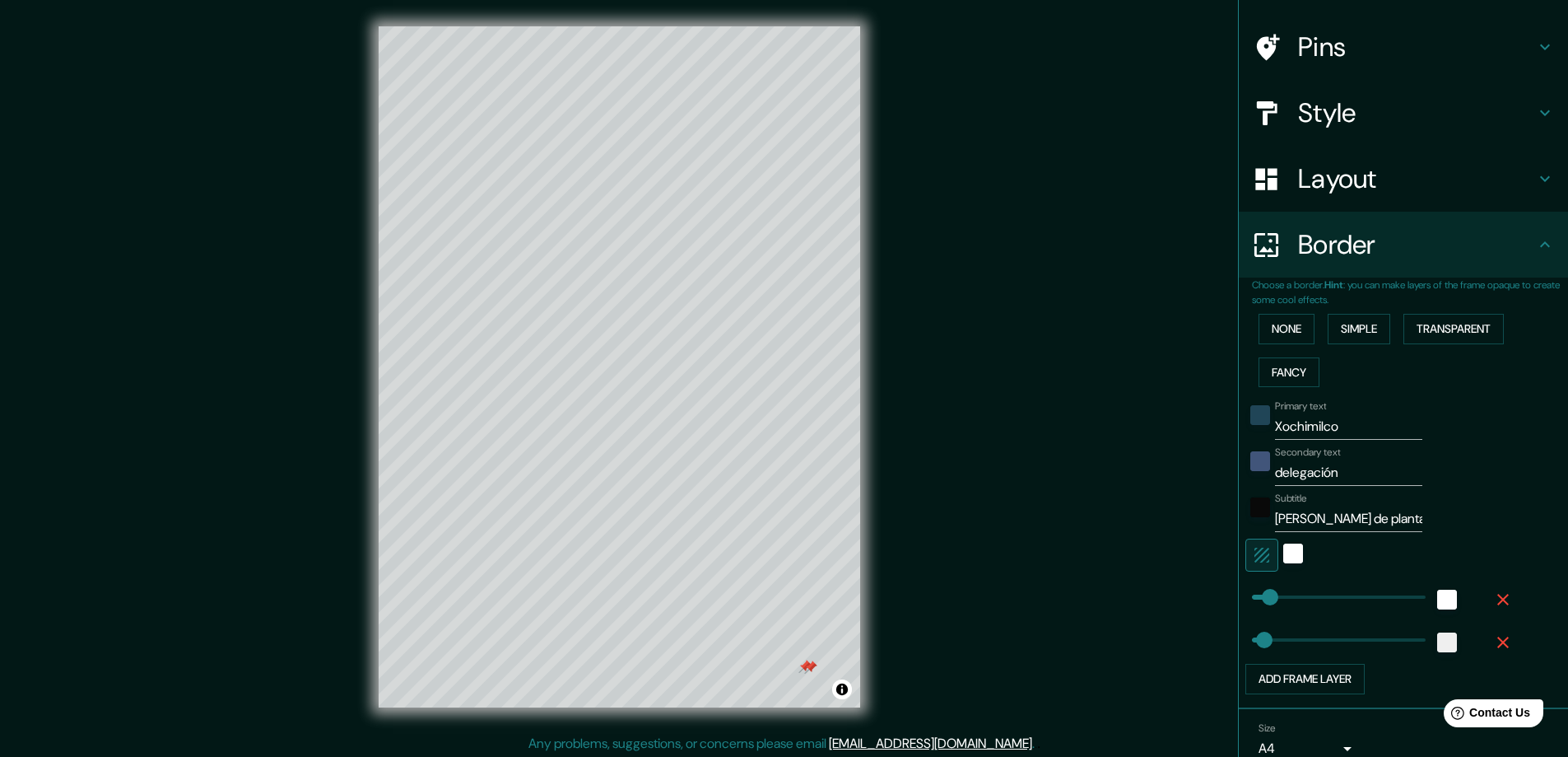
click at [811, 672] on div at bounding box center [811, 667] width 14 height 14
click at [808, 666] on div at bounding box center [805, 666] width 14 height 14
click at [1057, 620] on div "Mappin Location [GEOGRAPHIC_DATA], [GEOGRAPHIC_DATA], [GEOGRAPHIC_DATA] [GEOGRA…" at bounding box center [784, 379] width 1568 height 760
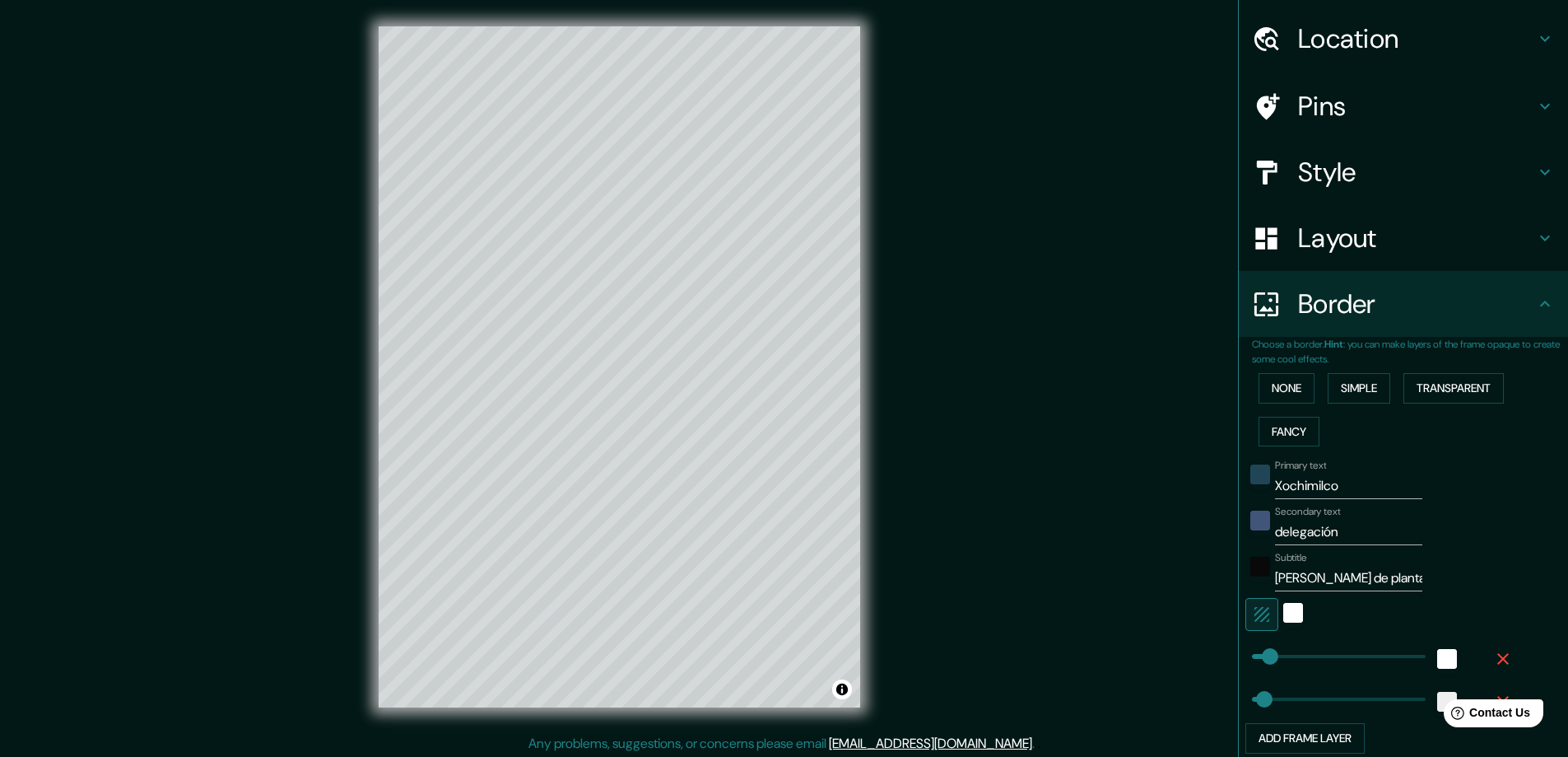
scroll to position [0, 0]
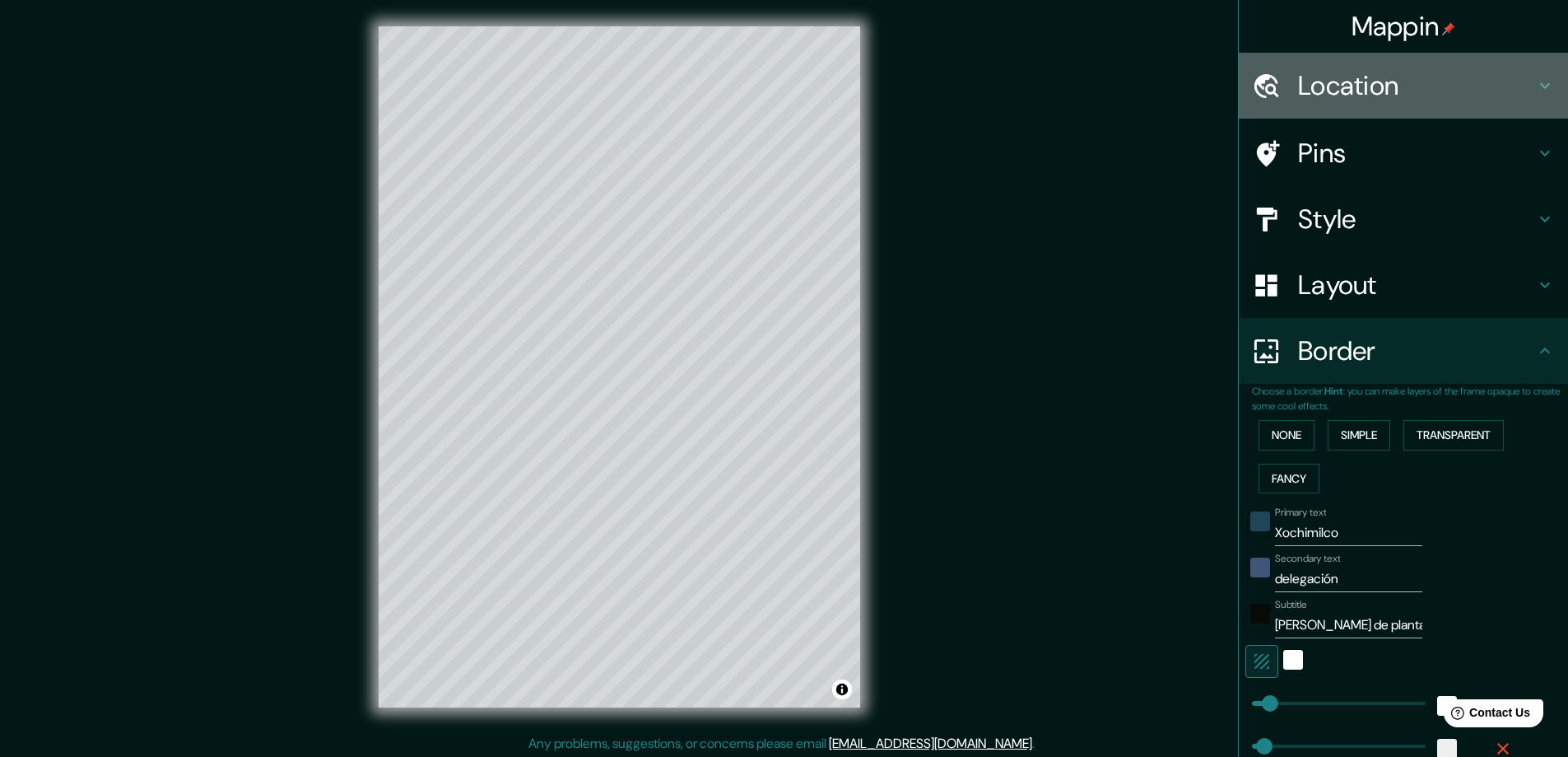
click at [1304, 89] on h4 "Location" at bounding box center [1417, 85] width 237 height 33
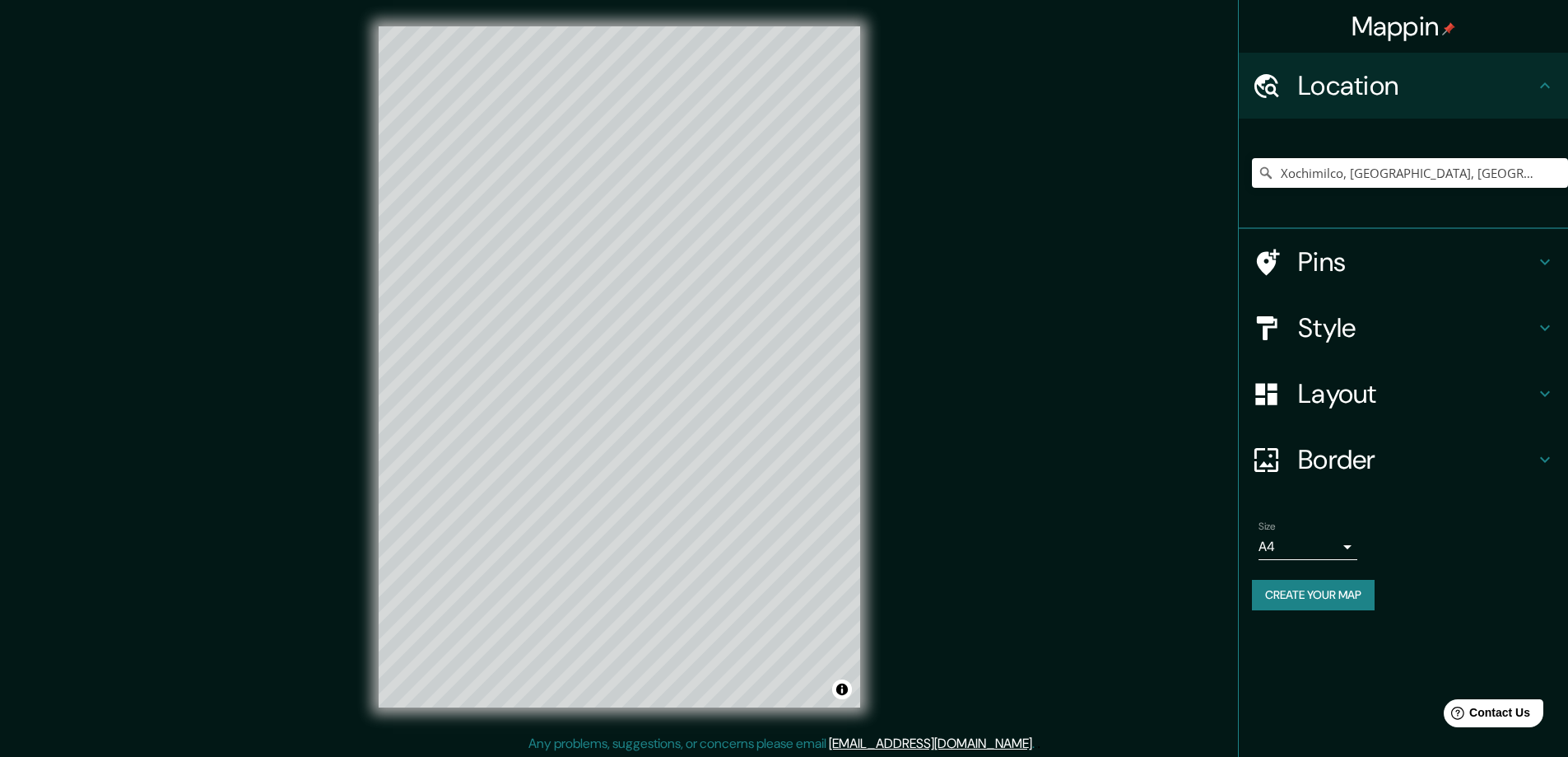
click at [1363, 265] on h4 "Pins" at bounding box center [1417, 262] width 237 height 33
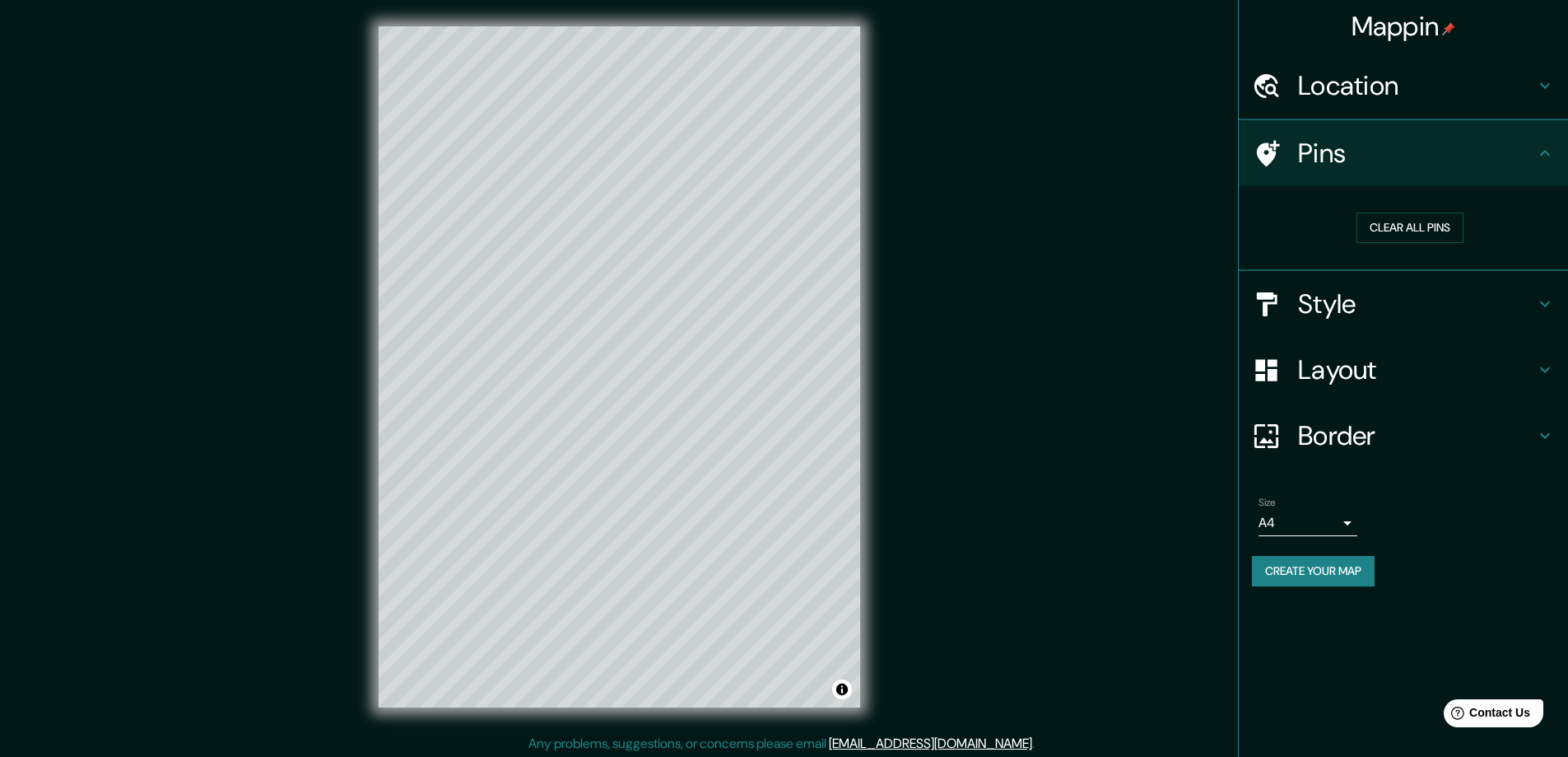
click at [1365, 300] on h4 "Style" at bounding box center [1417, 304] width 237 height 33
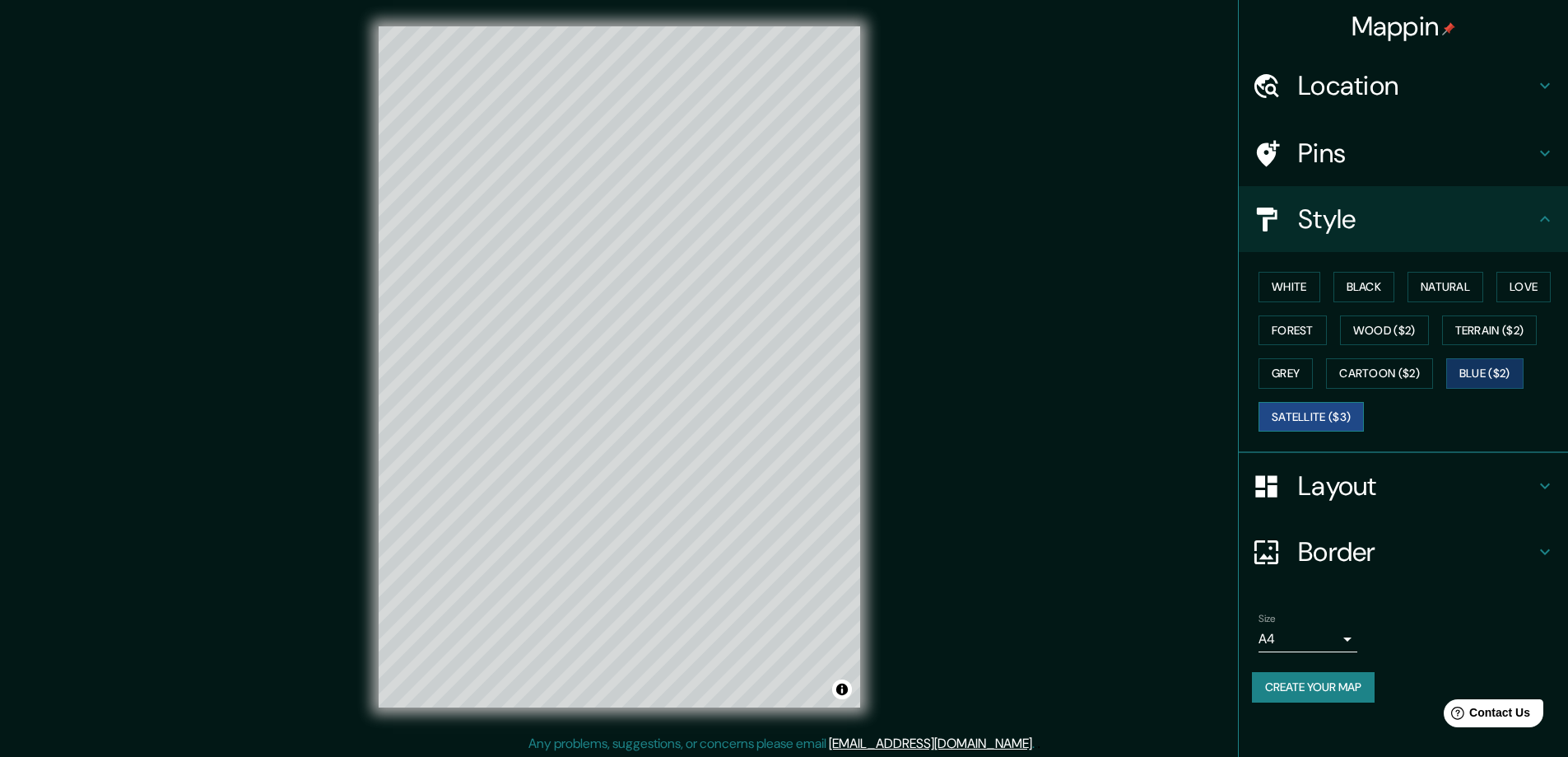
click at [1318, 415] on button "Satellite ($3)" at bounding box center [1311, 416] width 106 height 30
click at [1393, 375] on button "Cartoon ($2)" at bounding box center [1379, 373] width 107 height 30
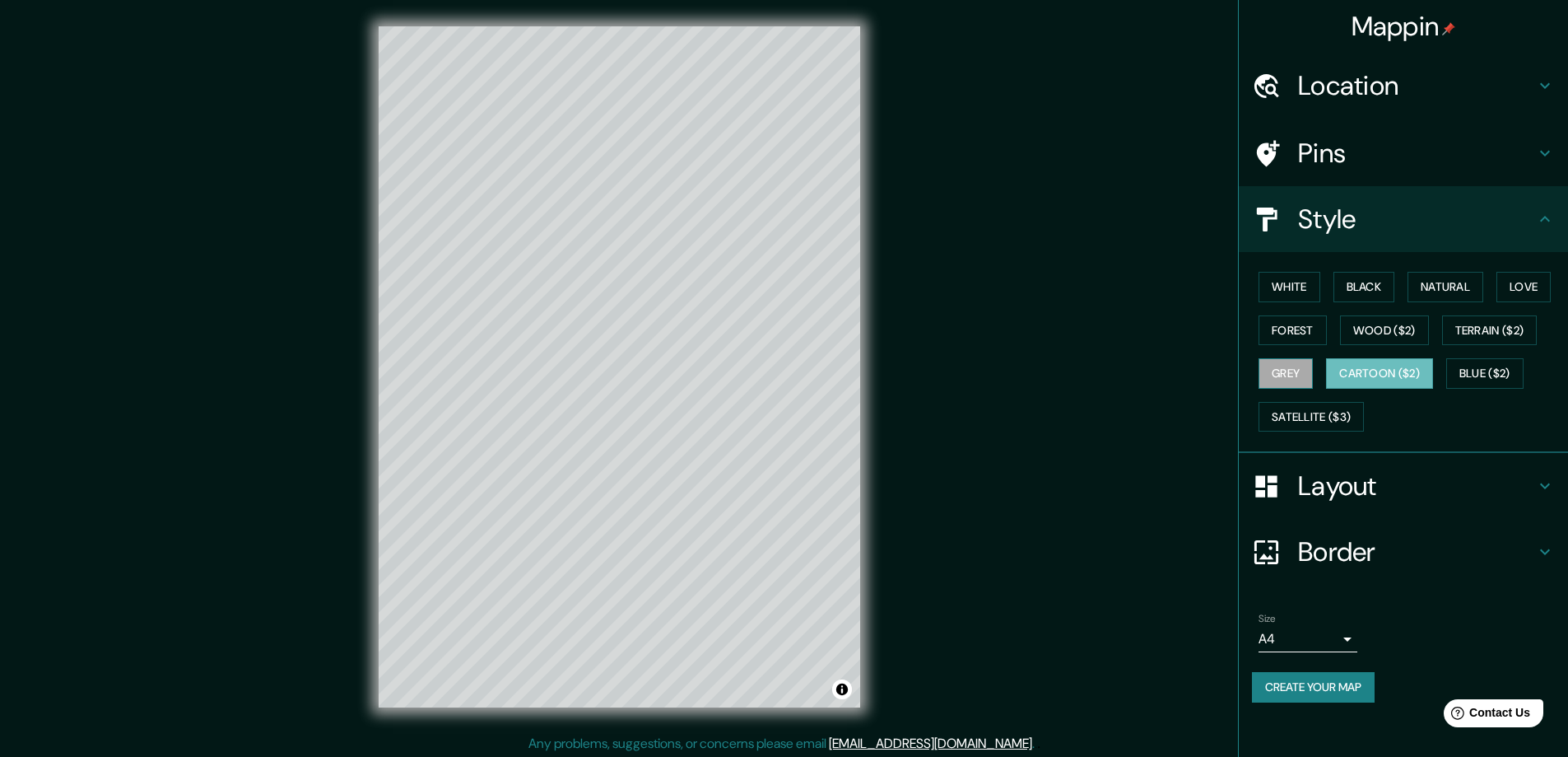
click at [1283, 378] on button "Grey" at bounding box center [1286, 373] width 54 height 30
click at [1397, 374] on button "Cartoon ($2)" at bounding box center [1379, 373] width 107 height 30
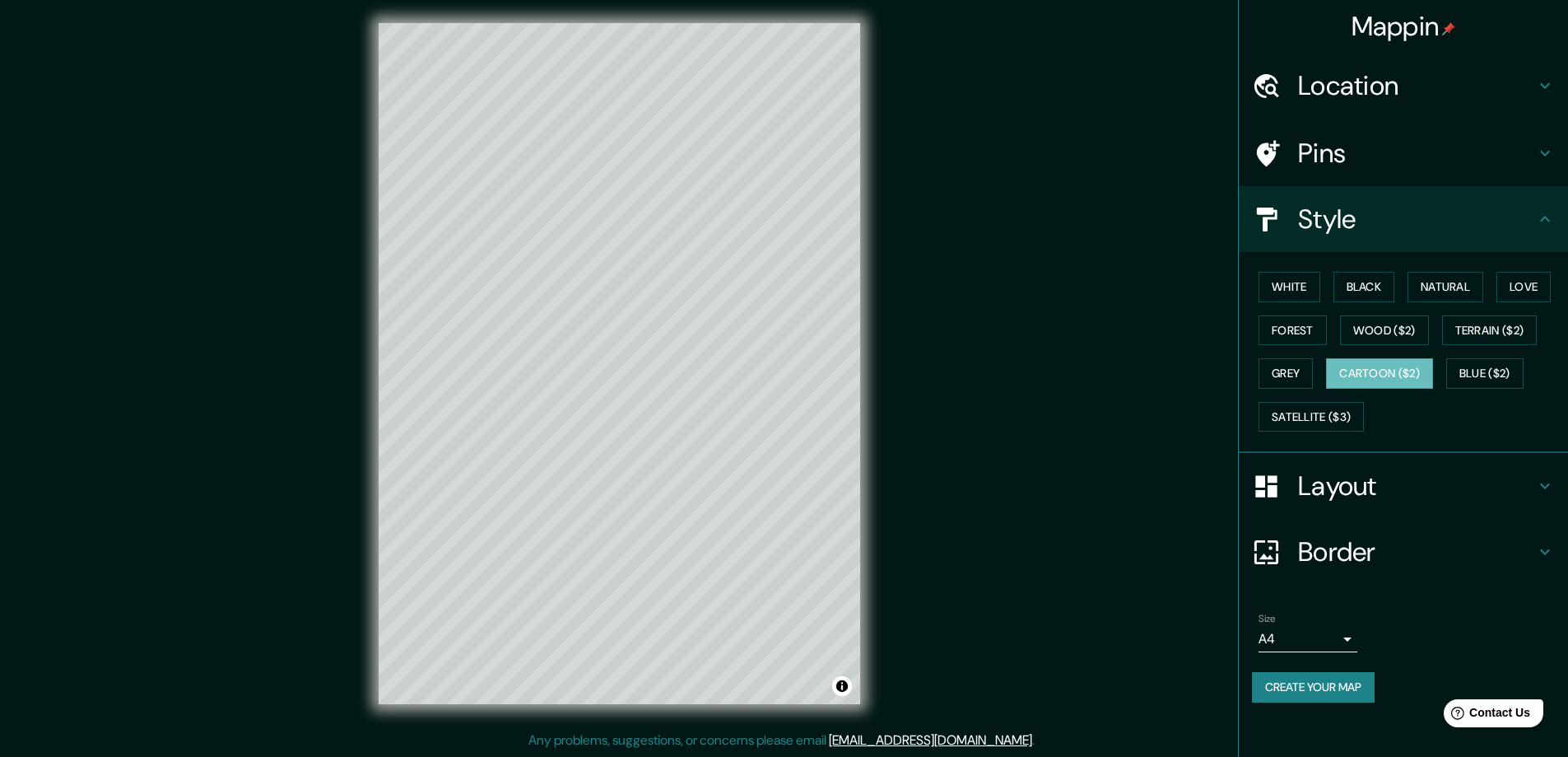
click at [1380, 534] on div "Border" at bounding box center [1403, 551] width 329 height 66
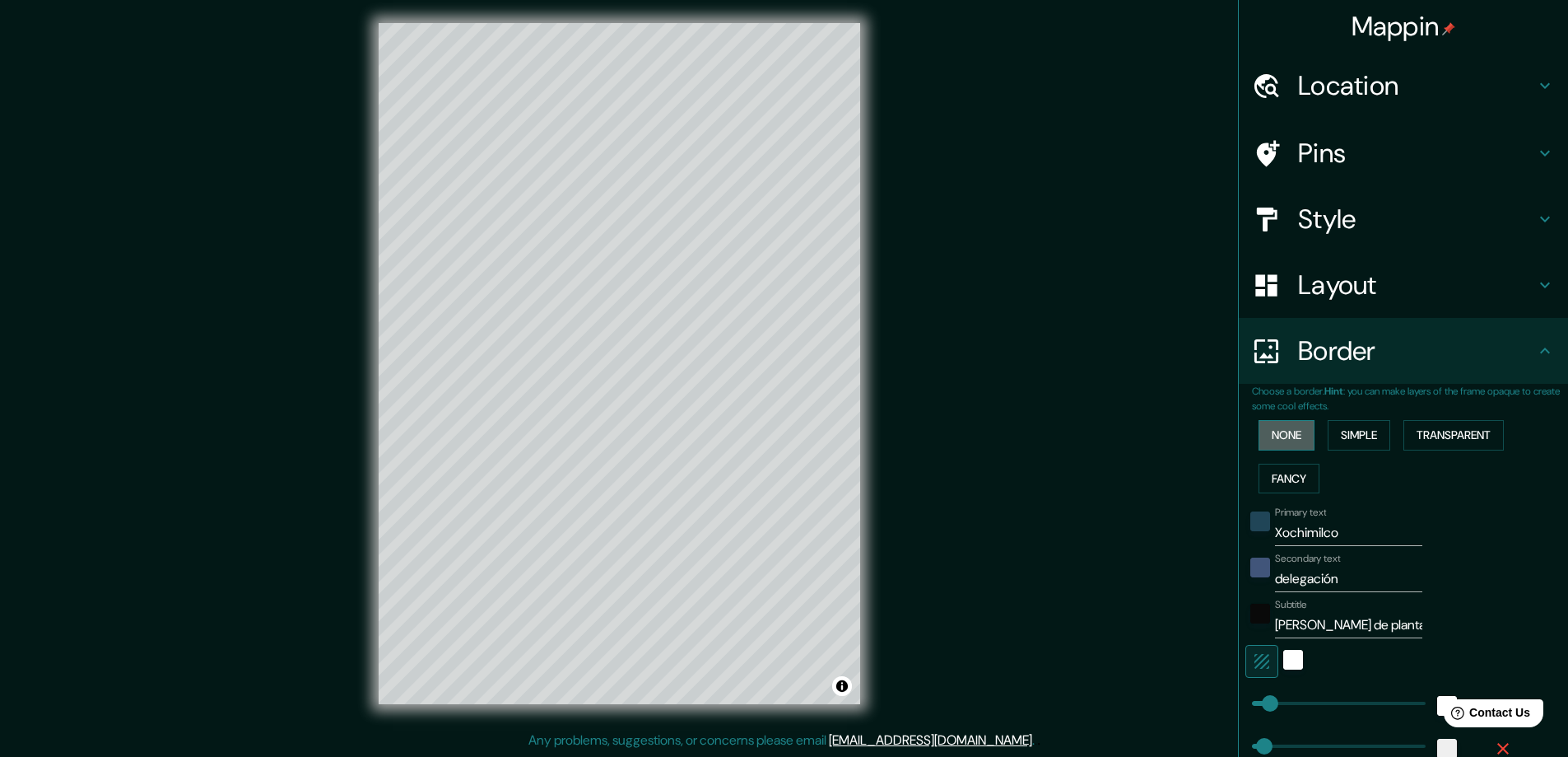
click at [1290, 432] on button "None" at bounding box center [1287, 435] width 56 height 30
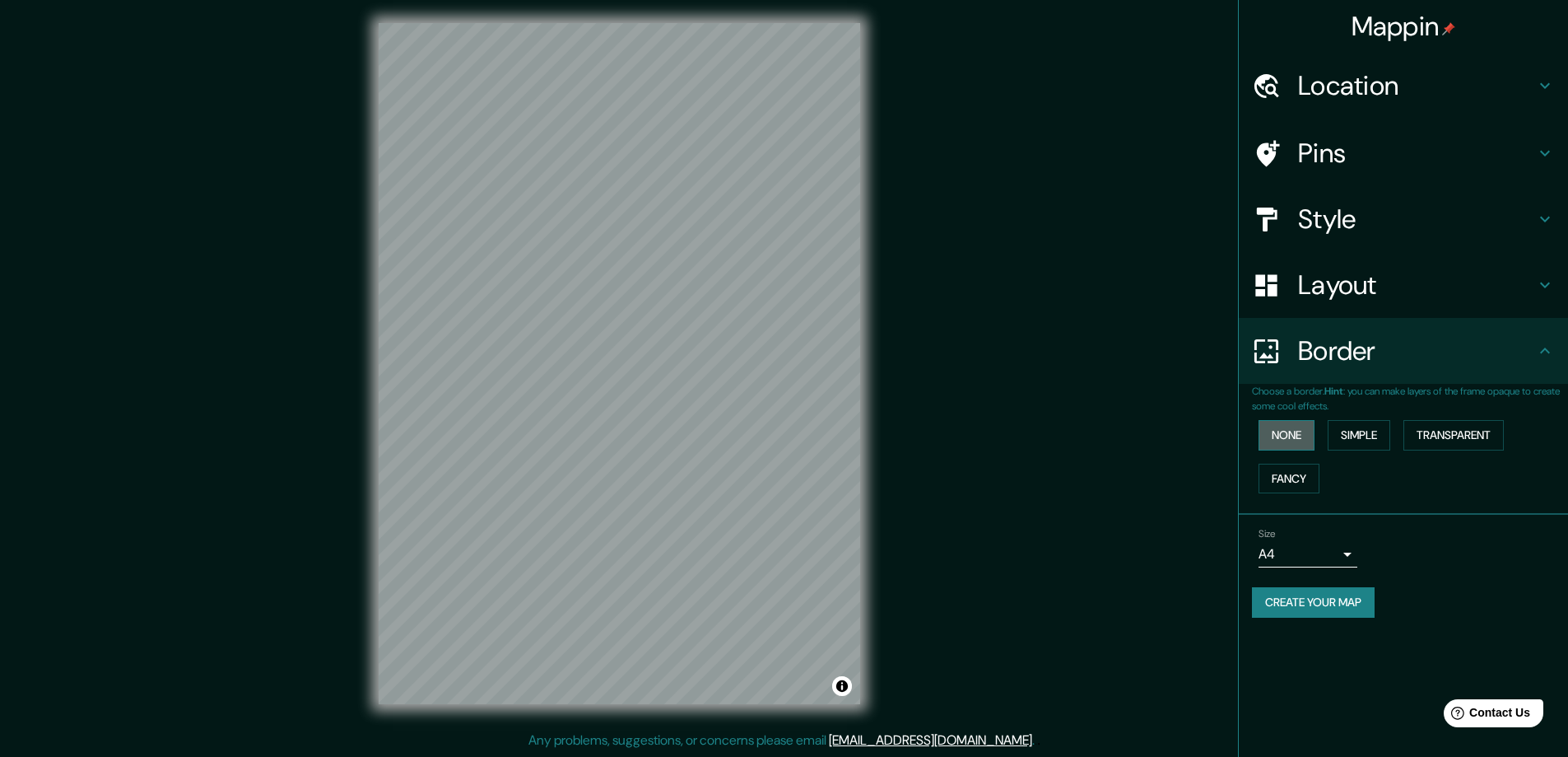
click at [1286, 439] on button "None" at bounding box center [1287, 435] width 56 height 30
click at [1354, 438] on button "Simple" at bounding box center [1358, 435] width 62 height 30
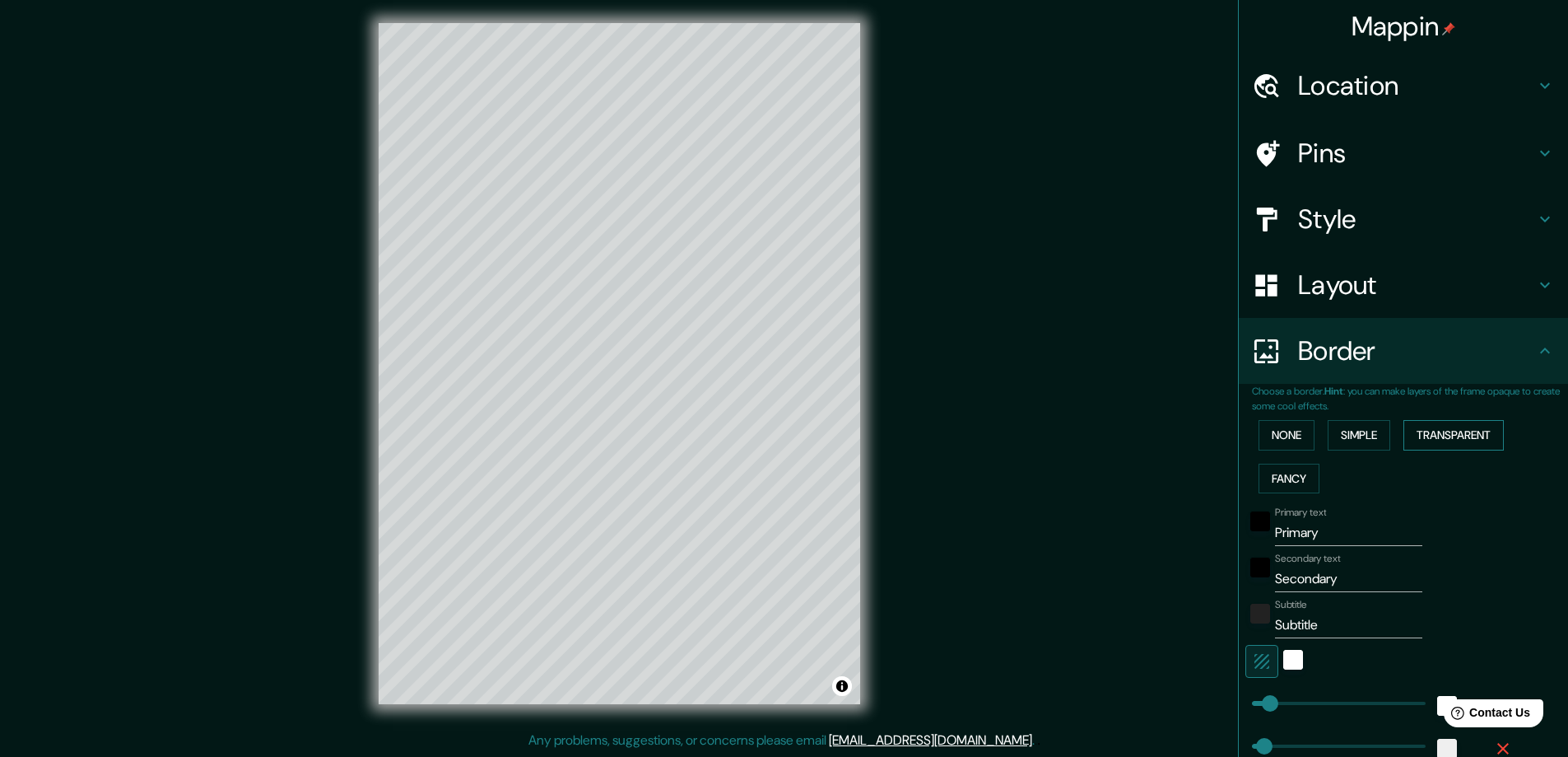
click at [1424, 439] on button "Transparent" at bounding box center [1453, 435] width 100 height 30
click at [1276, 471] on button "Fancy" at bounding box center [1289, 478] width 61 height 30
click at [1429, 442] on button "Transparent" at bounding box center [1453, 435] width 100 height 30
click at [1336, 439] on button "Simple" at bounding box center [1358, 435] width 62 height 30
click at [1290, 441] on button "None" at bounding box center [1287, 435] width 56 height 30
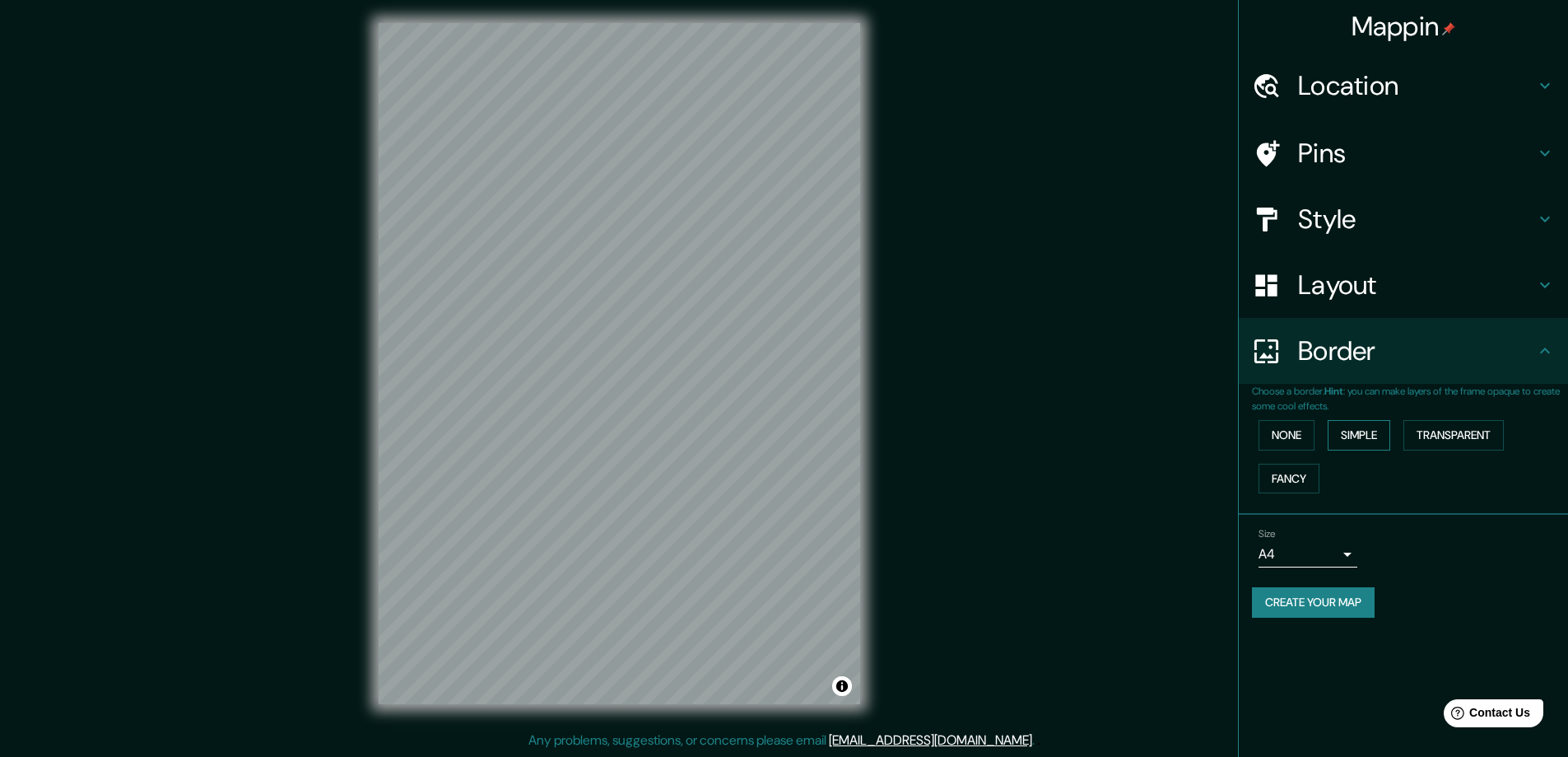
click at [1356, 435] on button "Simple" at bounding box center [1358, 435] width 62 height 30
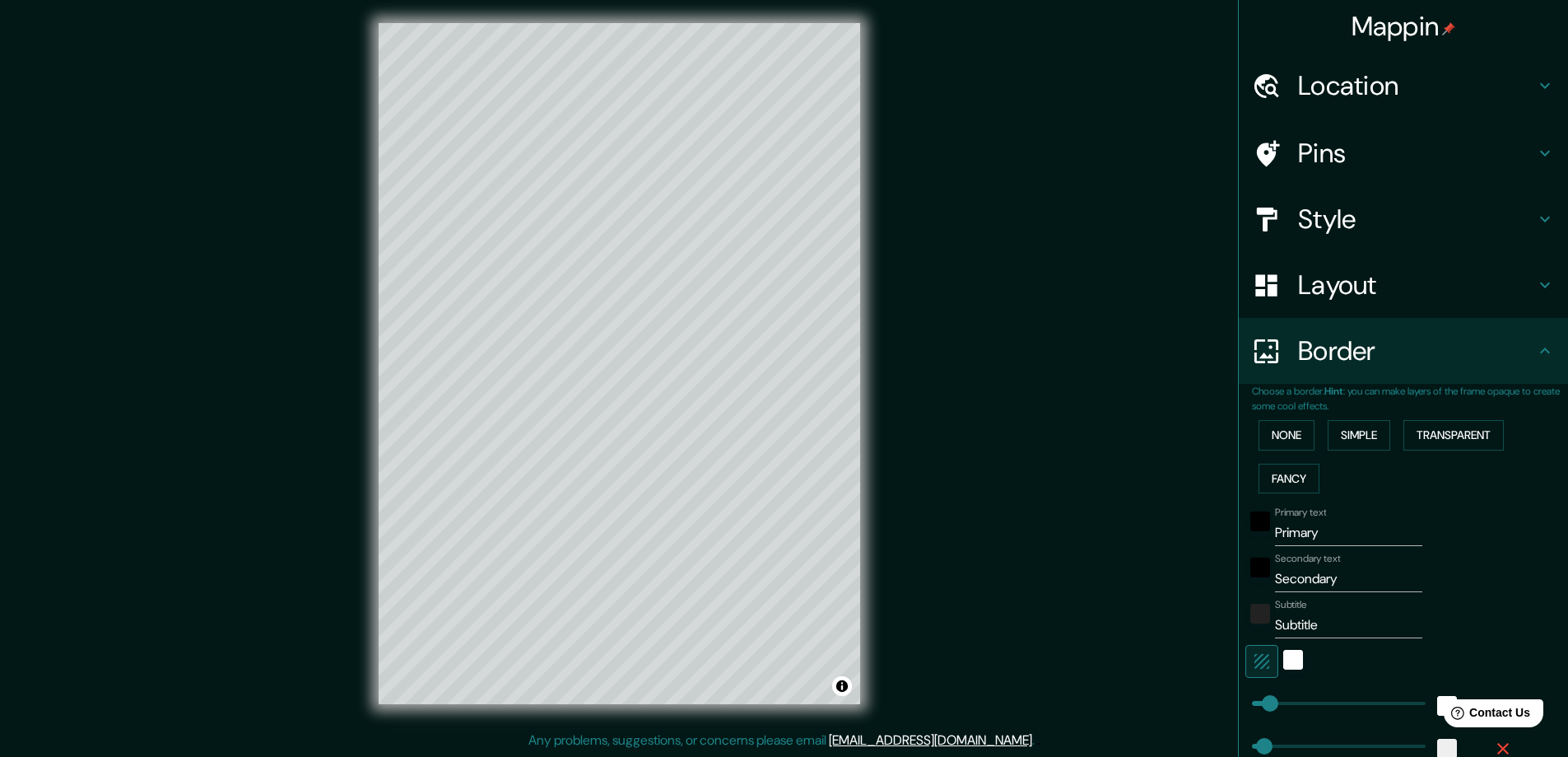
click at [1322, 239] on div "Style" at bounding box center [1403, 219] width 329 height 66
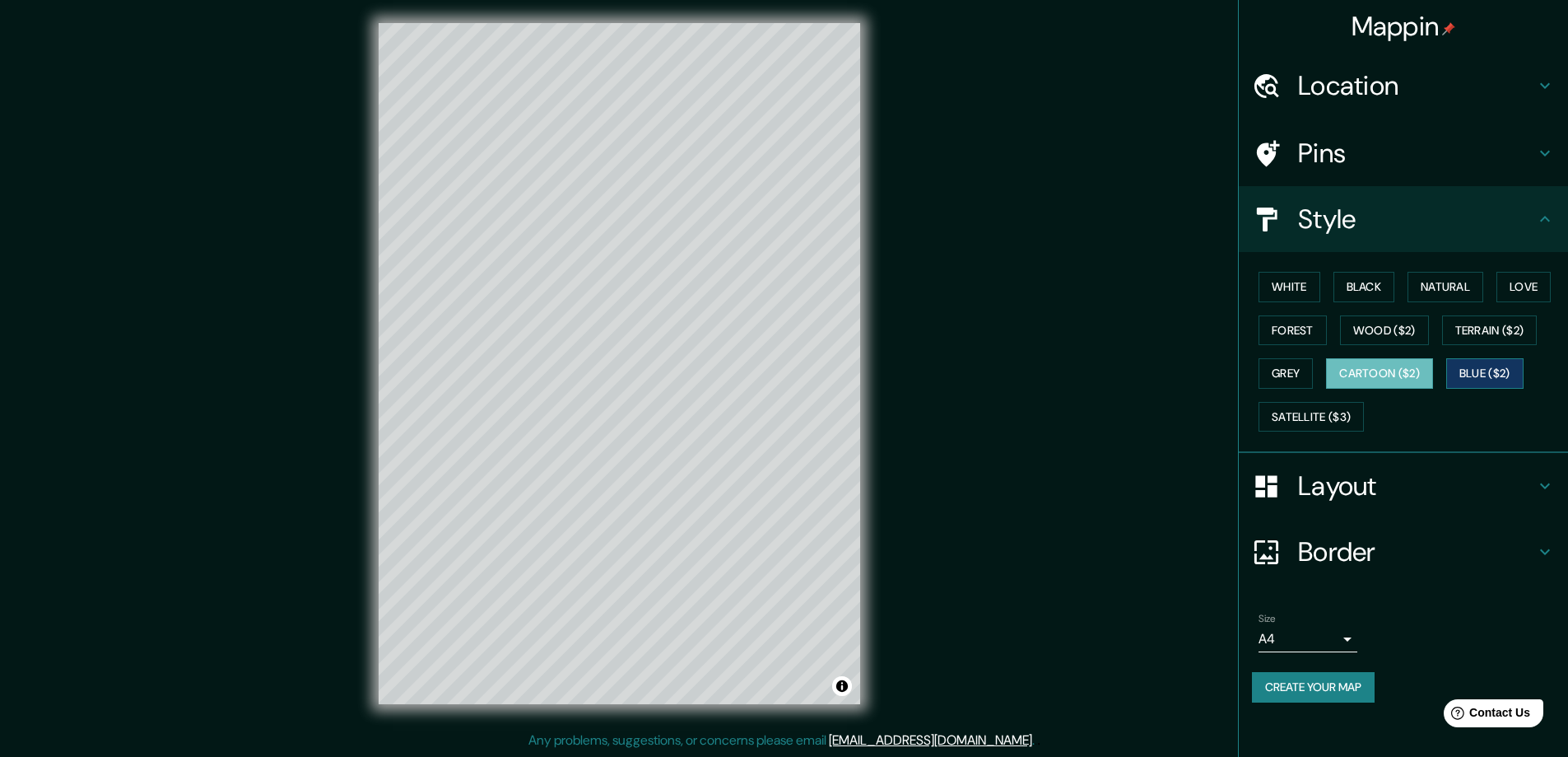
click at [1467, 376] on button "Blue ($2)" at bounding box center [1485, 373] width 78 height 30
click at [1363, 342] on button "Wood ($2)" at bounding box center [1385, 330] width 89 height 30
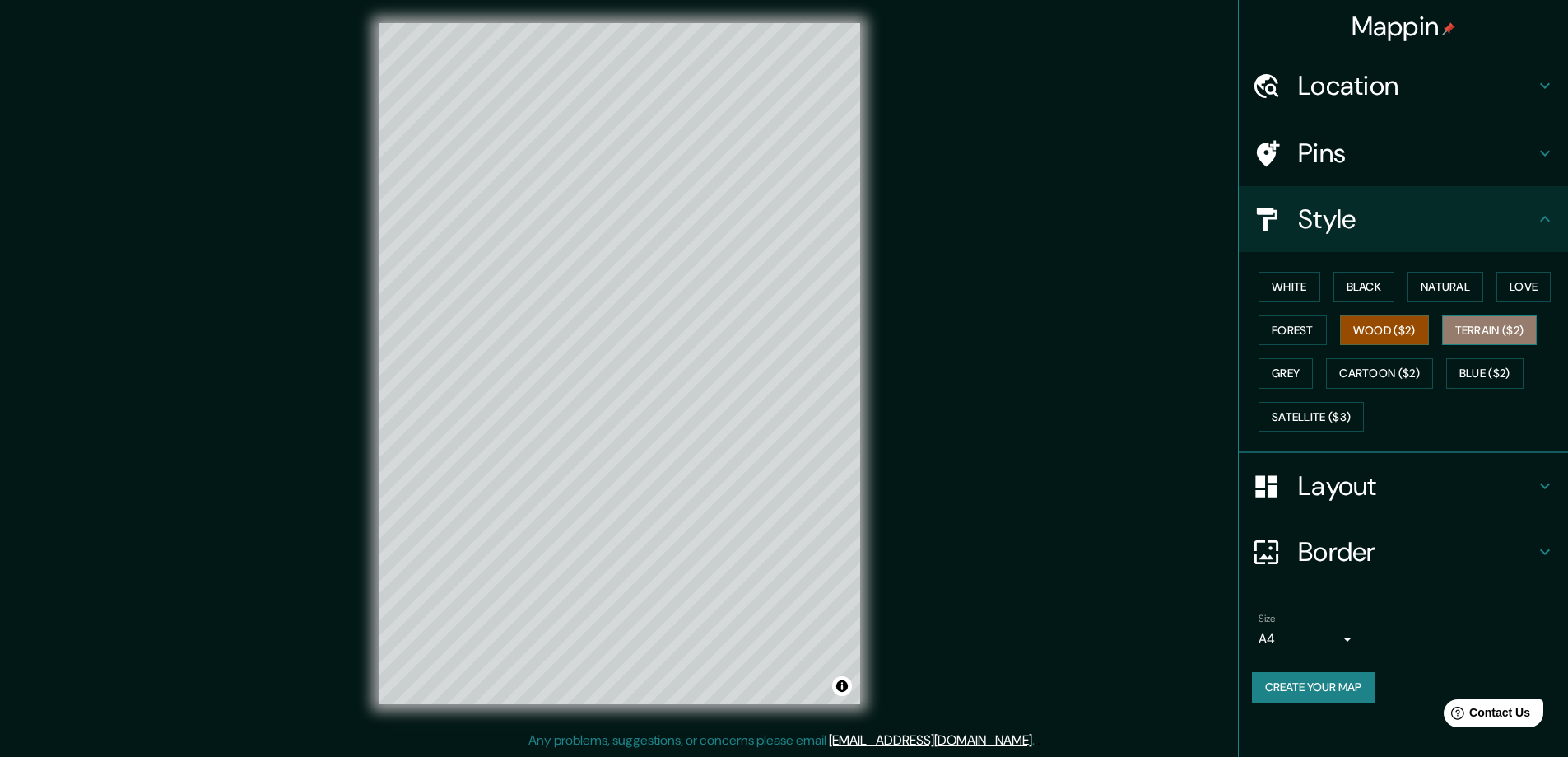
click at [1467, 333] on button "Terrain ($2)" at bounding box center [1489, 330] width 95 height 30
click at [1426, 336] on button "Wood ($2)" at bounding box center [1385, 330] width 89 height 30
click at [1478, 326] on button "Terrain ($2)" at bounding box center [1489, 330] width 95 height 30
click at [1524, 296] on button "Love" at bounding box center [1523, 286] width 54 height 30
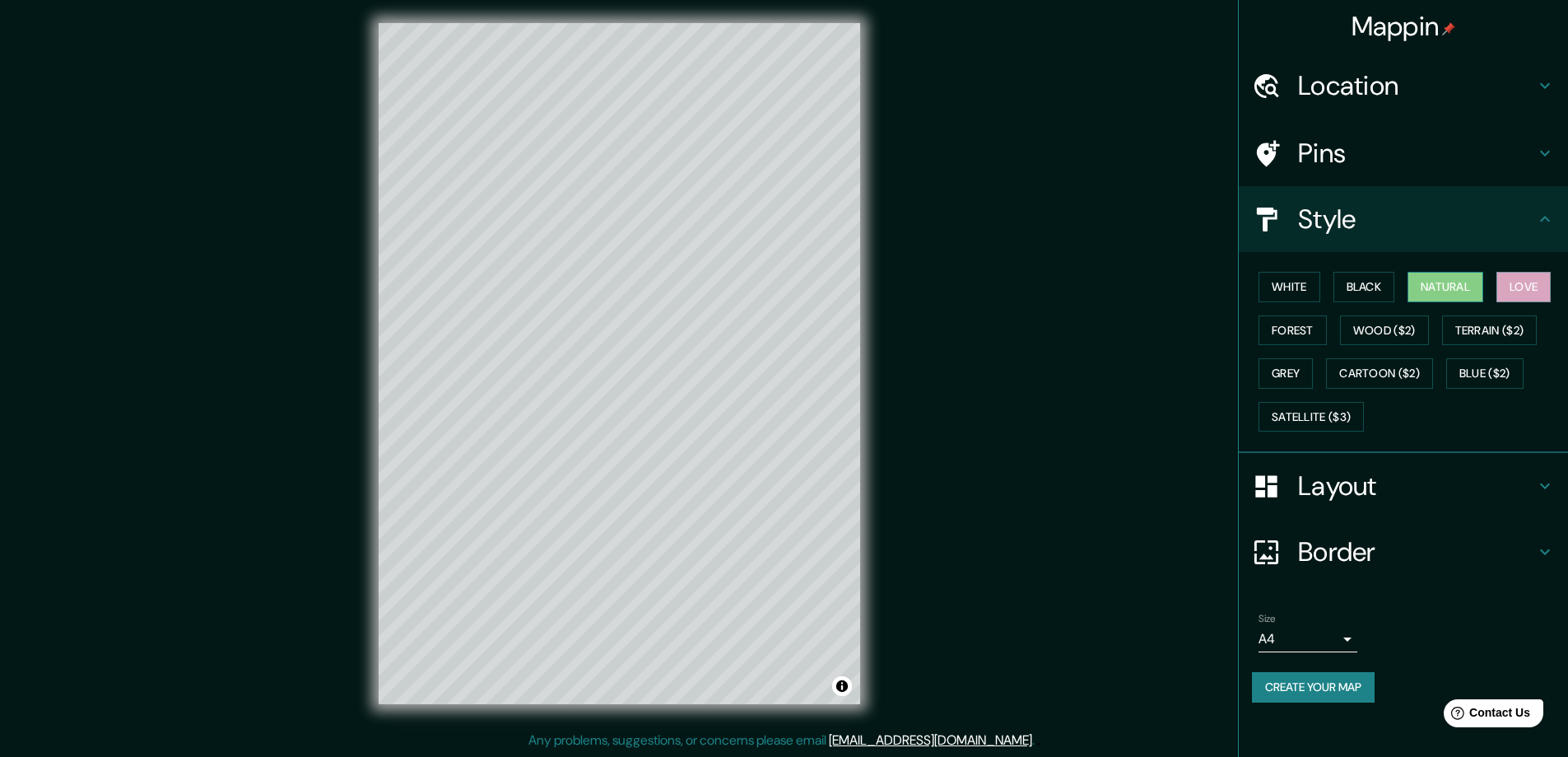
click at [1441, 296] on button "Natural" at bounding box center [1445, 286] width 76 height 30
